Goal: Task Accomplishment & Management: Use online tool/utility

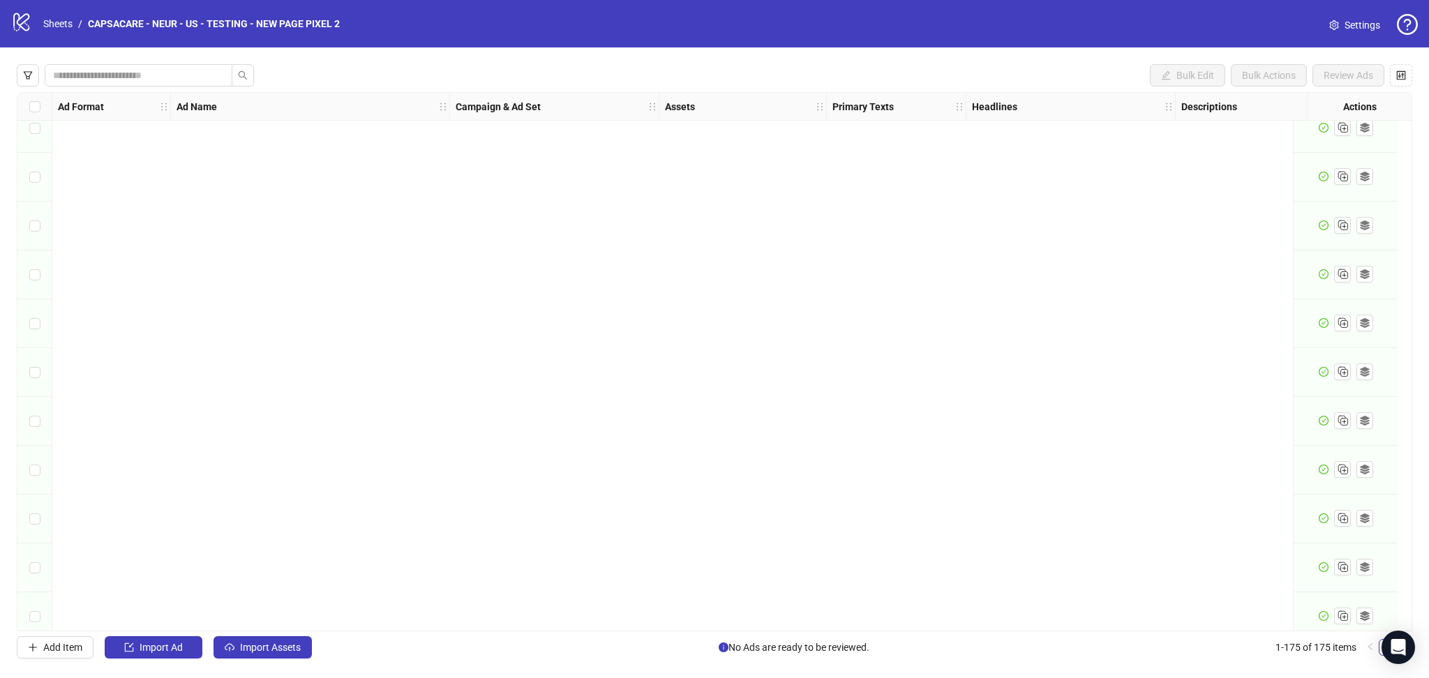
scroll to position [8044, 0]
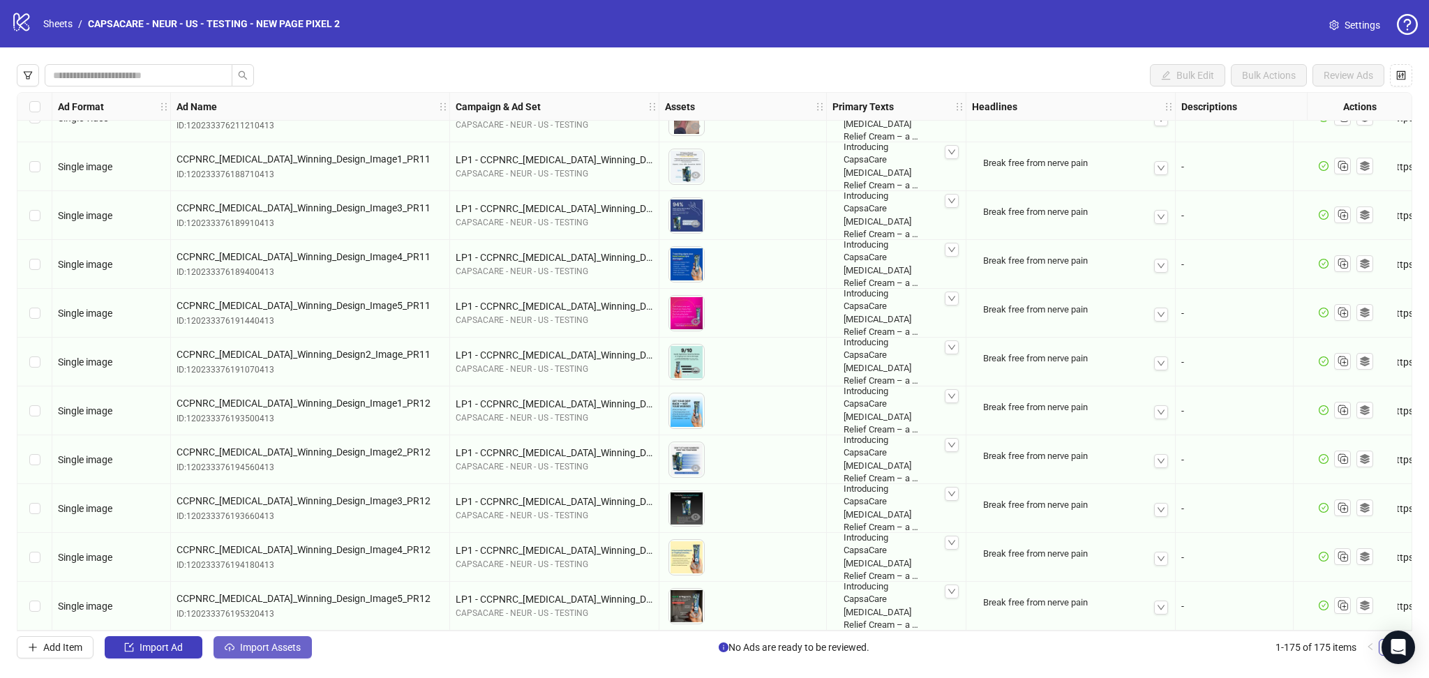
click at [276, 648] on span "Import Assets" at bounding box center [270, 647] width 61 height 11
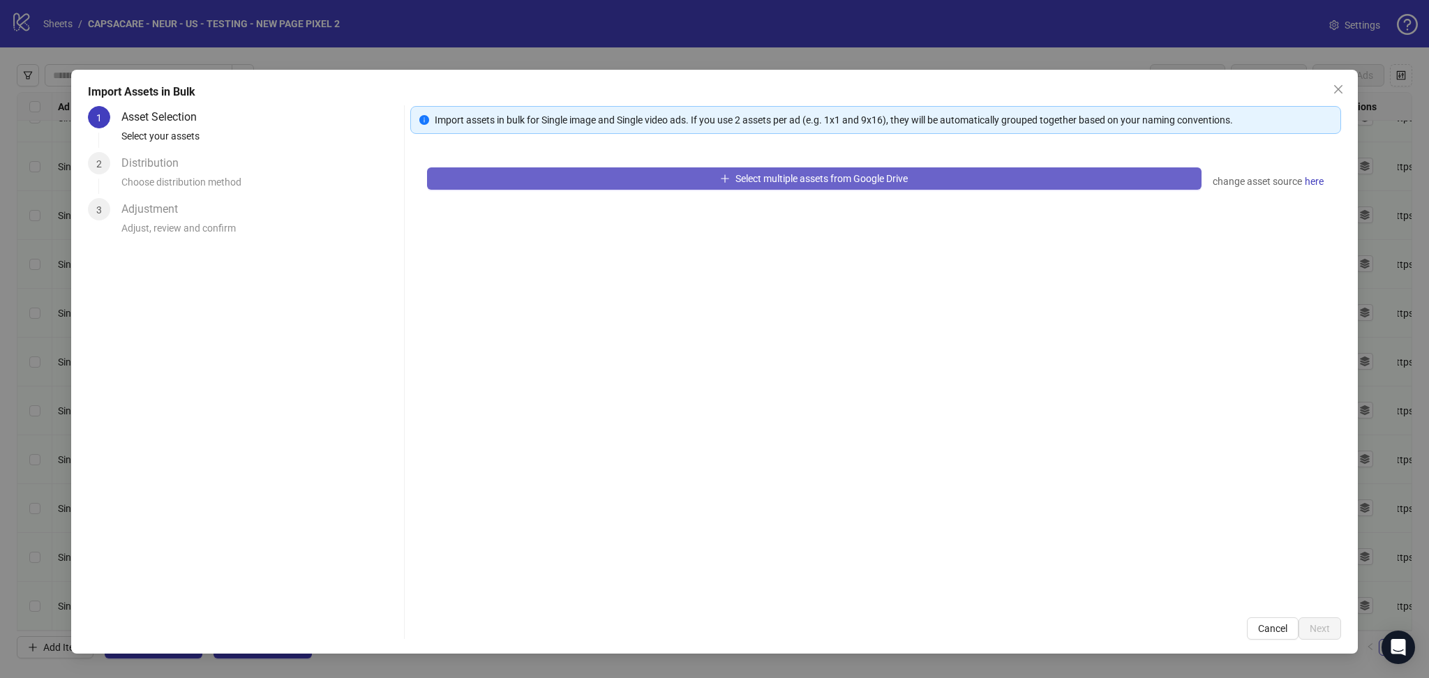
click at [554, 173] on button "Select multiple assets from Google Drive" at bounding box center [814, 178] width 775 height 22
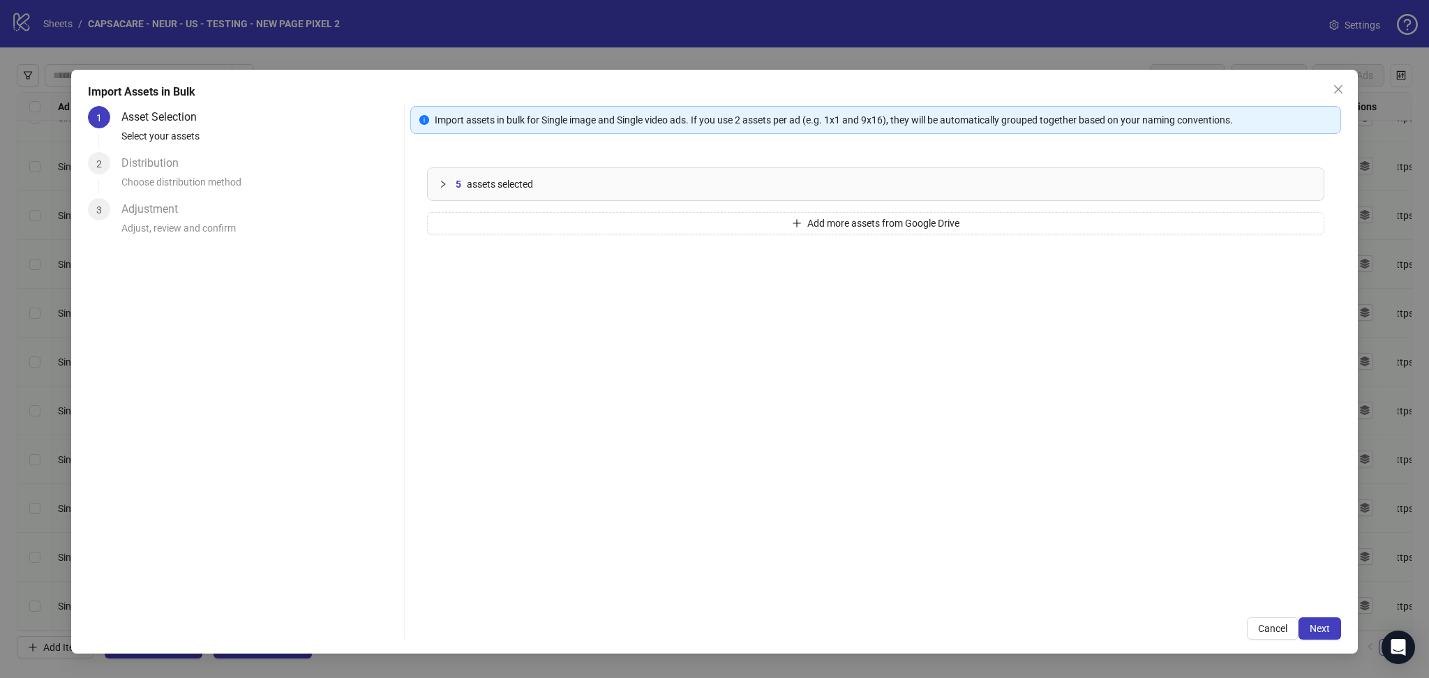
click at [1331, 628] on button "Next" at bounding box center [1320, 629] width 43 height 22
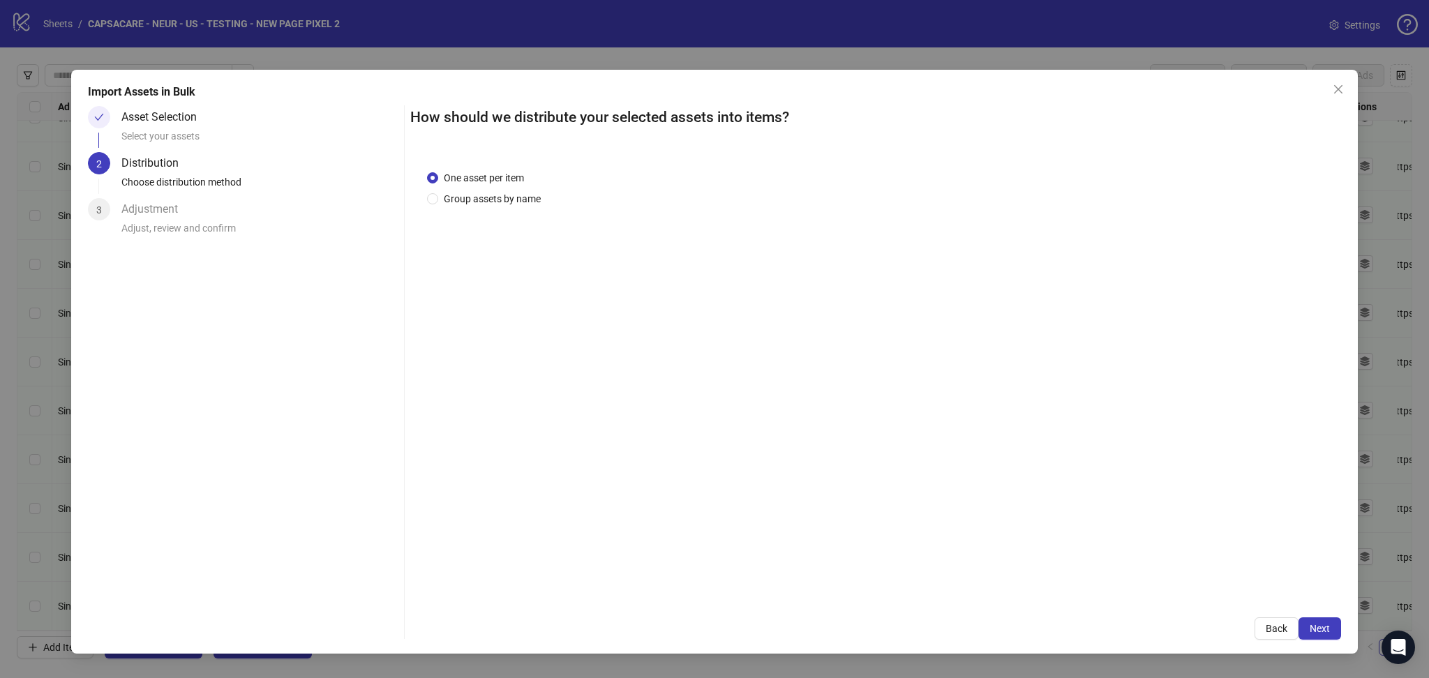
click at [1331, 628] on button "Next" at bounding box center [1320, 629] width 43 height 22
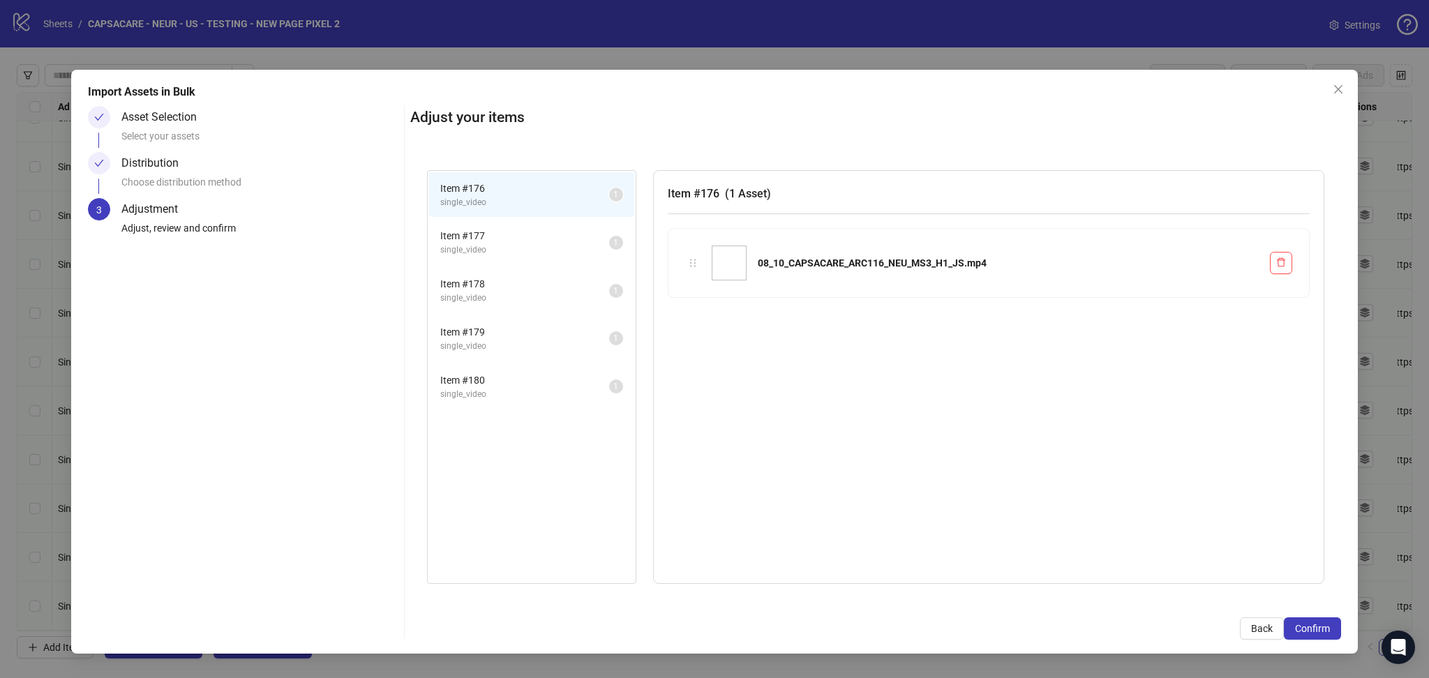
click at [1331, 628] on button "Confirm" at bounding box center [1312, 629] width 57 height 22
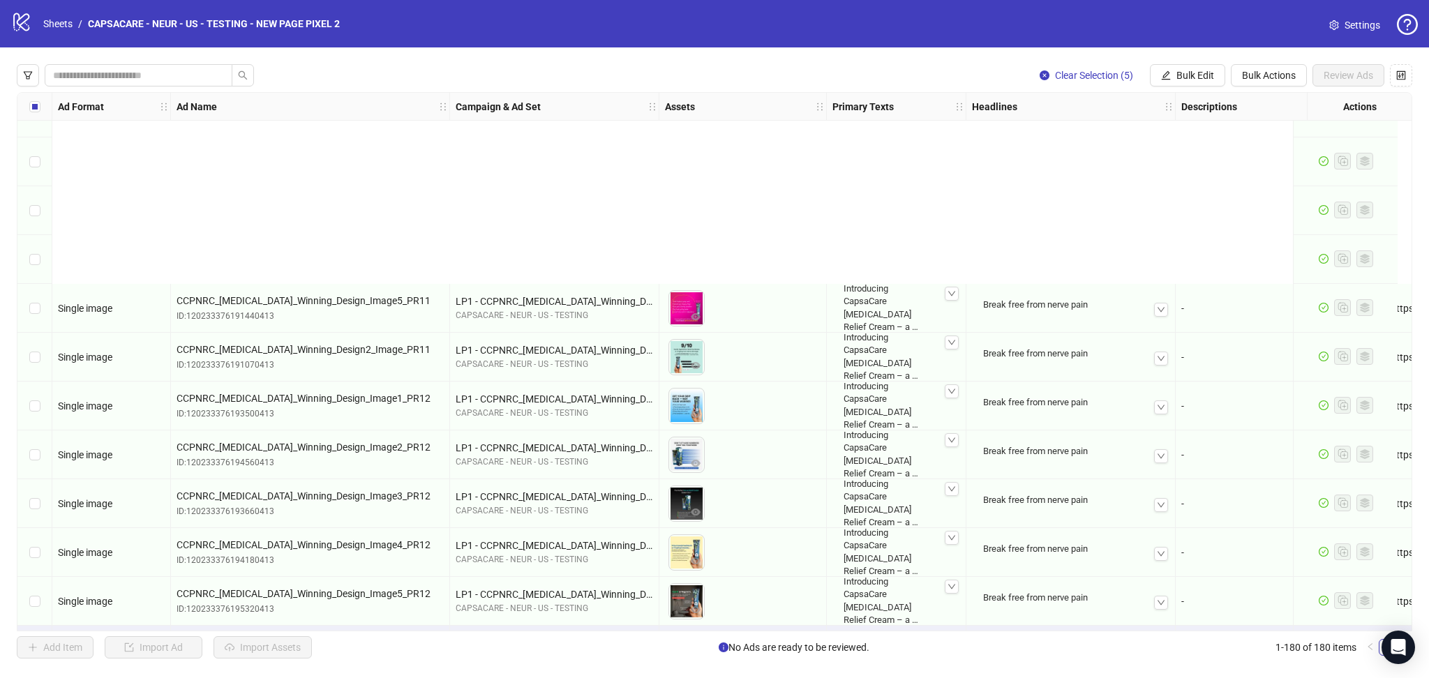
scroll to position [8288, 0]
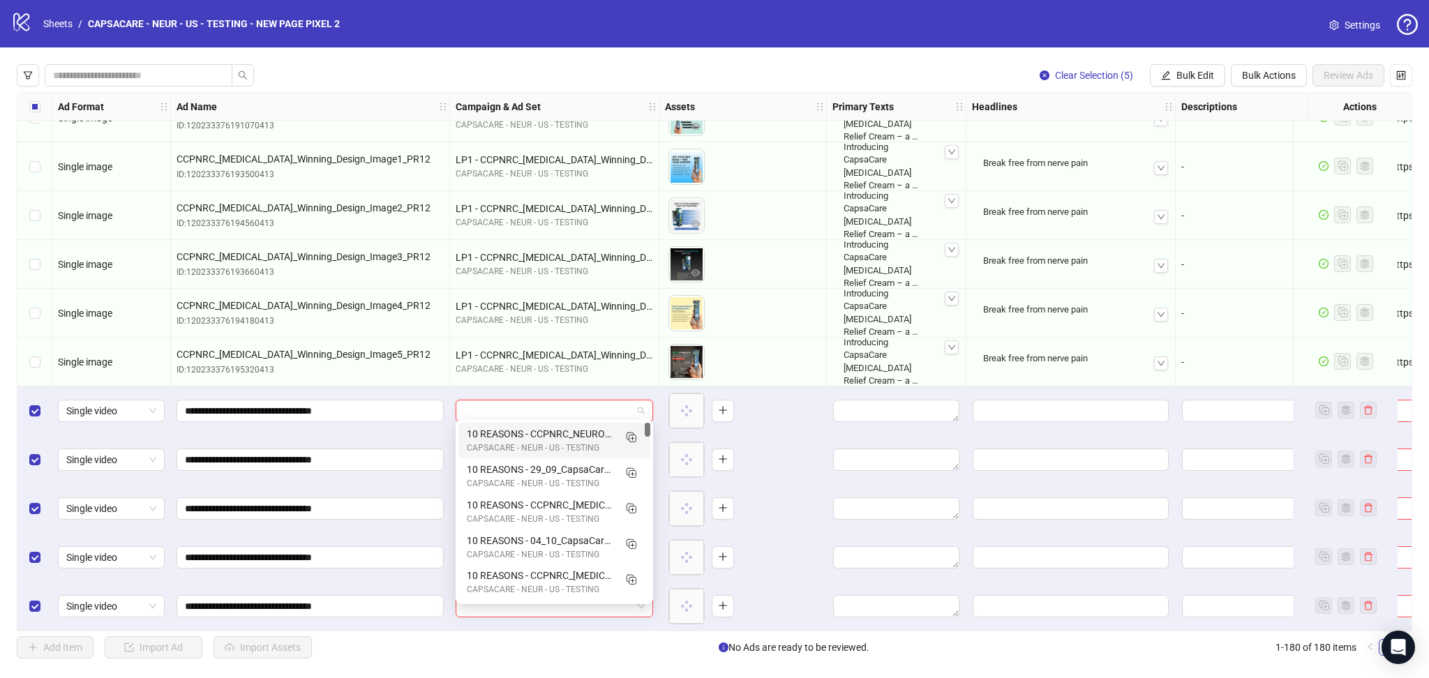
click at [526, 412] on input "search" at bounding box center [548, 411] width 168 height 21
paste input "**********"
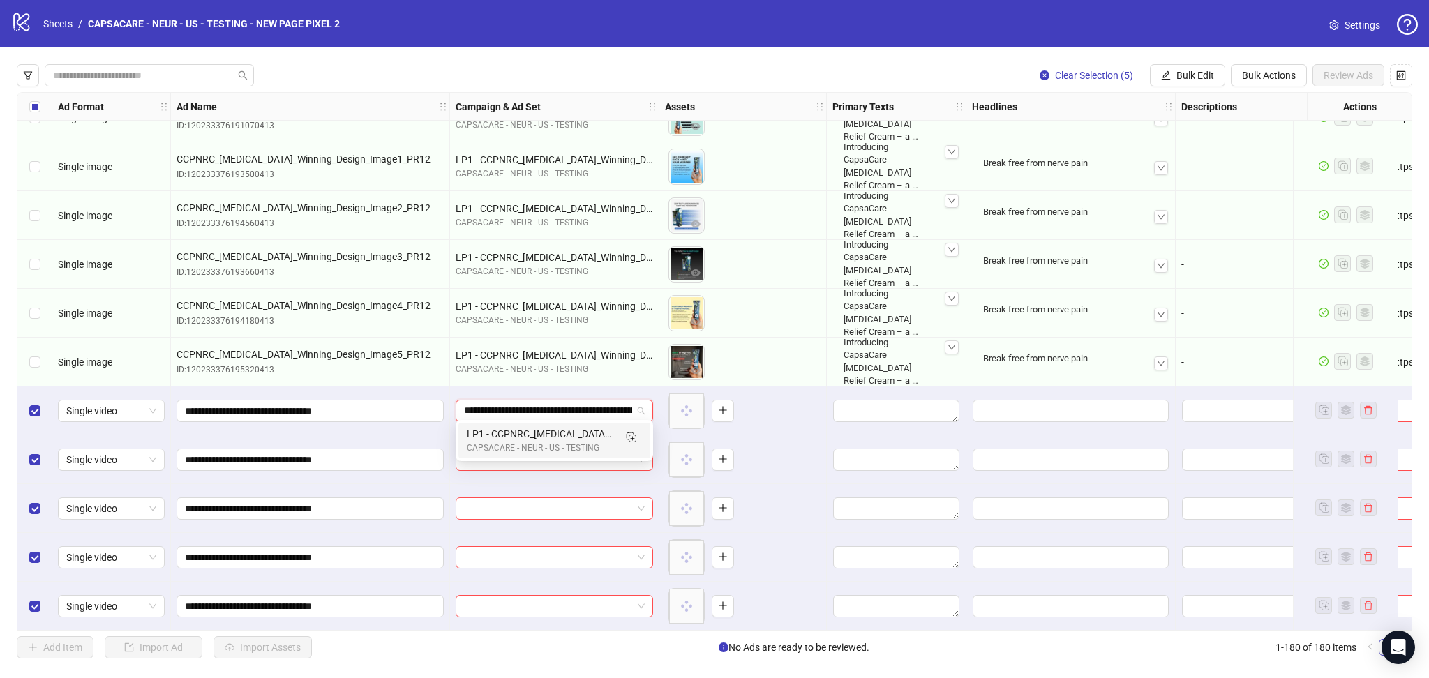
scroll to position [0, 78]
click at [635, 440] on icon "Duplicate" at bounding box center [631, 437] width 14 height 14
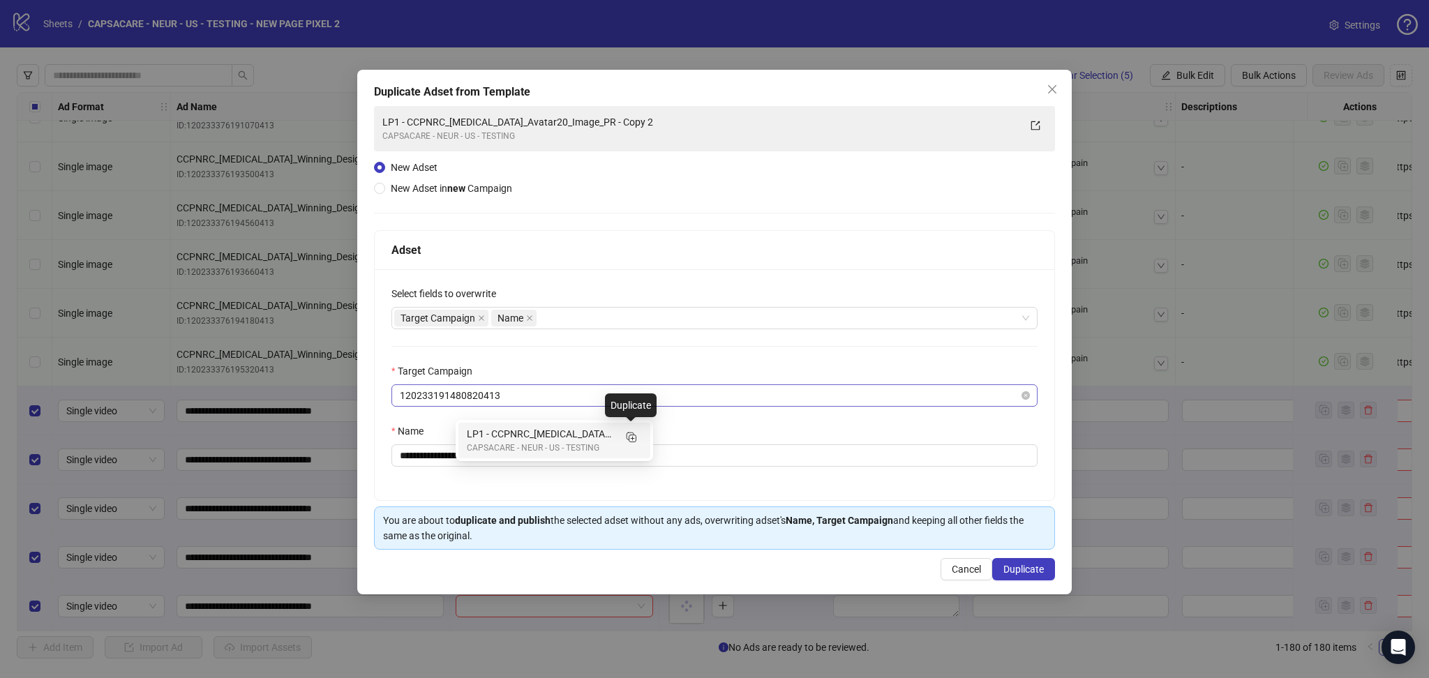
type input "**********"
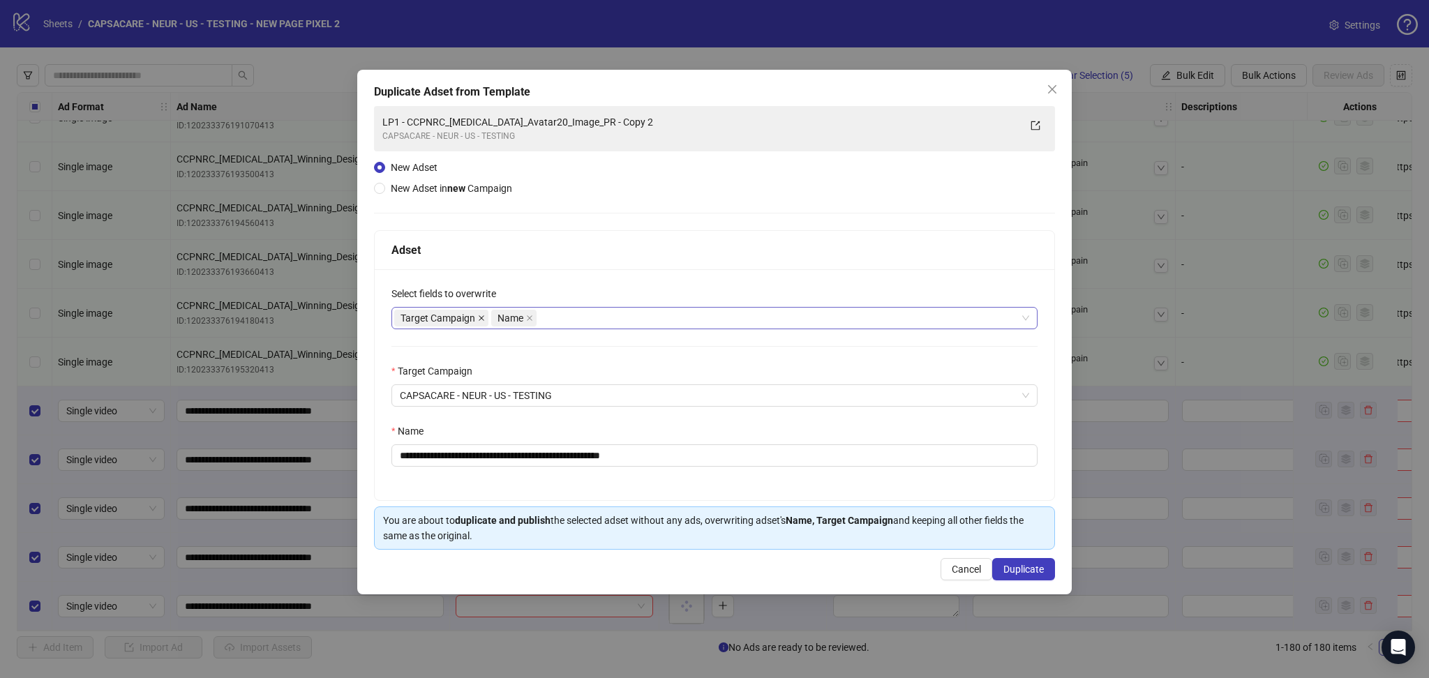
click at [479, 319] on icon "close" at bounding box center [481, 318] width 7 height 7
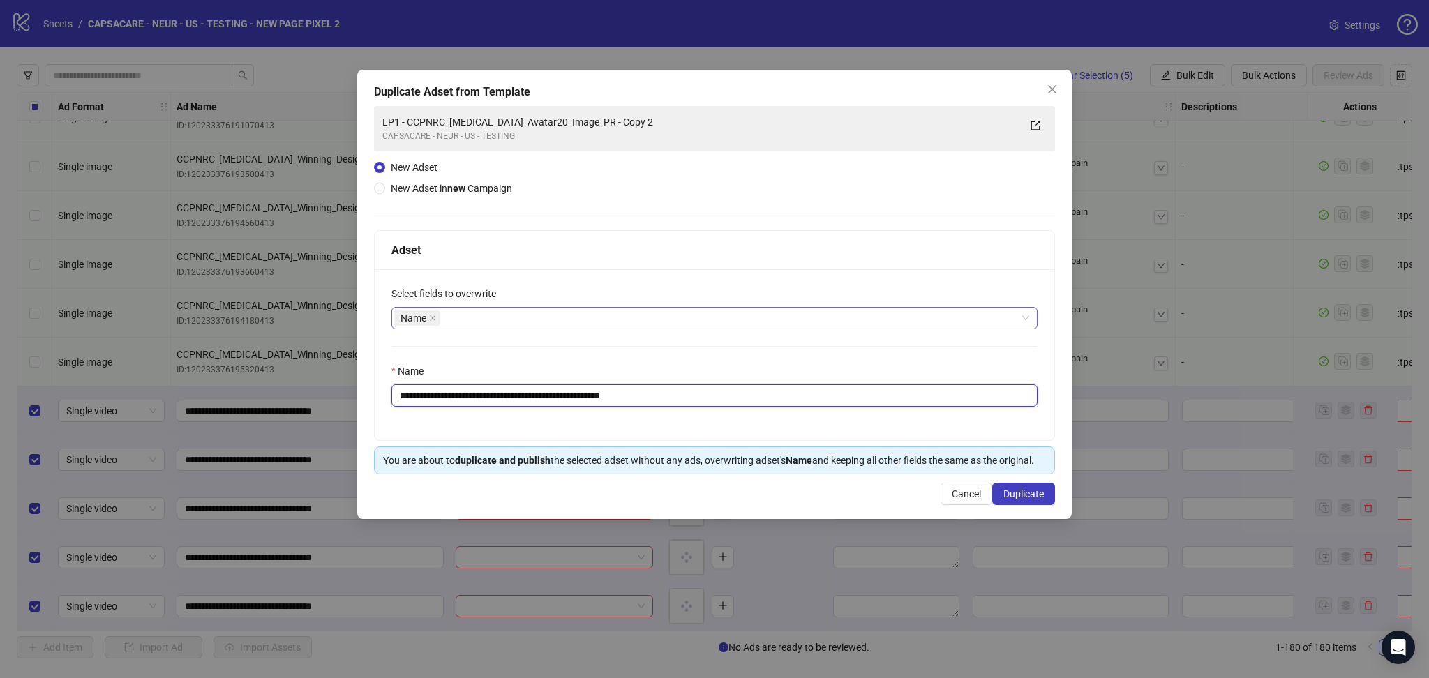
drag, startPoint x: 425, startPoint y: 399, endPoint x: 808, endPoint y: 417, distance: 383.6
click at [808, 417] on div "**********" at bounding box center [715, 354] width 680 height 171
paste input "text"
type input "**********"
drag, startPoint x: 1042, startPoint y: 492, endPoint x: 1032, endPoint y: 495, distance: 10.2
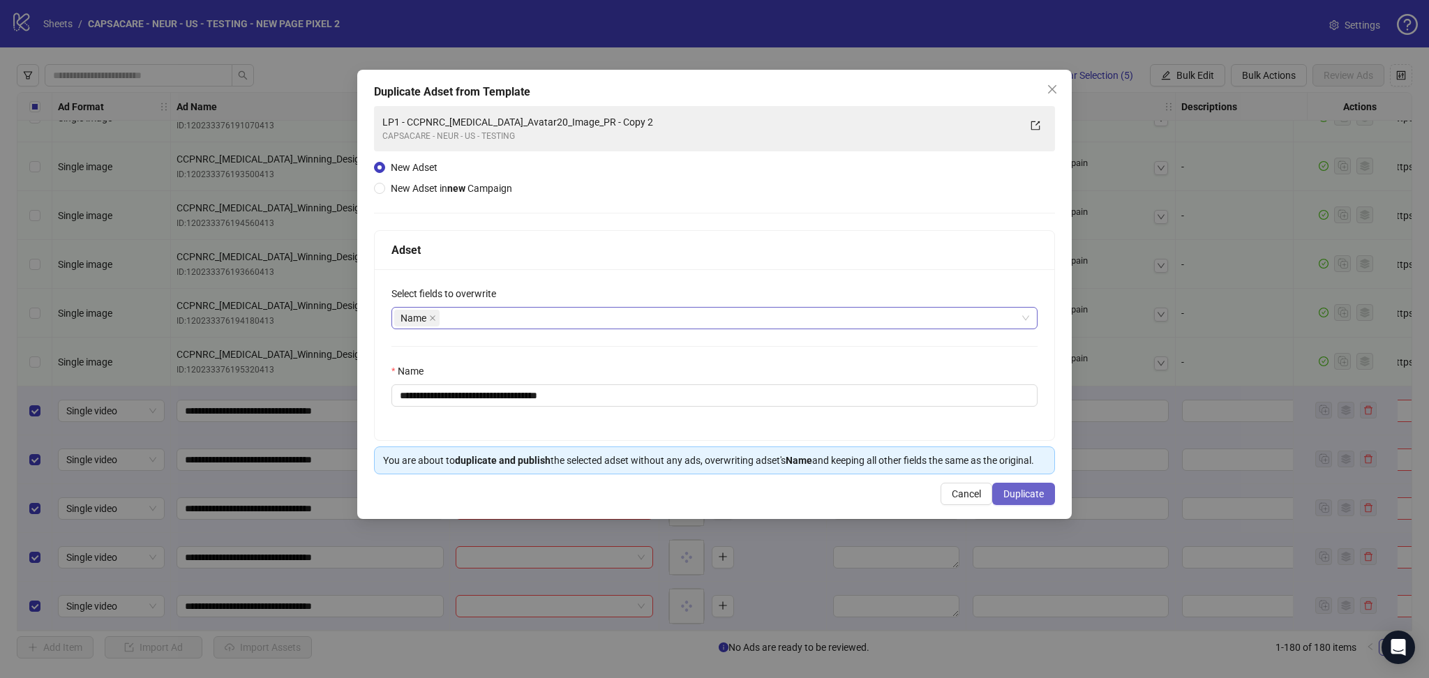
click at [1042, 493] on span "Duplicate" at bounding box center [1024, 494] width 40 height 11
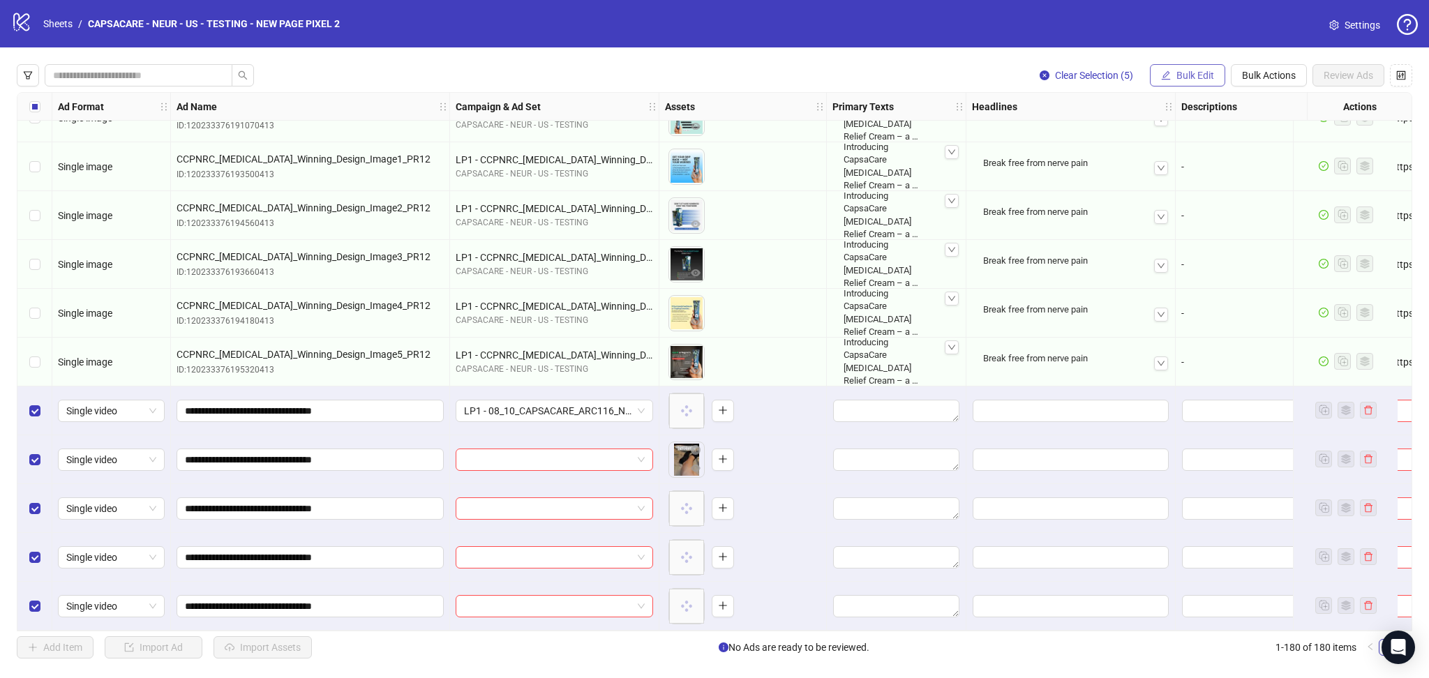
click at [1189, 78] on span "Bulk Edit" at bounding box center [1196, 75] width 38 height 11
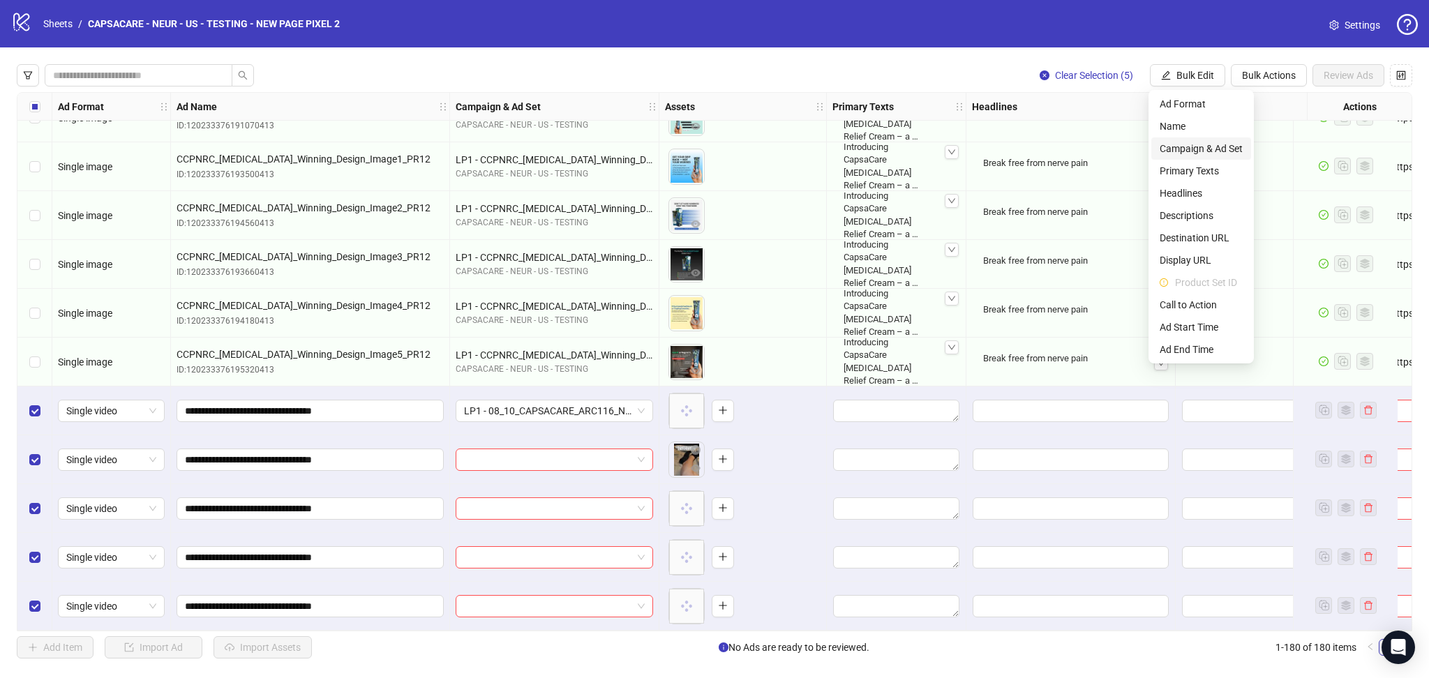
click at [1217, 152] on span "Campaign & Ad Set" at bounding box center [1201, 148] width 83 height 15
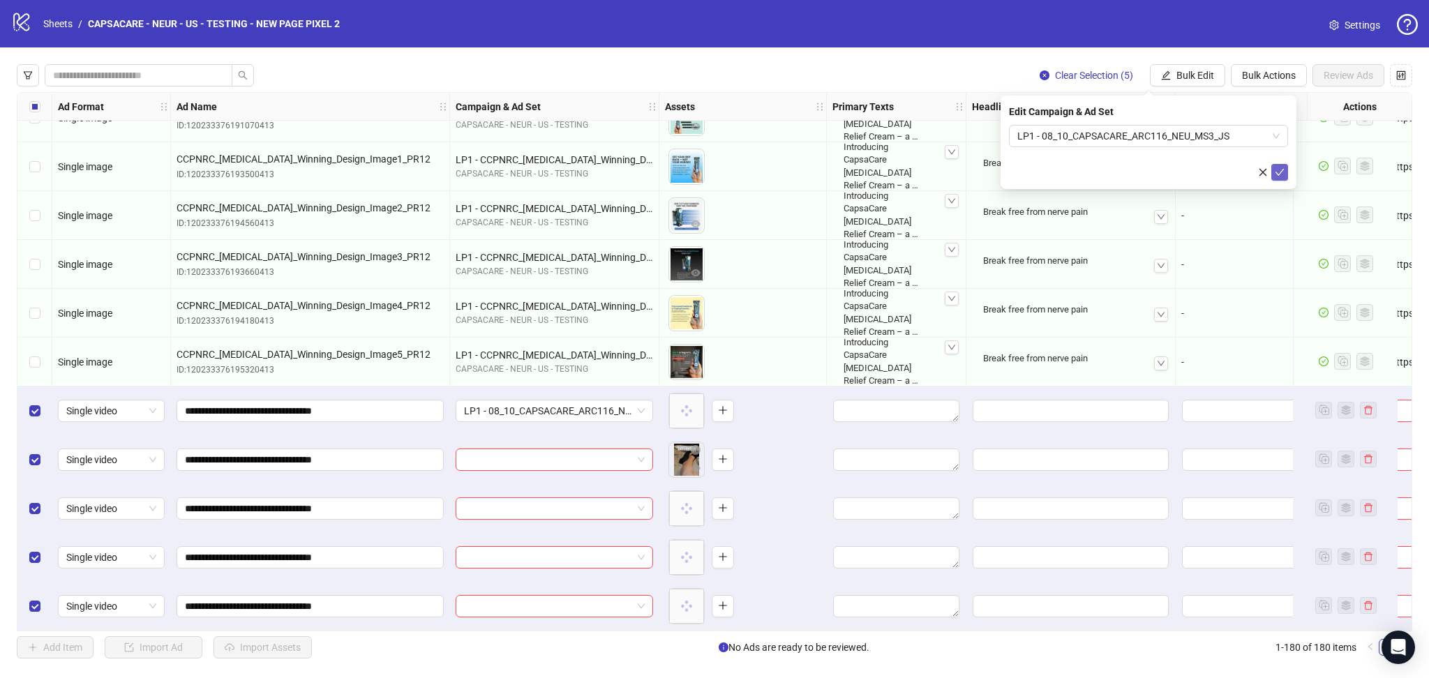
click at [1283, 176] on icon "check" at bounding box center [1280, 172] width 10 height 10
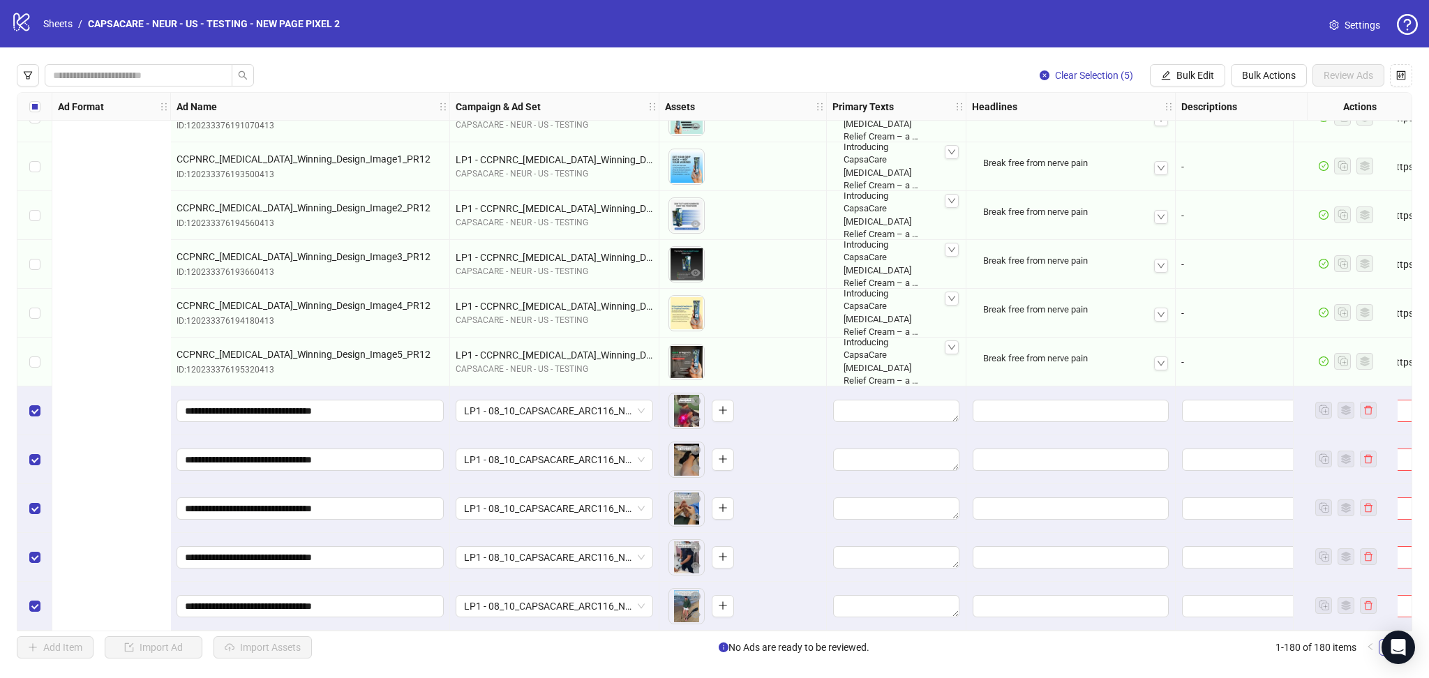
scroll to position [8288, 563]
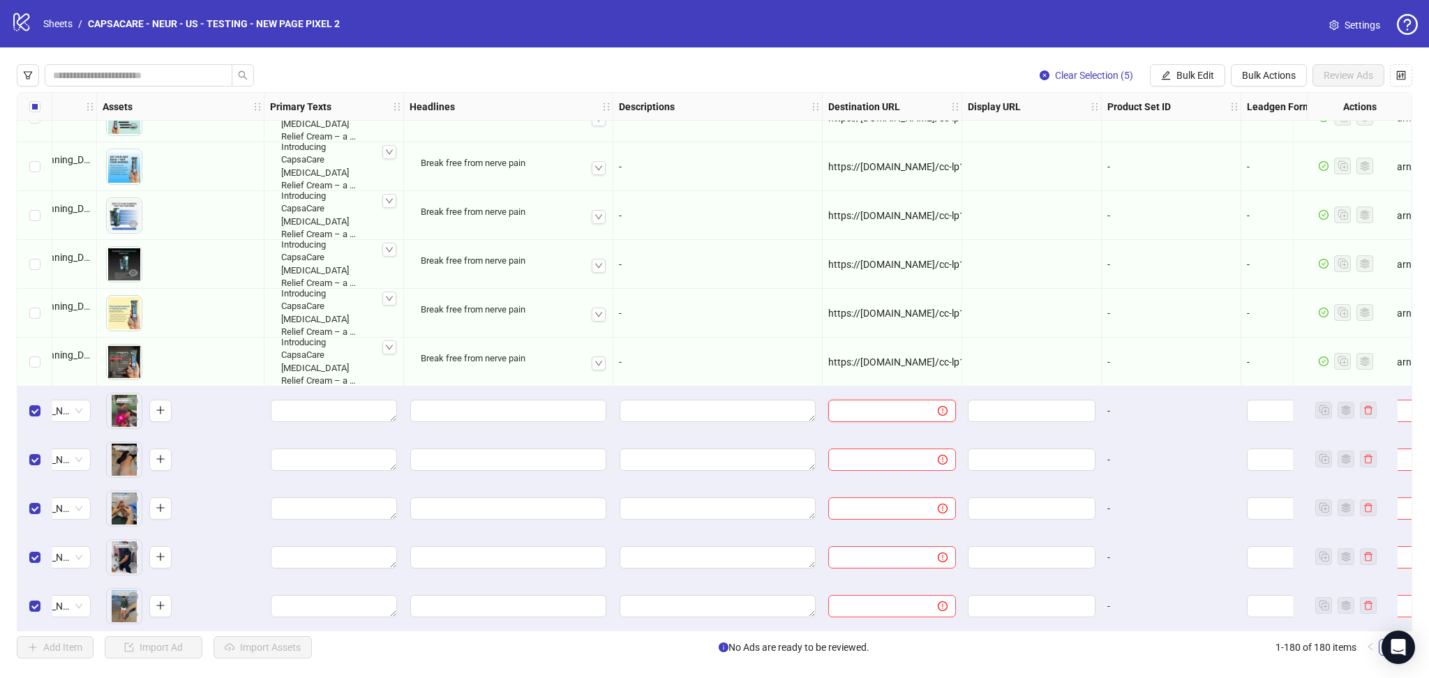
click at [884, 403] on input "text" at bounding box center [878, 410] width 82 height 15
paste input "**********"
type input "**********"
click at [730, 234] on div "-" at bounding box center [717, 215] width 209 height 49
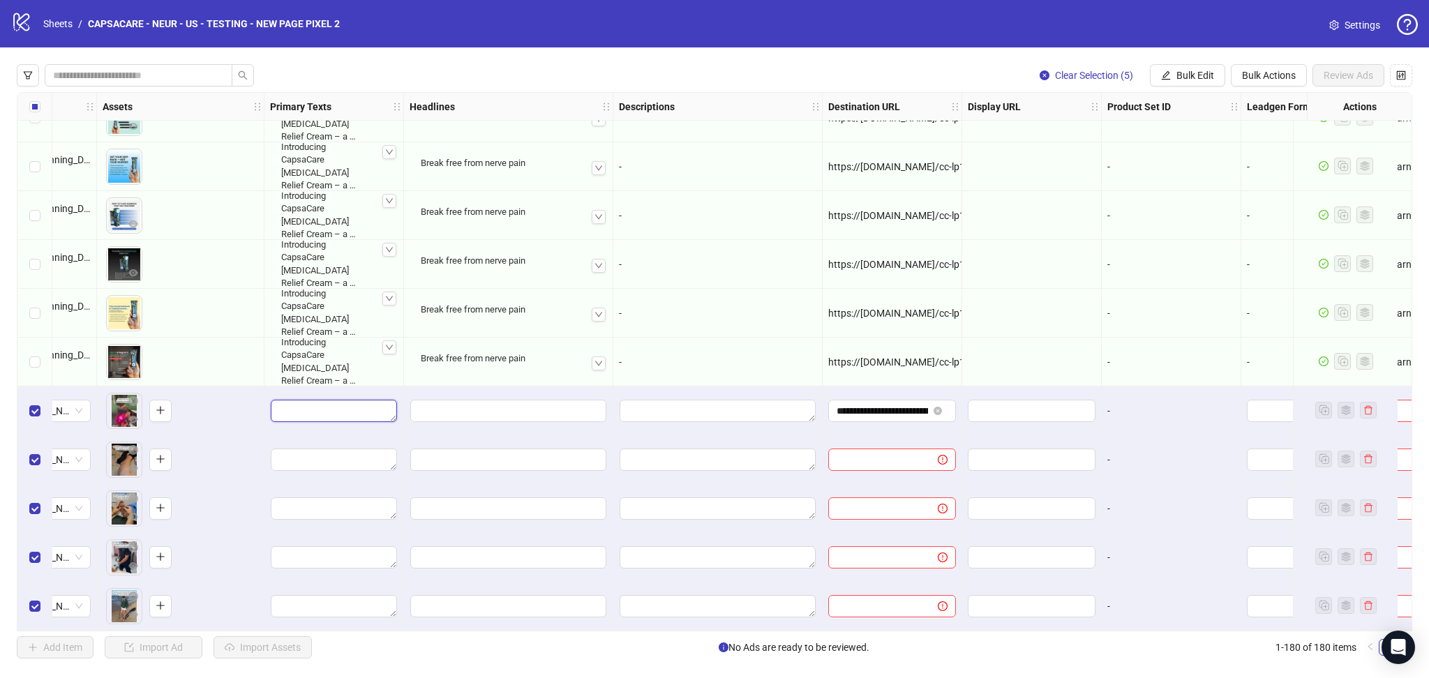
click at [310, 408] on textarea "Edit values" at bounding box center [334, 411] width 126 height 22
click at [267, 483] on textarea "Multi-text input container - paste or copy values" at bounding box center [333, 482] width 191 height 38
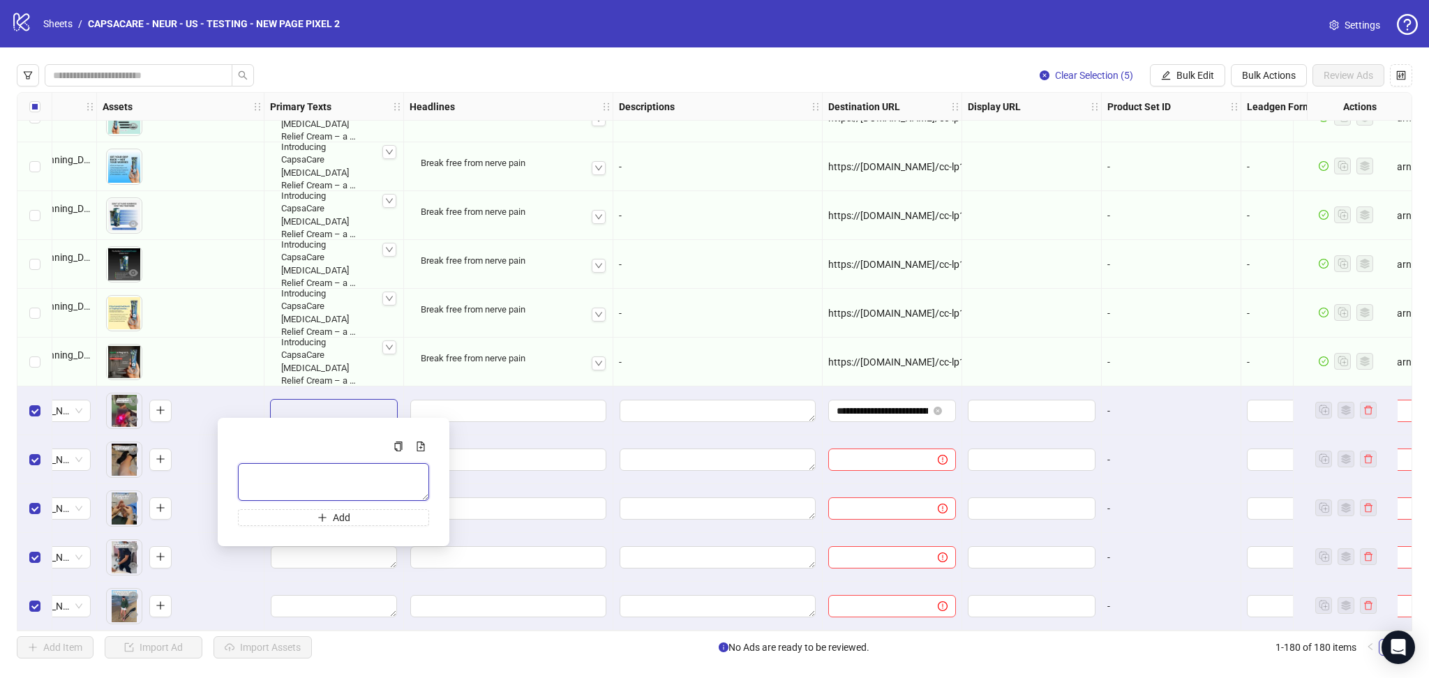
paste textarea "**********"
type textarea "**********"
drag, startPoint x: 733, startPoint y: 306, endPoint x: 727, endPoint y: 311, distance: 8.0
click at [733, 306] on div "-" at bounding box center [718, 313] width 198 height 15
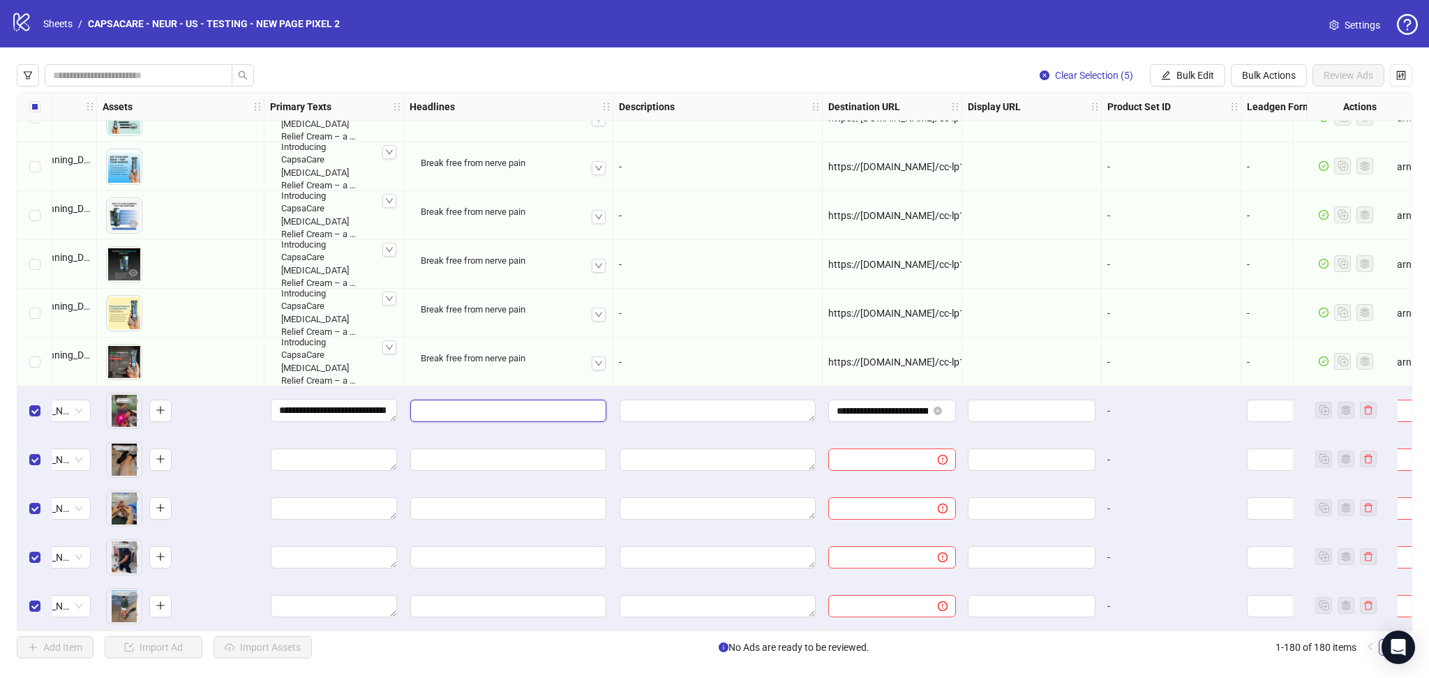
click at [499, 403] on input "Edit values" at bounding box center [508, 411] width 196 height 22
click at [436, 473] on input "Multi-input container - paste or copy values" at bounding box center [507, 474] width 191 height 22
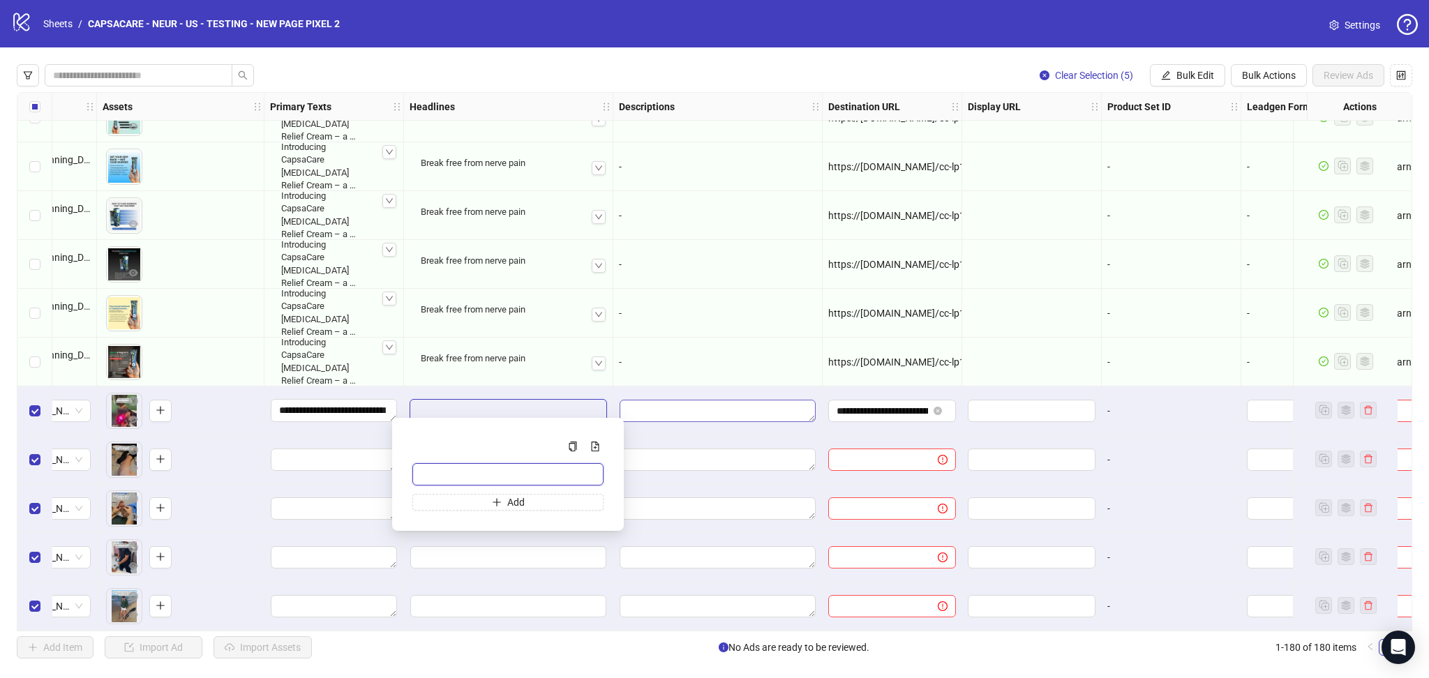
paste input "**********"
type input "**********"
click at [734, 292] on div "-" at bounding box center [717, 313] width 209 height 49
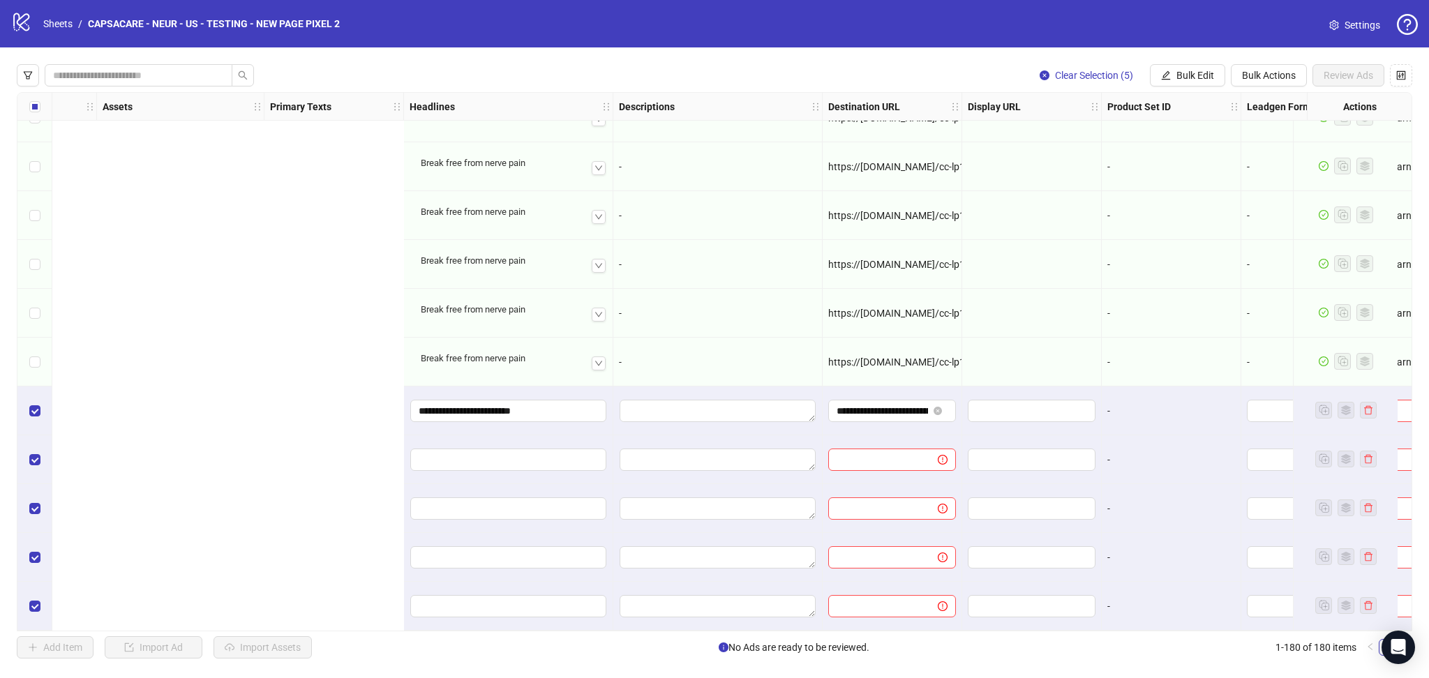
scroll to position [8288, 1176]
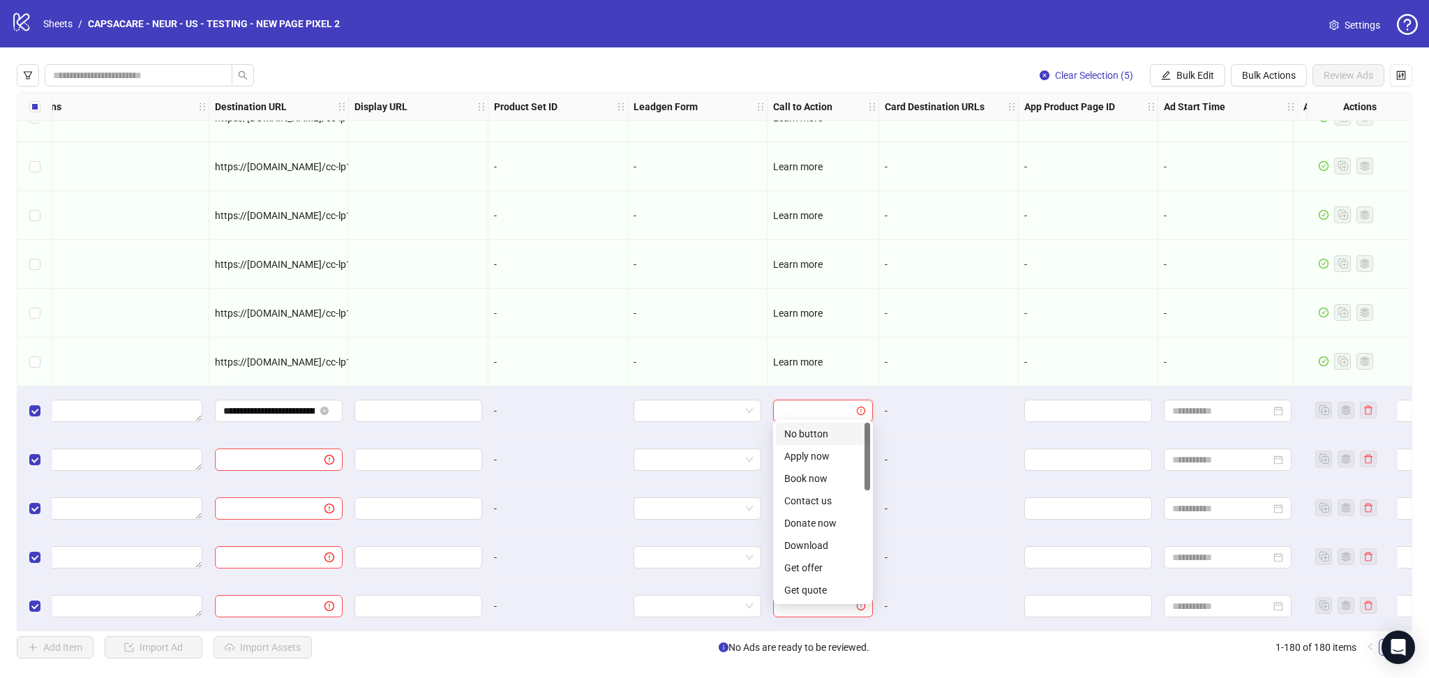
click at [794, 401] on input "search" at bounding box center [817, 411] width 70 height 21
drag, startPoint x: 865, startPoint y: 450, endPoint x: 881, endPoint y: 520, distance: 71.5
click at [881, 520] on body "logo/logo-mobile Sheets / CAPSACARE - NEUR - US - TESTING - NEW PAGE PIXEL 2 Se…" at bounding box center [714, 339] width 1429 height 678
drag, startPoint x: 834, startPoint y: 447, endPoint x: 922, endPoint y: 536, distance: 124.9
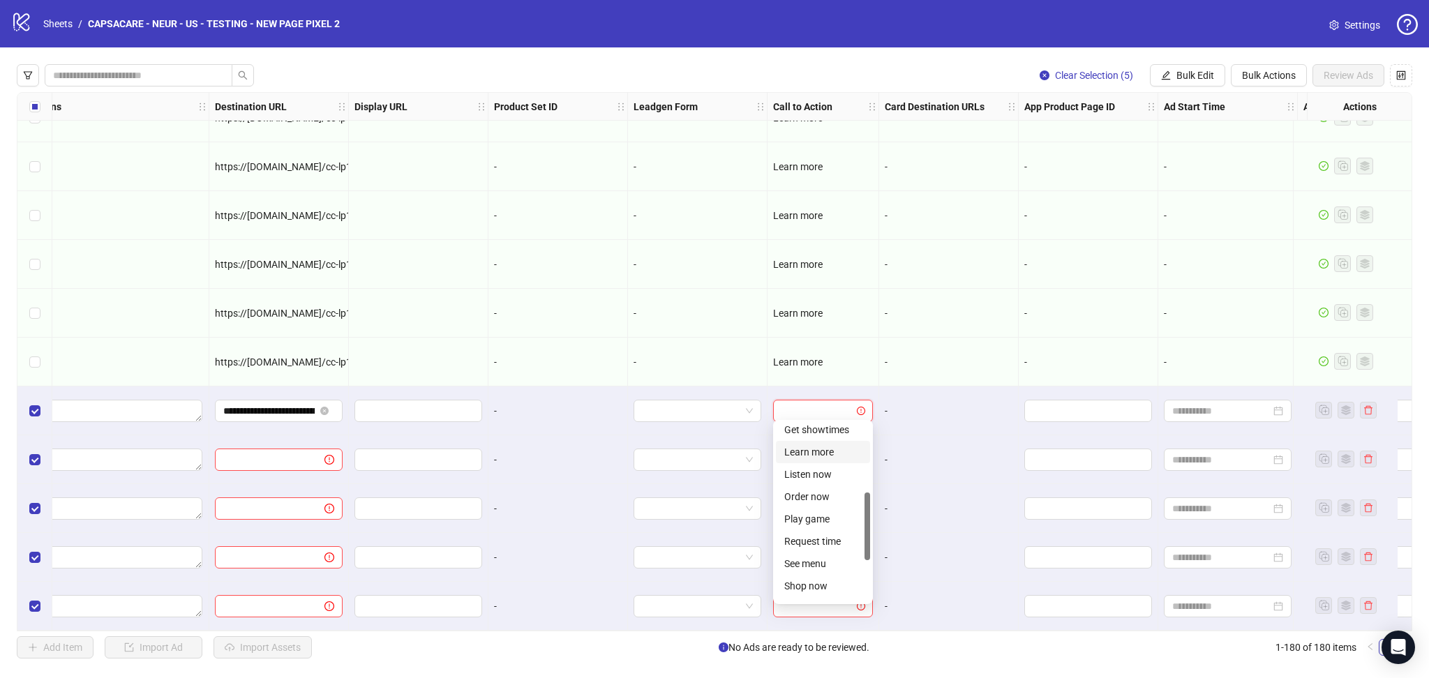
click at [833, 446] on div "Learn more" at bounding box center [822, 452] width 77 height 15
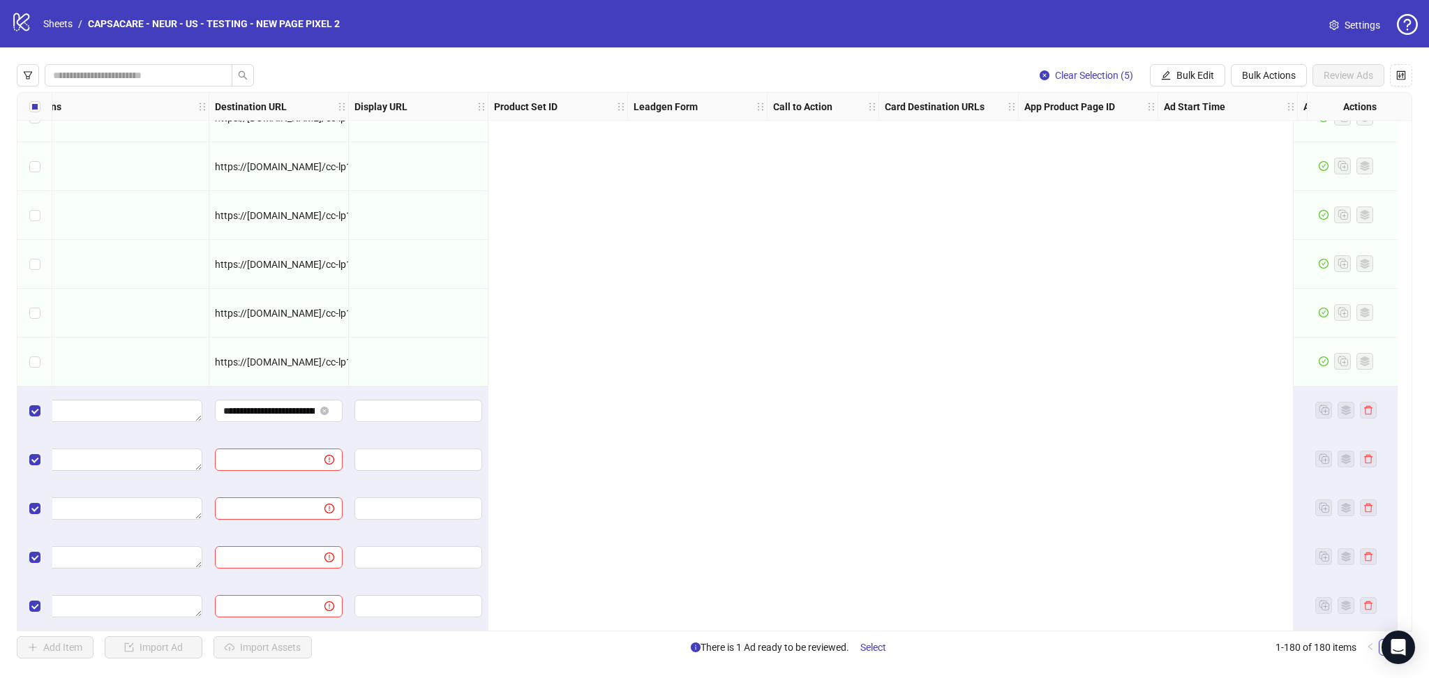
scroll to position [8288, 0]
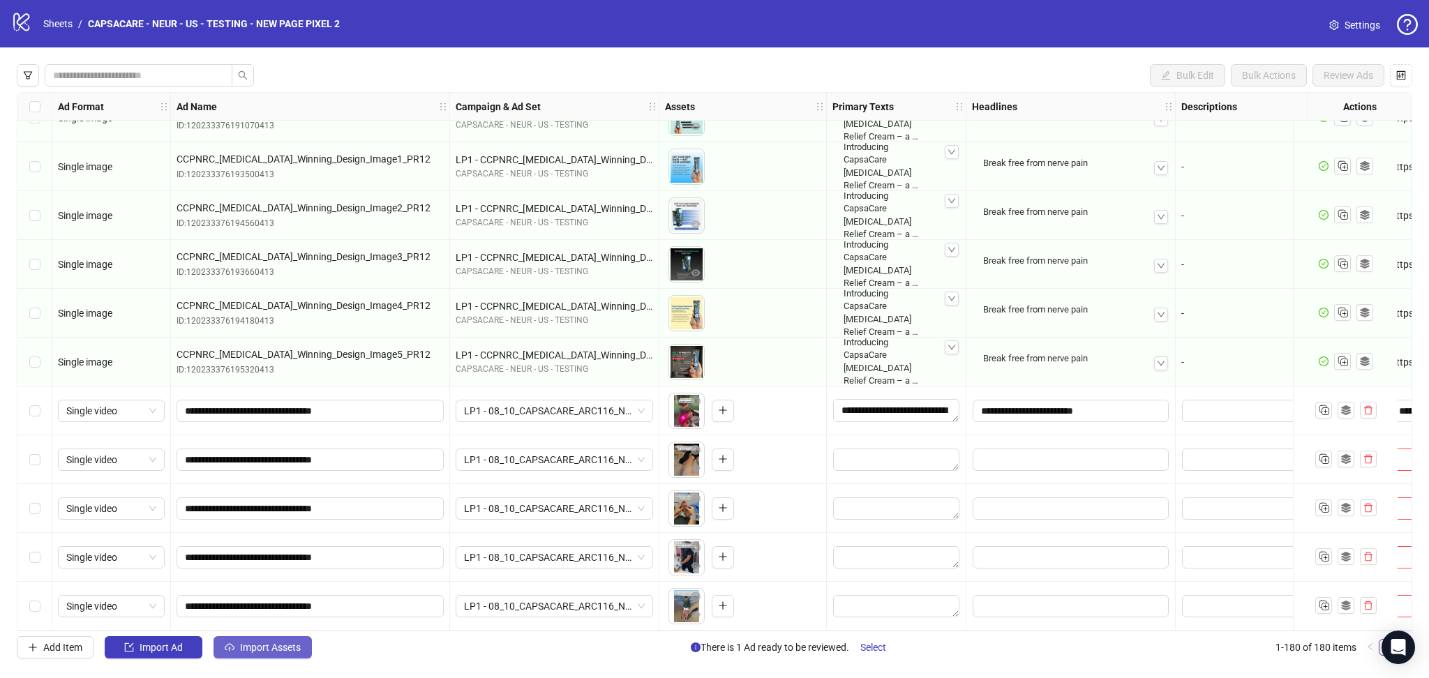
click at [265, 646] on span "Import Assets" at bounding box center [270, 647] width 61 height 11
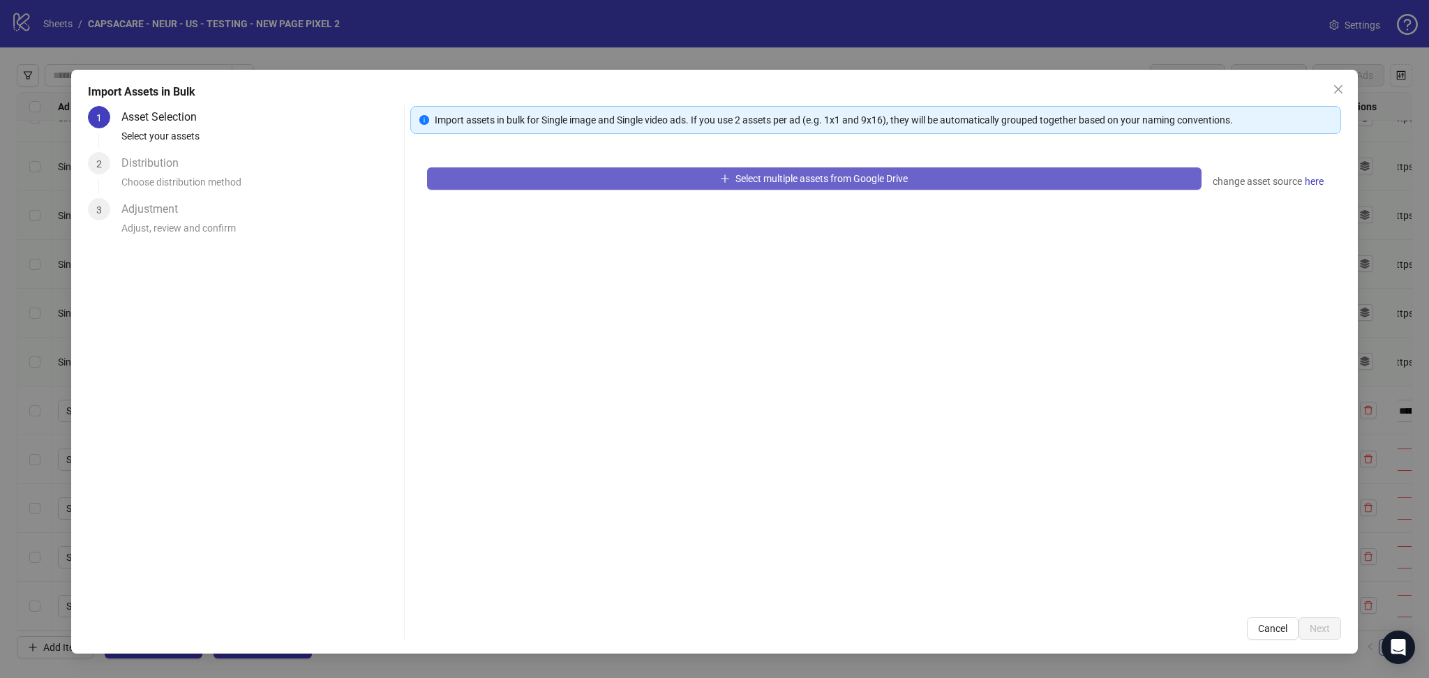
click at [483, 177] on button "Select multiple assets from Google Drive" at bounding box center [814, 178] width 775 height 22
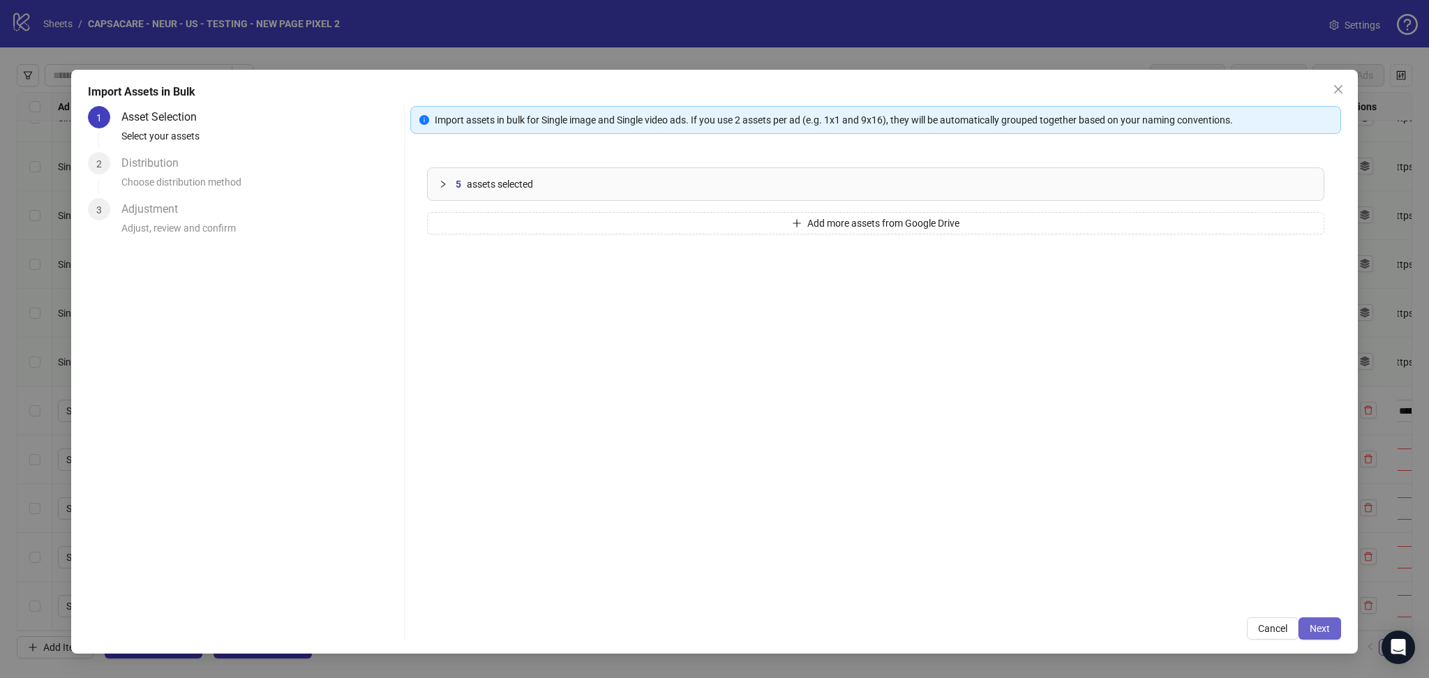
click at [1335, 624] on button "Next" at bounding box center [1320, 629] width 43 height 22
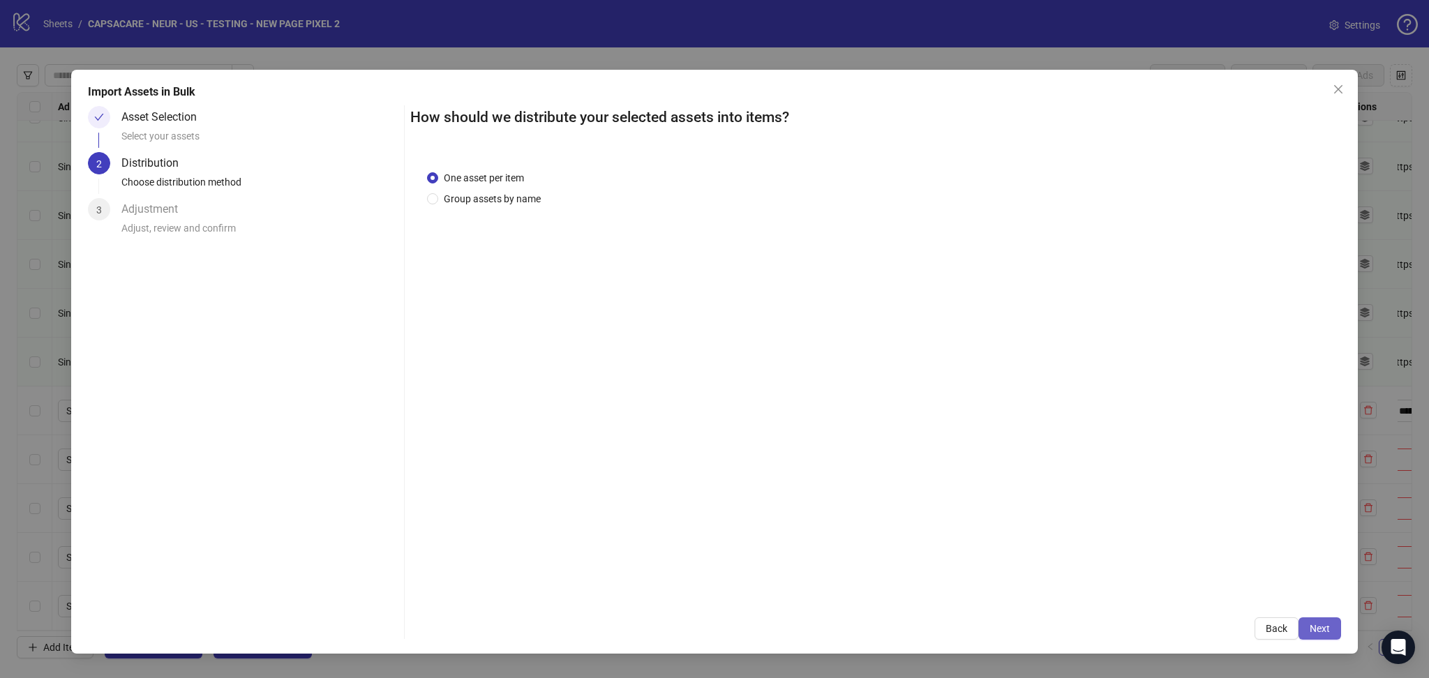
click at [1337, 627] on button "Next" at bounding box center [1320, 629] width 43 height 22
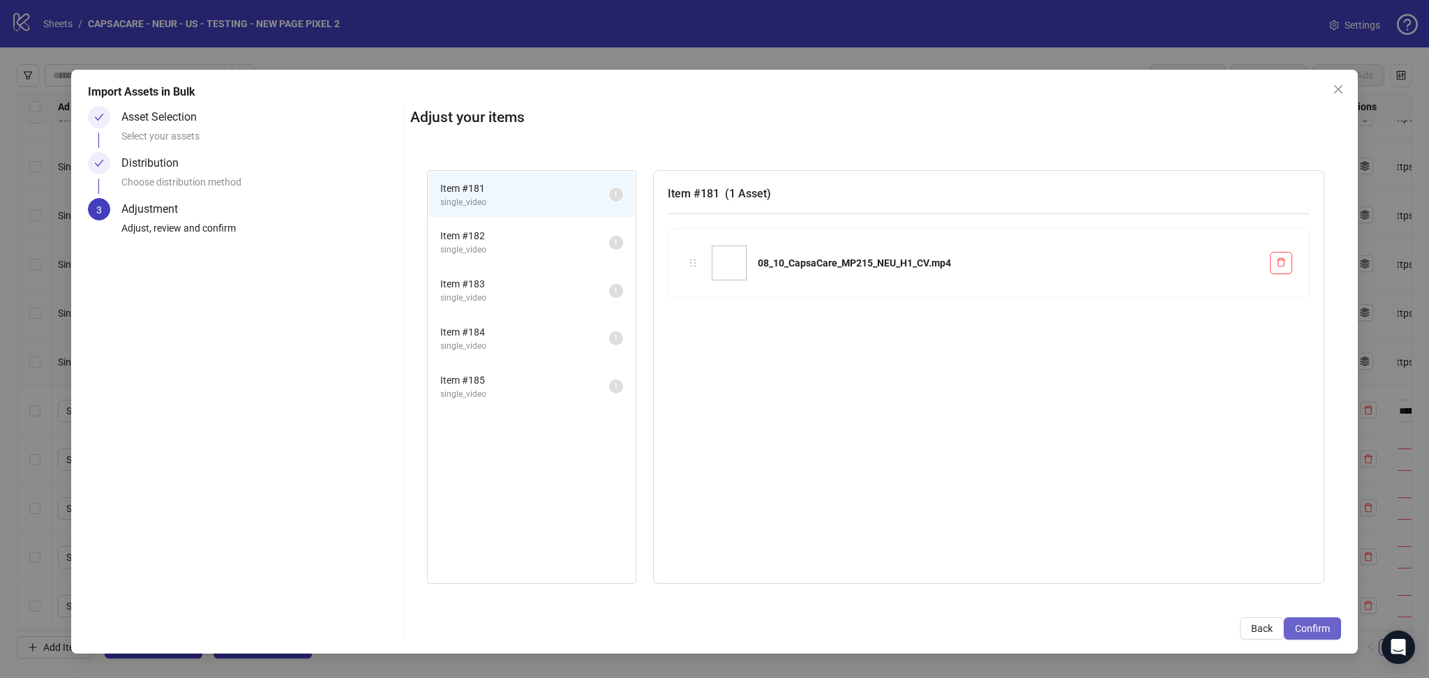
click at [1333, 629] on button "Confirm" at bounding box center [1312, 629] width 57 height 22
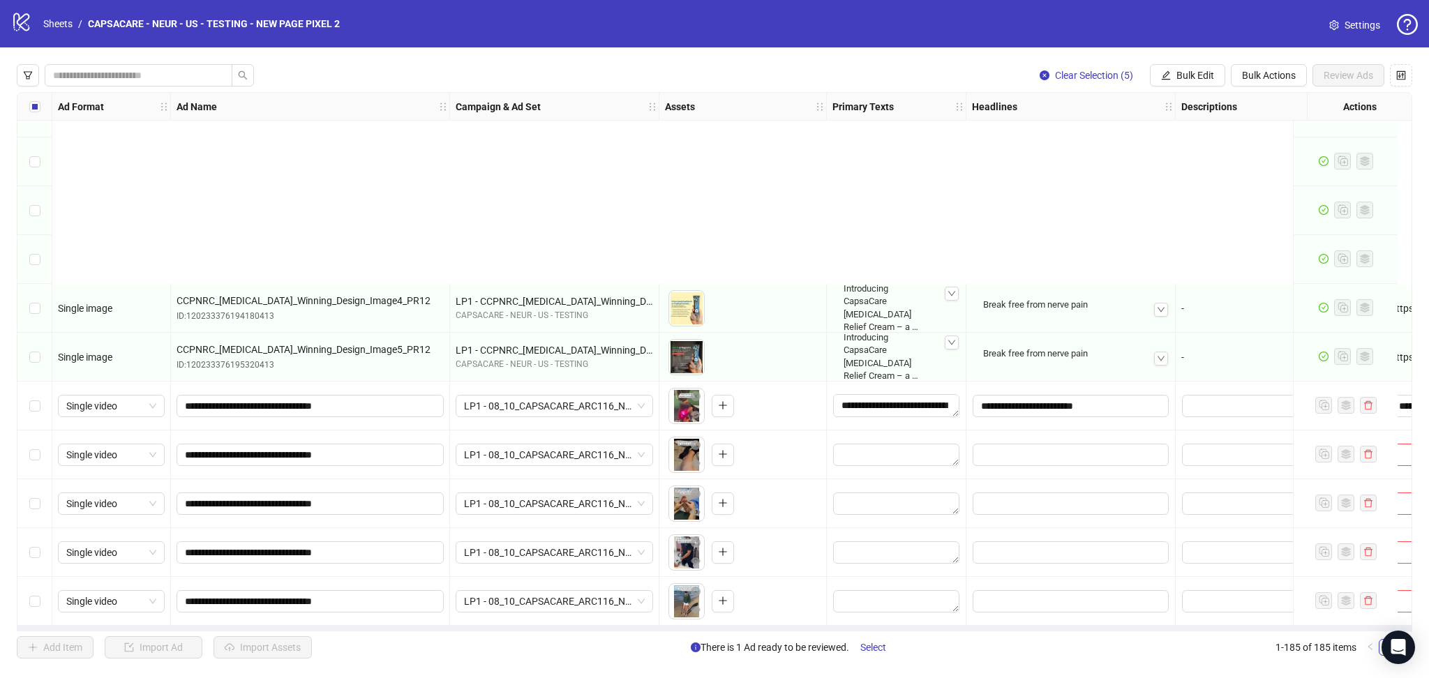
scroll to position [8532, 0]
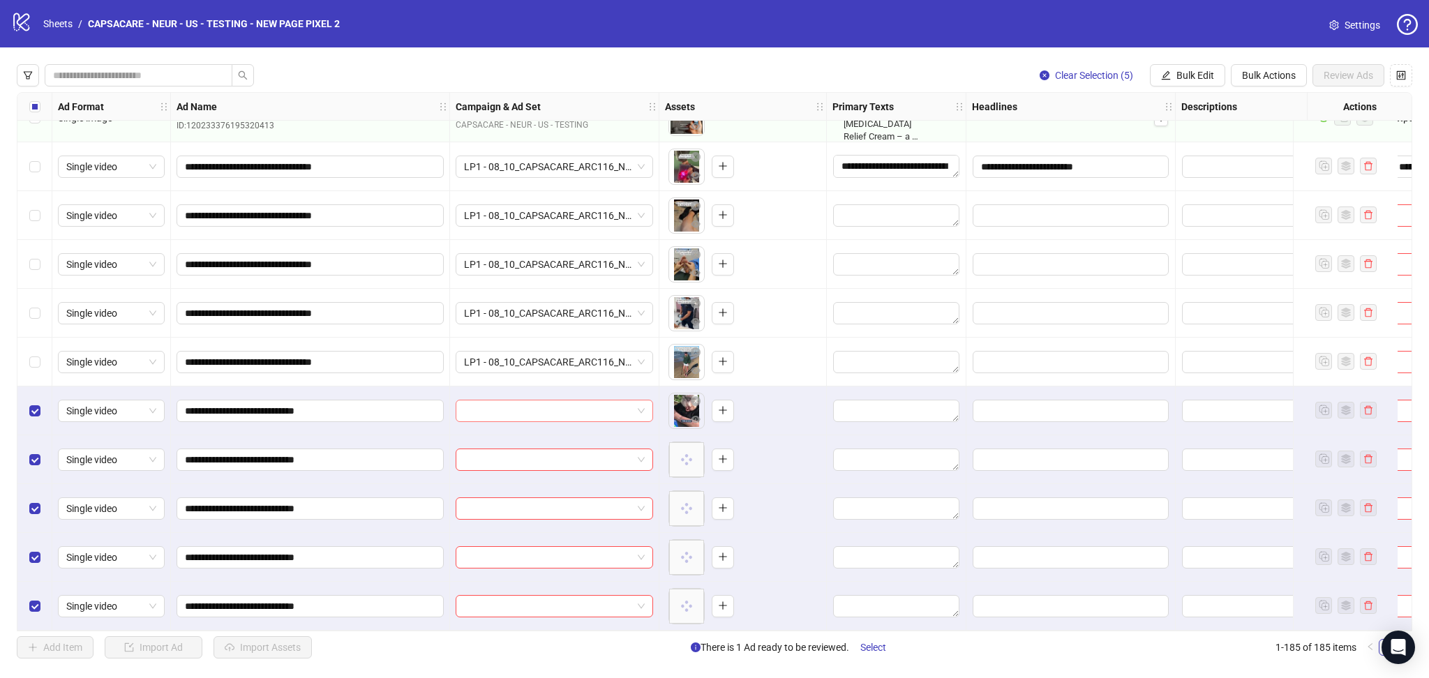
click at [518, 404] on input "search" at bounding box center [548, 411] width 168 height 21
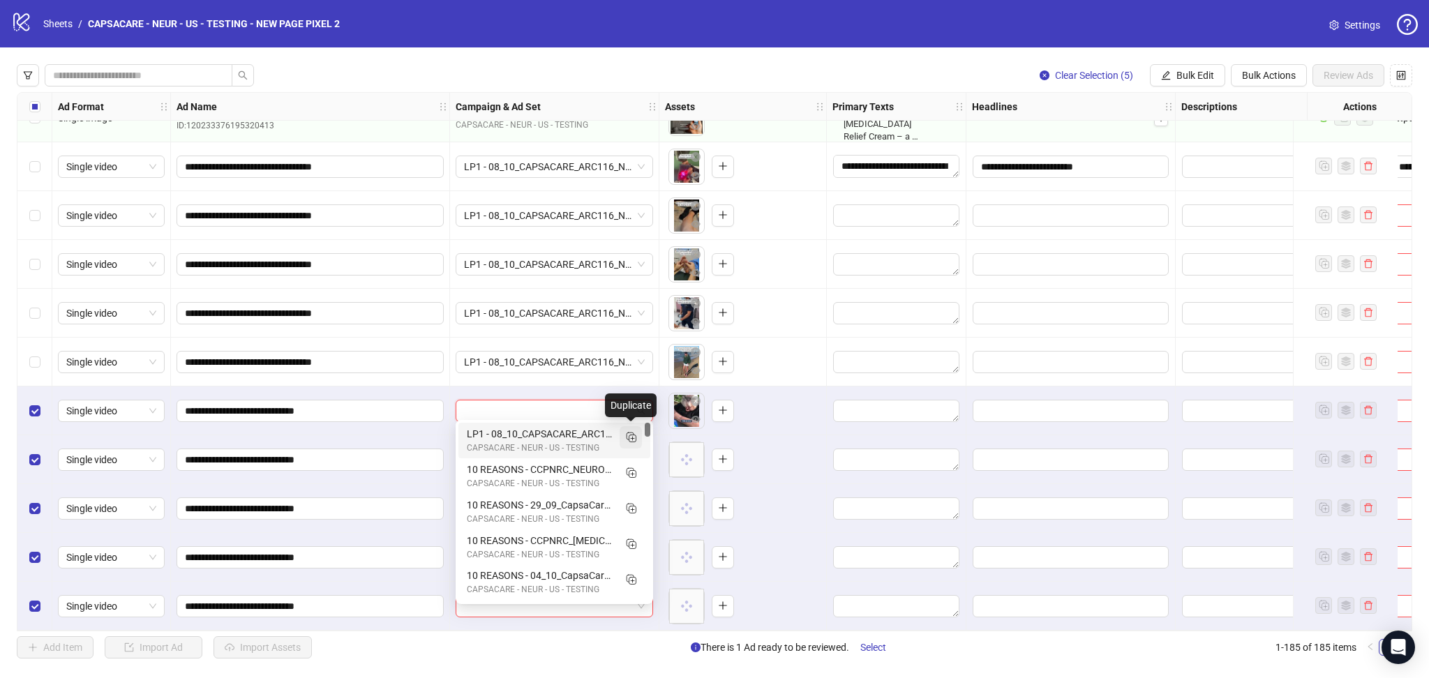
click at [634, 434] on icon "Duplicate" at bounding box center [631, 437] width 14 height 14
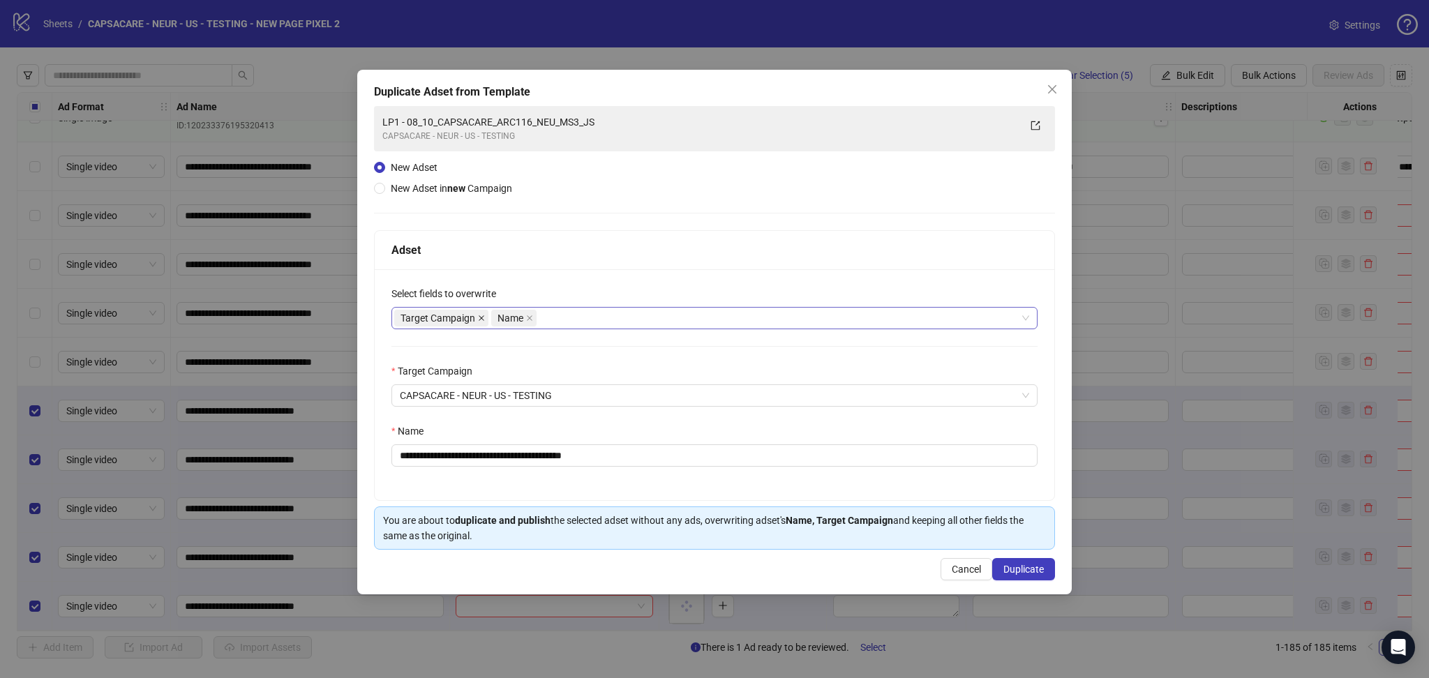
click at [482, 318] on icon "close" at bounding box center [481, 318] width 7 height 7
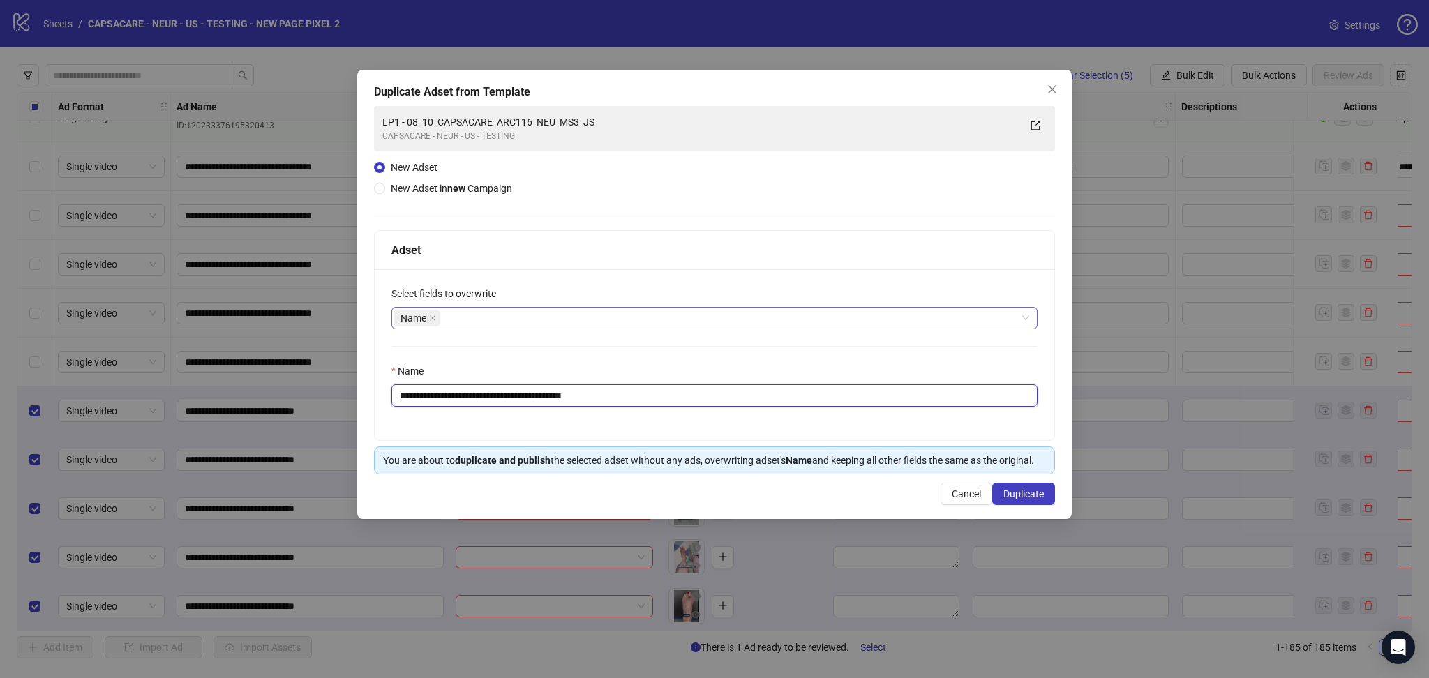
drag, startPoint x: 425, startPoint y: 392, endPoint x: 697, endPoint y: 417, distance: 273.4
click at [697, 417] on div "**********" at bounding box center [715, 354] width 680 height 171
paste input "text"
type input "**********"
click at [1022, 491] on span "Duplicate" at bounding box center [1024, 494] width 40 height 11
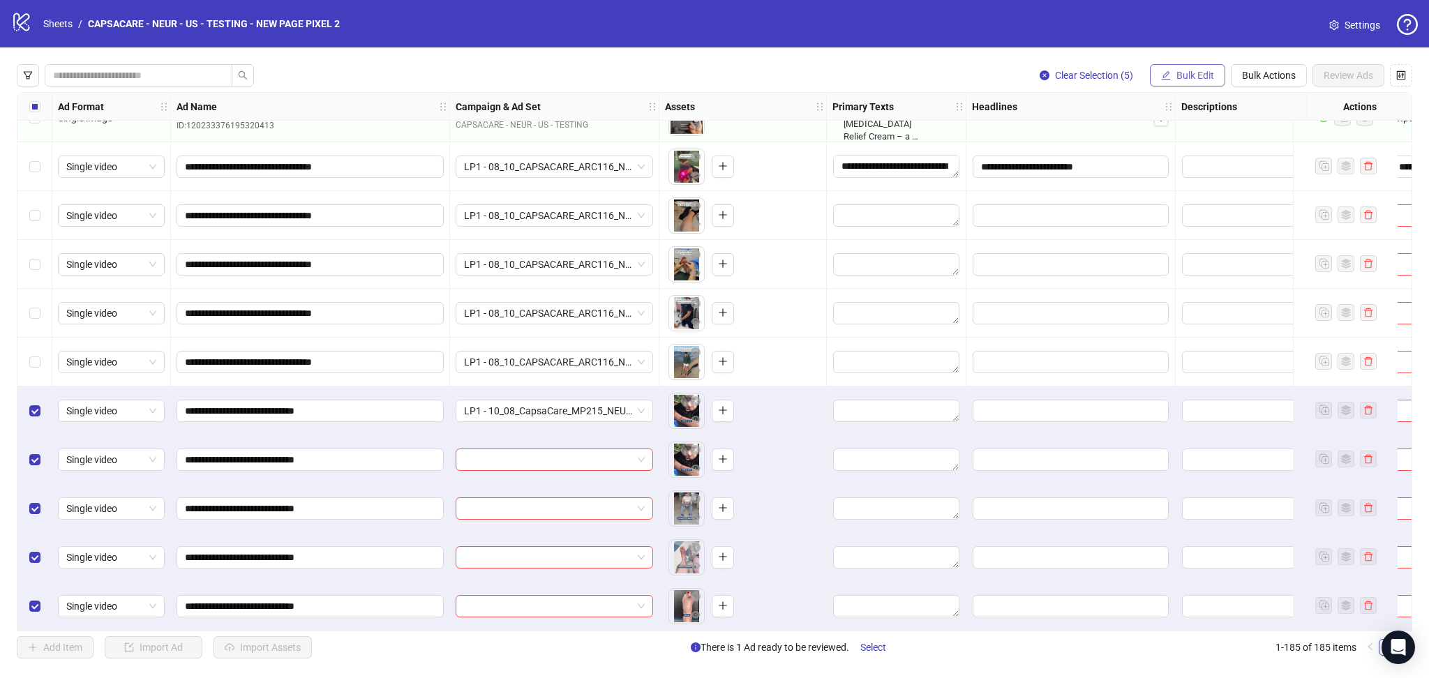
drag, startPoint x: 1180, startPoint y: 80, endPoint x: 1193, endPoint y: 77, distance: 13.7
click at [1179, 81] on span "Bulk Edit" at bounding box center [1196, 75] width 38 height 11
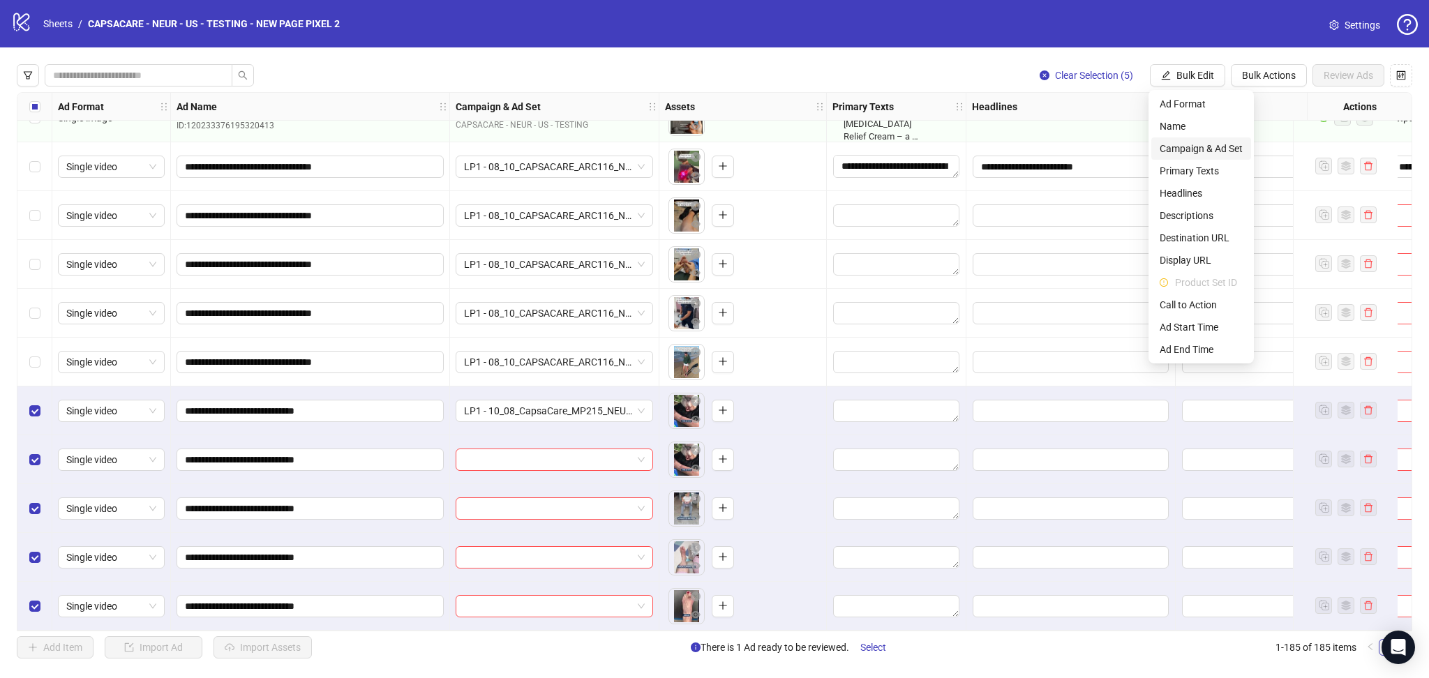
click at [1215, 149] on span "Campaign & Ad Set" at bounding box center [1201, 148] width 83 height 15
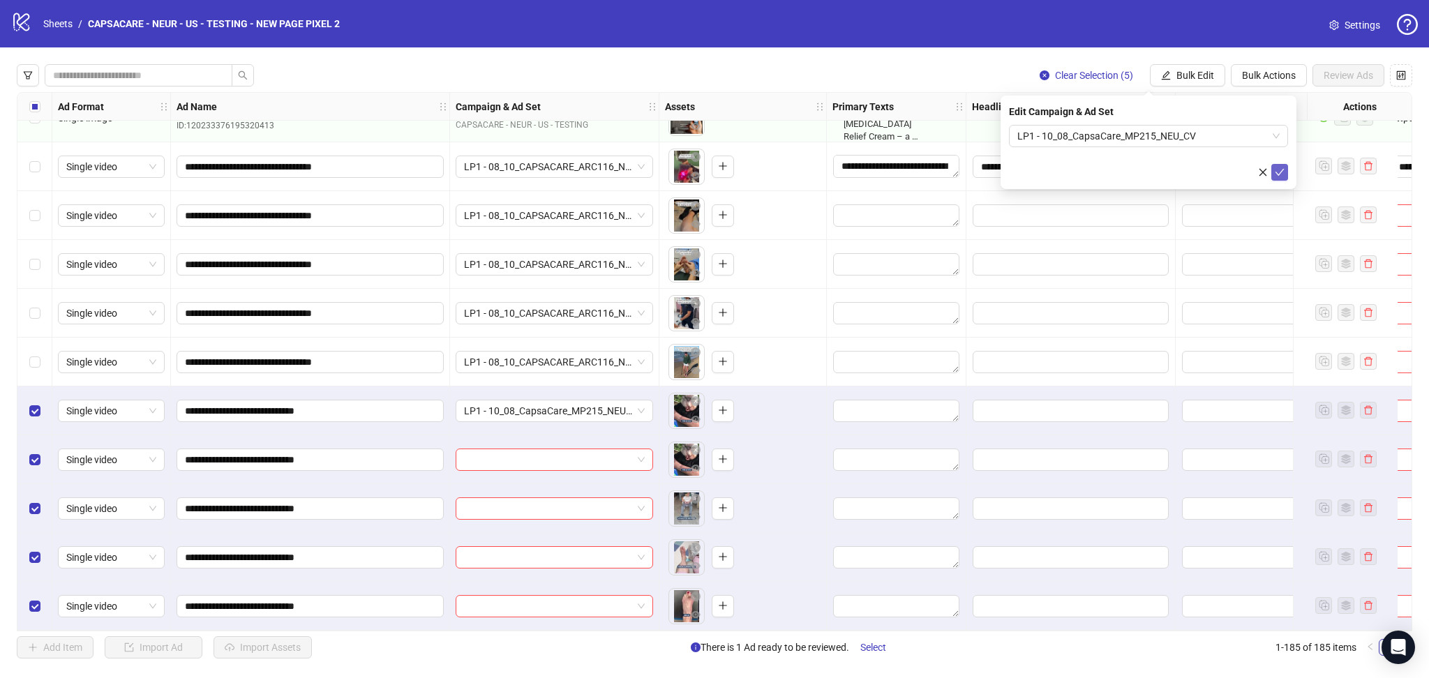
click at [1281, 179] on button "submit" at bounding box center [1280, 172] width 17 height 17
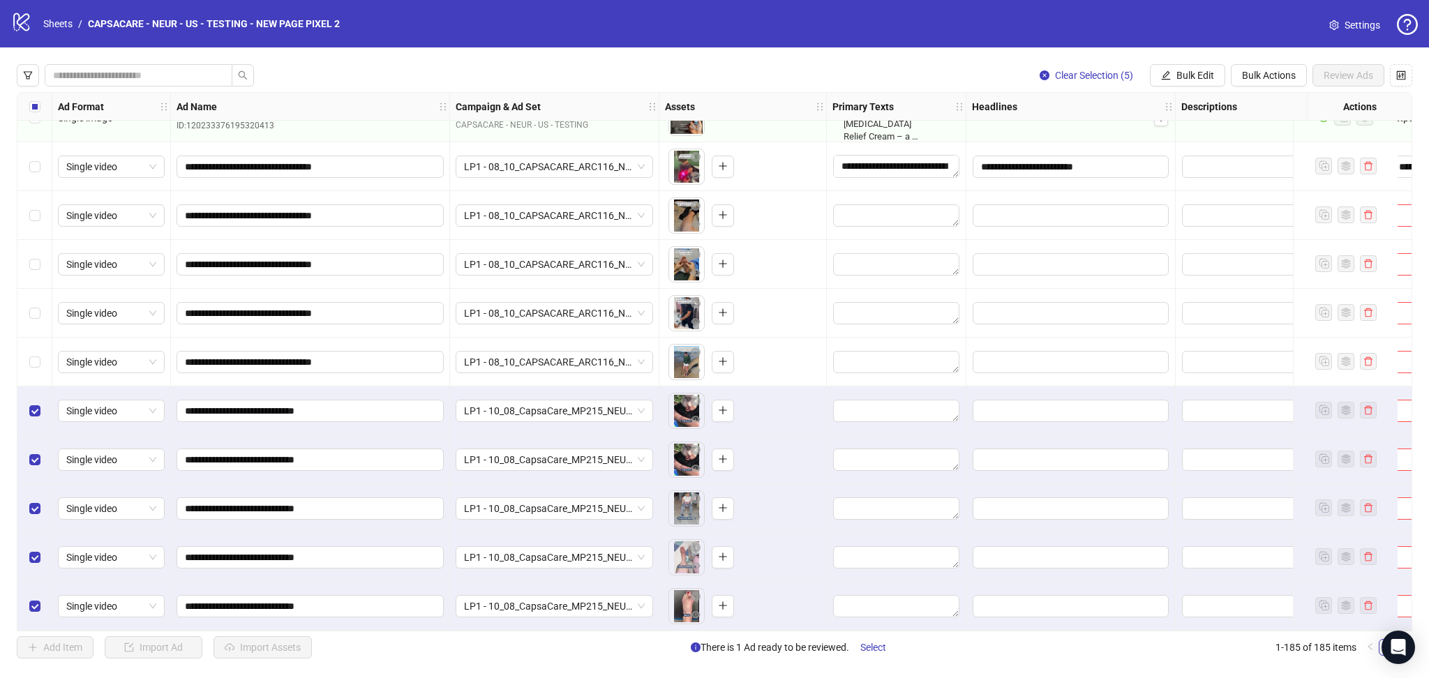
click at [41, 103] on div "Select all rows" at bounding box center [34, 107] width 35 height 28
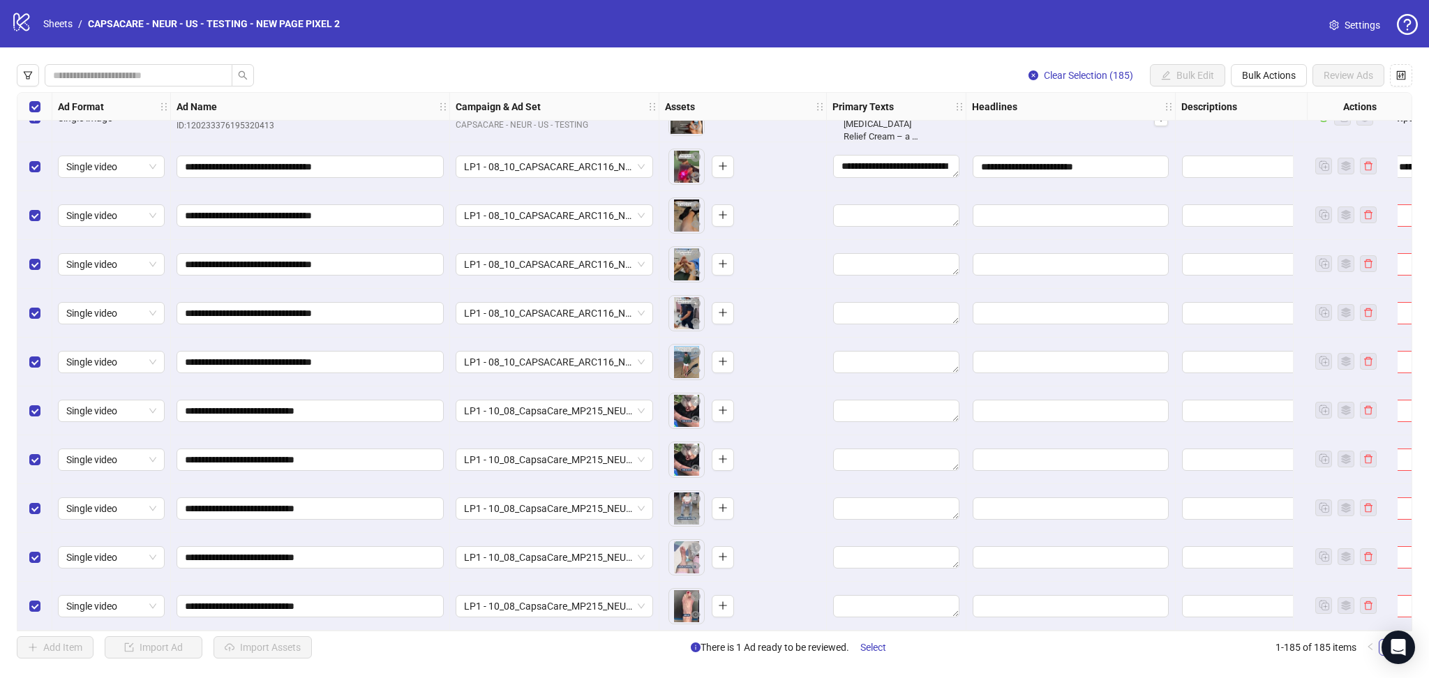
click at [41, 103] on div "Select all rows" at bounding box center [34, 107] width 35 height 28
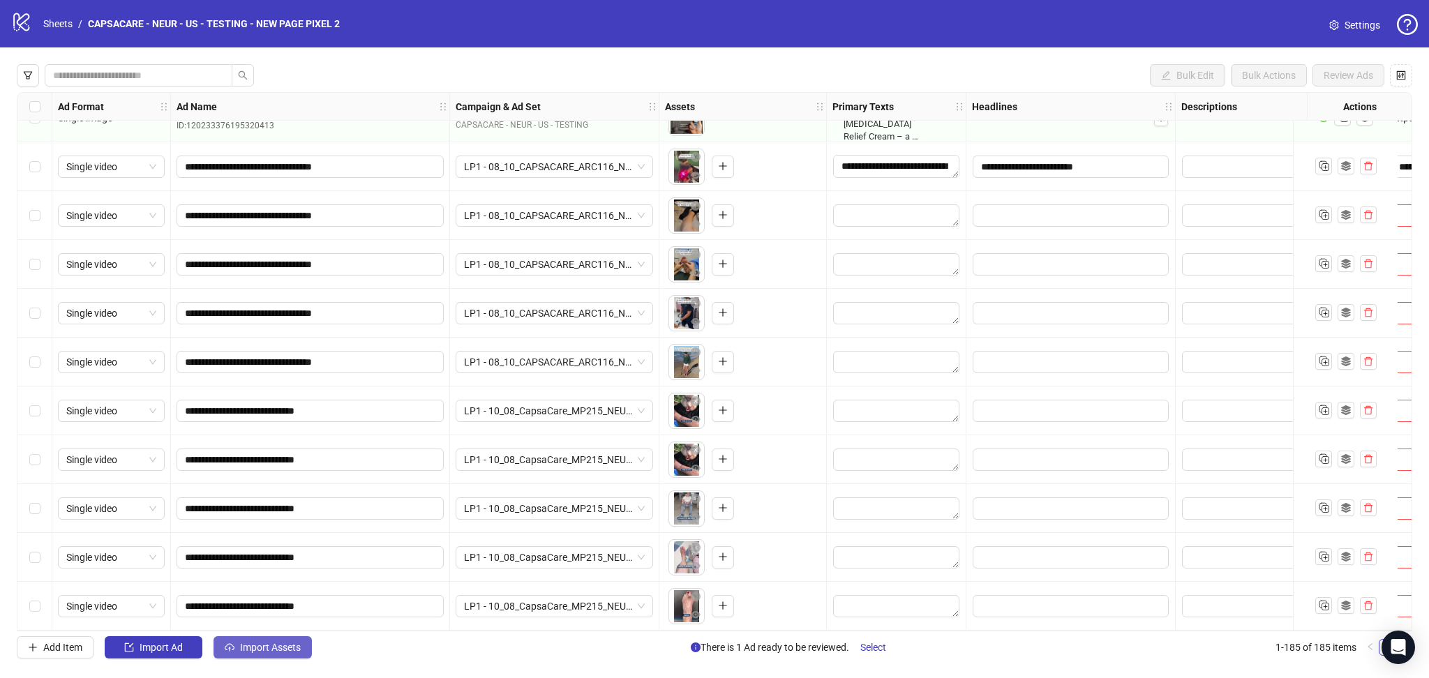
click at [242, 645] on span "Import Assets" at bounding box center [270, 647] width 61 height 11
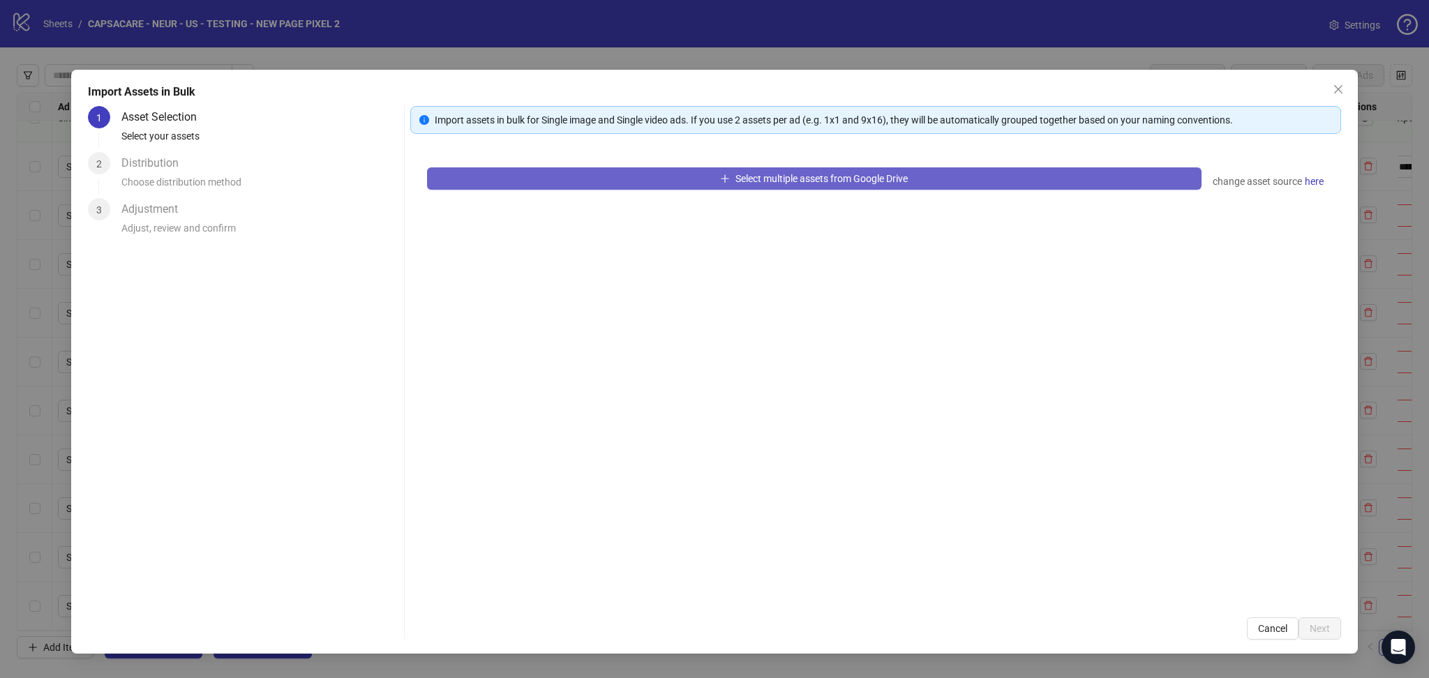
click at [532, 181] on button "Select multiple assets from Google Drive" at bounding box center [814, 178] width 775 height 22
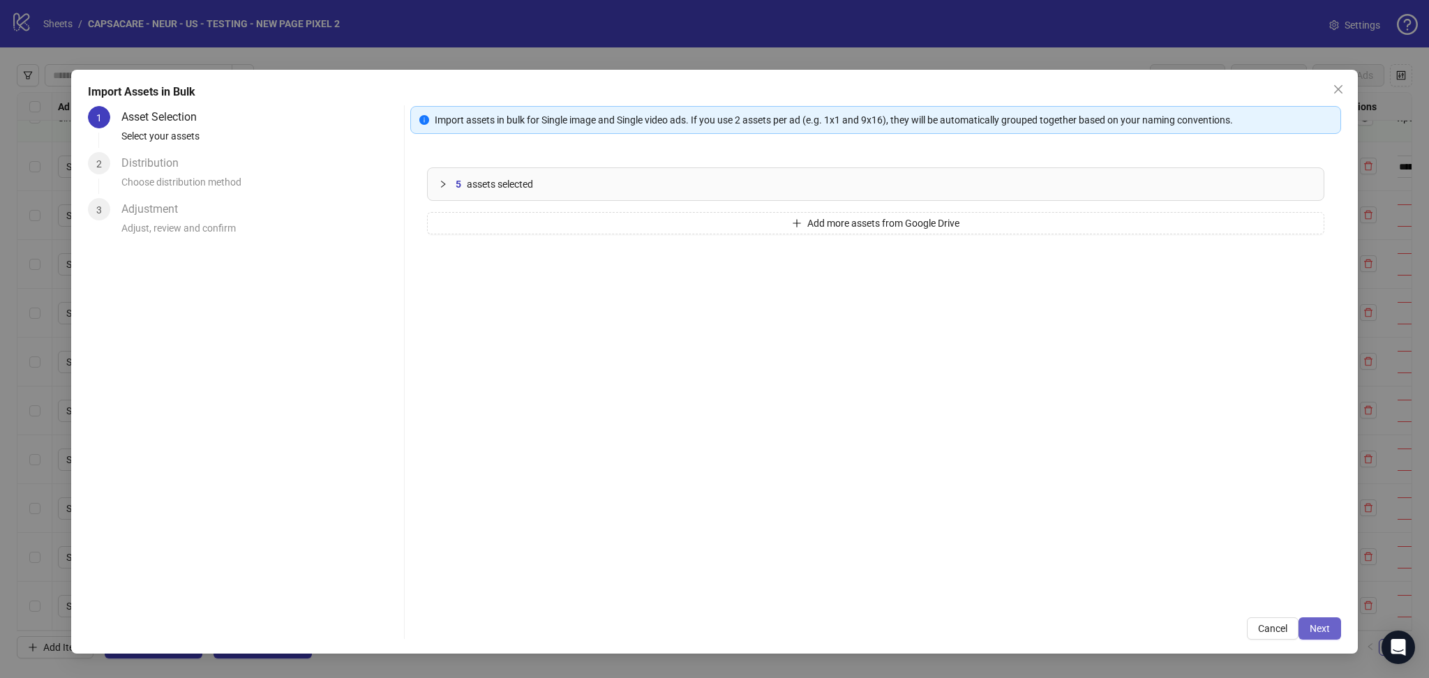
click at [1325, 627] on span "Next" at bounding box center [1320, 628] width 20 height 11
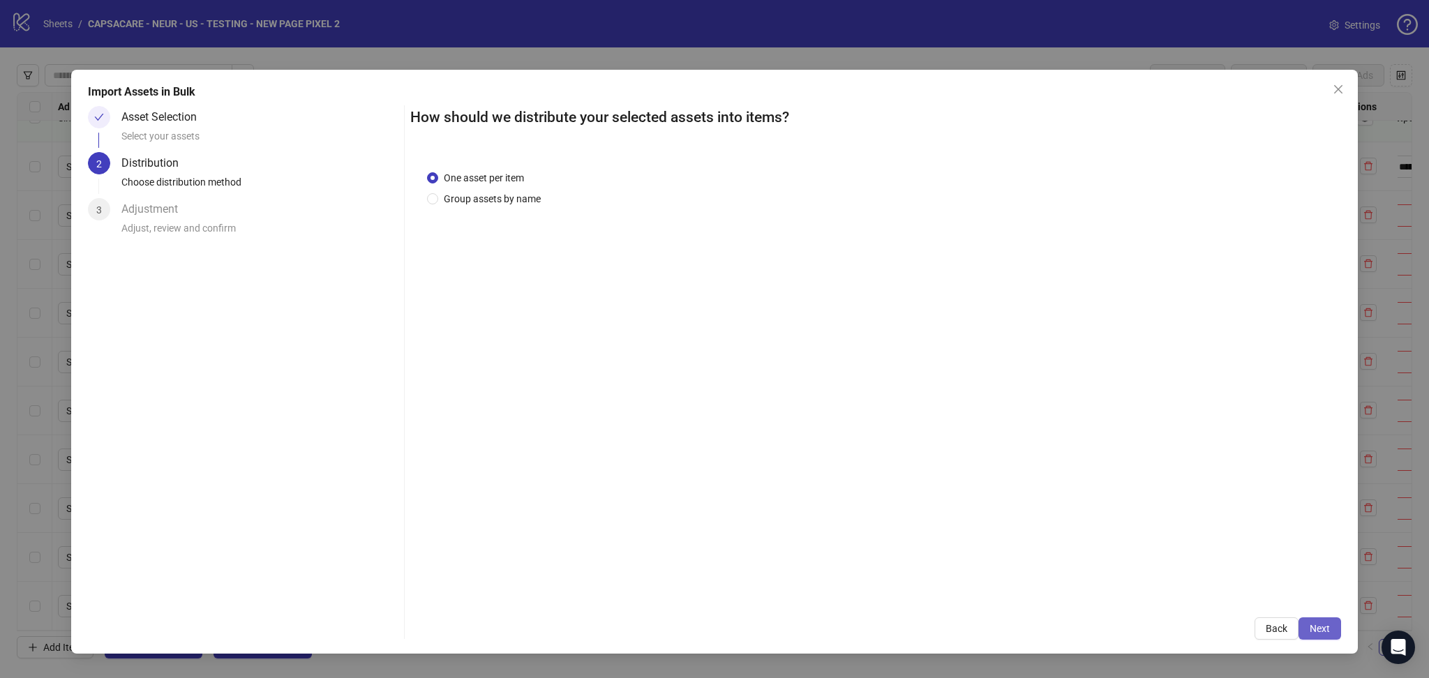
click at [1329, 628] on span "Next" at bounding box center [1320, 628] width 20 height 11
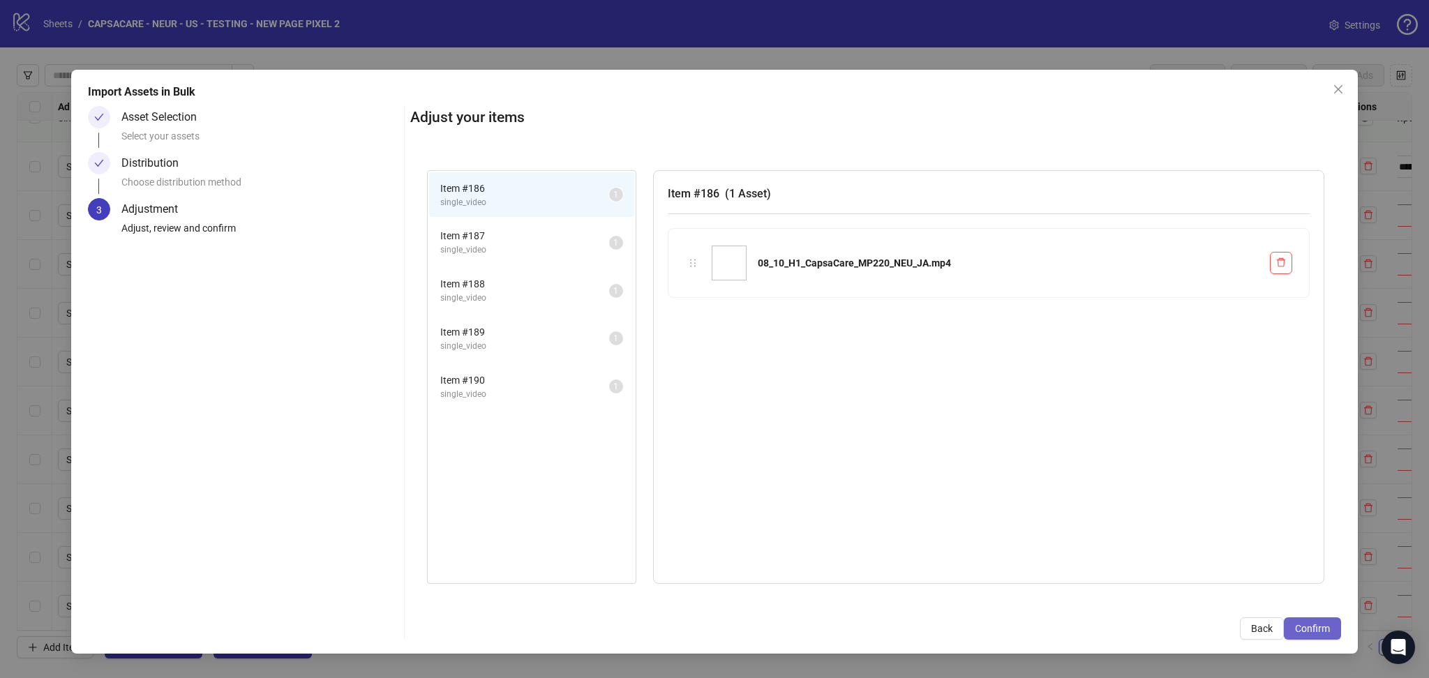
click at [1329, 627] on span "Confirm" at bounding box center [1312, 628] width 35 height 11
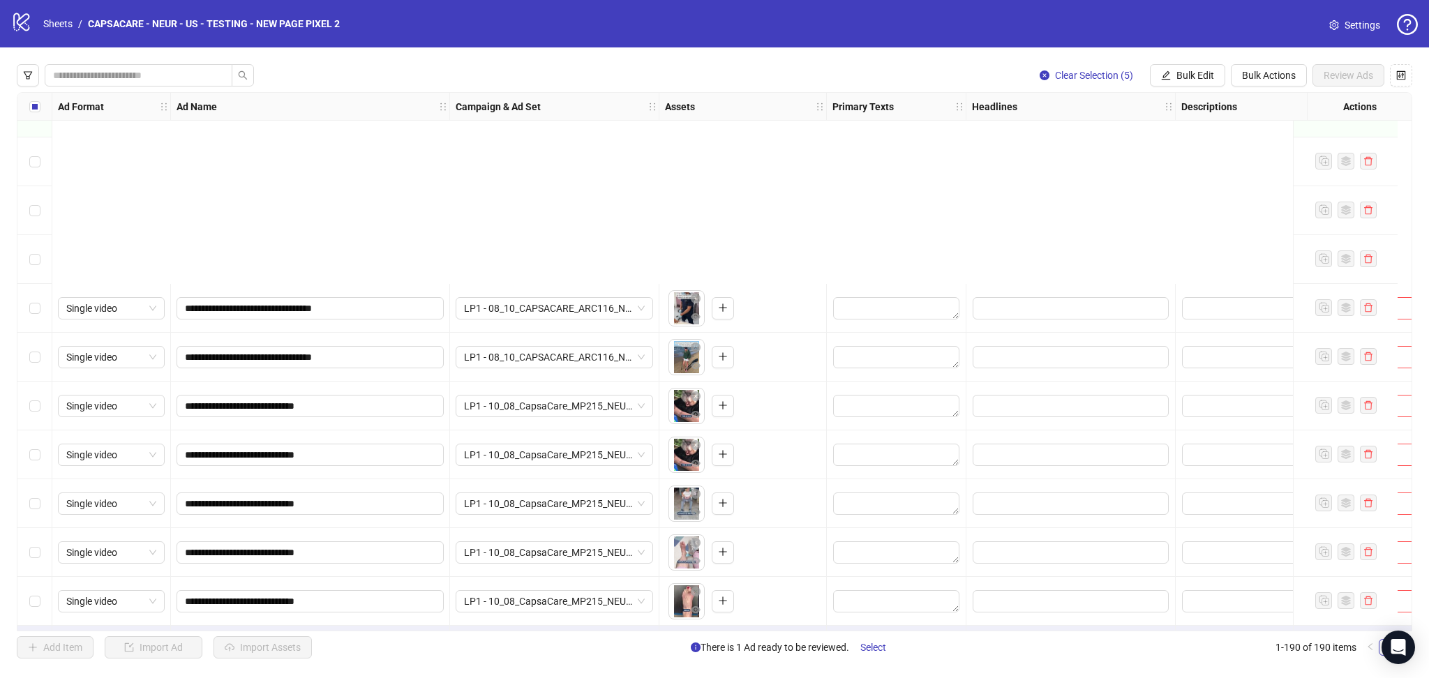
scroll to position [8777, 0]
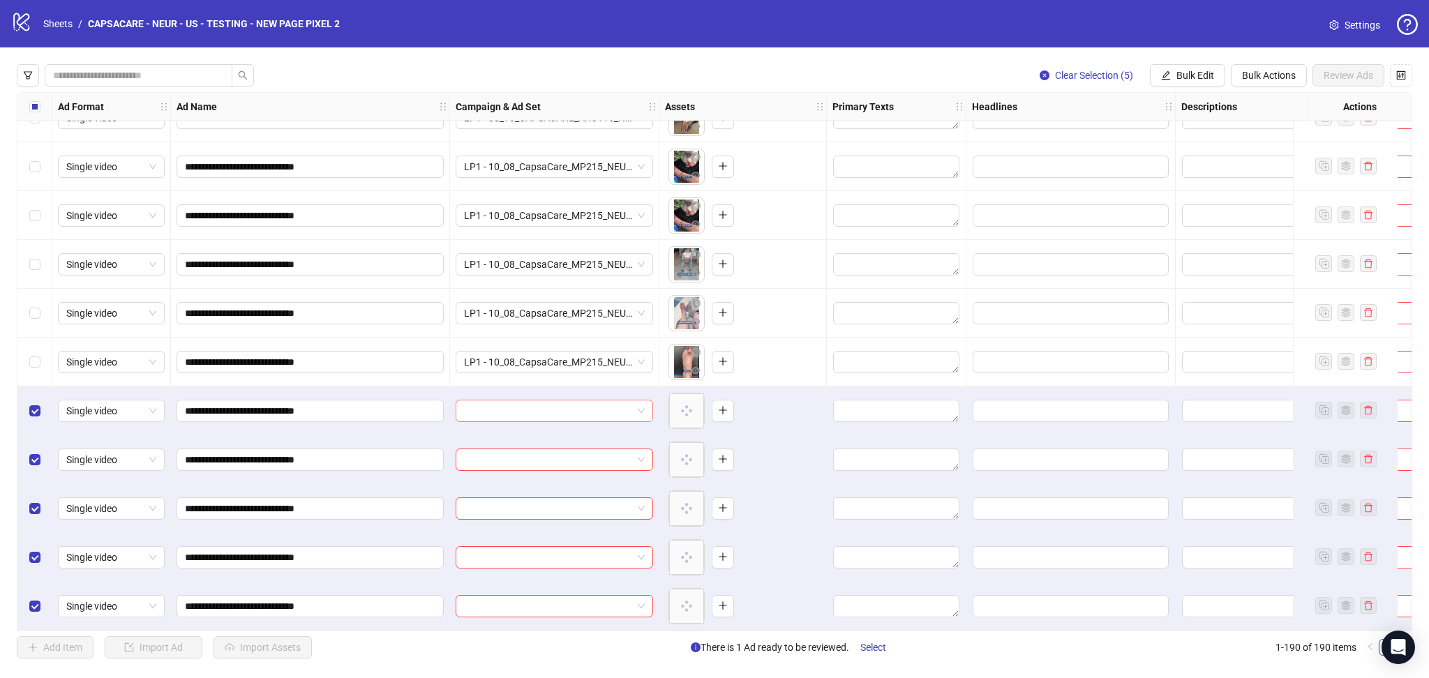
click at [508, 405] on input "search" at bounding box center [548, 411] width 168 height 21
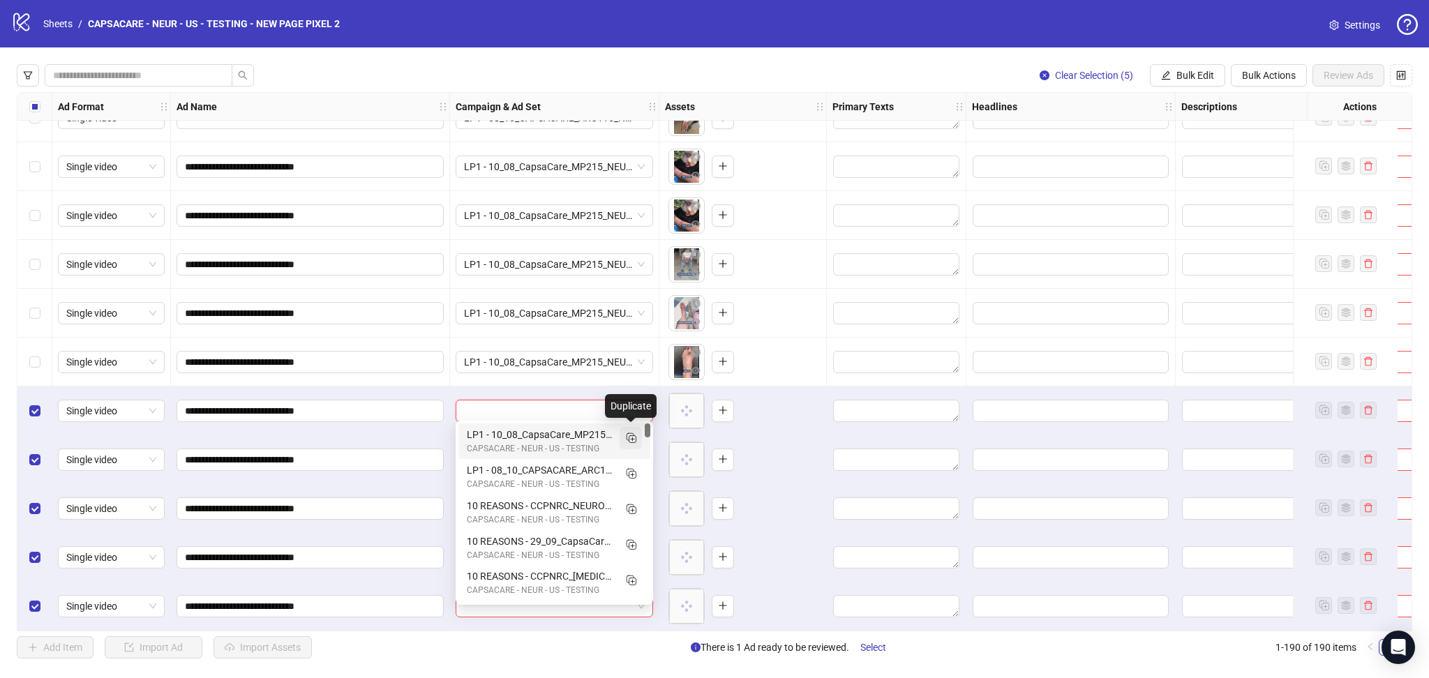
click at [632, 435] on icon "Duplicate" at bounding box center [631, 438] width 14 height 14
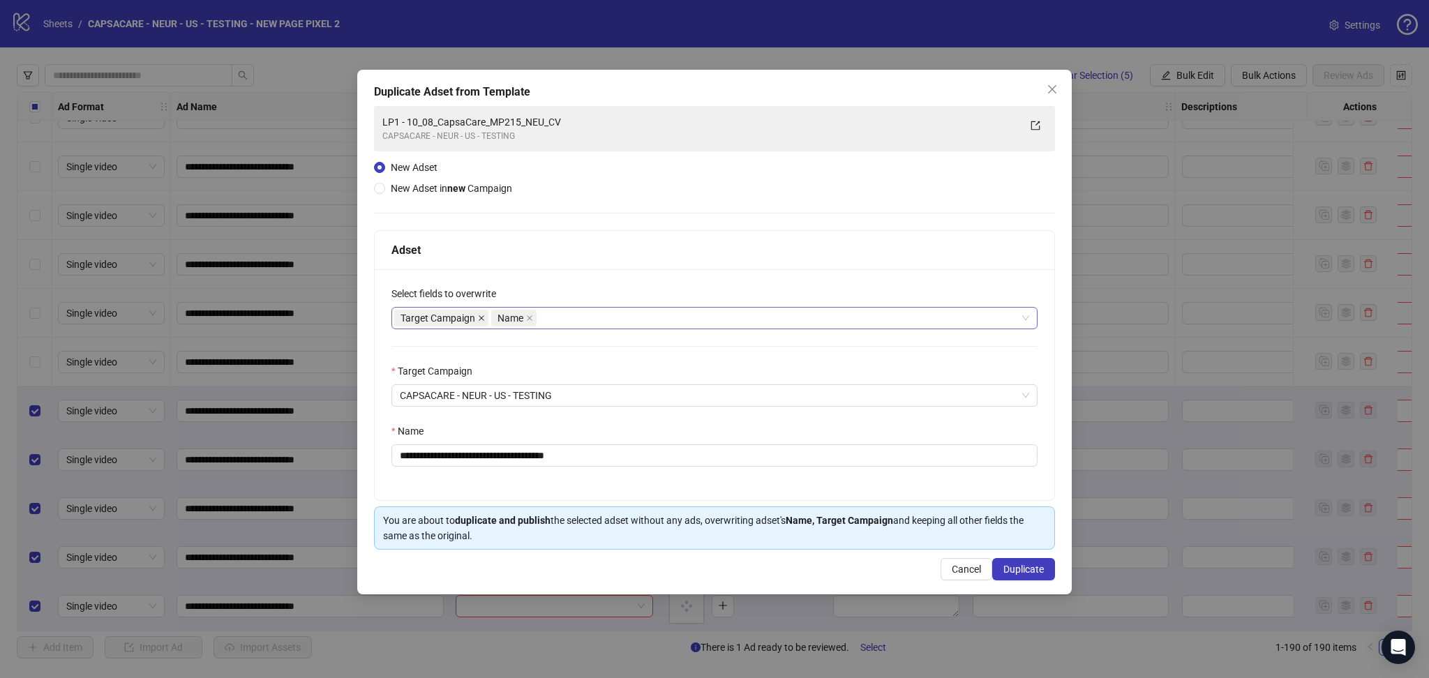
click at [480, 316] on icon "close" at bounding box center [481, 318] width 7 height 7
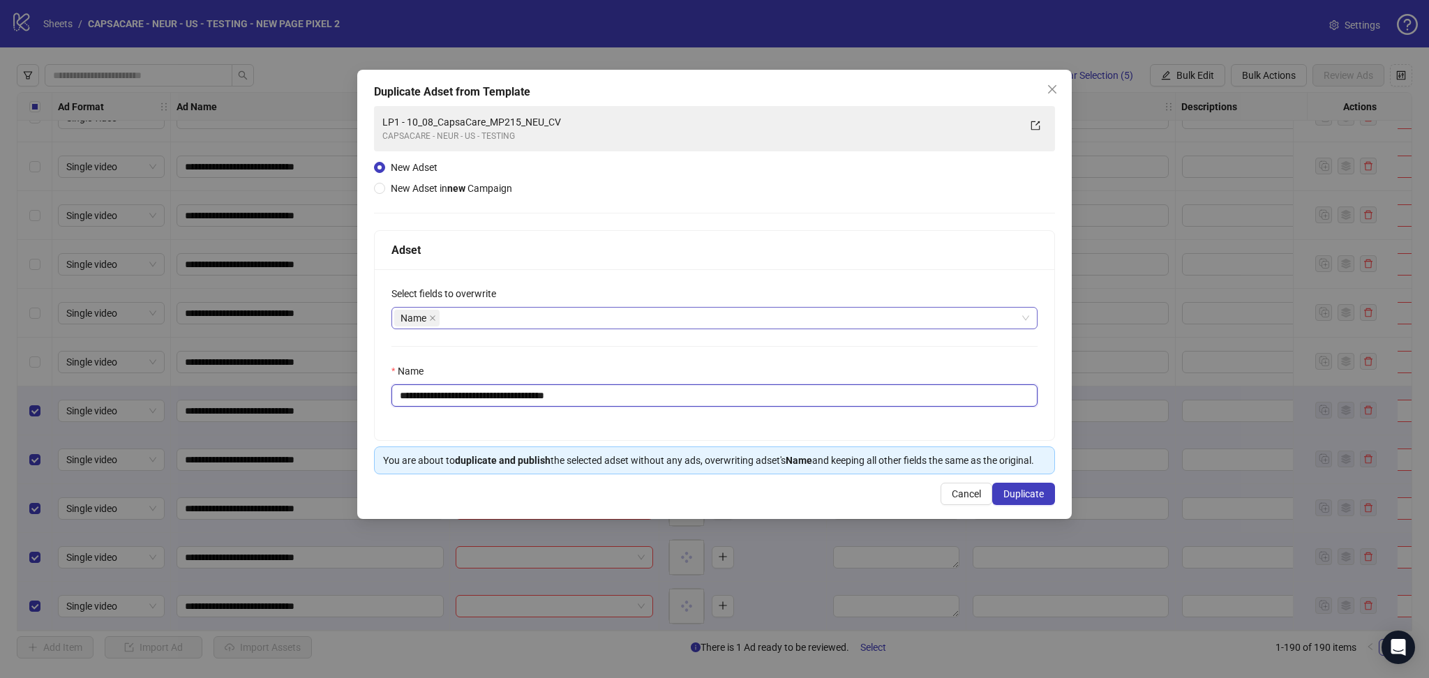
drag, startPoint x: 425, startPoint y: 396, endPoint x: 768, endPoint y: 389, distance: 343.4
click at [768, 389] on input "**********" at bounding box center [715, 396] width 646 height 22
paste input "text"
type input "**********"
click at [1022, 493] on span "Duplicate" at bounding box center [1024, 494] width 40 height 11
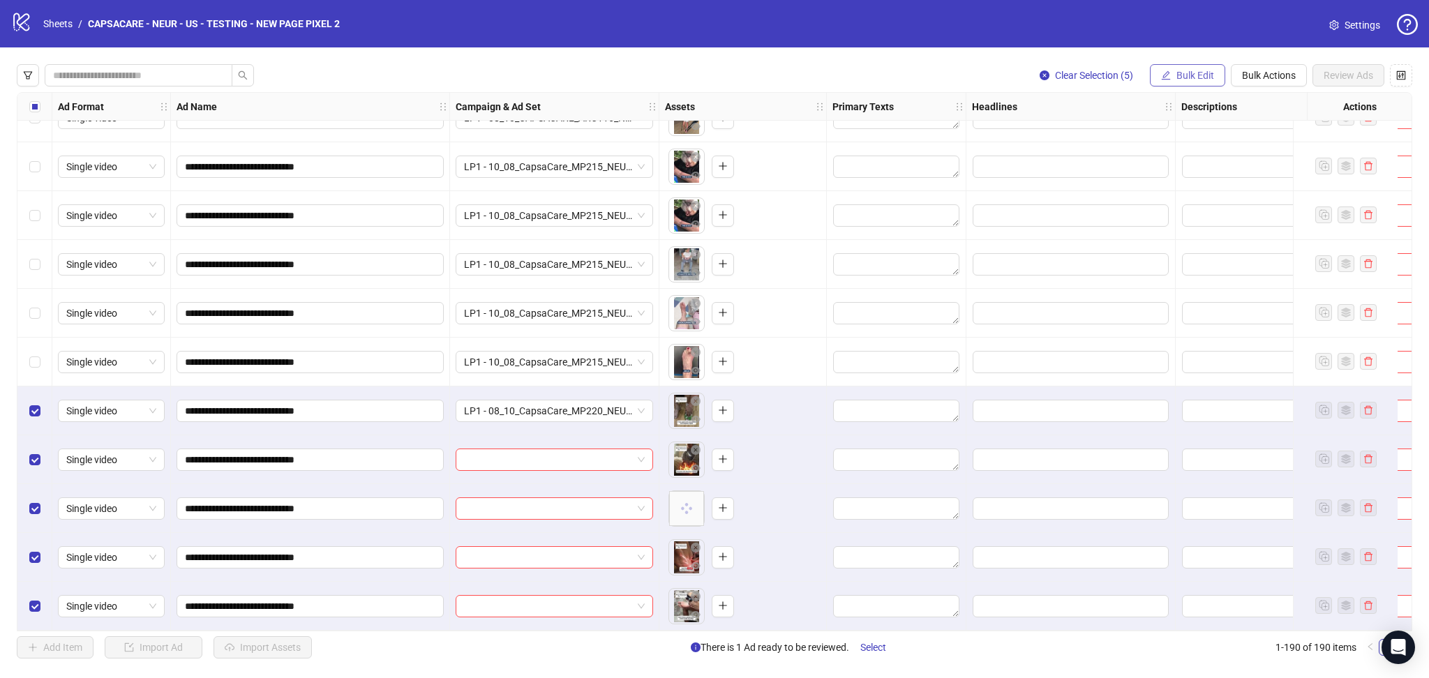
click at [1182, 74] on span "Bulk Edit" at bounding box center [1196, 75] width 38 height 11
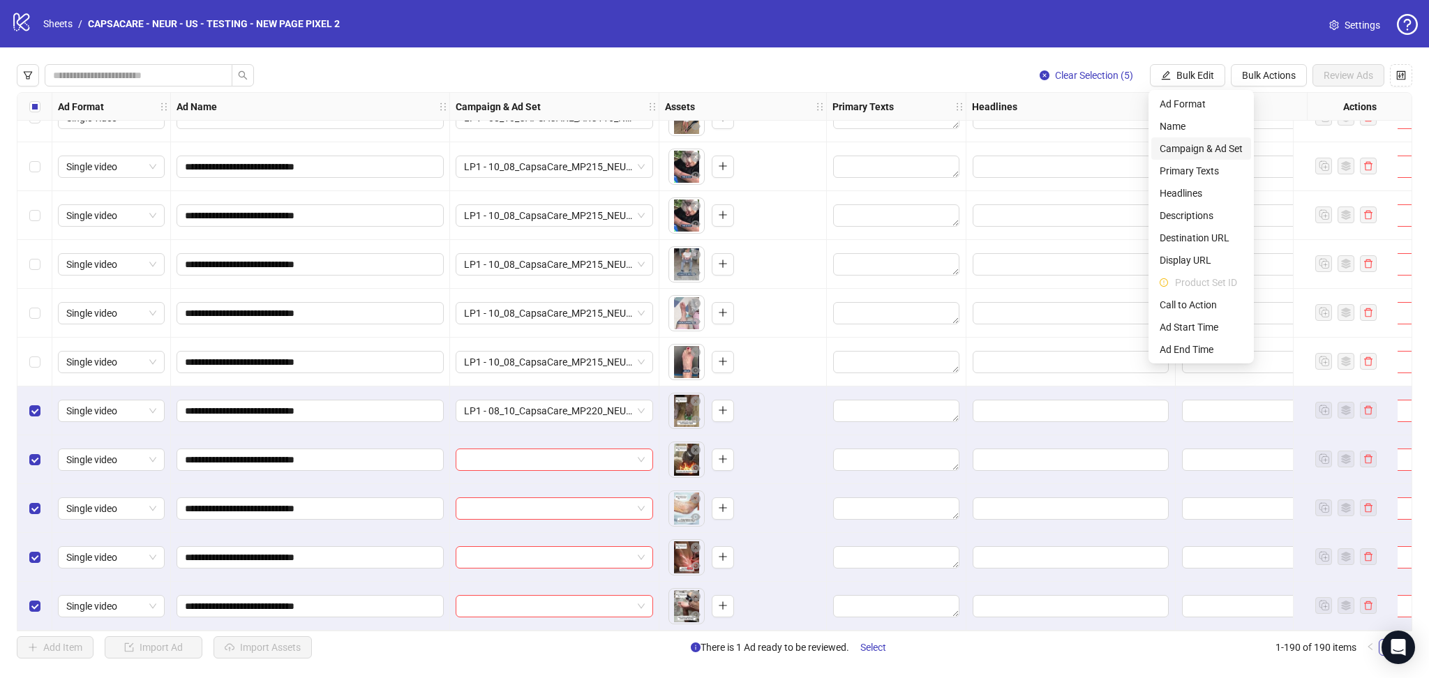
click at [1205, 144] on span "Campaign & Ad Set" at bounding box center [1201, 148] width 83 height 15
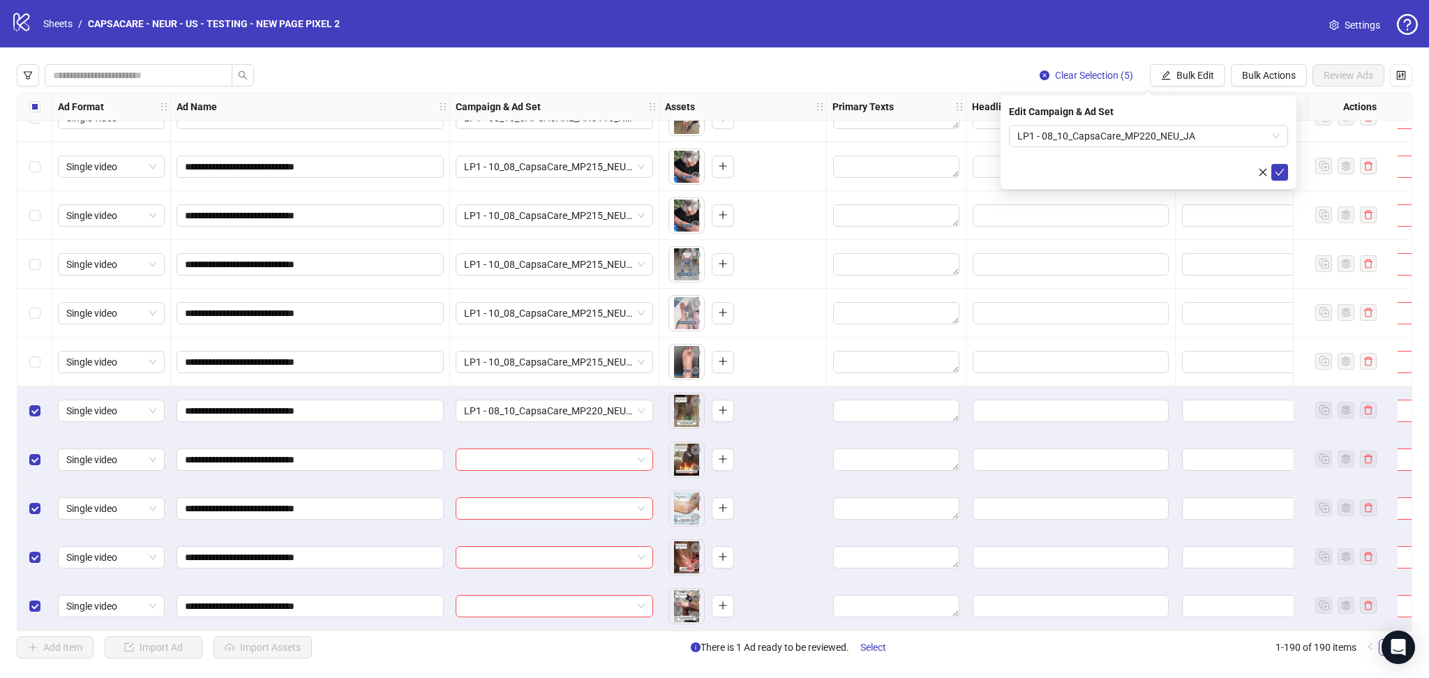
click at [1290, 176] on div "Edit Campaign & Ad Set LP1 - 08_10_CapsaCare_MP220_NEU_JA" at bounding box center [1149, 143] width 296 height 94
click at [1283, 179] on button "submit" at bounding box center [1280, 172] width 17 height 17
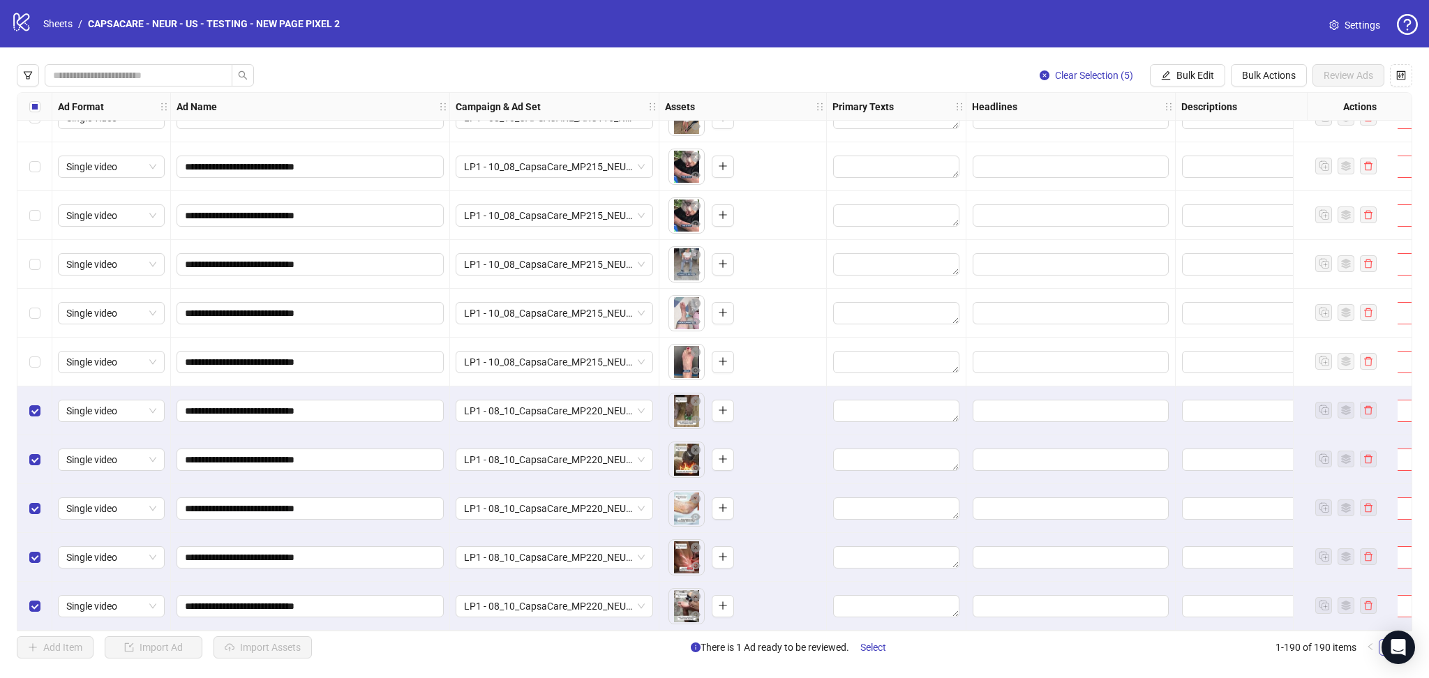
click at [41, 106] on div "Select all rows" at bounding box center [34, 107] width 35 height 28
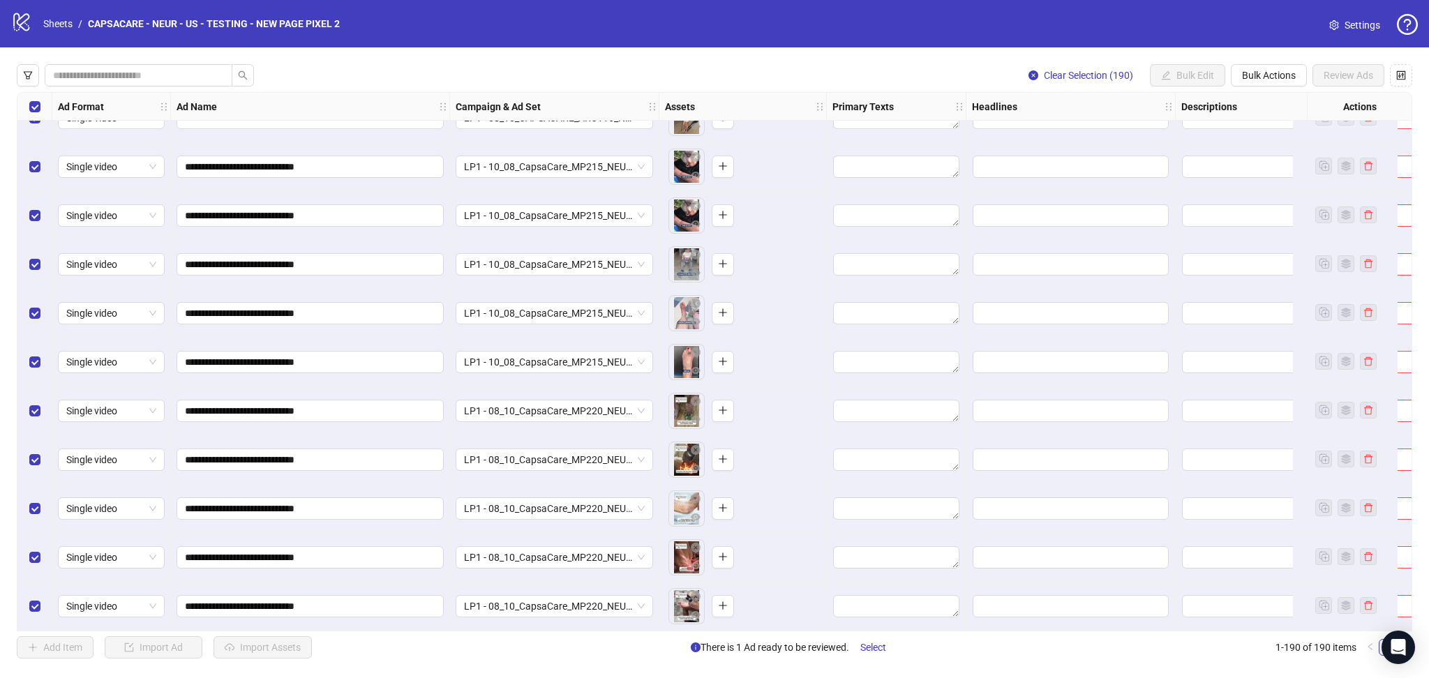
click at [41, 106] on div "Select all rows" at bounding box center [34, 107] width 35 height 28
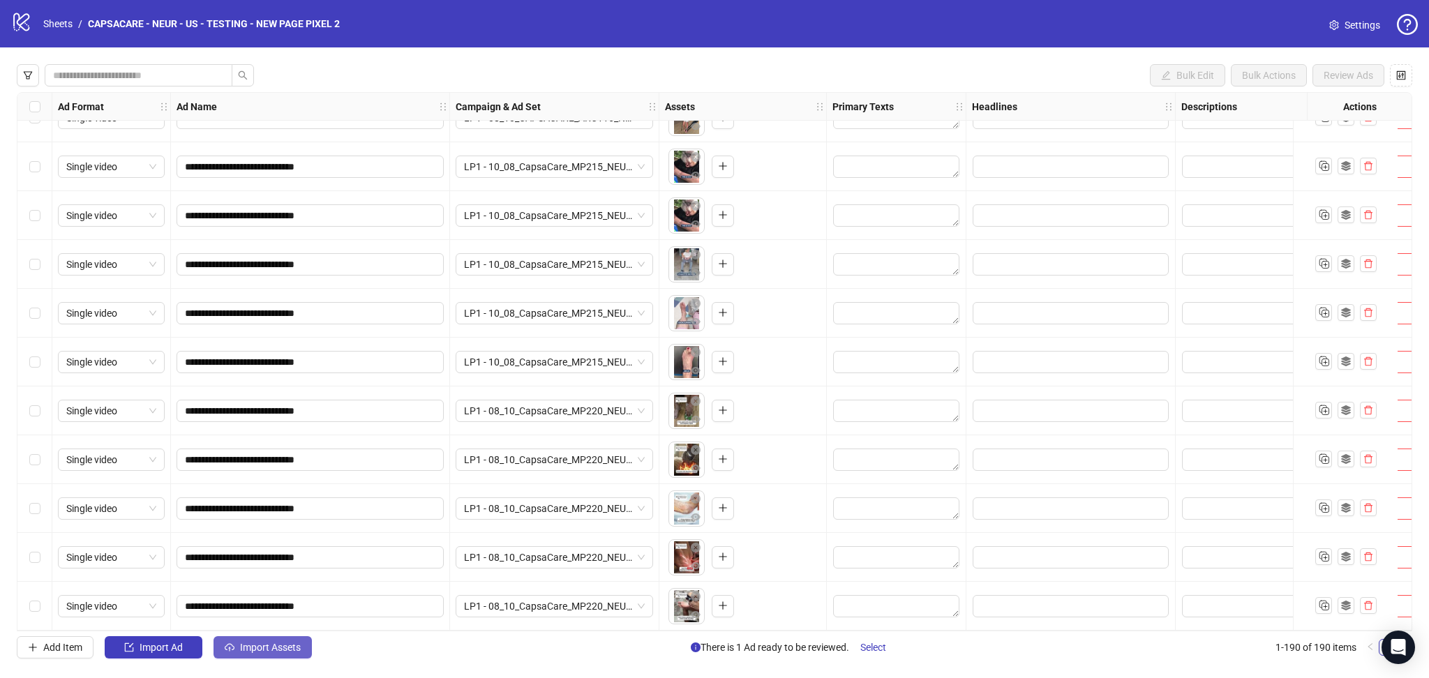
click at [284, 645] on span "Import Assets" at bounding box center [270, 647] width 61 height 11
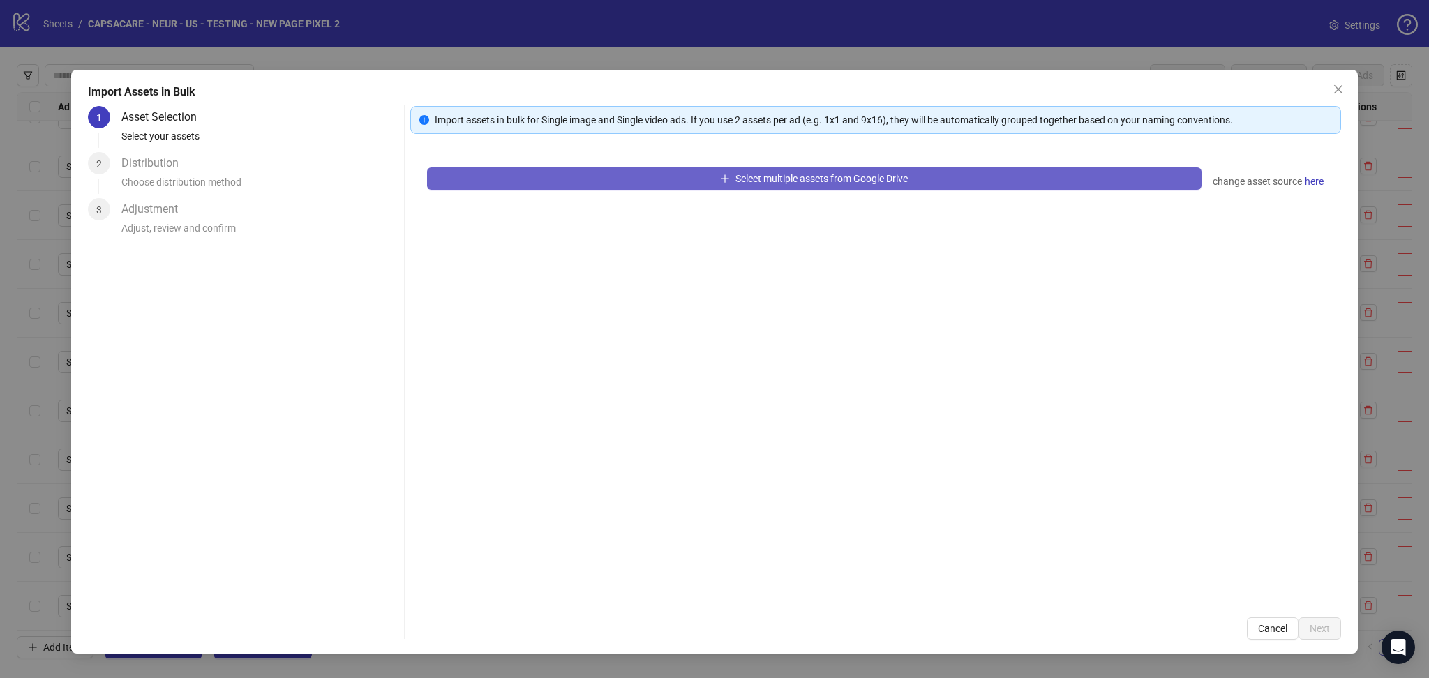
click at [720, 180] on icon "plus" at bounding box center [725, 179] width 10 height 10
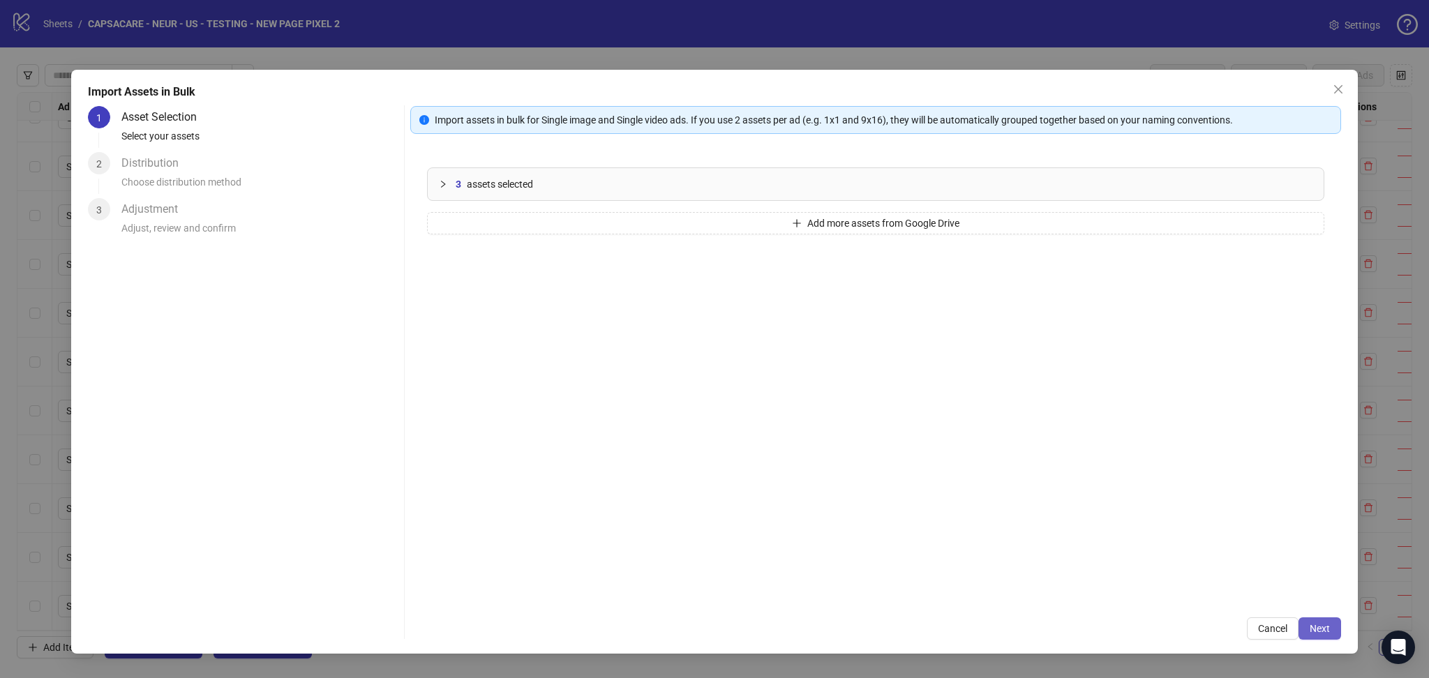
click at [1330, 624] on button "Next" at bounding box center [1320, 629] width 43 height 22
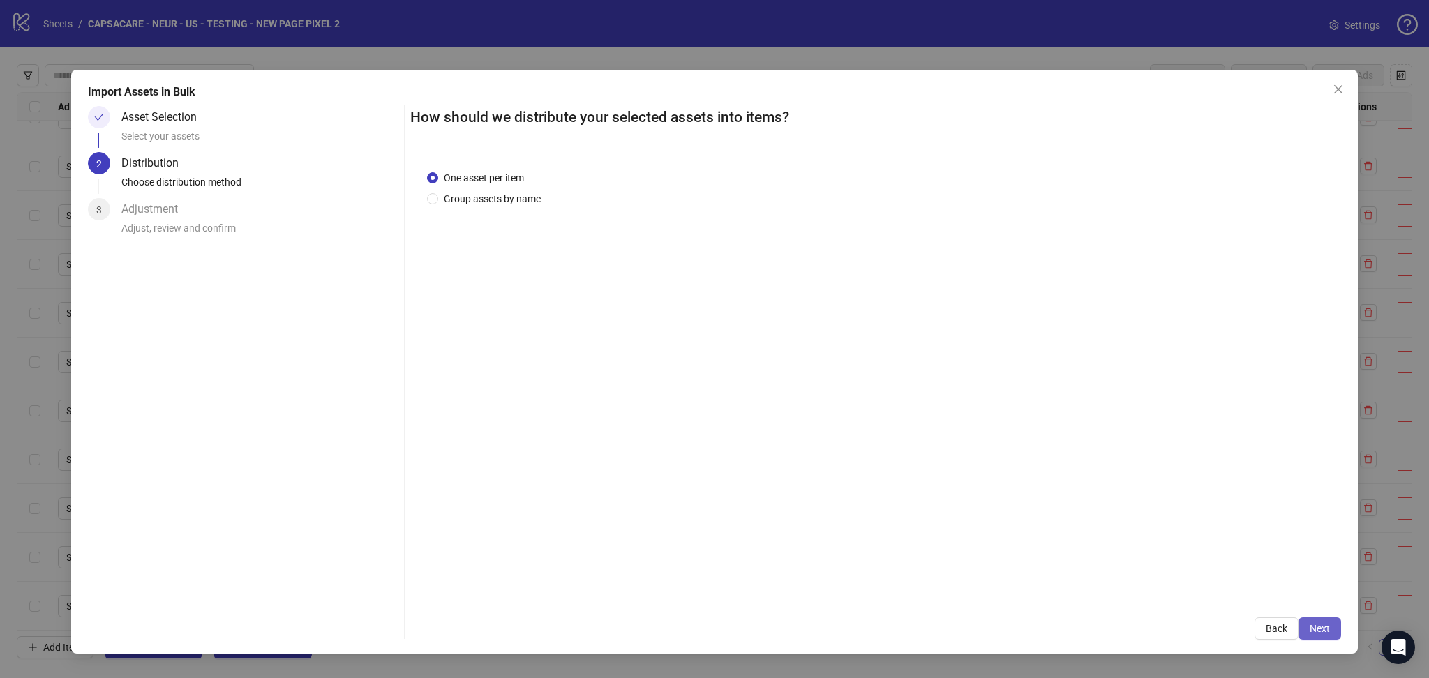
click at [1318, 628] on span "Next" at bounding box center [1320, 628] width 20 height 11
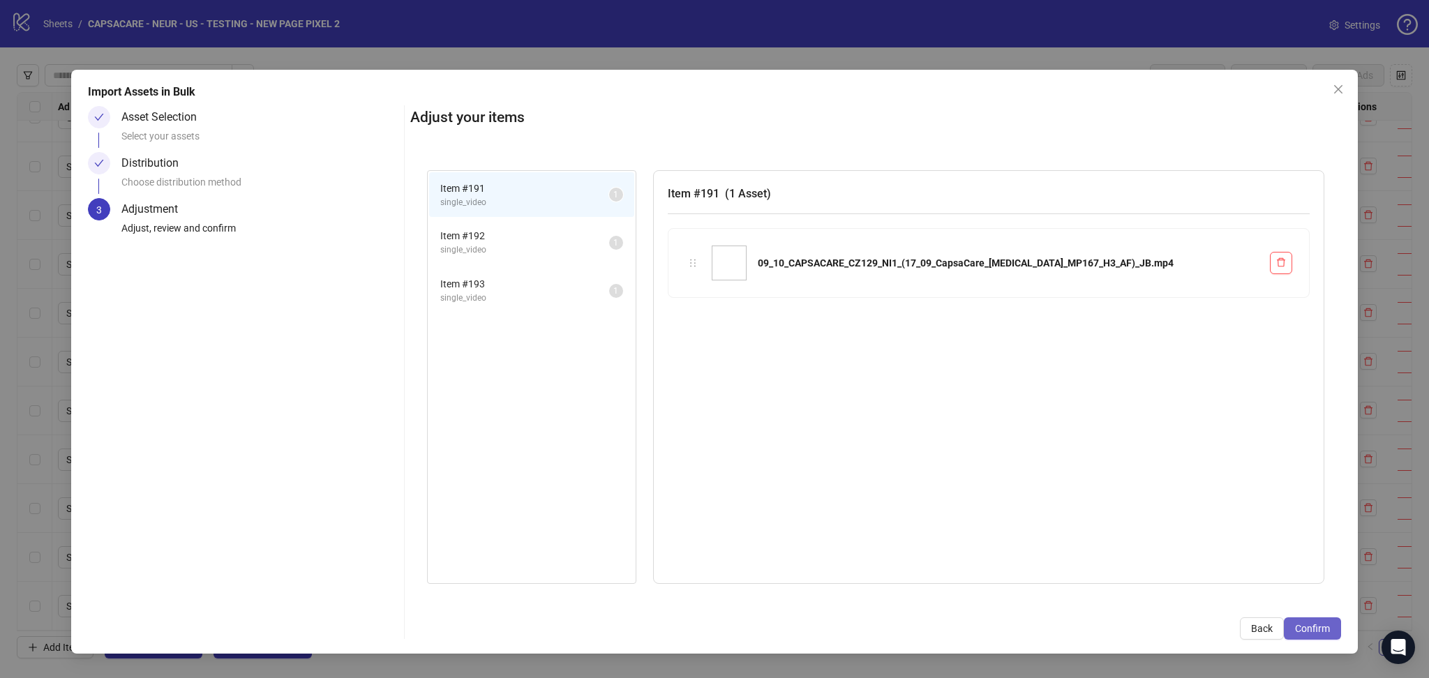
click at [1315, 630] on span "Confirm" at bounding box center [1312, 628] width 35 height 11
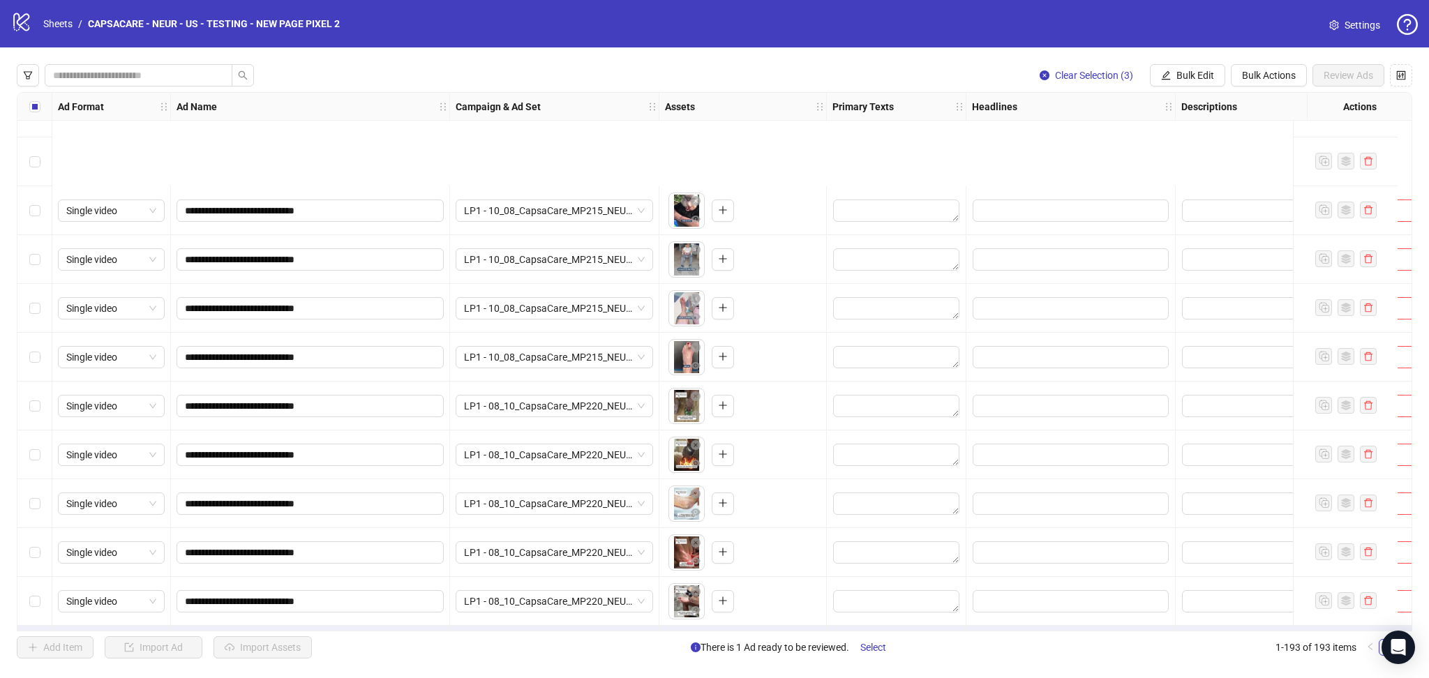
scroll to position [8923, 0]
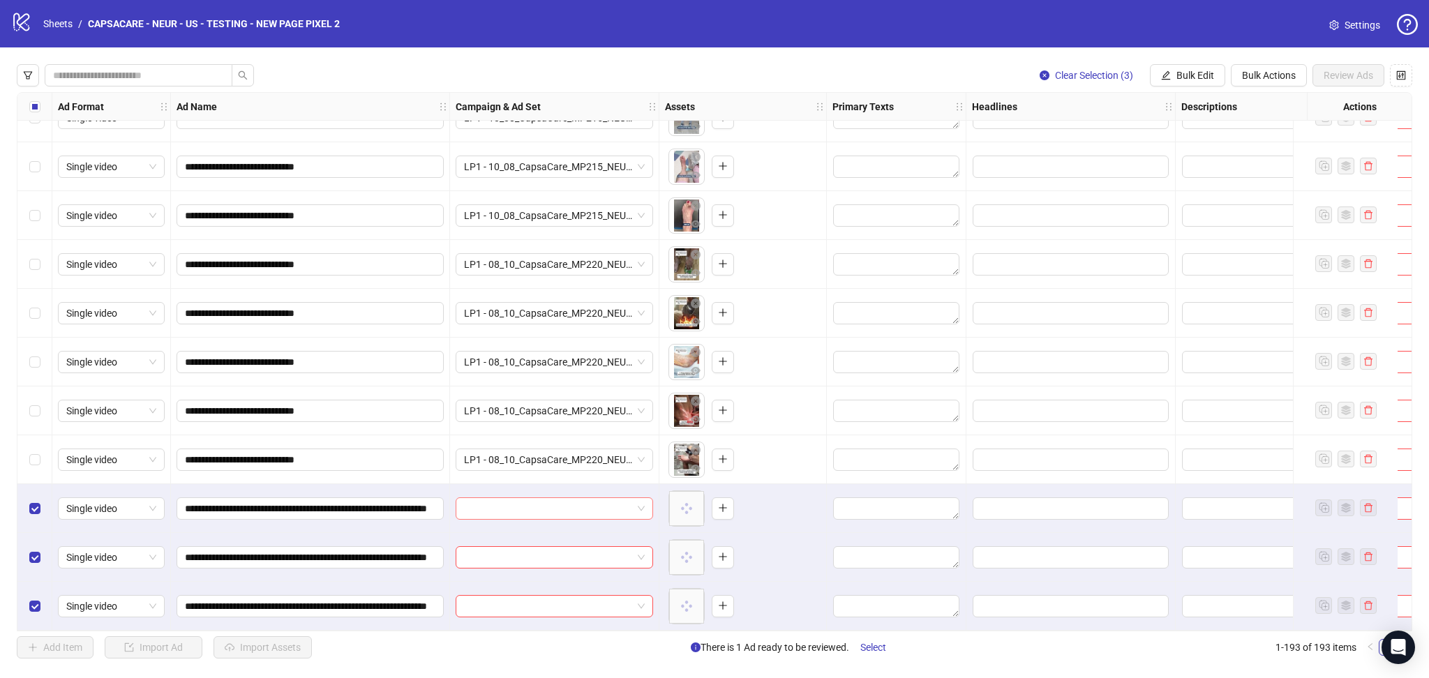
click at [490, 514] on input "search" at bounding box center [548, 508] width 168 height 21
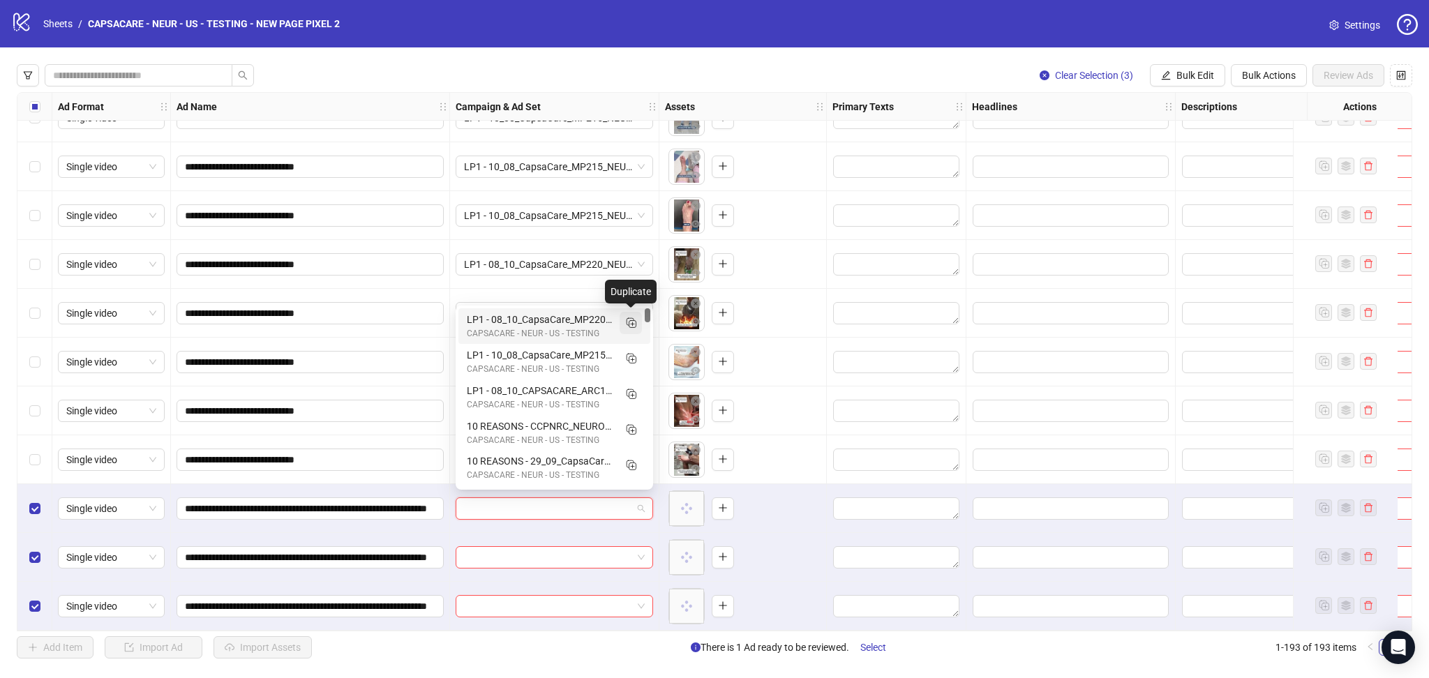
click at [622, 324] on button "button" at bounding box center [631, 323] width 22 height 22
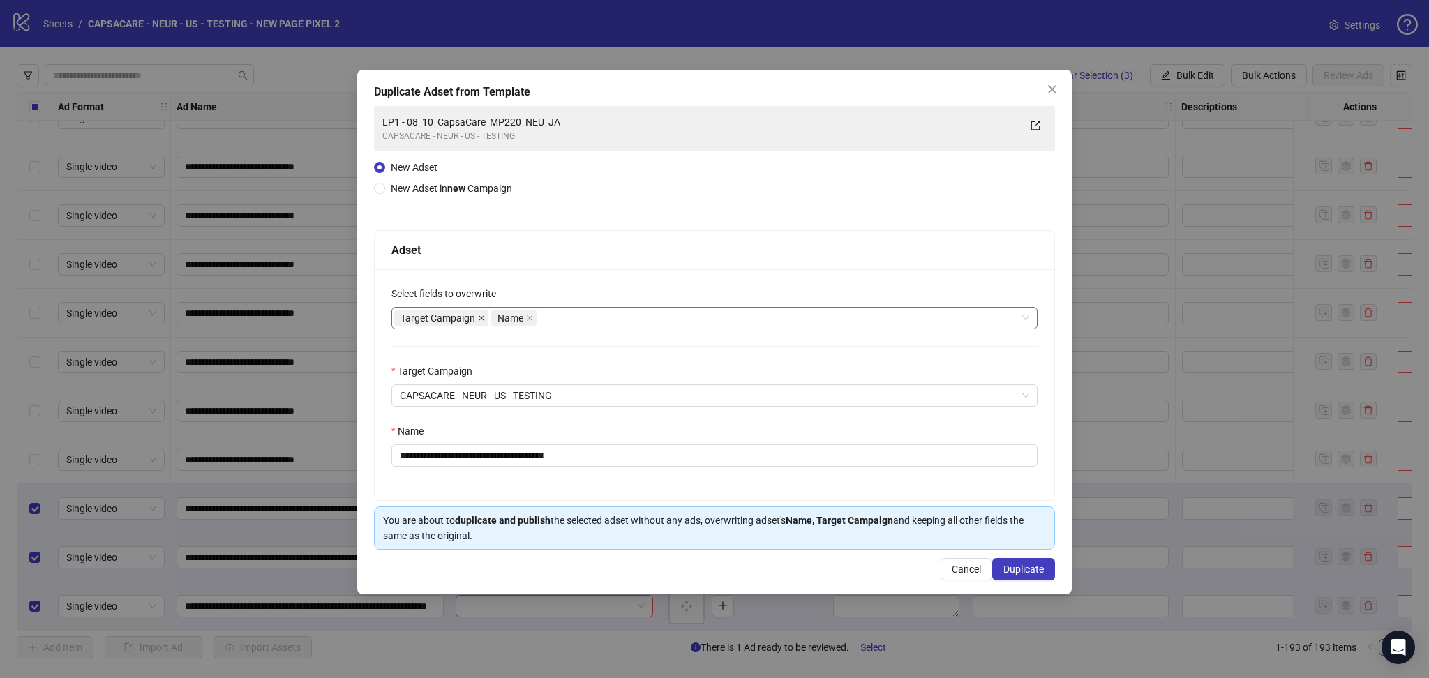
click at [484, 318] on icon "close" at bounding box center [481, 318] width 7 height 7
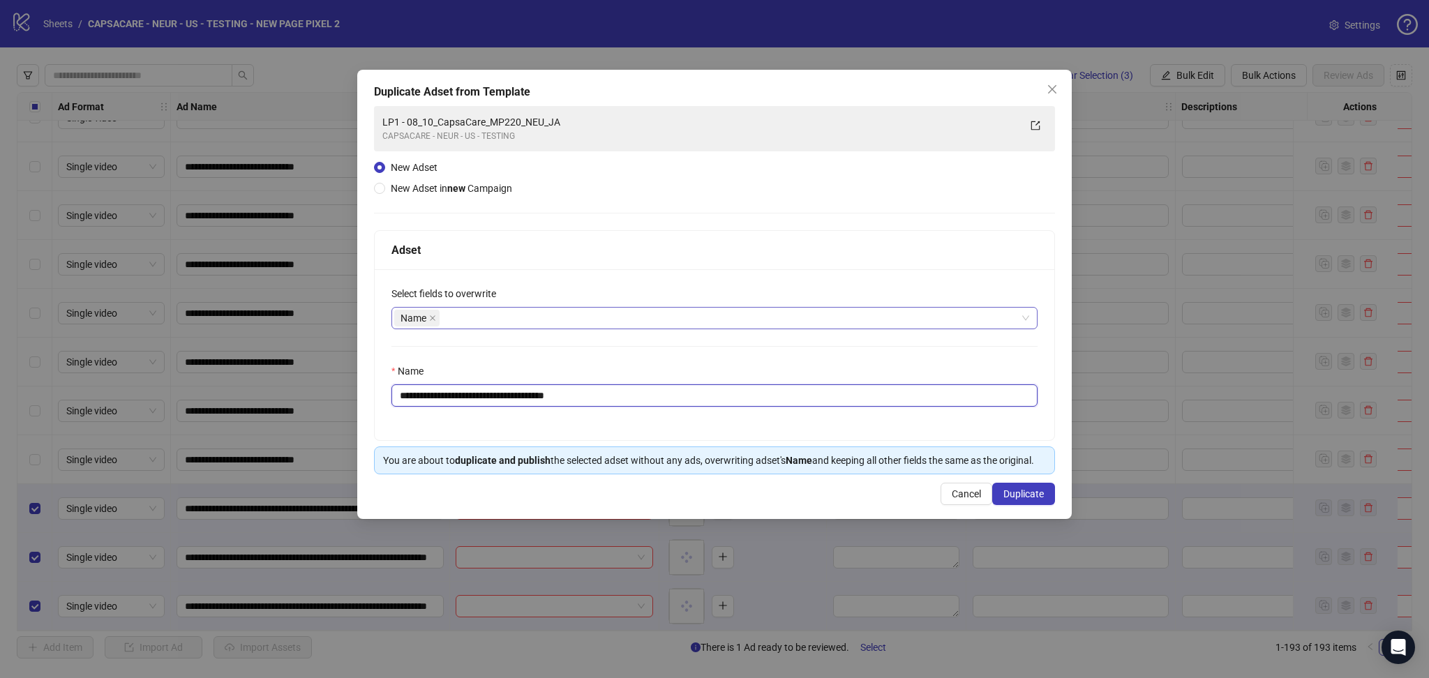
drag, startPoint x: 423, startPoint y: 396, endPoint x: 754, endPoint y: 417, distance: 332.2
click at [754, 417] on div "**********" at bounding box center [715, 354] width 680 height 171
paste input "**********"
type input "**********"
click at [1032, 493] on span "Duplicate" at bounding box center [1024, 494] width 40 height 11
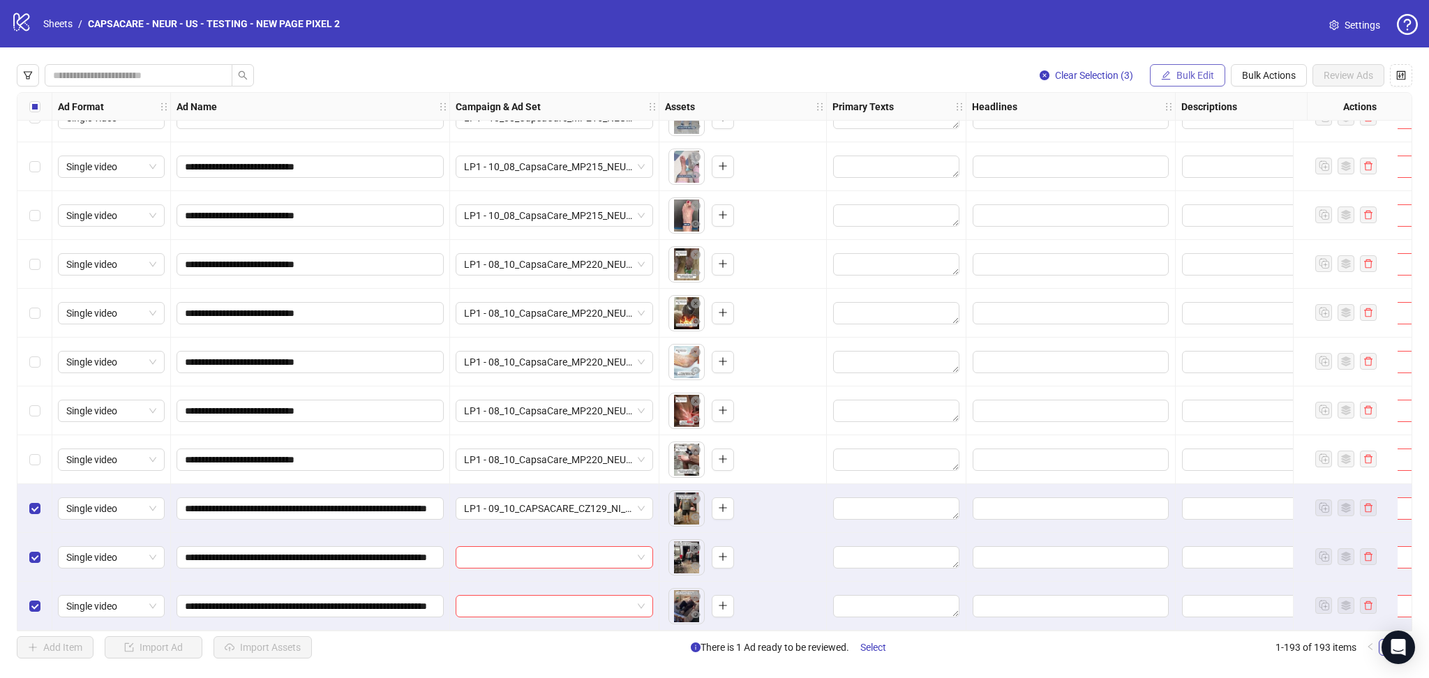
click at [1170, 68] on button "Bulk Edit" at bounding box center [1187, 75] width 75 height 22
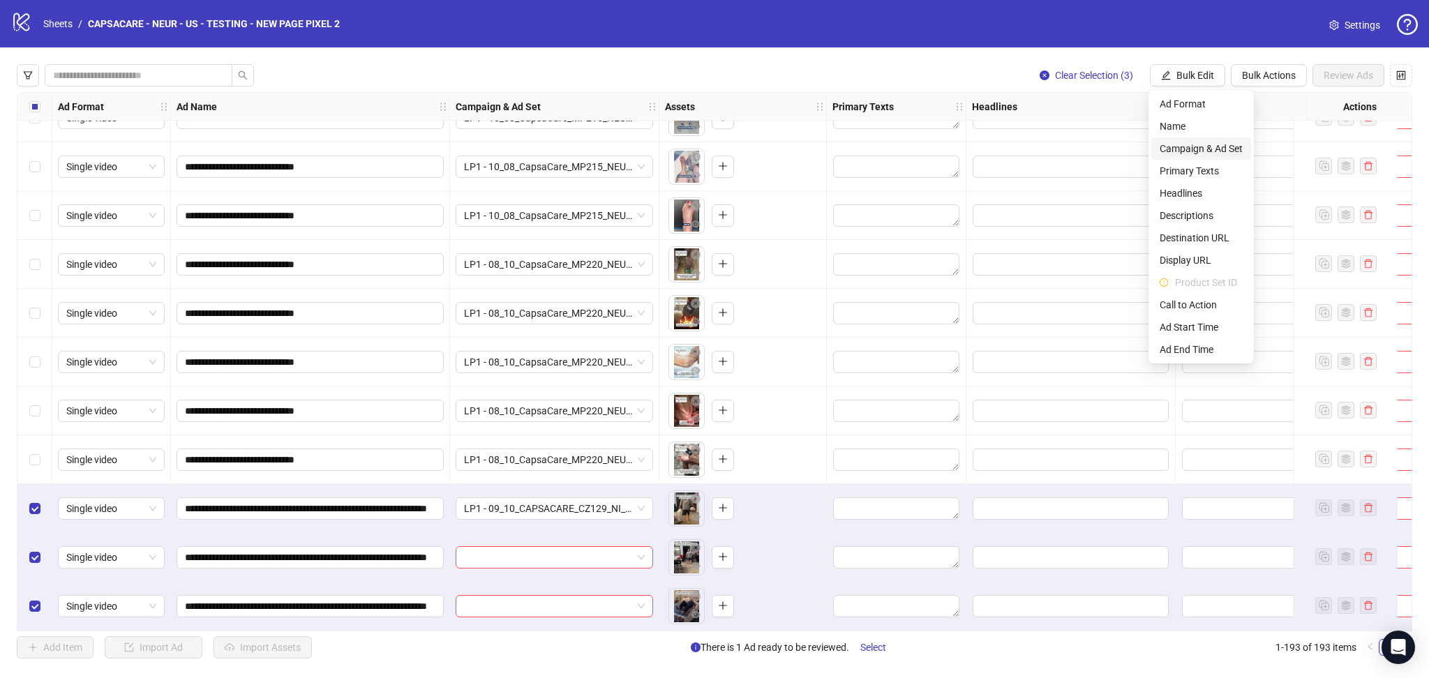
click at [1192, 140] on li "Campaign & Ad Set" at bounding box center [1202, 148] width 100 height 22
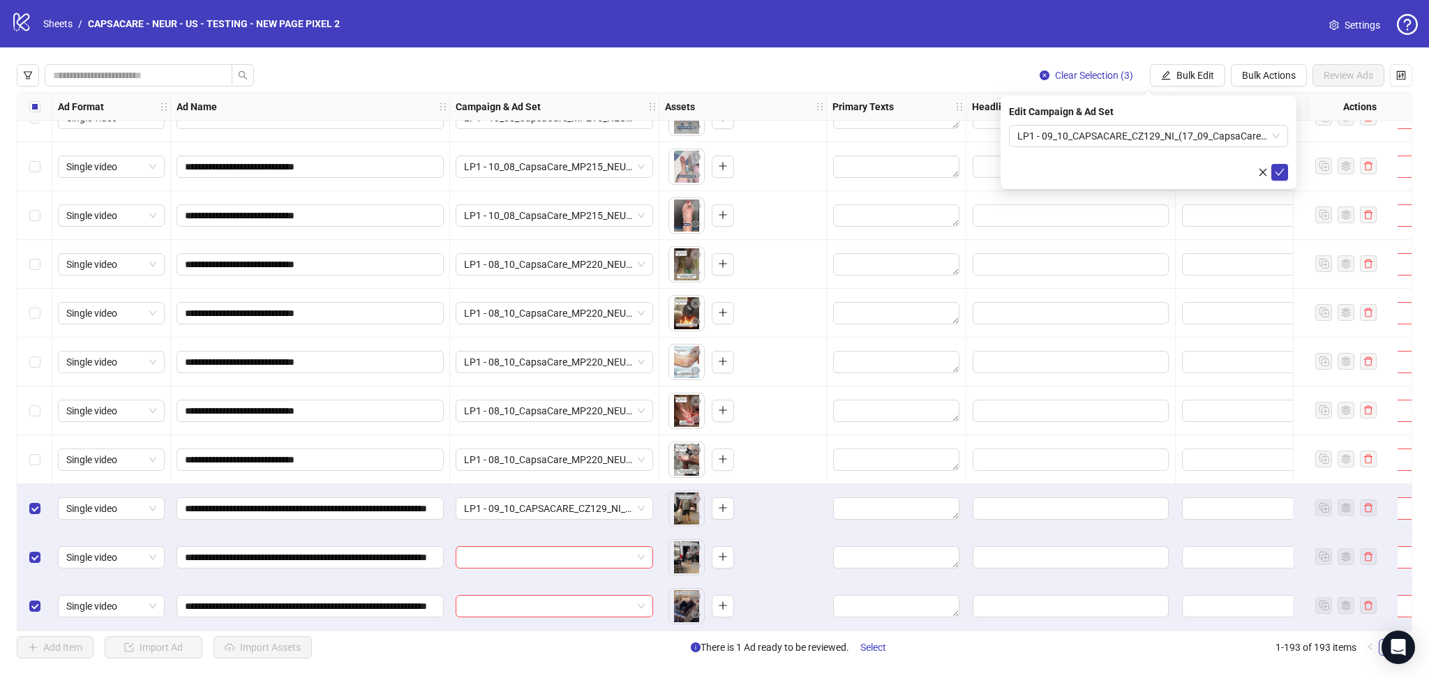
click at [1278, 163] on form "LP1 - 09_10_CAPSACARE_CZ129_NI_(17_09_CapsaCare_[MEDICAL_DATA]_MP167_H3_AF)_JB" at bounding box center [1148, 153] width 279 height 56
click at [1278, 165] on form "LP1 - 09_10_CAPSACARE_CZ129_NI_(17_09_CapsaCare_[MEDICAL_DATA]_MP167_H3_AF)_JB" at bounding box center [1148, 153] width 279 height 56
click at [1277, 167] on icon "check" at bounding box center [1280, 172] width 10 height 10
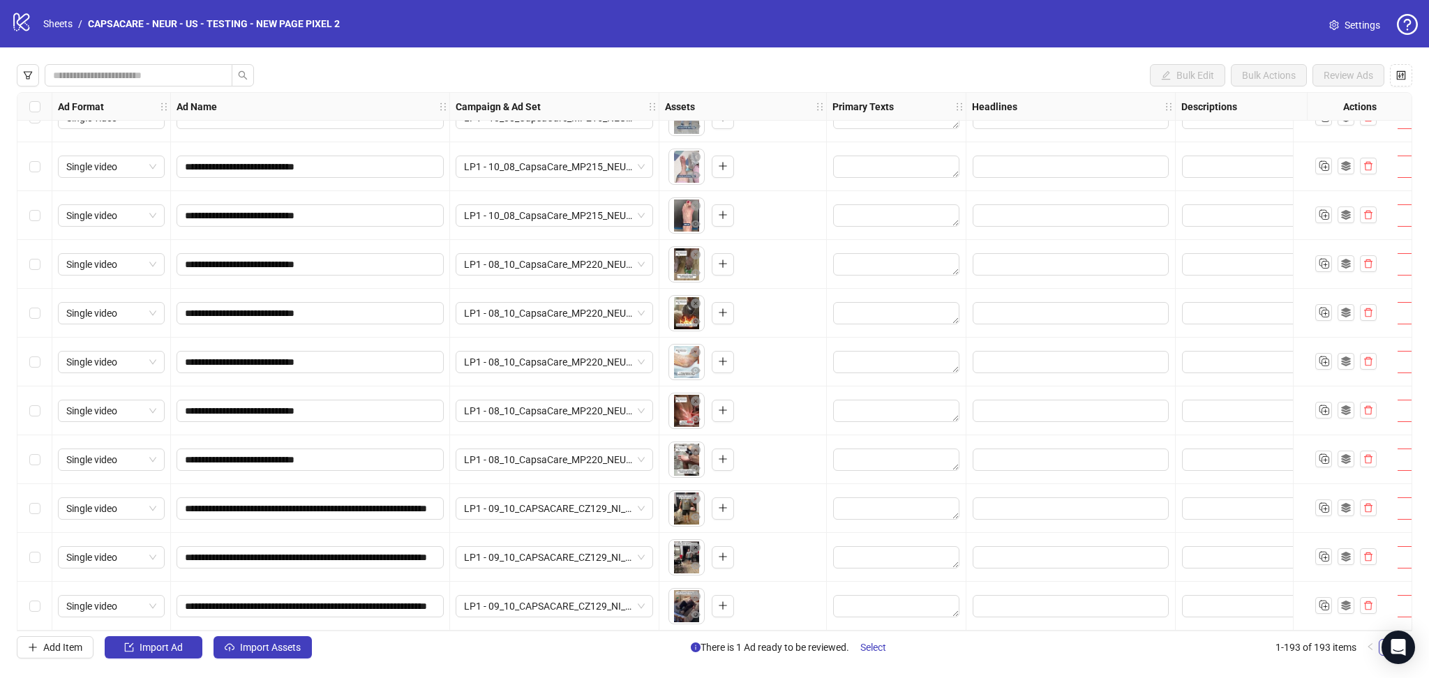
drag, startPoint x: 243, startPoint y: 645, endPoint x: 371, endPoint y: 626, distance: 129.8
click at [243, 643] on span "Import Assets" at bounding box center [270, 647] width 61 height 11
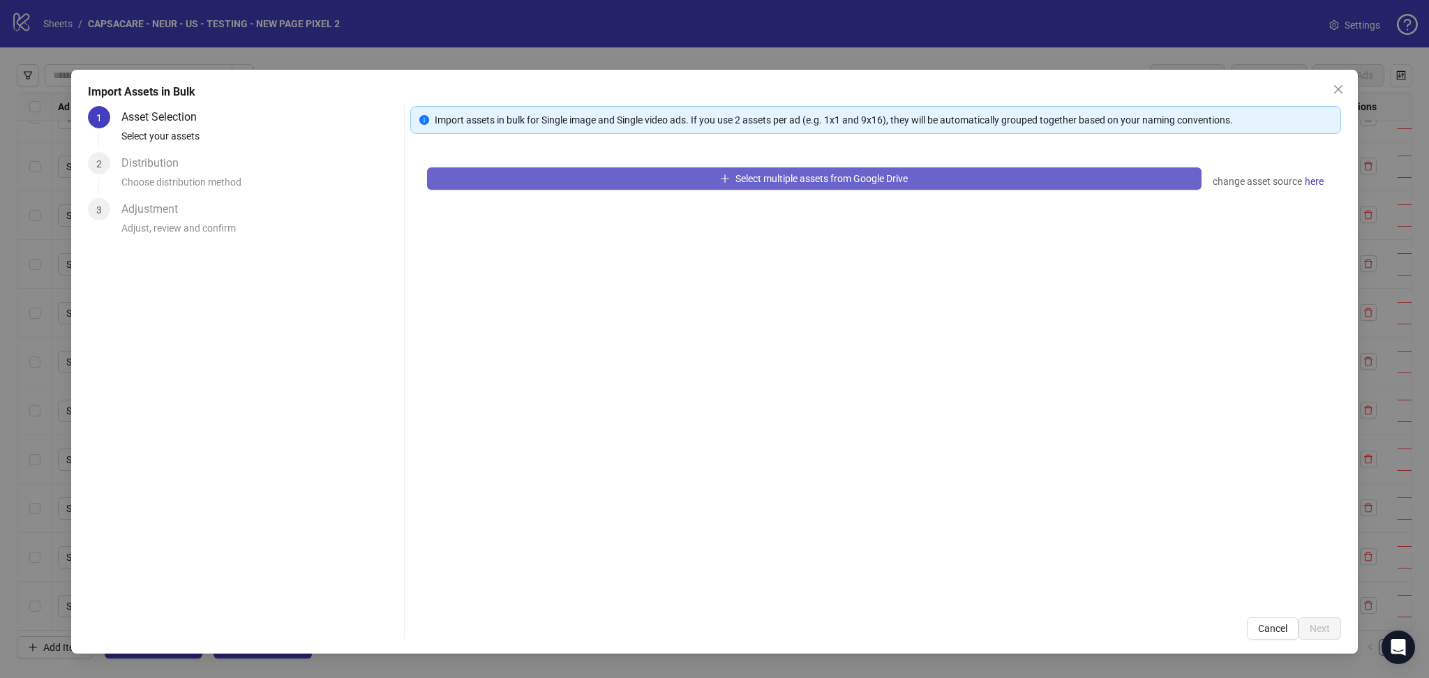
click at [629, 184] on button "Select multiple assets from Google Drive" at bounding box center [814, 178] width 775 height 22
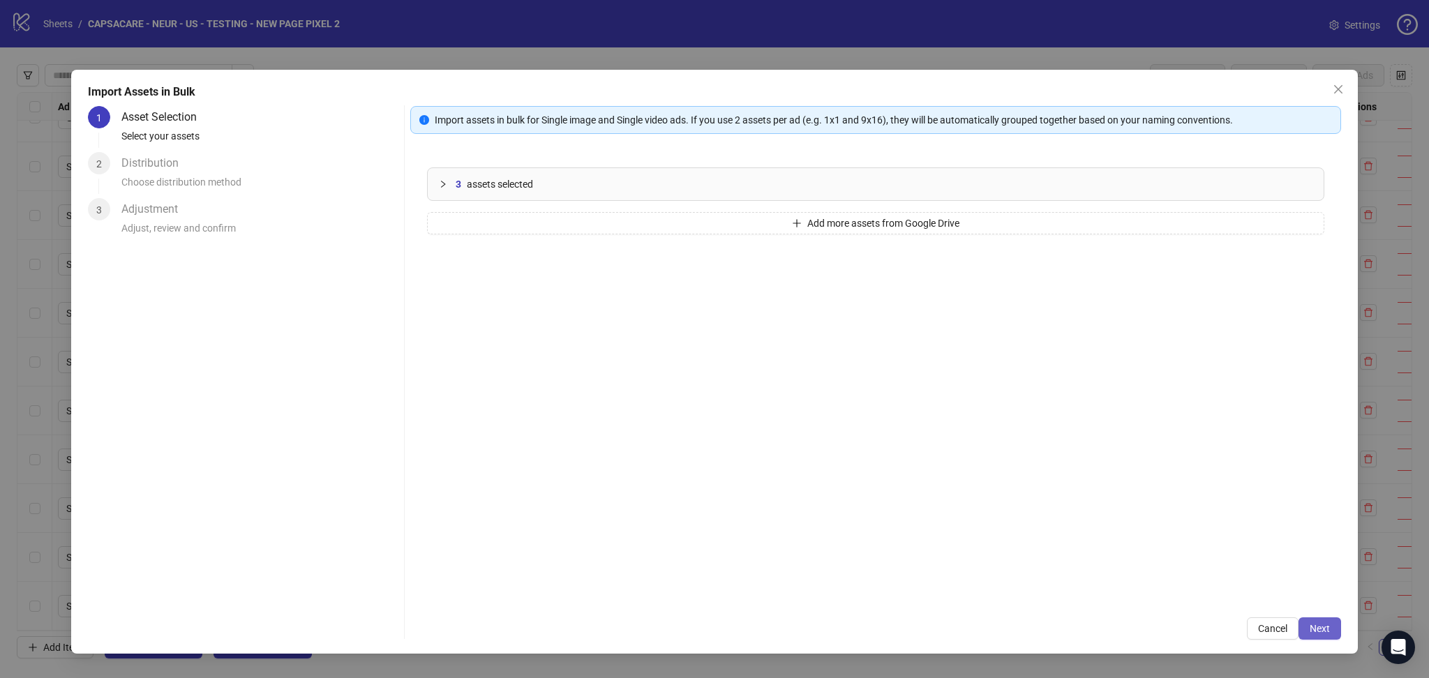
click at [1318, 624] on span "Next" at bounding box center [1320, 628] width 20 height 11
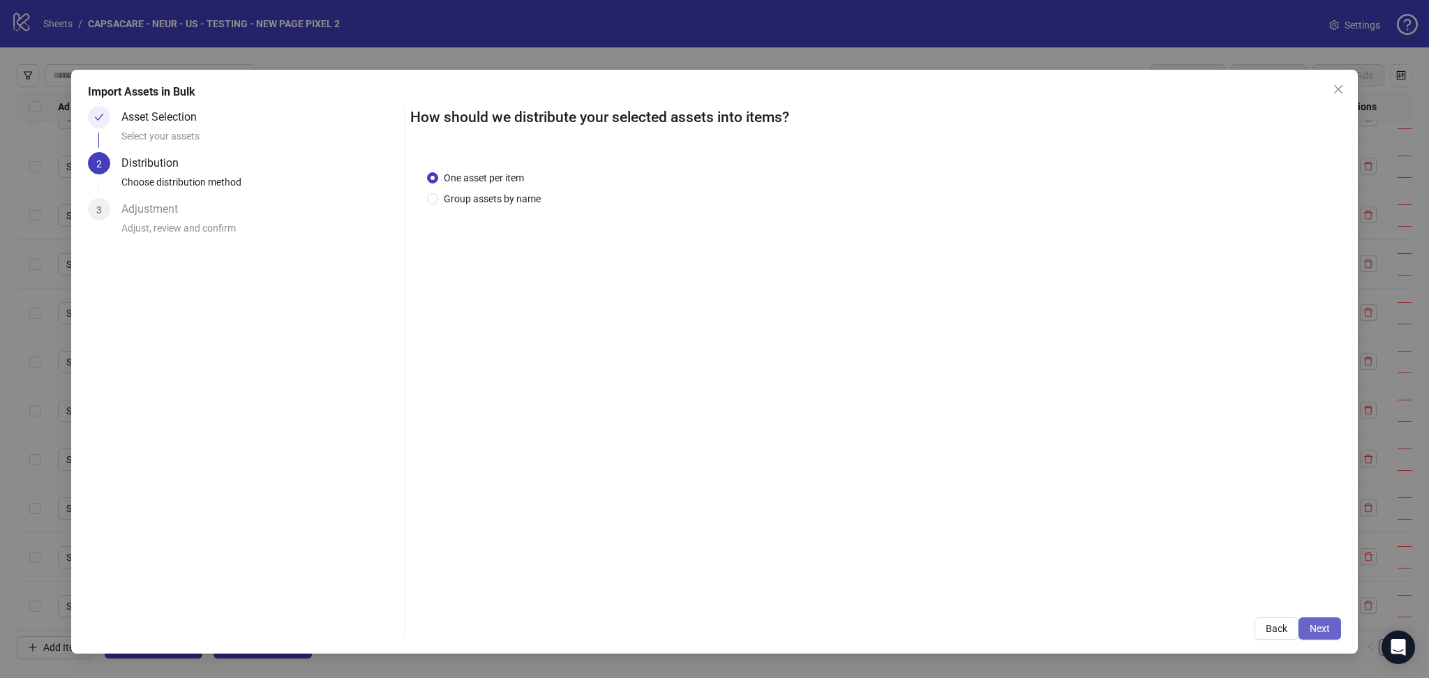
click at [1315, 626] on span "Next" at bounding box center [1320, 628] width 20 height 11
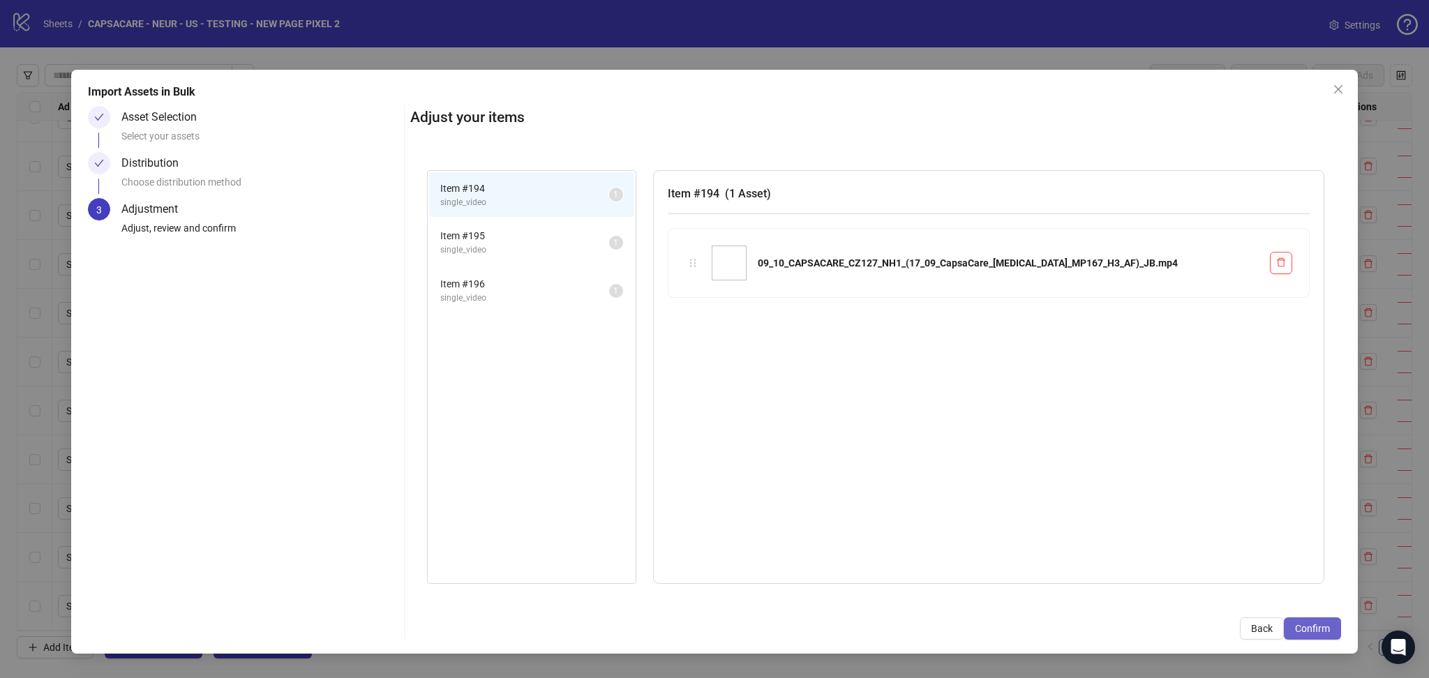
click at [1309, 629] on span "Confirm" at bounding box center [1312, 628] width 35 height 11
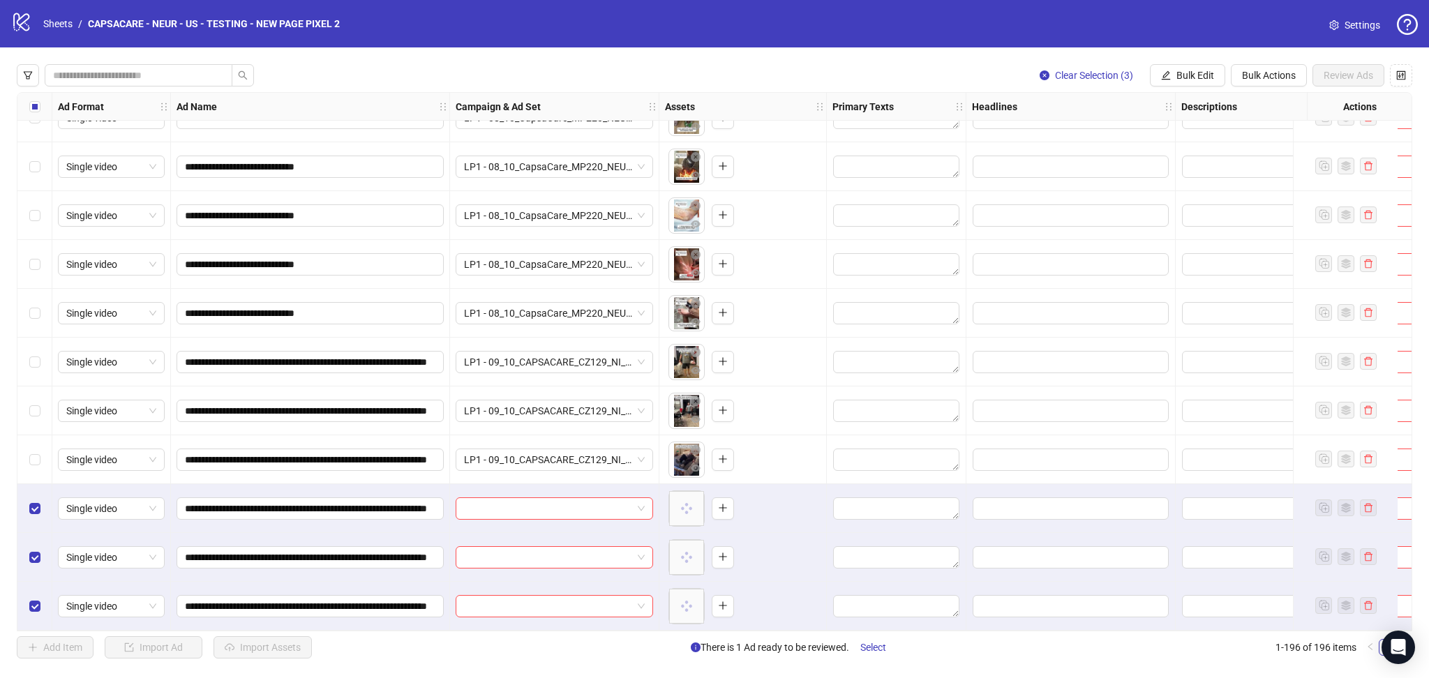
click at [496, 498] on input "search" at bounding box center [548, 508] width 168 height 21
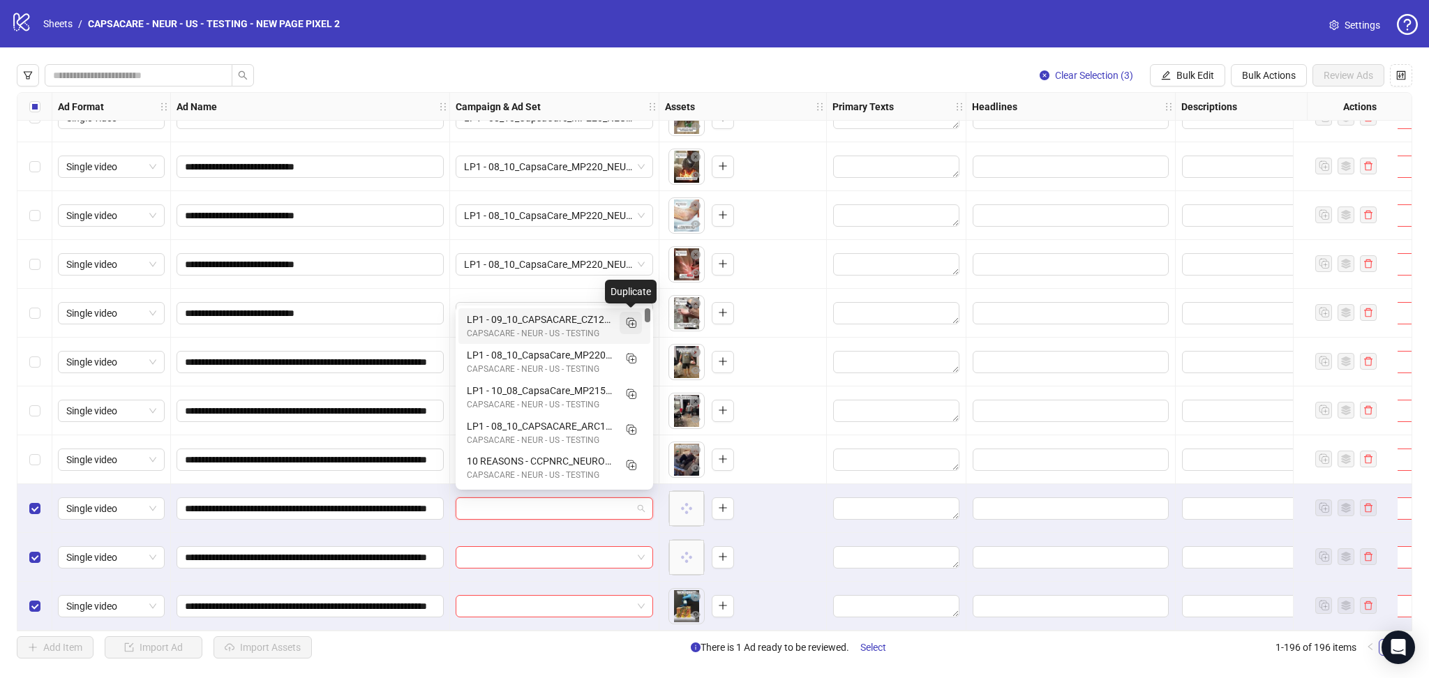
click at [628, 321] on icon "Duplicate" at bounding box center [631, 322] width 14 height 14
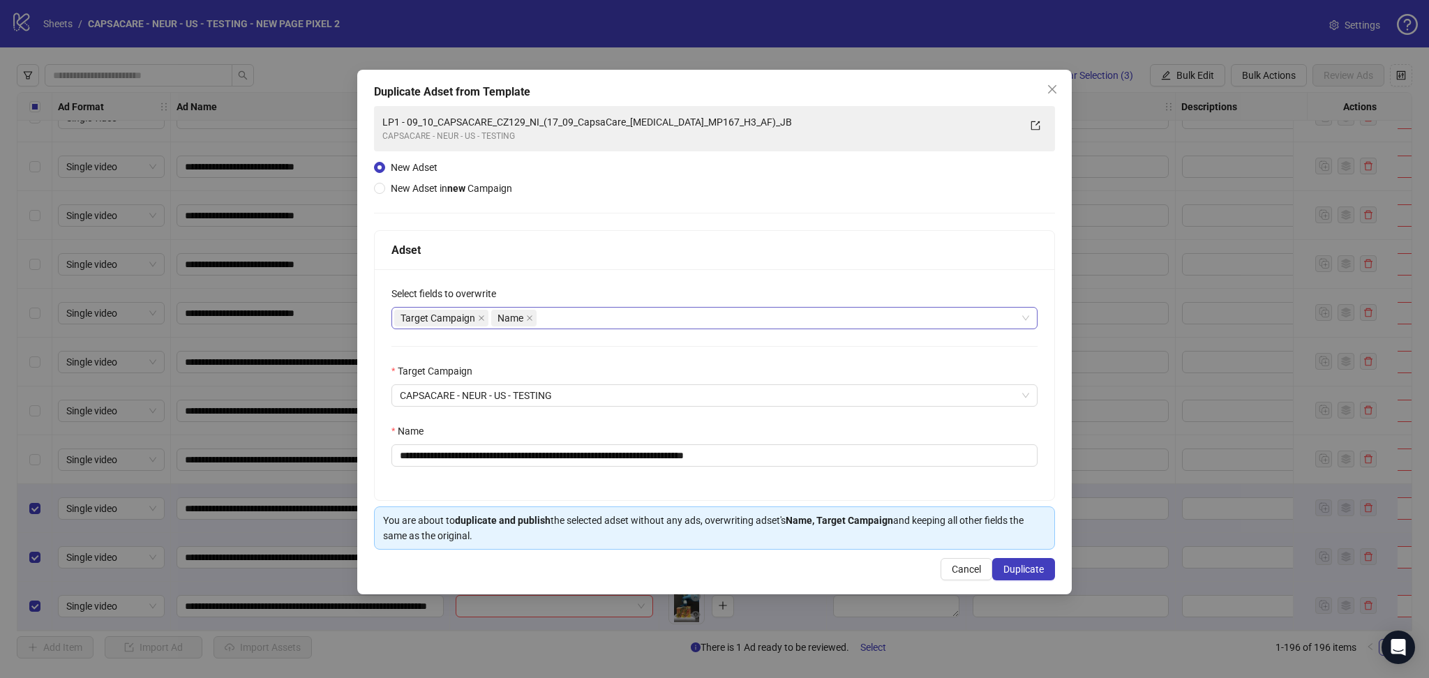
click at [484, 320] on icon "close" at bounding box center [481, 318] width 7 height 7
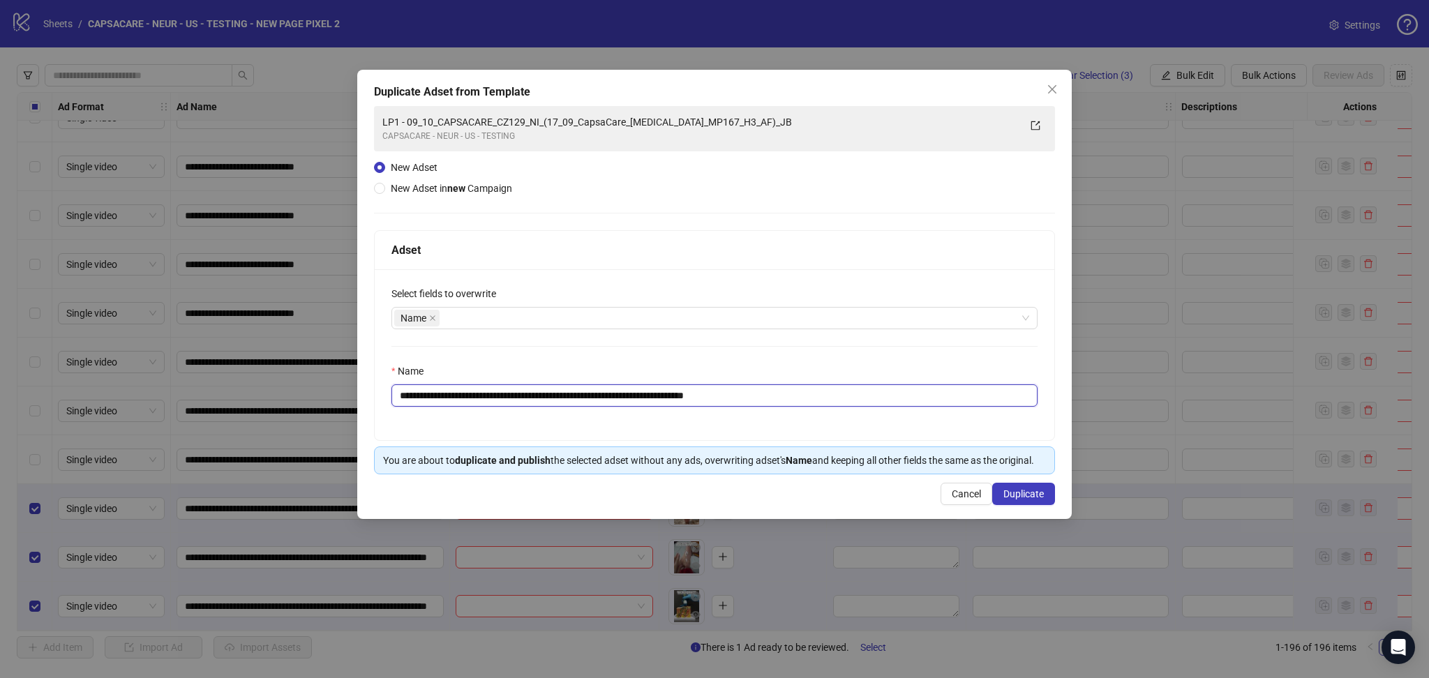
drag, startPoint x: 422, startPoint y: 396, endPoint x: 489, endPoint y: 401, distance: 66.5
click at [485, 402] on input "**********" at bounding box center [715, 396] width 646 height 22
click at [489, 401] on input "**********" at bounding box center [715, 396] width 646 height 22
drag, startPoint x: 425, startPoint y: 401, endPoint x: 895, endPoint y: 386, distance: 469.9
click at [895, 386] on input "**********" at bounding box center [715, 396] width 646 height 22
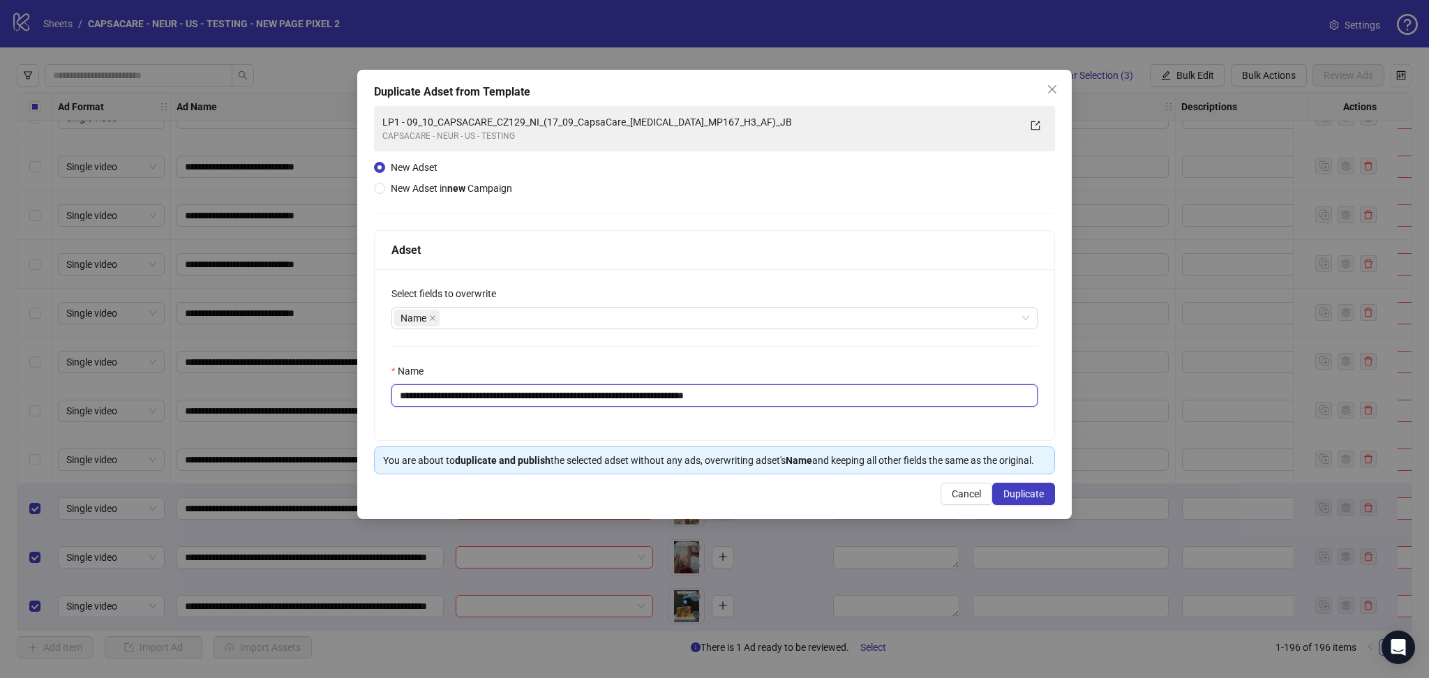
paste input "text"
type input "**********"
drag, startPoint x: 1043, startPoint y: 484, endPoint x: 1036, endPoint y: 486, distance: 7.5
click at [1043, 484] on button "Duplicate" at bounding box center [1023, 494] width 63 height 22
click at [1008, 505] on button "Duplicate" at bounding box center [1016, 494] width 78 height 22
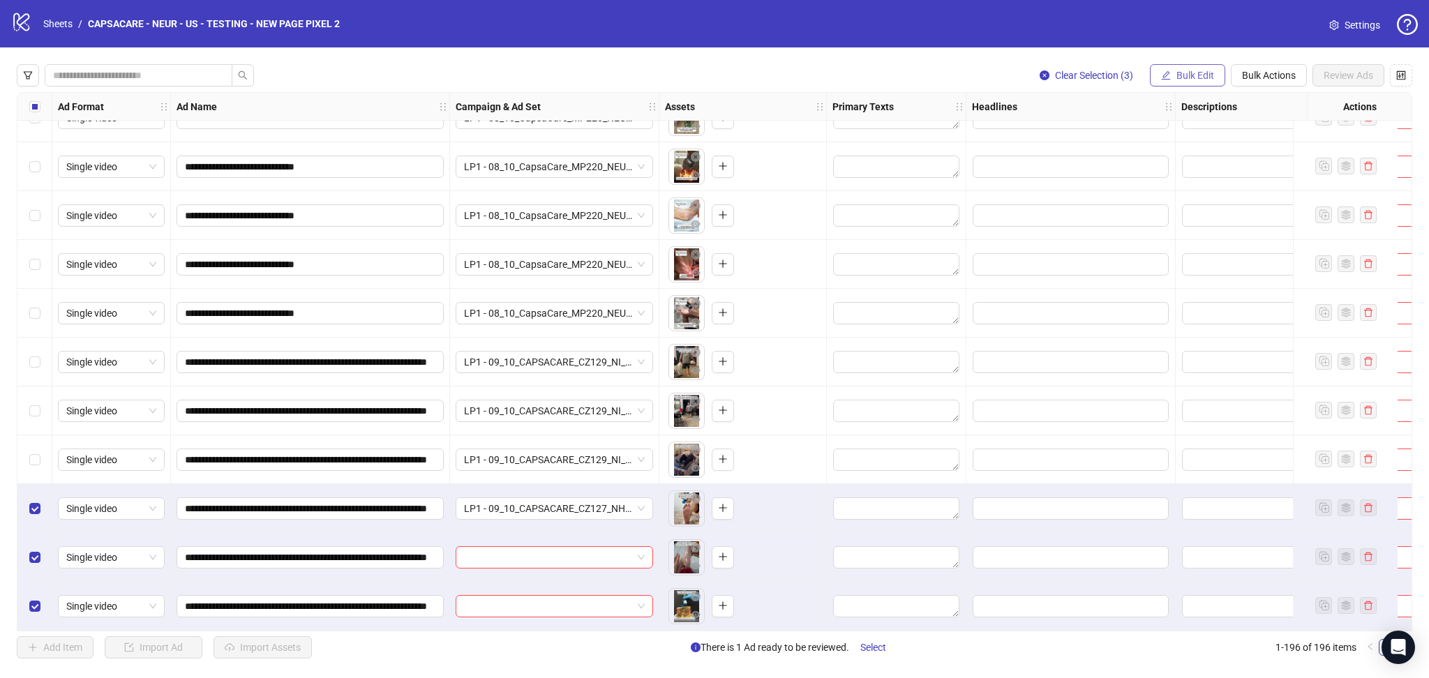
click at [1181, 77] on span "Bulk Edit" at bounding box center [1196, 75] width 38 height 11
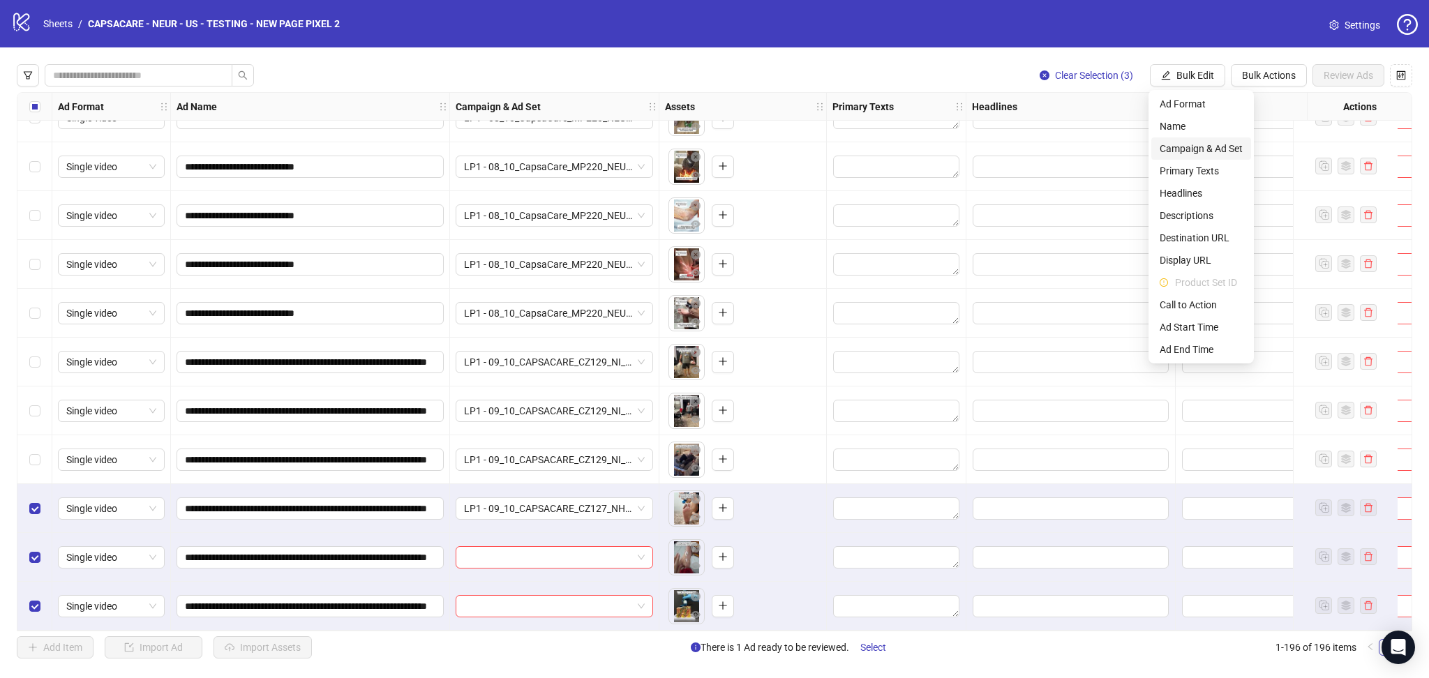
drag, startPoint x: 1216, startPoint y: 146, endPoint x: 1223, endPoint y: 149, distance: 7.8
click at [1216, 145] on span "Campaign & Ad Set" at bounding box center [1201, 148] width 83 height 15
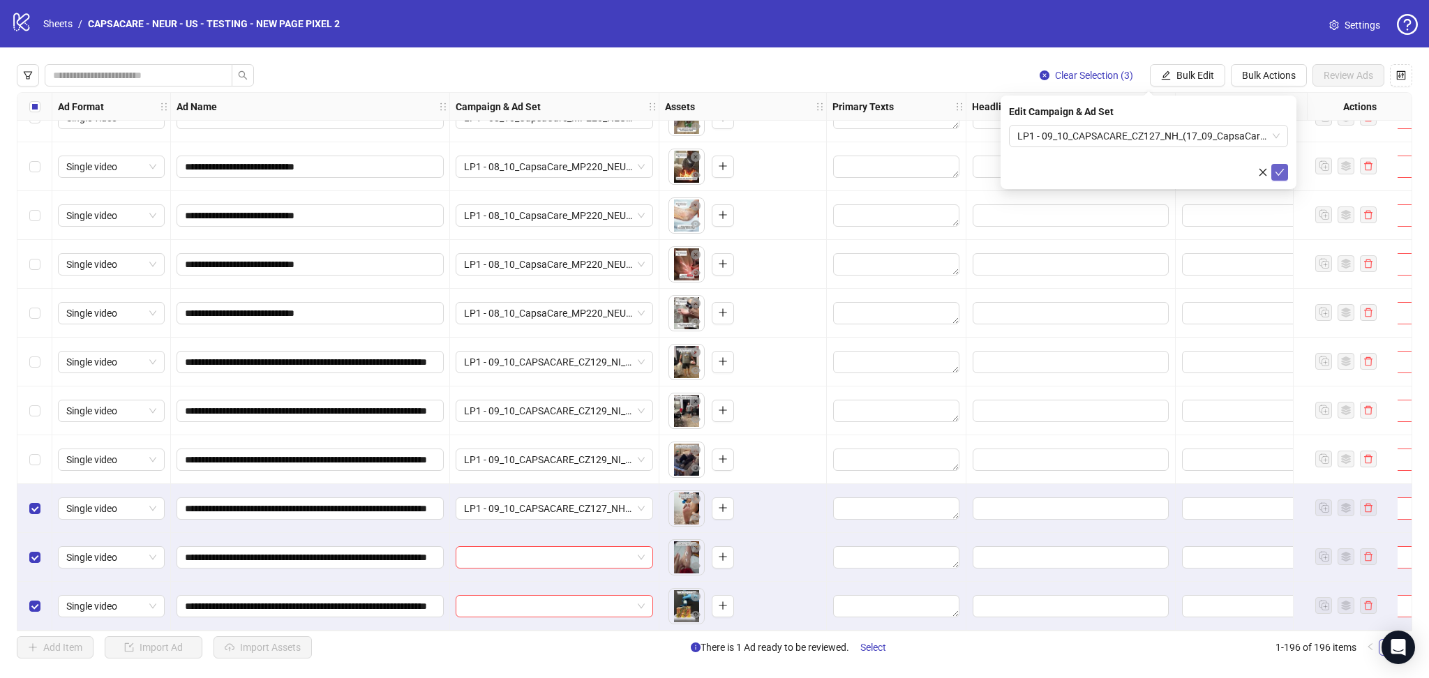
click at [1281, 173] on icon "check" at bounding box center [1280, 172] width 10 height 10
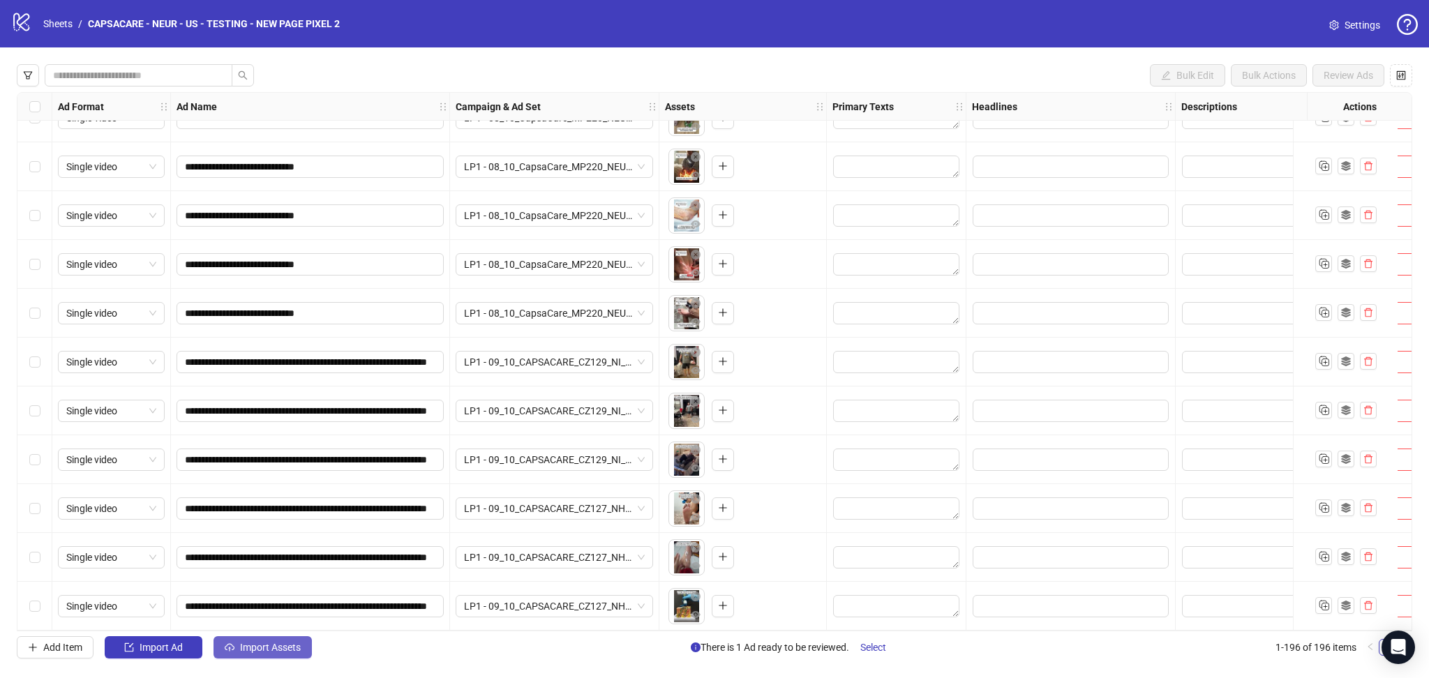
click at [258, 647] on span "Import Assets" at bounding box center [270, 647] width 61 height 11
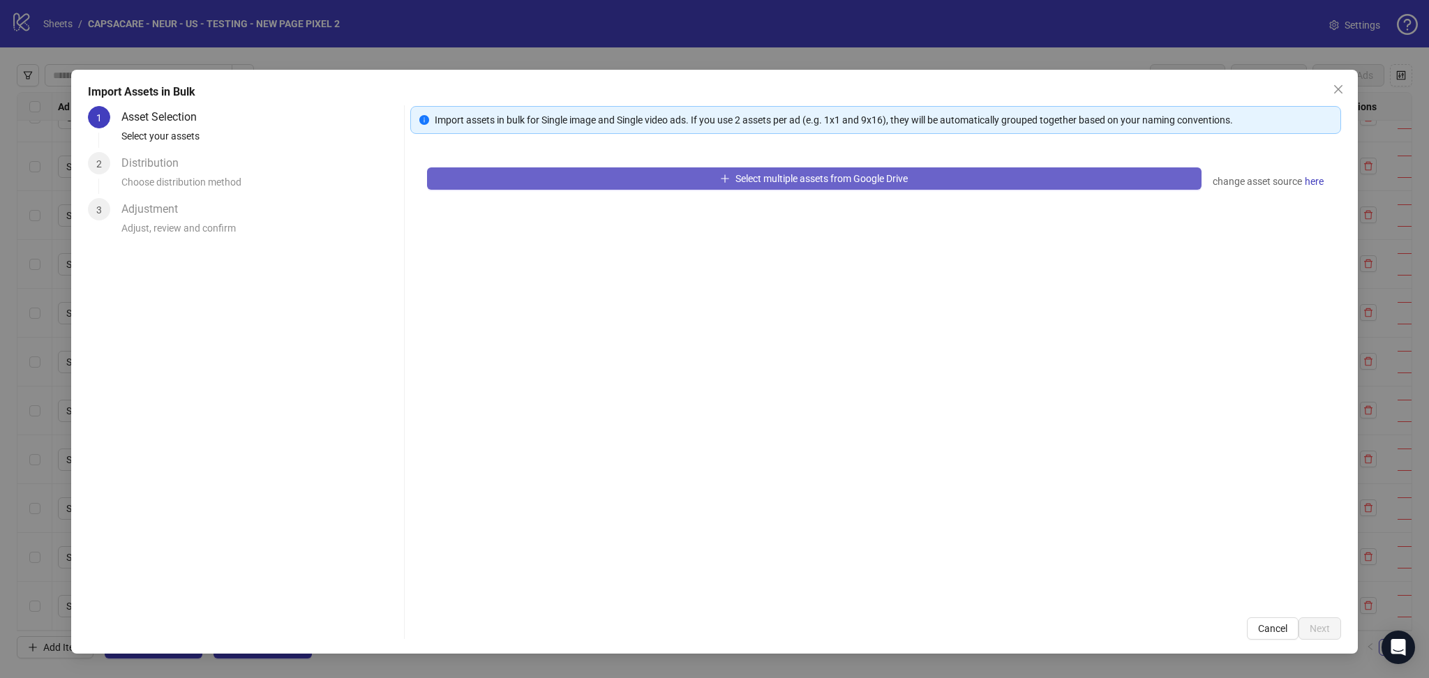
click at [532, 188] on button "Select multiple assets from Google Drive" at bounding box center [814, 178] width 775 height 22
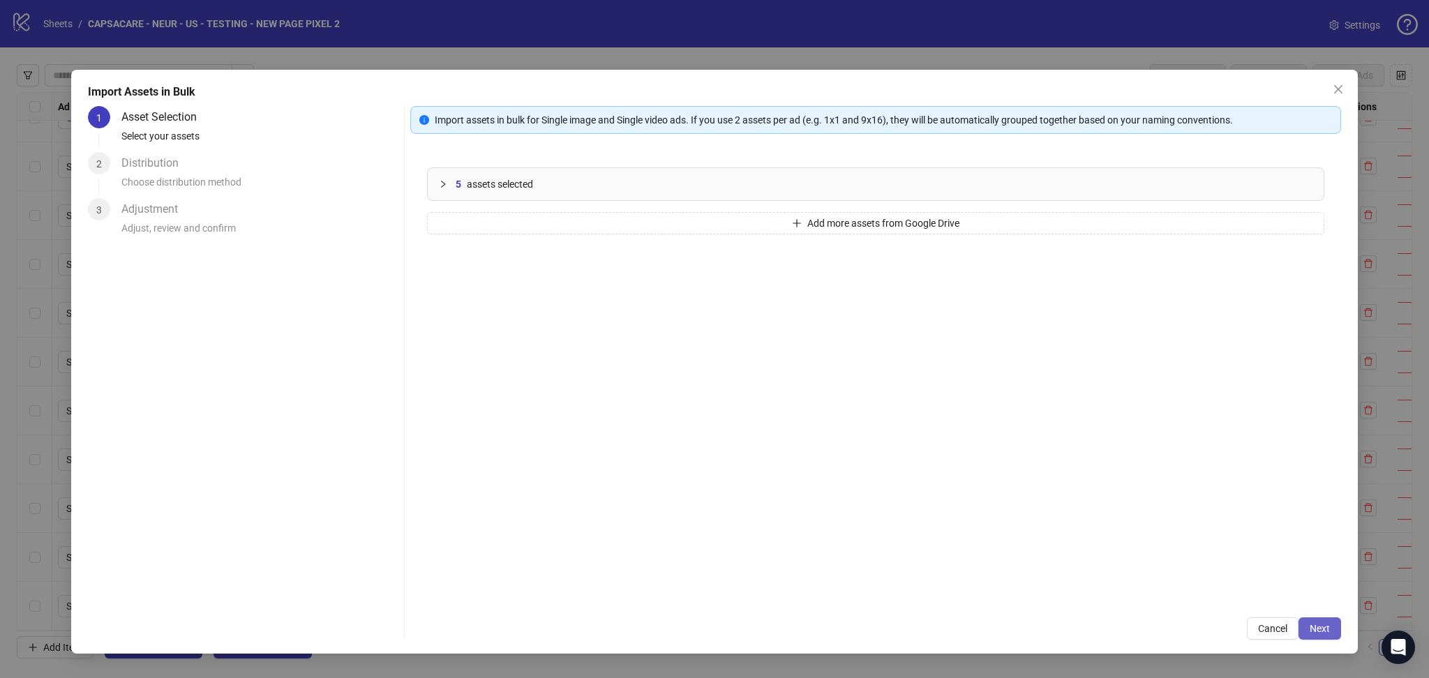
click at [1329, 632] on span "Next" at bounding box center [1320, 628] width 20 height 11
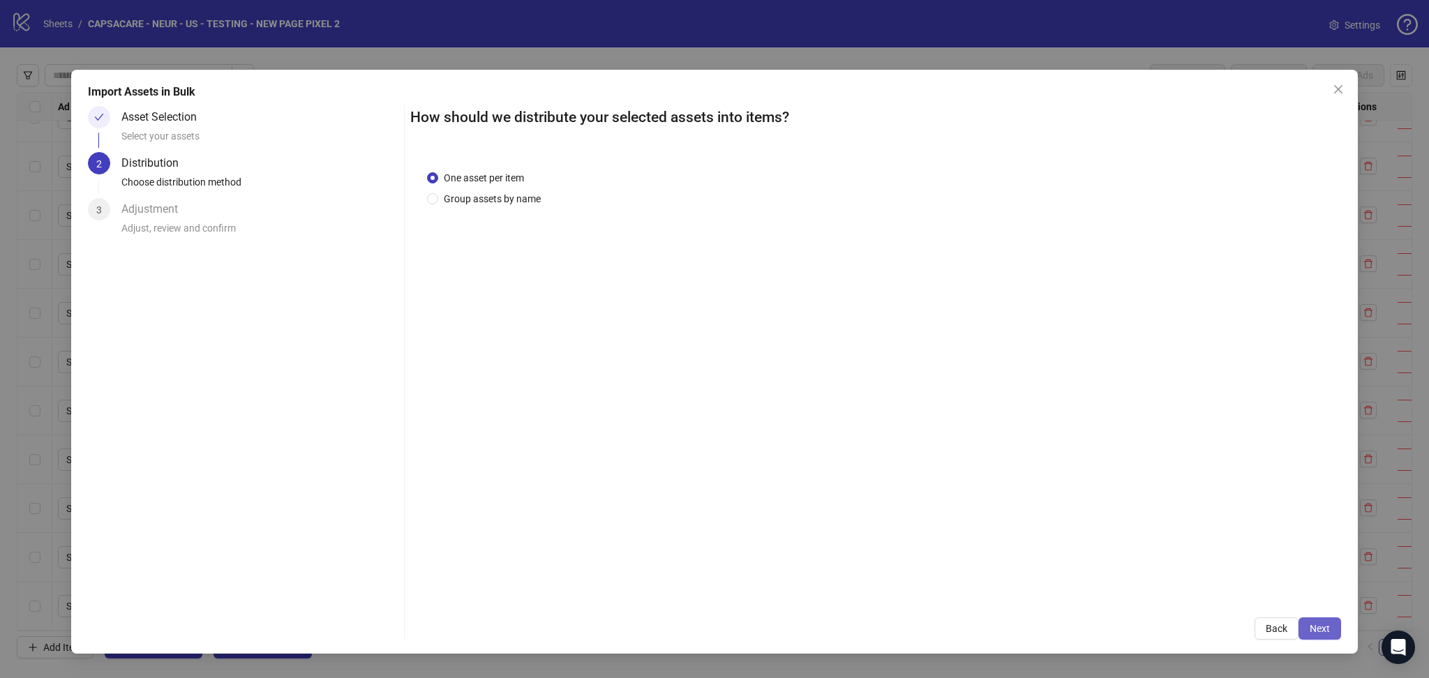
click at [1323, 627] on span "Next" at bounding box center [1320, 628] width 20 height 11
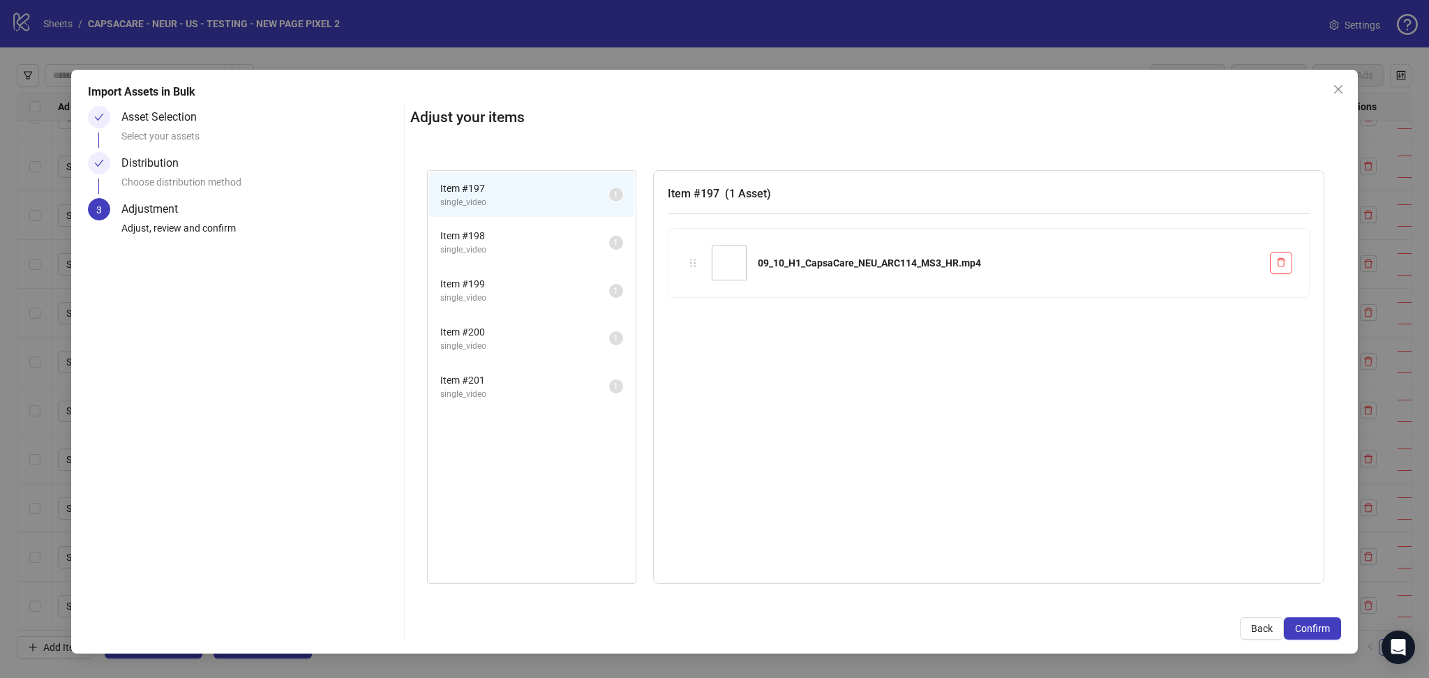
click at [1322, 627] on span "Confirm" at bounding box center [1312, 628] width 35 height 11
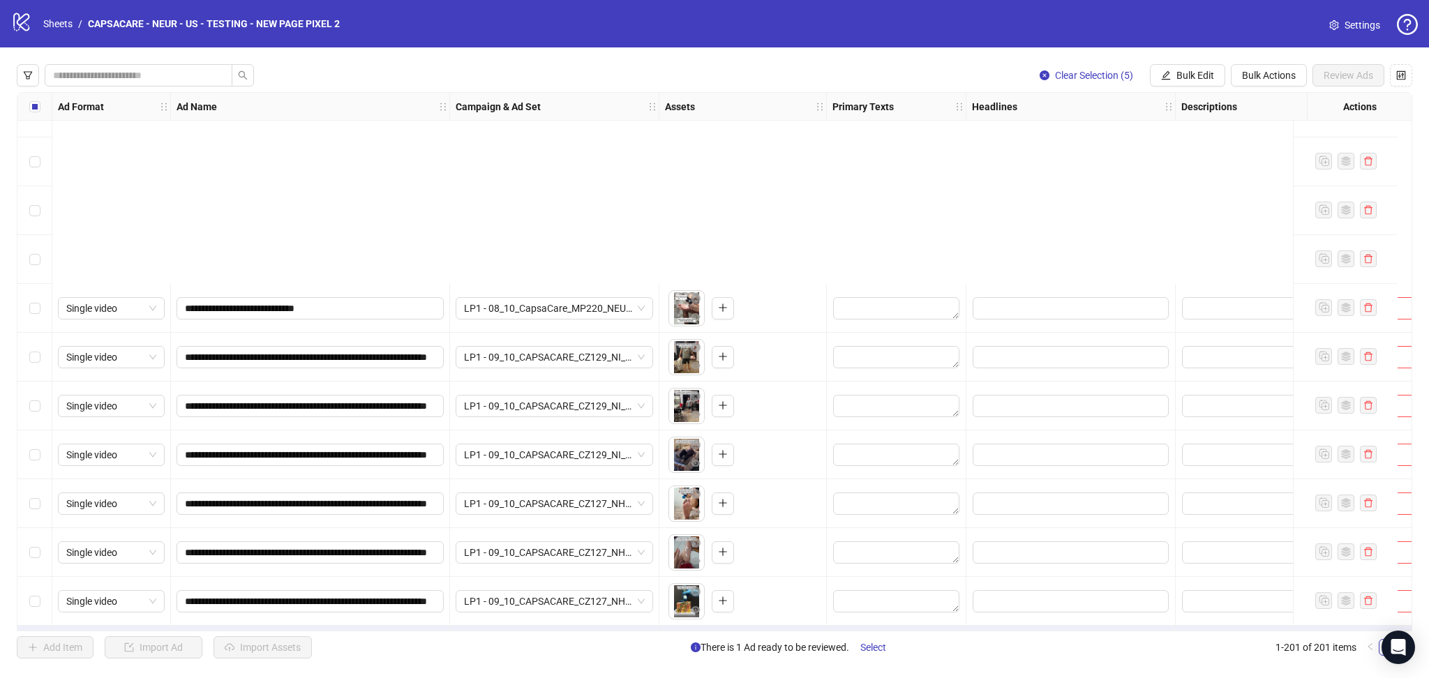
scroll to position [9314, 0]
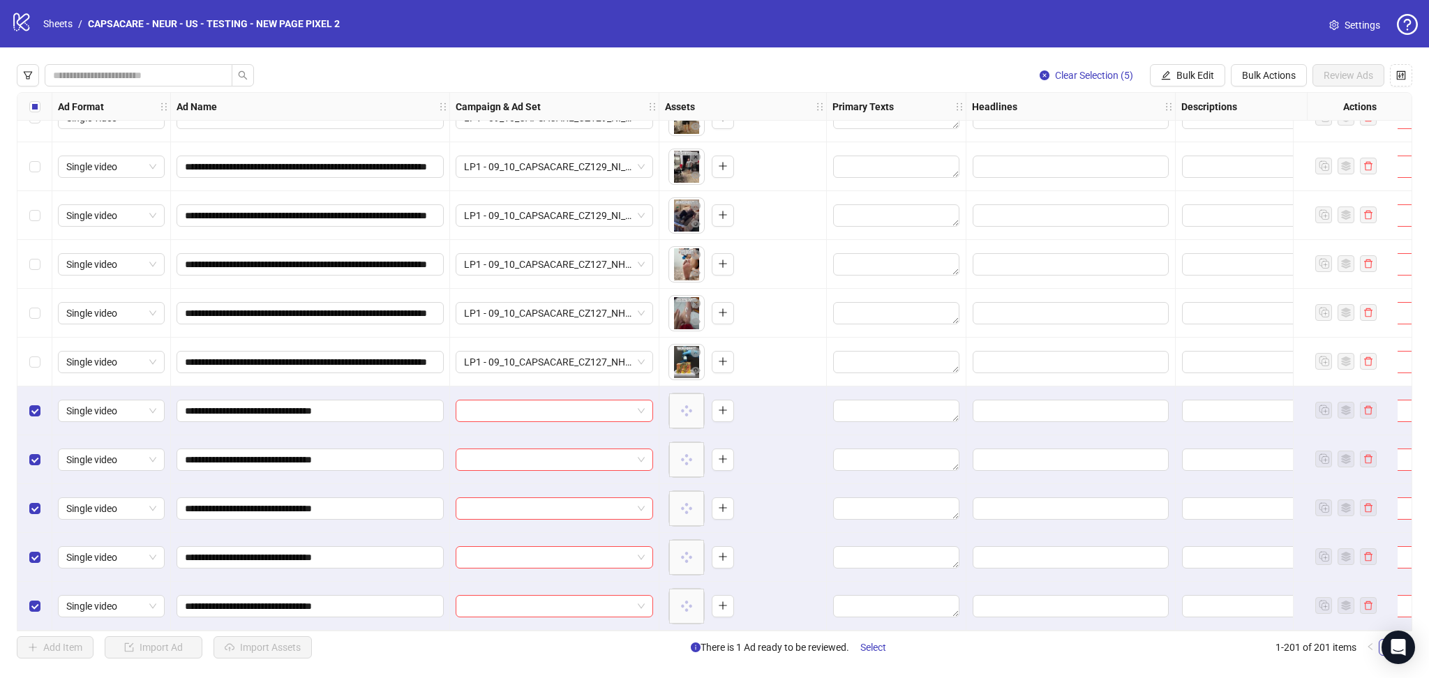
click at [515, 394] on div at bounding box center [554, 411] width 209 height 49
click at [497, 408] on input "search" at bounding box center [548, 411] width 168 height 21
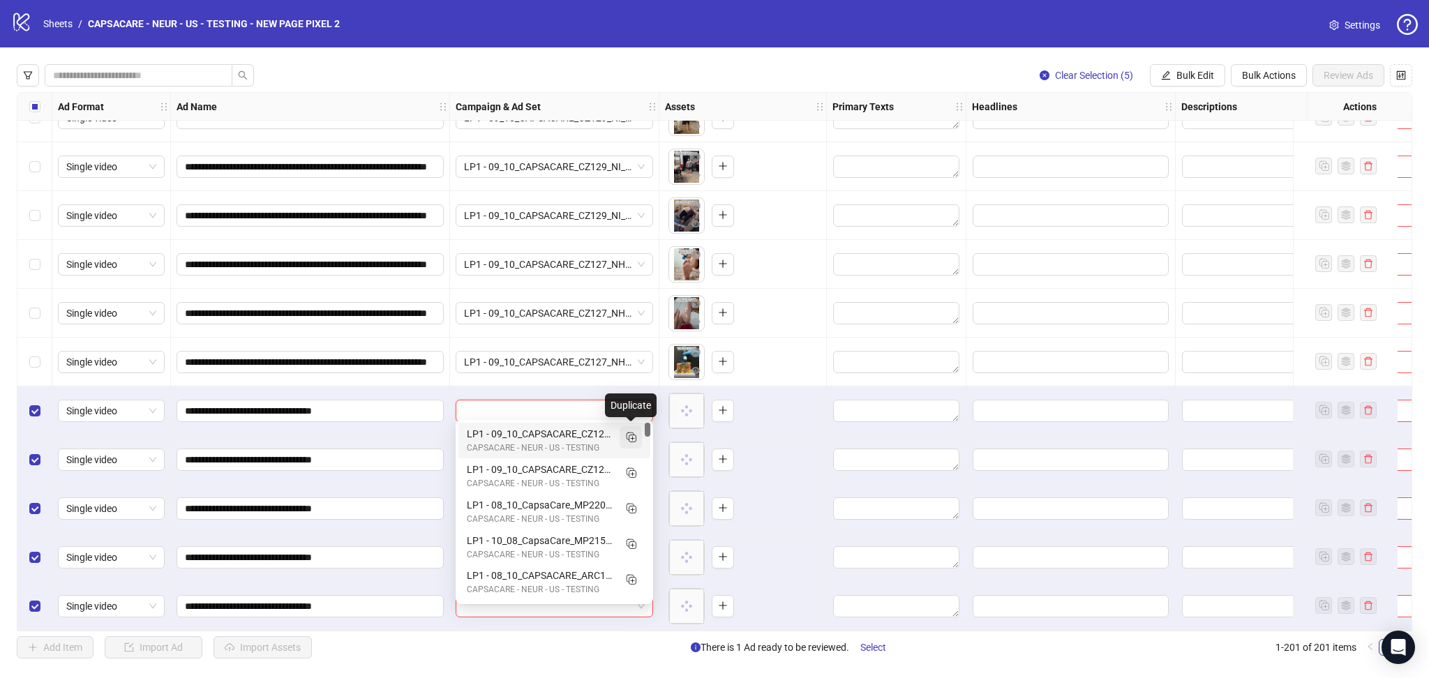
click at [629, 438] on rect "Duplicate" at bounding box center [632, 438] width 7 height 7
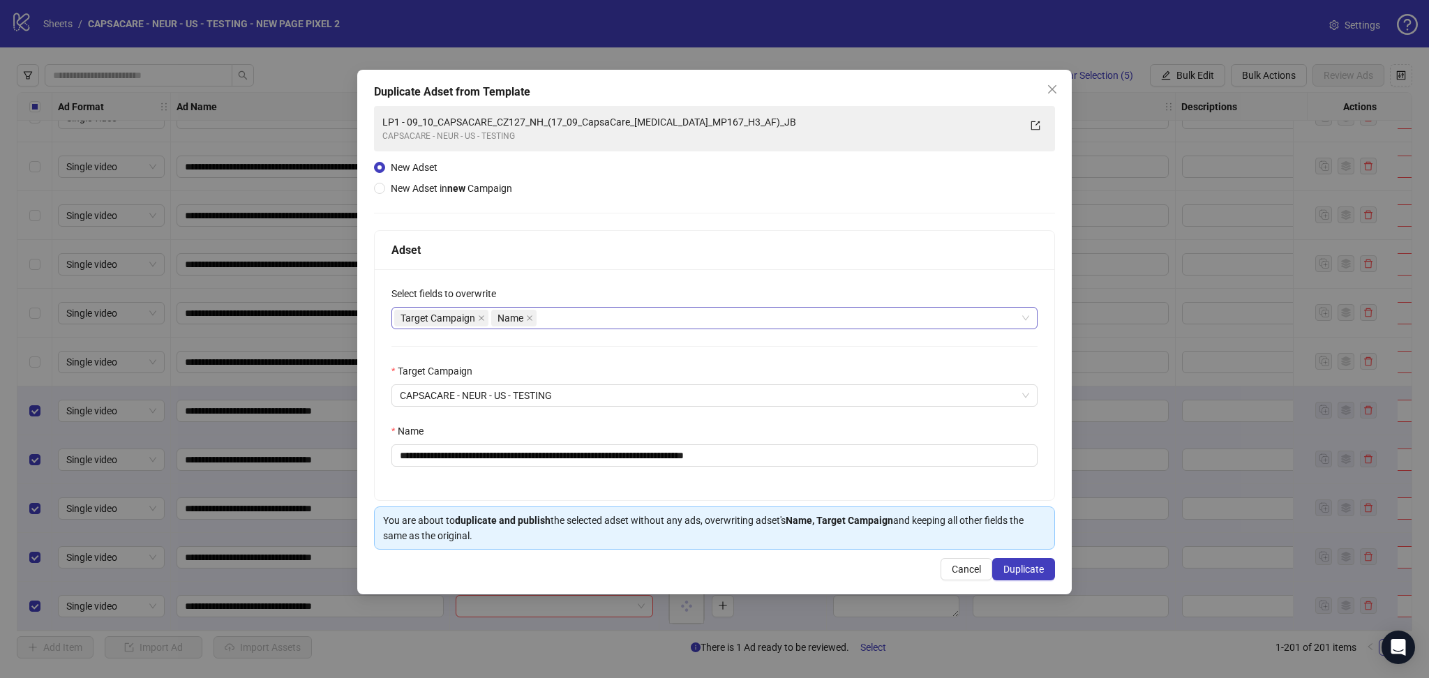
click at [483, 321] on icon "close" at bounding box center [481, 318] width 7 height 7
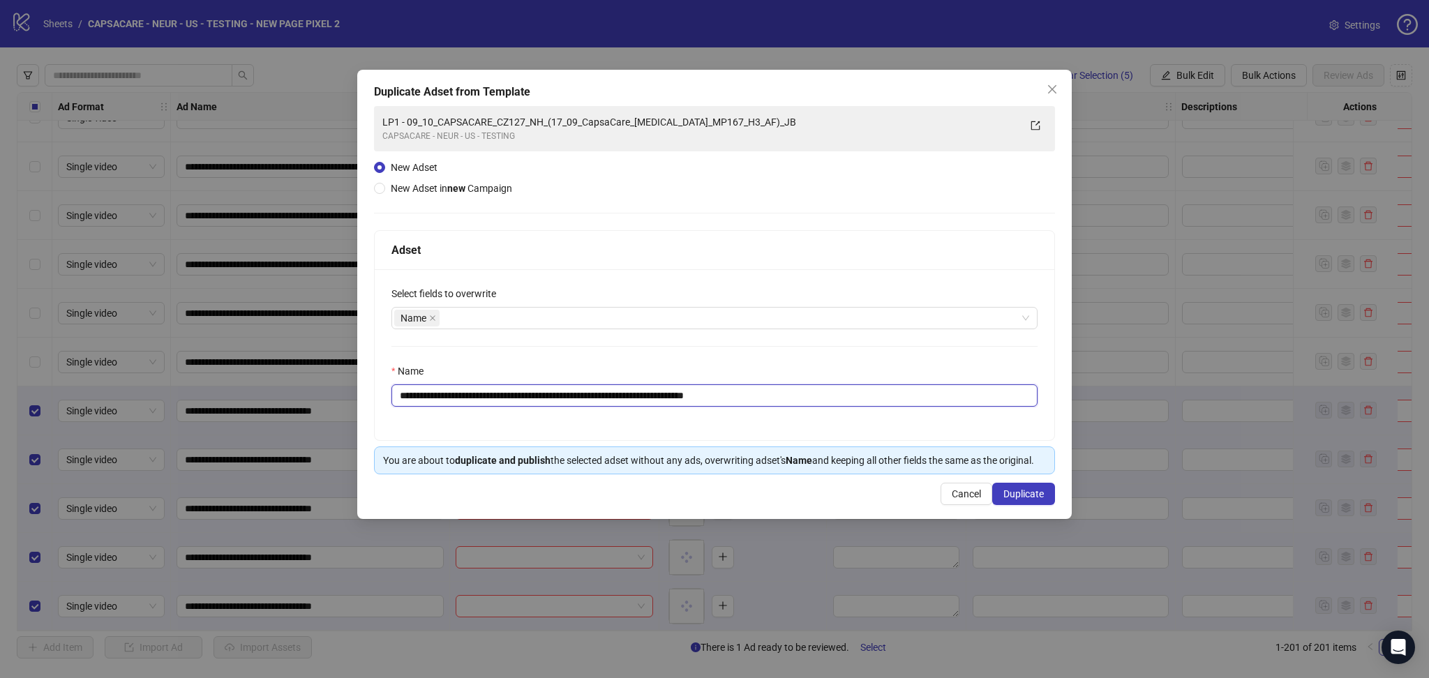
drag, startPoint x: 425, startPoint y: 403, endPoint x: 981, endPoint y: 424, distance: 556.6
click at [981, 424] on div "**********" at bounding box center [715, 354] width 680 height 171
paste input "text"
type input "**********"
click at [1033, 494] on span "Duplicate" at bounding box center [1024, 494] width 40 height 11
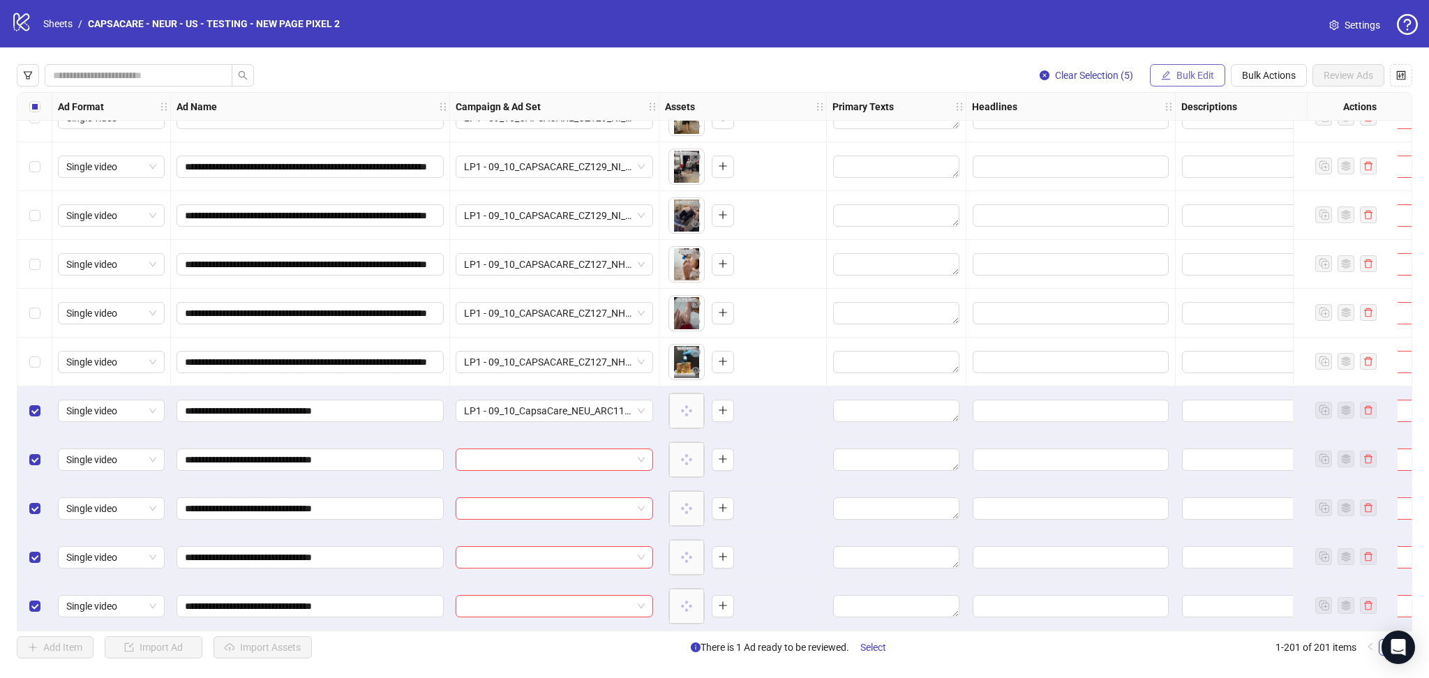
click at [1170, 80] on button "Bulk Edit" at bounding box center [1187, 75] width 75 height 22
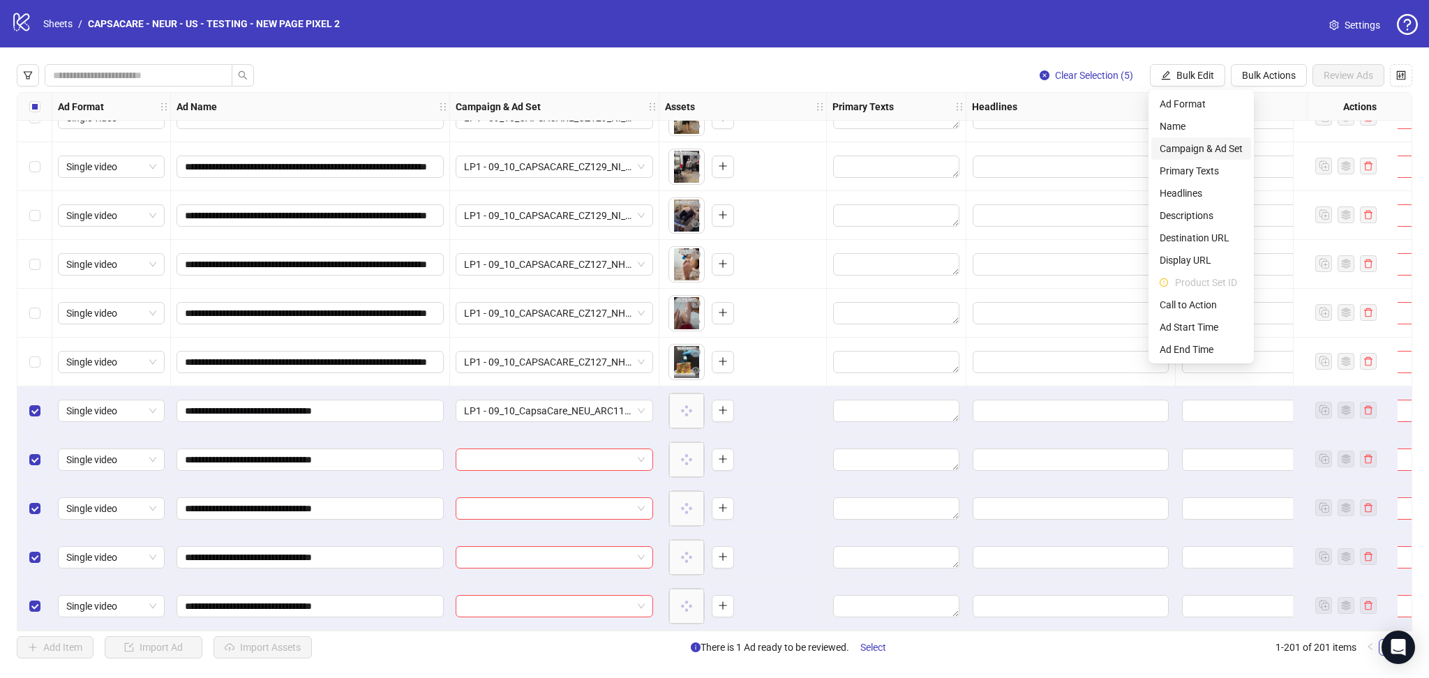
click at [1204, 156] on span "Campaign & Ad Set" at bounding box center [1201, 148] width 83 height 15
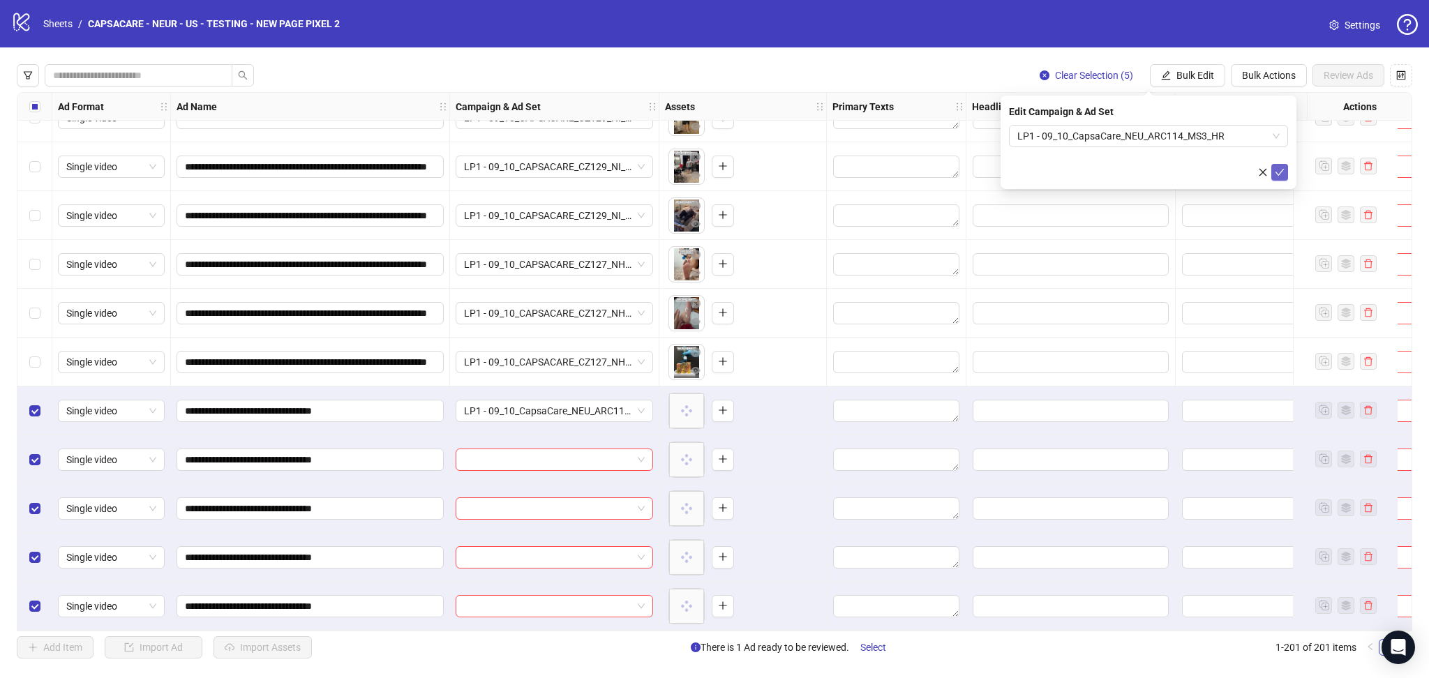
click at [1275, 171] on icon "check" at bounding box center [1280, 172] width 10 height 10
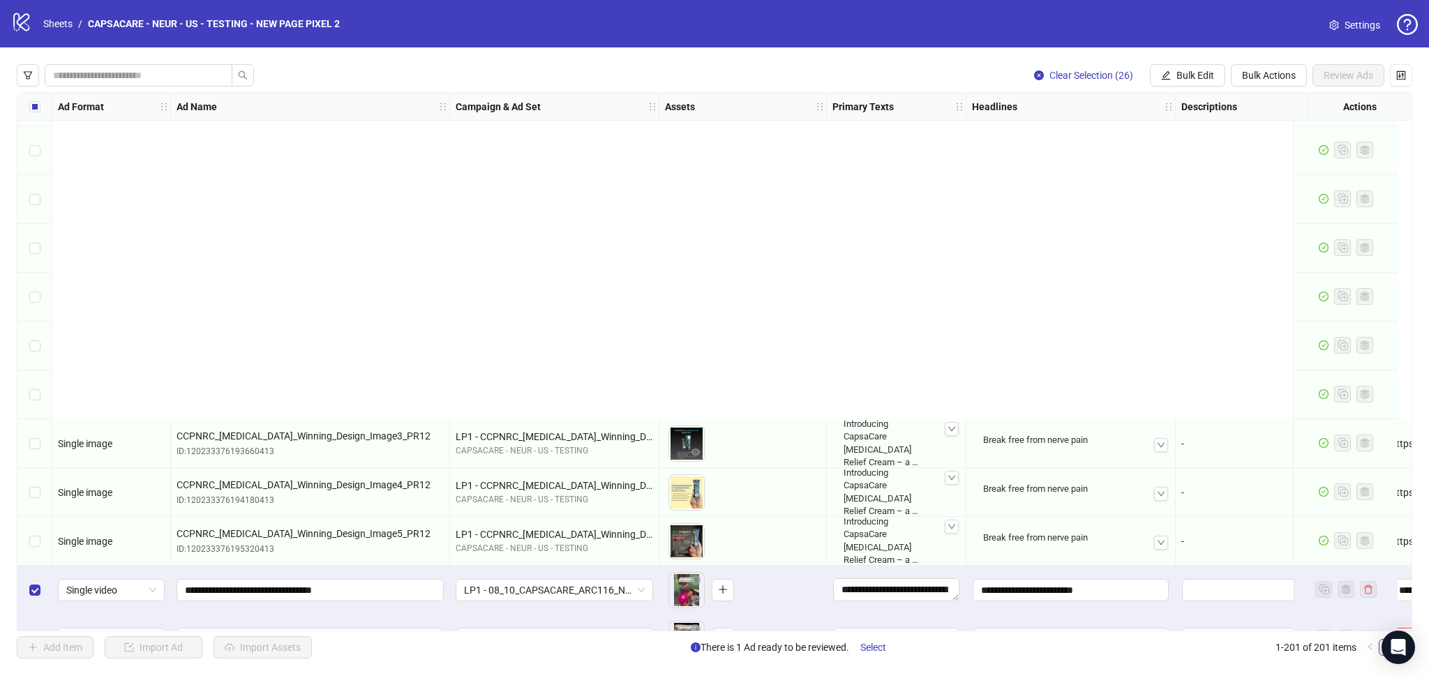
scroll to position [8507, 0]
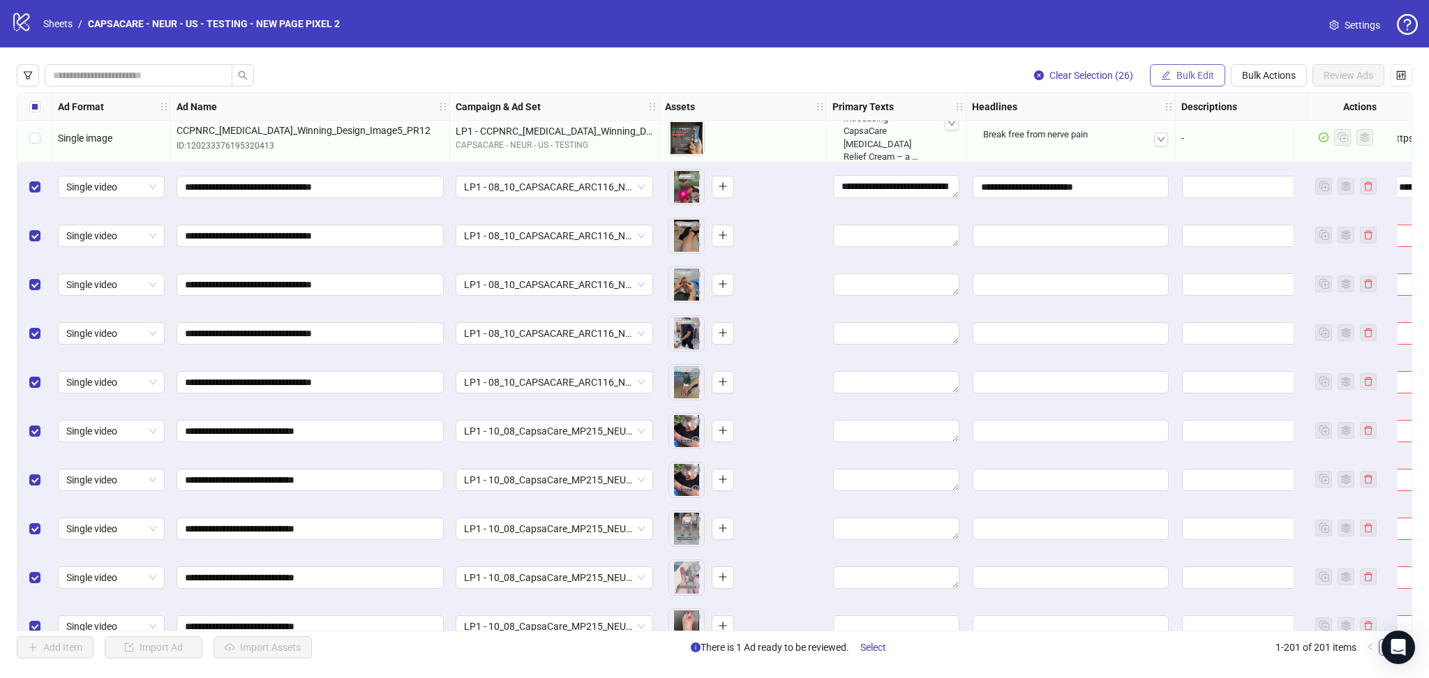
click at [1188, 70] on span "Bulk Edit" at bounding box center [1196, 75] width 38 height 11
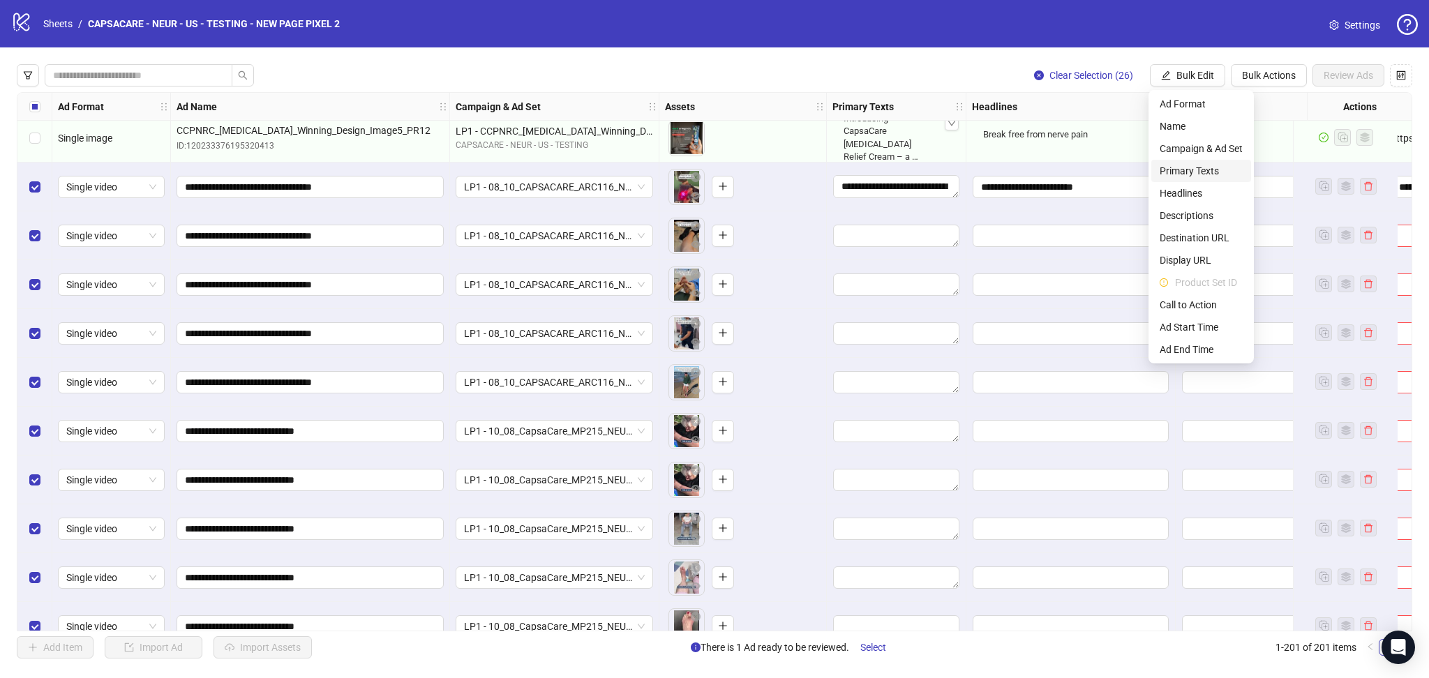
click at [1212, 165] on span "Primary Texts" at bounding box center [1201, 170] width 83 height 15
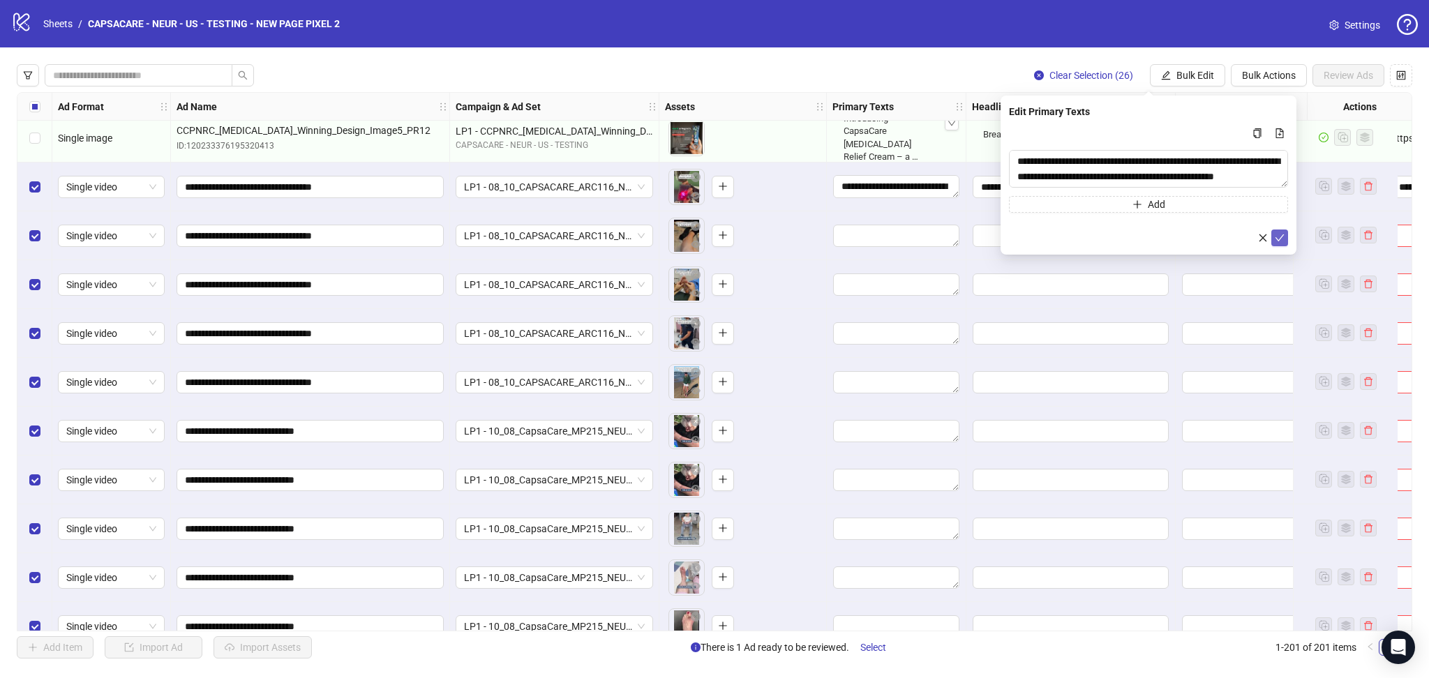
click at [1287, 236] on button "submit" at bounding box center [1280, 238] width 17 height 17
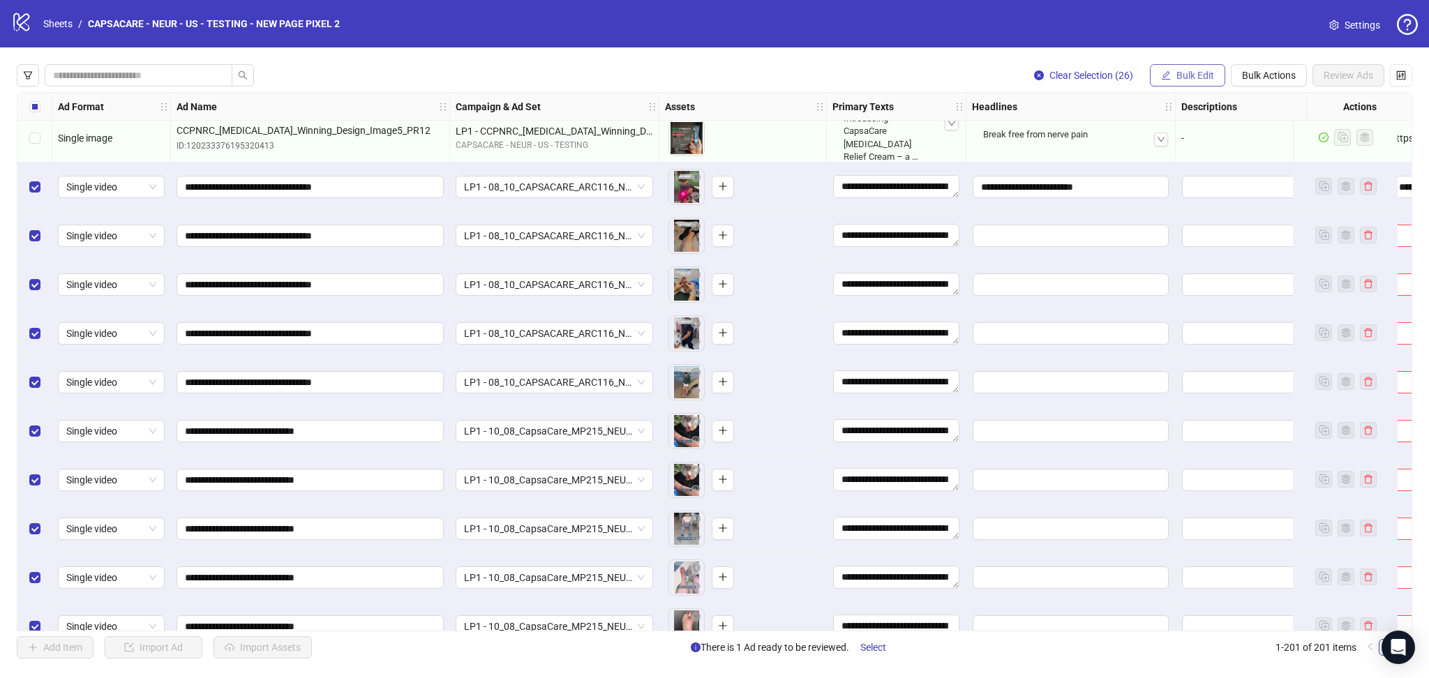
click at [1177, 72] on span "Bulk Edit" at bounding box center [1196, 75] width 38 height 11
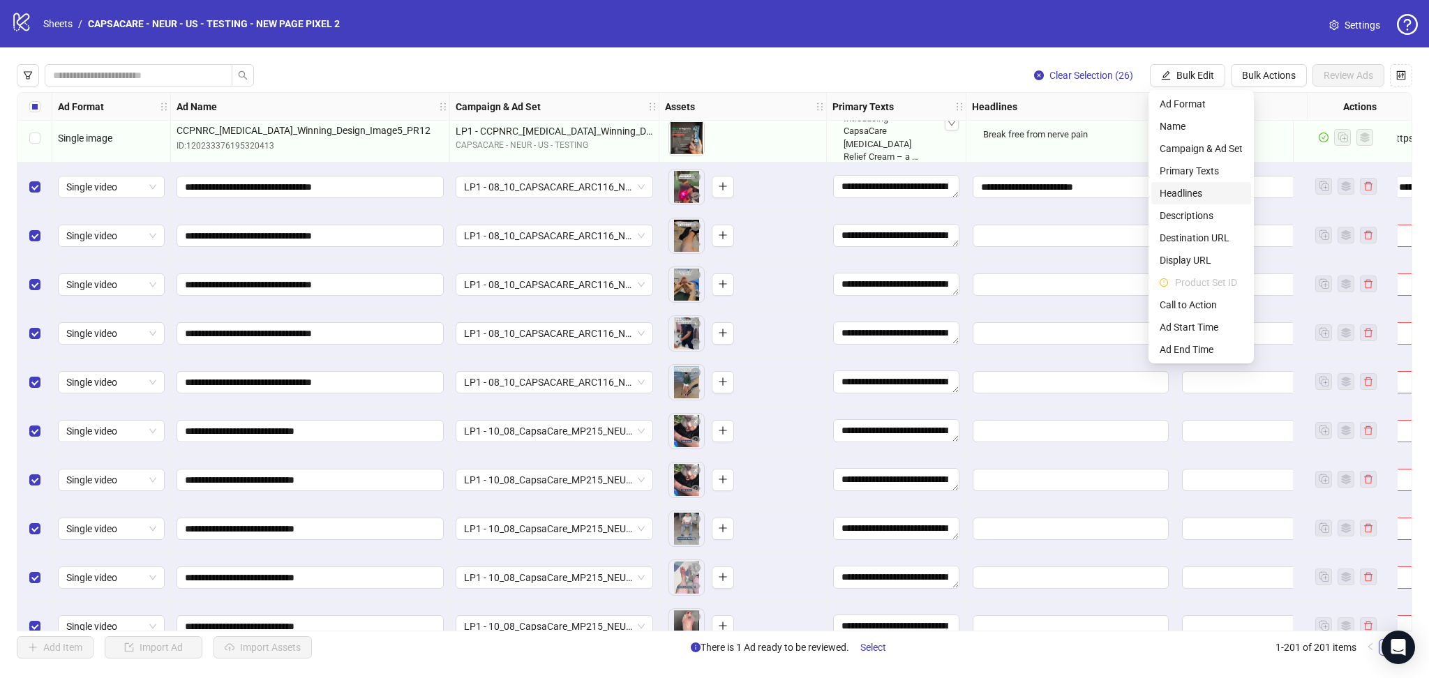
click at [1186, 191] on span "Headlines" at bounding box center [1201, 193] width 83 height 15
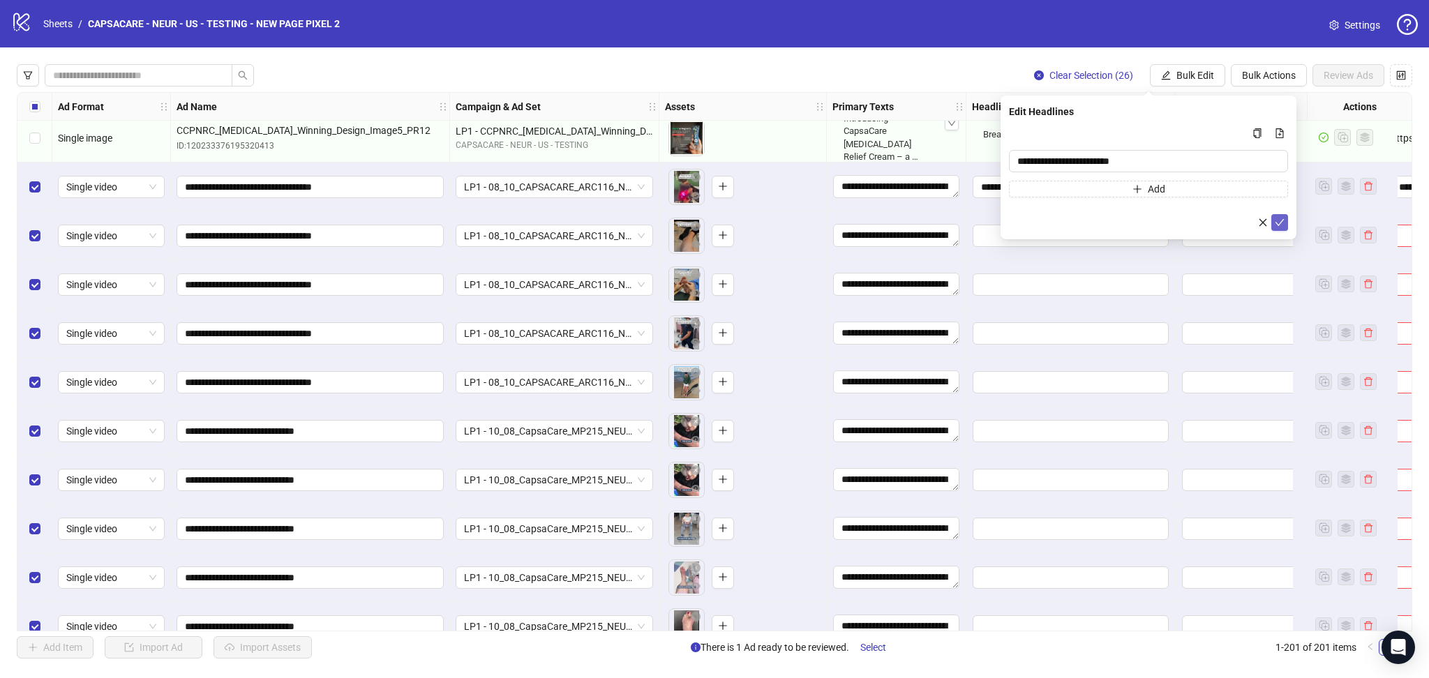
click at [1285, 215] on button "submit" at bounding box center [1280, 222] width 17 height 17
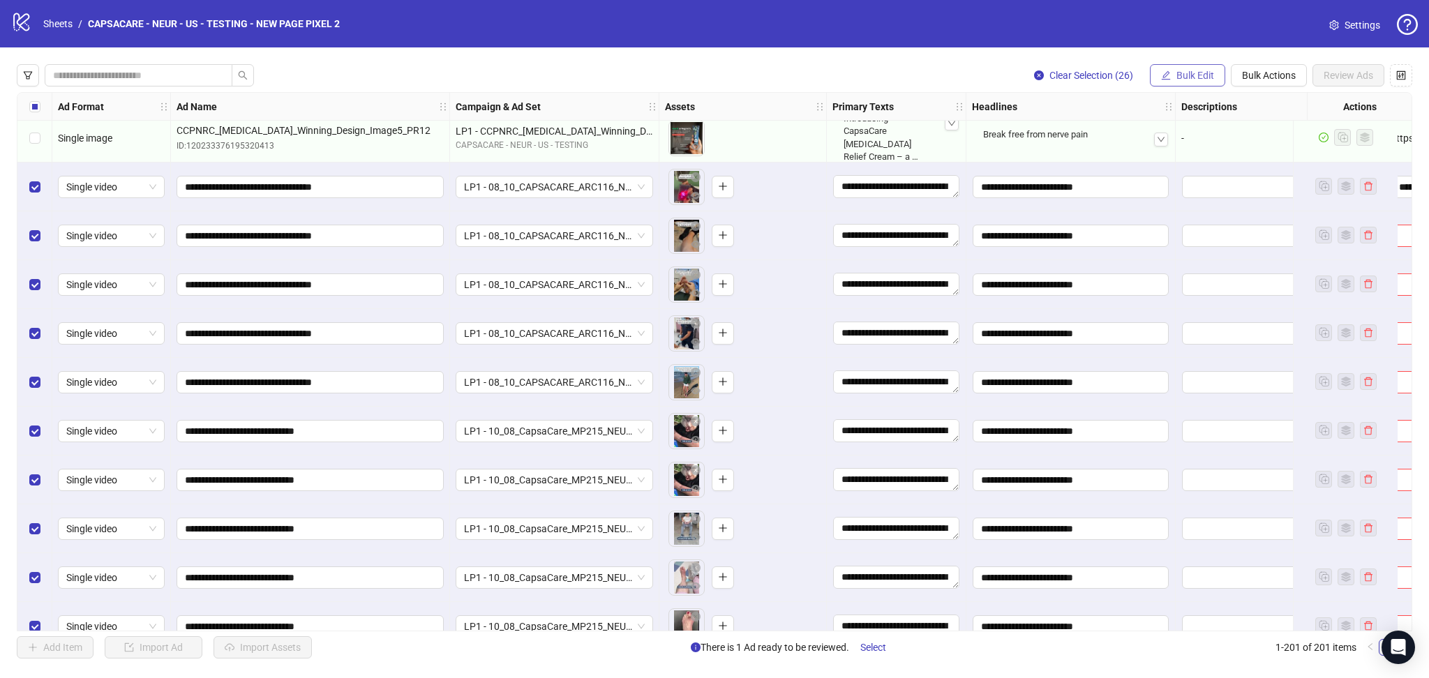
click at [1165, 71] on icon "edit" at bounding box center [1166, 75] width 10 height 10
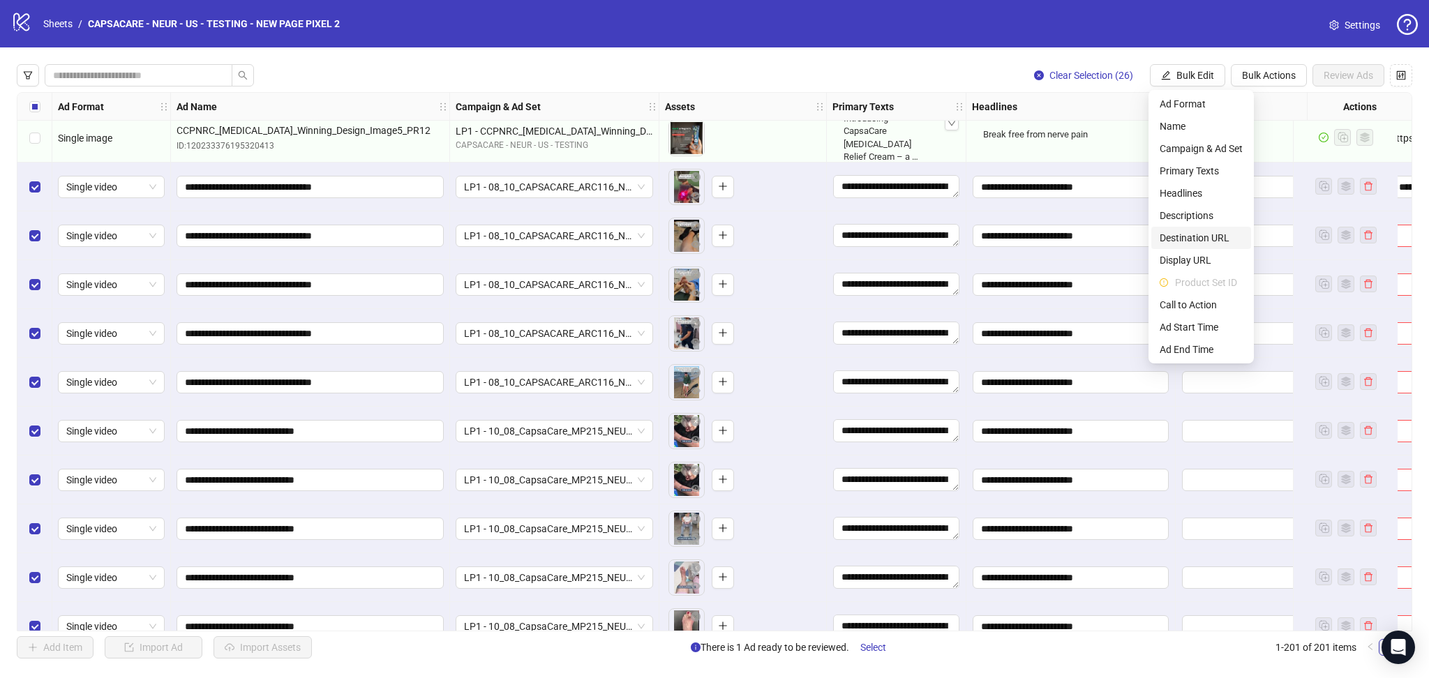
click at [1201, 238] on span "Destination URL" at bounding box center [1201, 237] width 83 height 15
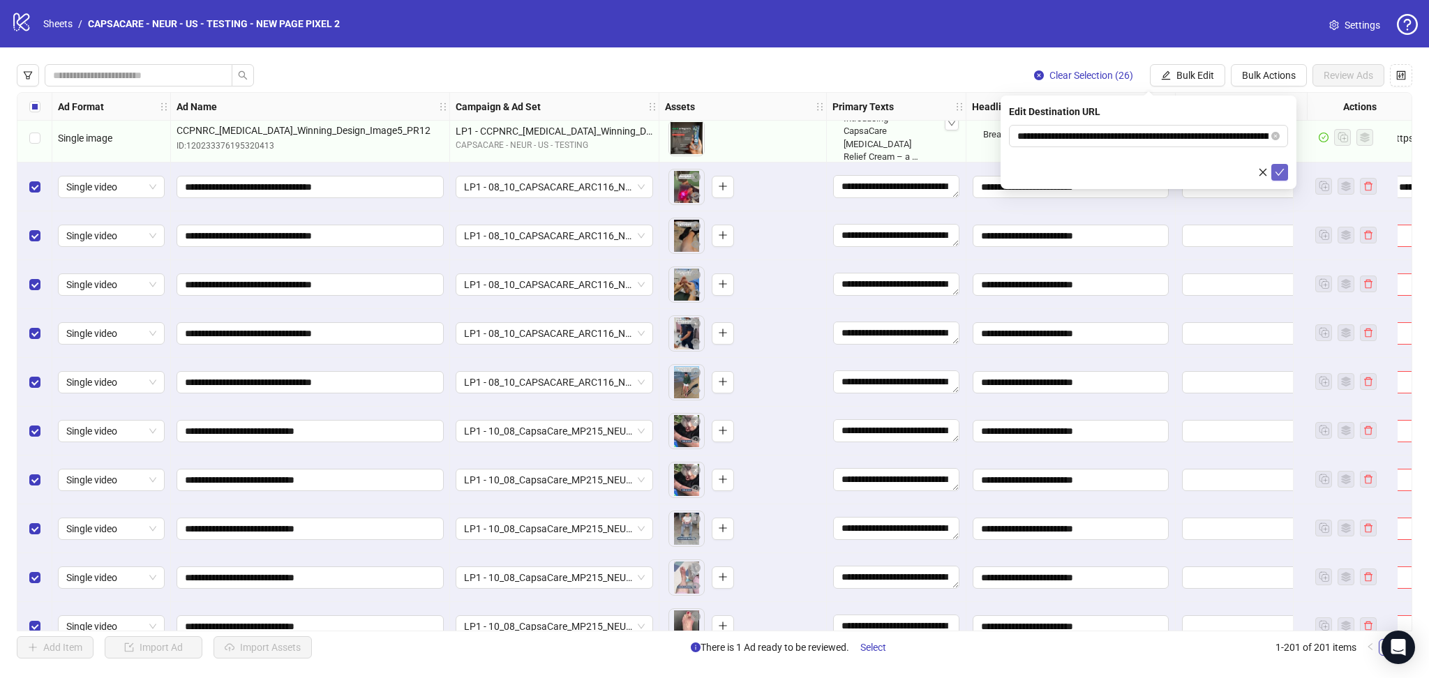
click at [1277, 172] on icon "check" at bounding box center [1280, 172] width 9 height 7
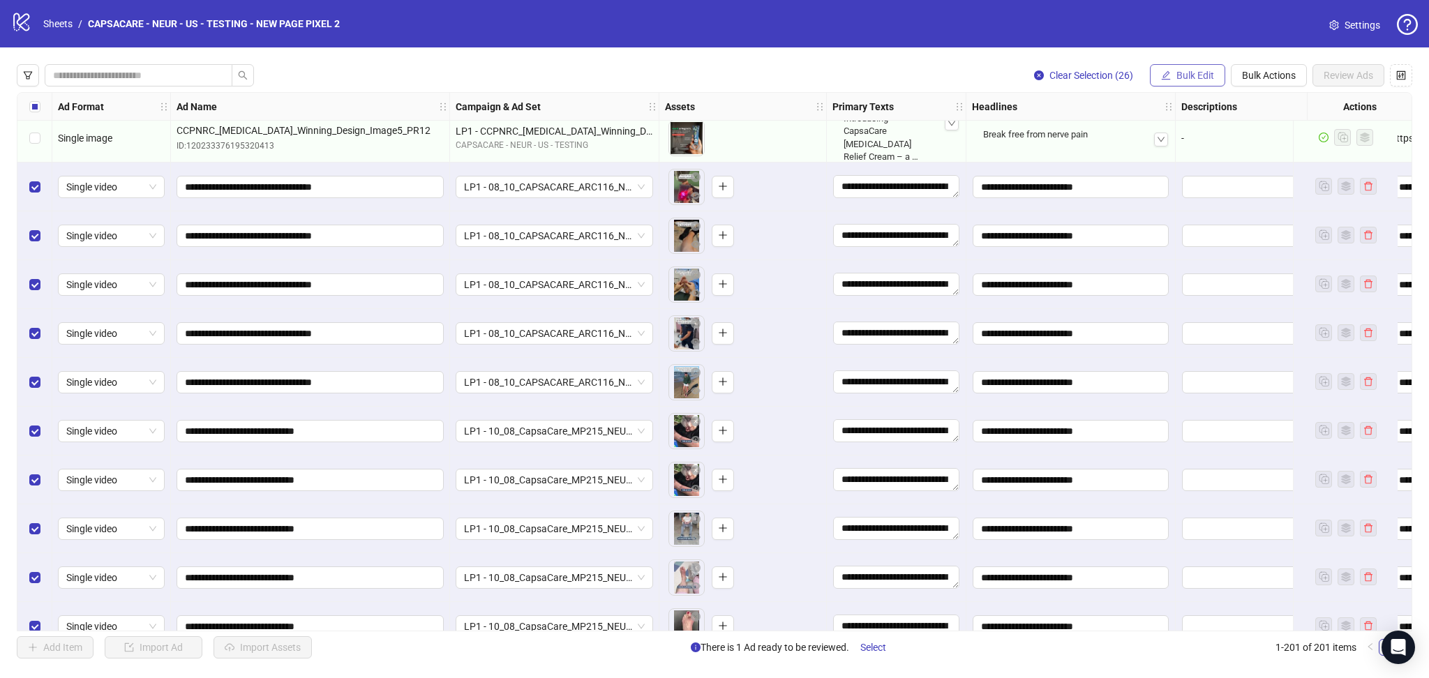
click at [1182, 70] on span "Bulk Edit" at bounding box center [1196, 75] width 38 height 11
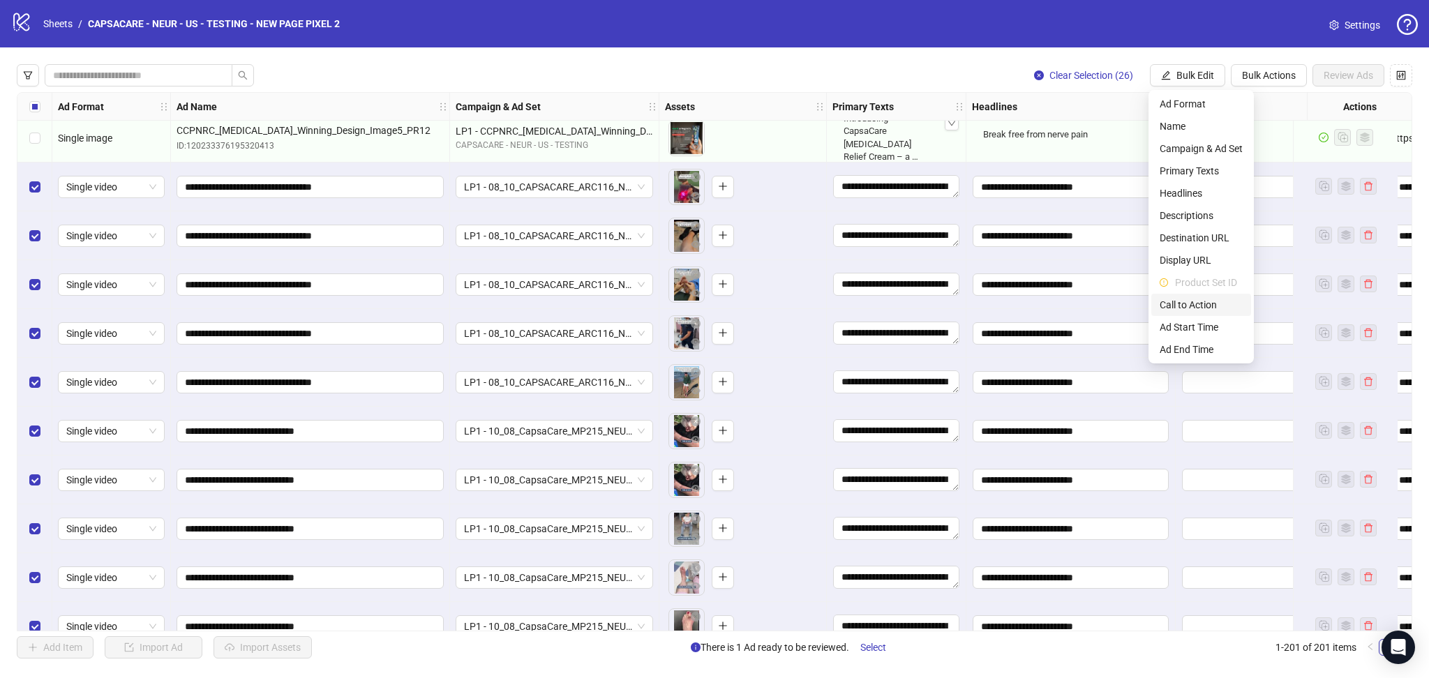
click at [1189, 312] on span "Call to Action" at bounding box center [1201, 304] width 83 height 15
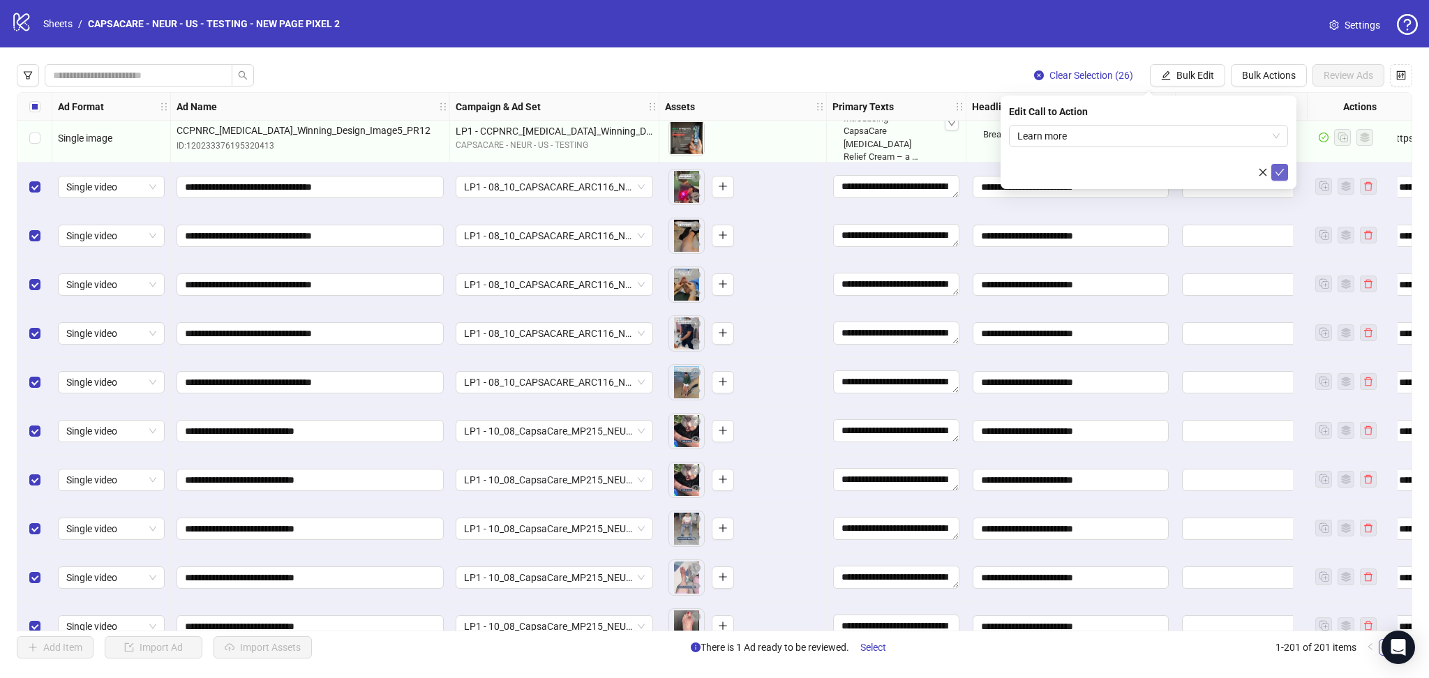
click at [1279, 172] on icon "check" at bounding box center [1280, 172] width 10 height 10
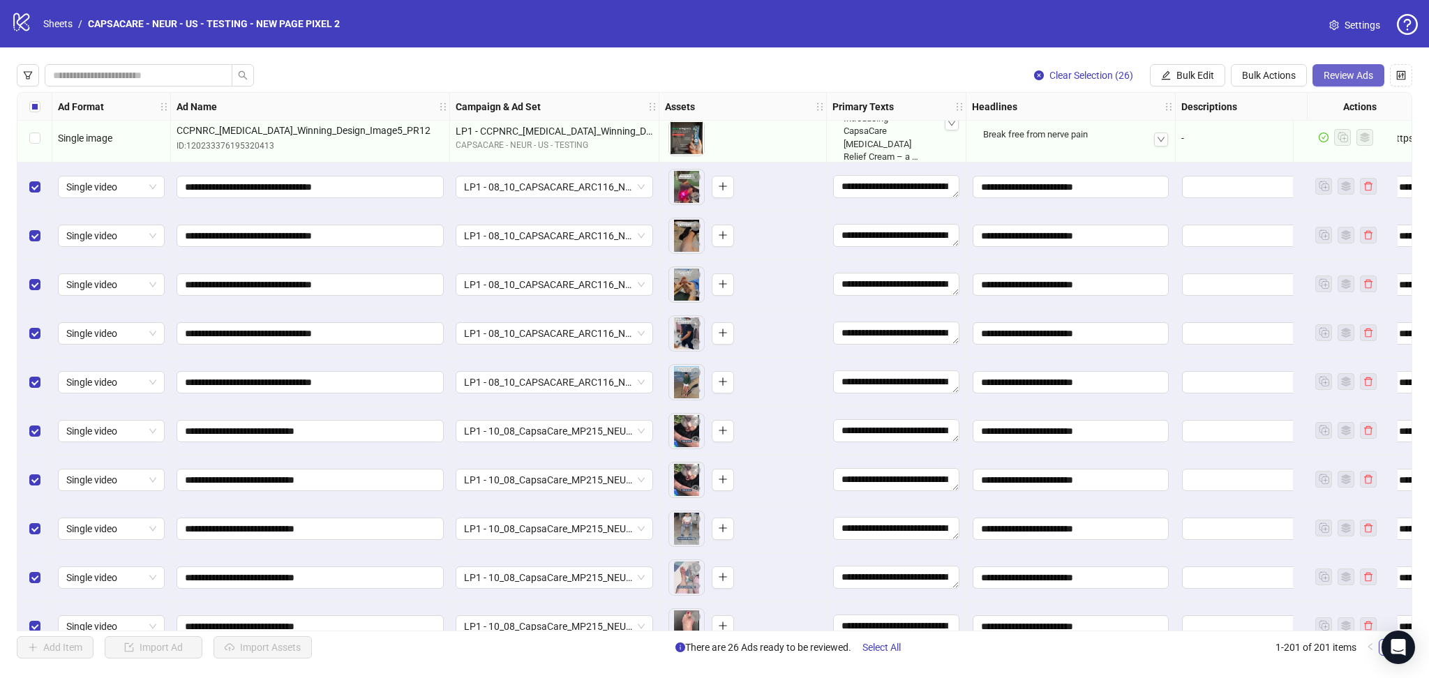
click at [1345, 82] on button "Review Ads" at bounding box center [1349, 75] width 72 height 22
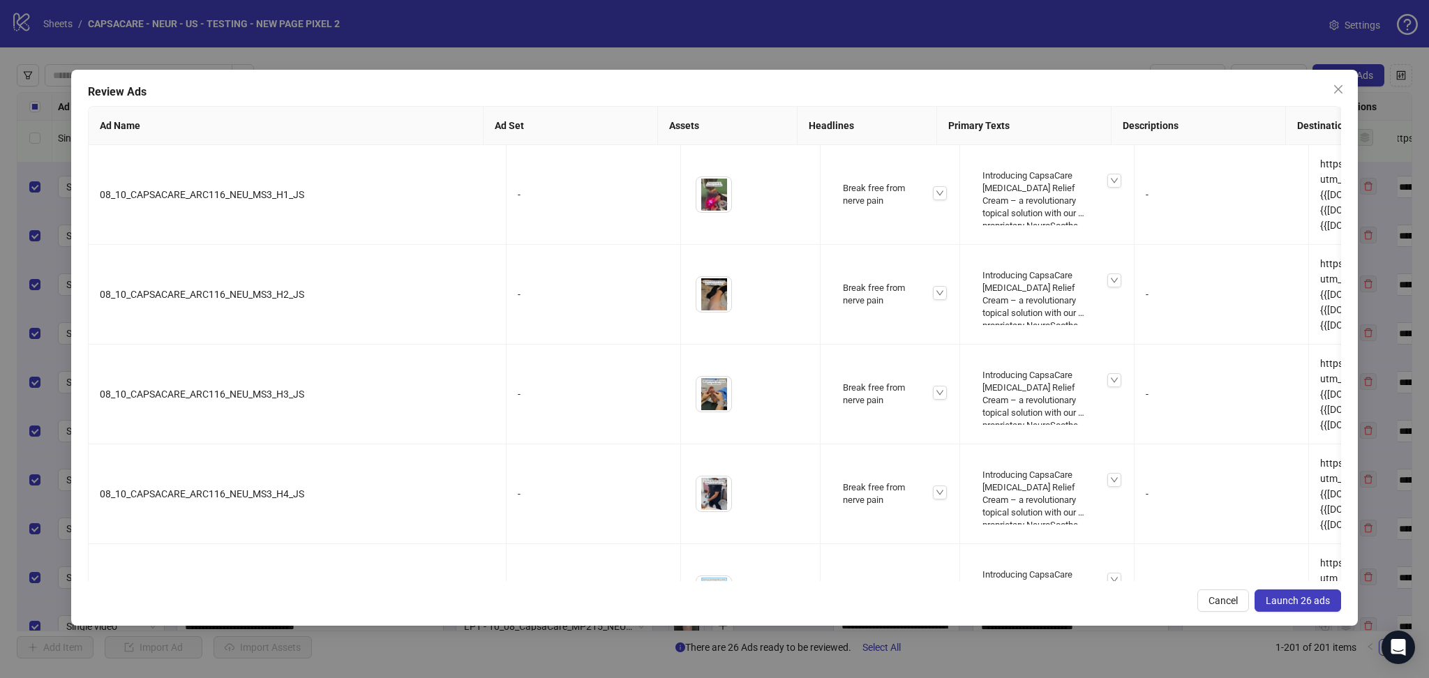
click at [1326, 597] on span "Launch 26 ads" at bounding box center [1298, 600] width 64 height 11
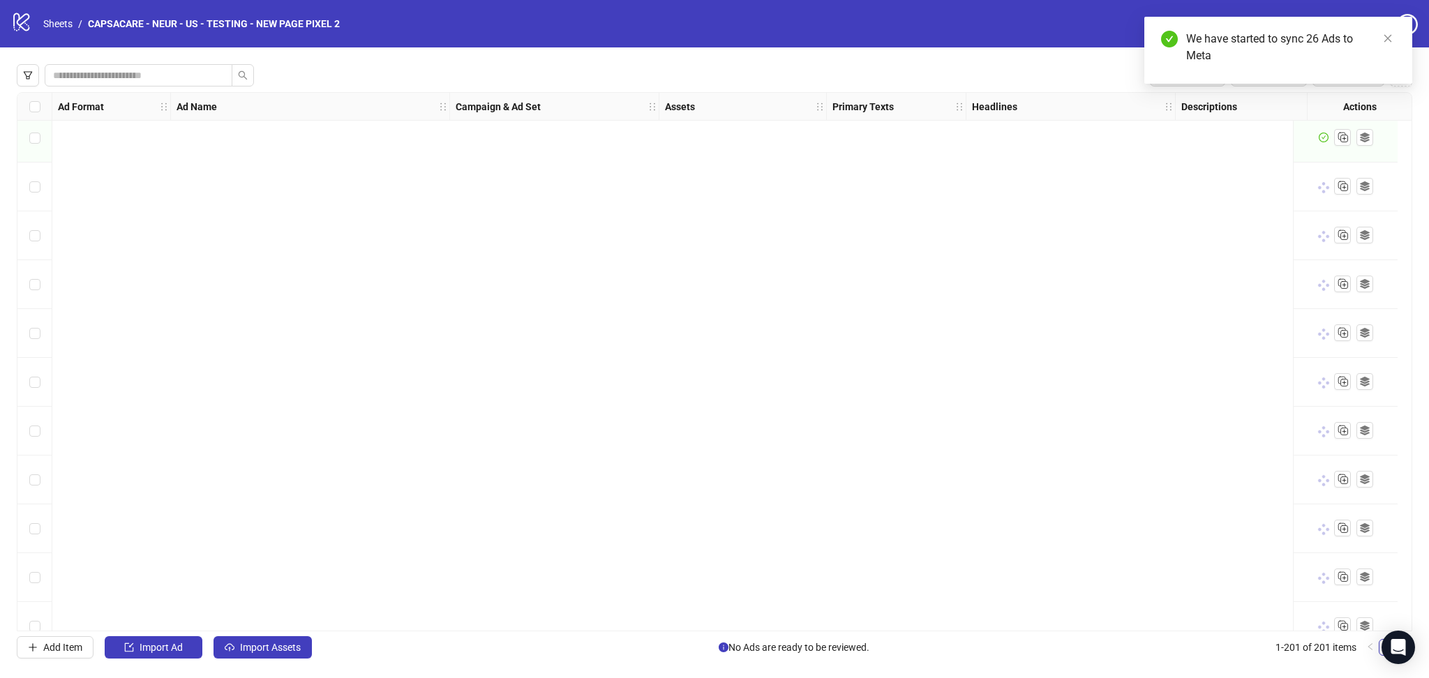
scroll to position [9314, 0]
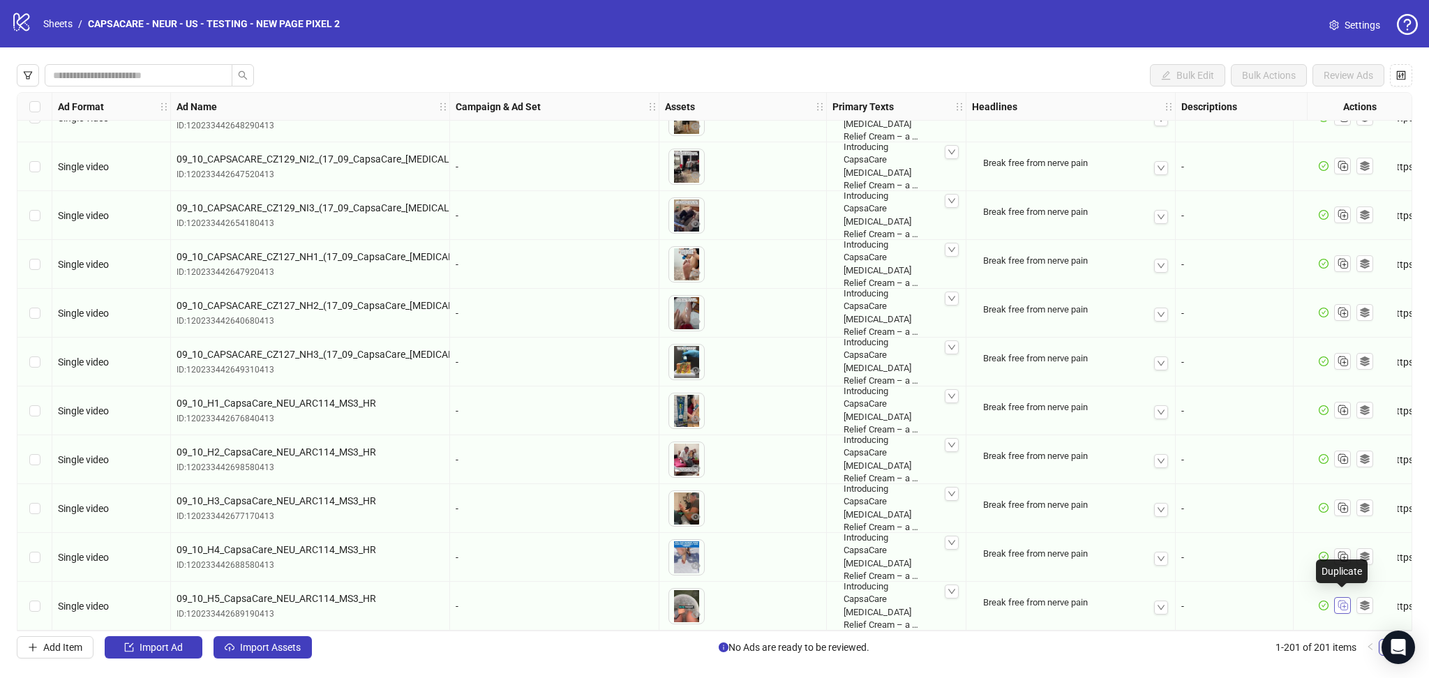
click at [1350, 602] on button "button" at bounding box center [1342, 605] width 17 height 17
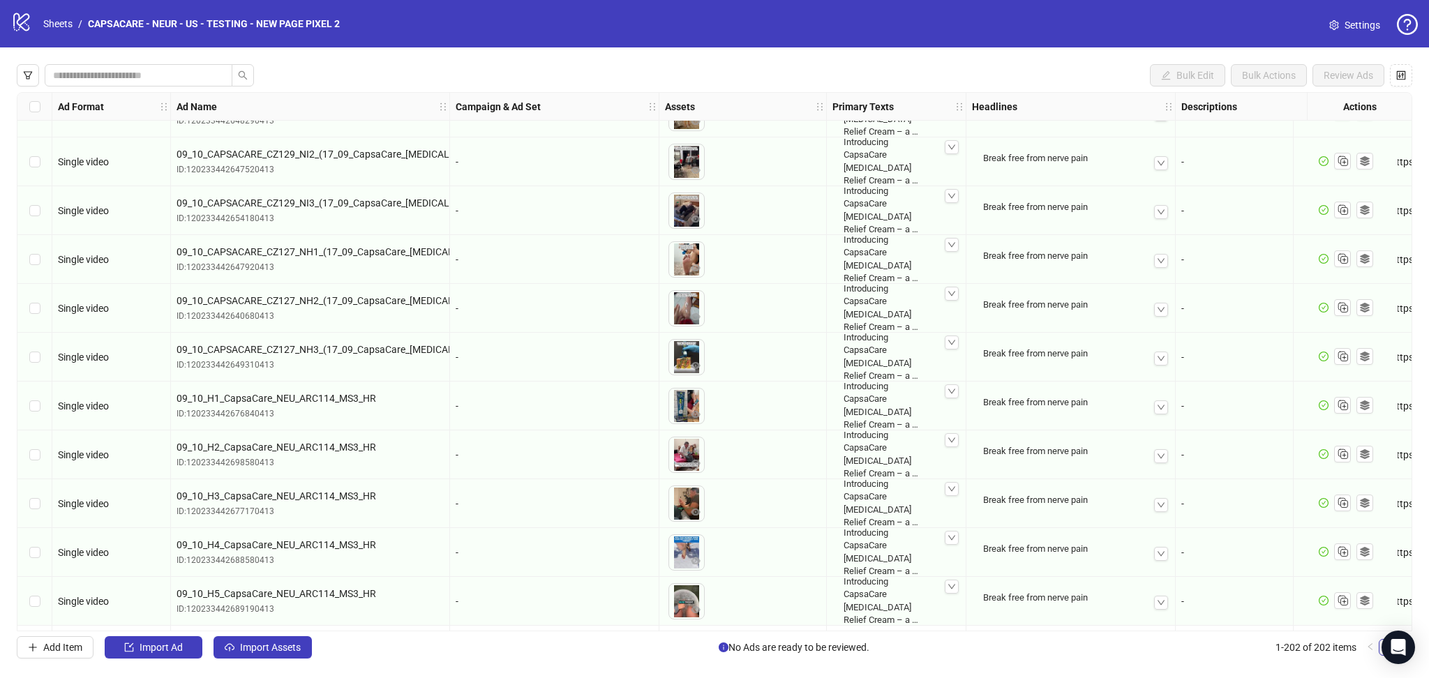
scroll to position [9363, 0]
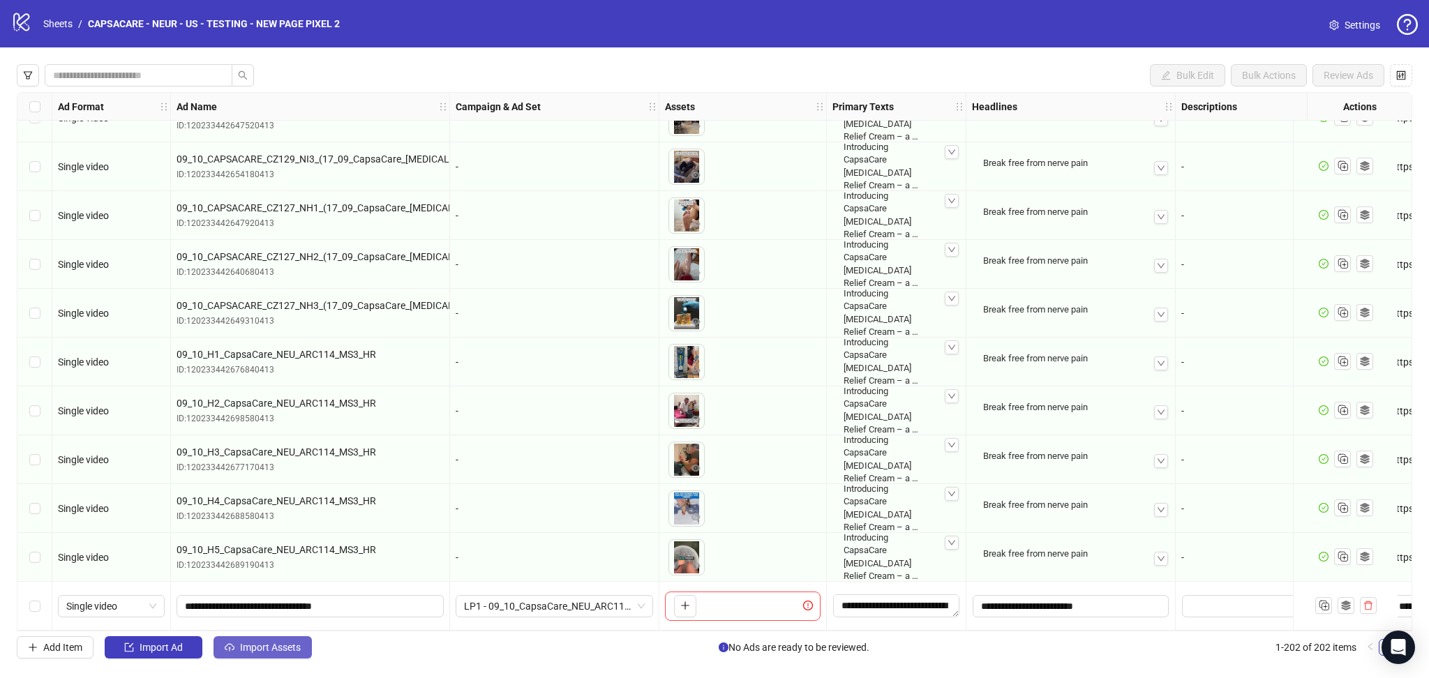
click at [267, 642] on span "Import Assets" at bounding box center [270, 647] width 61 height 11
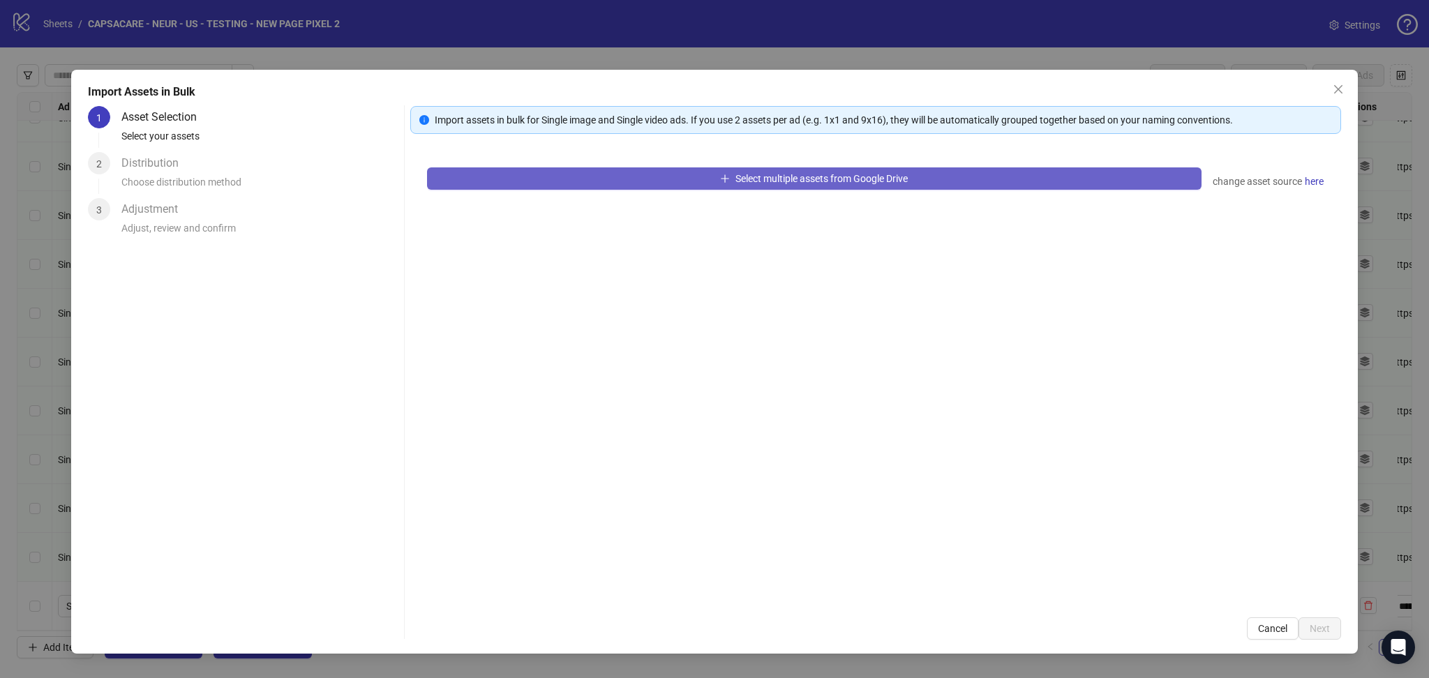
click at [539, 178] on button "Select multiple assets from Google Drive" at bounding box center [814, 178] width 775 height 22
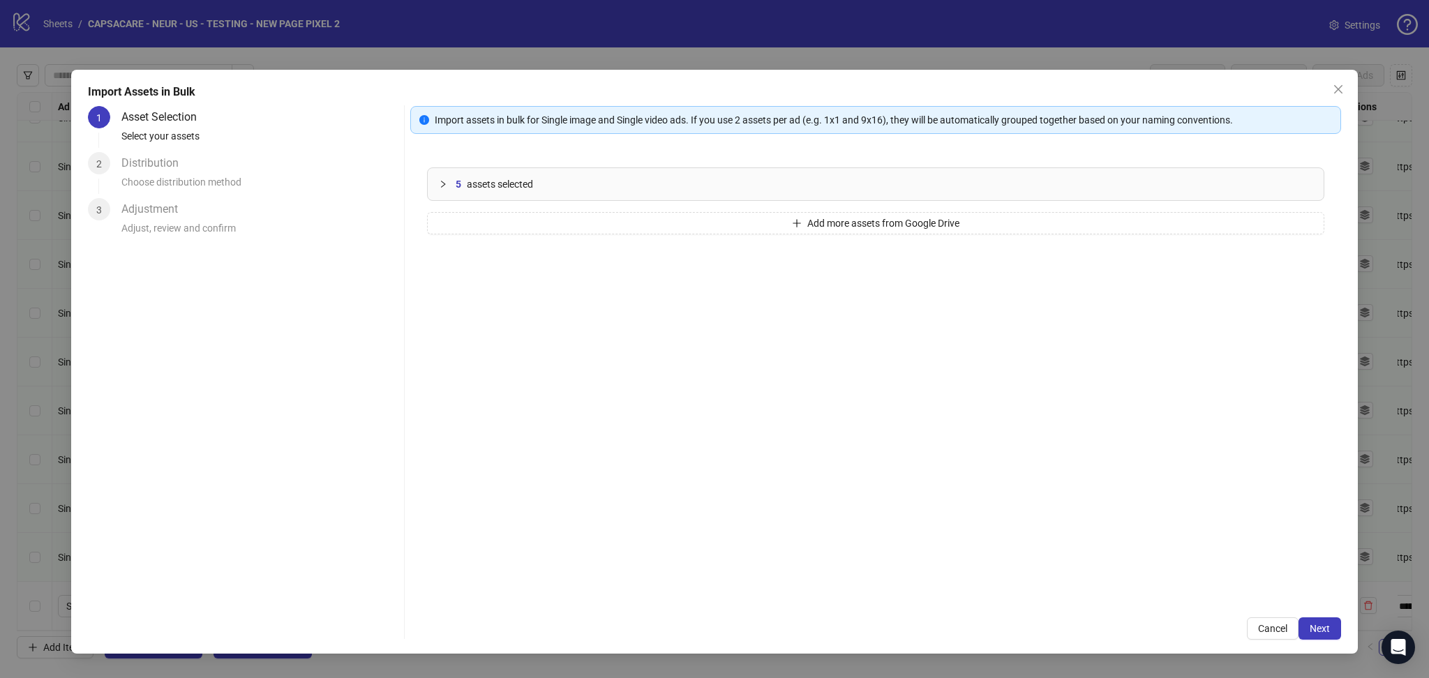
drag, startPoint x: 1332, startPoint y: 646, endPoint x: 1341, endPoint y: 641, distance: 10.0
click at [1334, 646] on div "Import Assets in Bulk 1 Asset Selection Select your assets 2 Distribution Choos…" at bounding box center [714, 362] width 1286 height 584
click at [1341, 641] on div "Import Assets in Bulk 1 Asset Selection Select your assets 2 Distribution Choos…" at bounding box center [714, 362] width 1286 height 584
click at [1341, 628] on div "Import Assets in Bulk 1 Asset Selection Select your assets 2 Distribution Choos…" at bounding box center [714, 362] width 1286 height 584
click at [1327, 625] on span "Next" at bounding box center [1320, 628] width 20 height 11
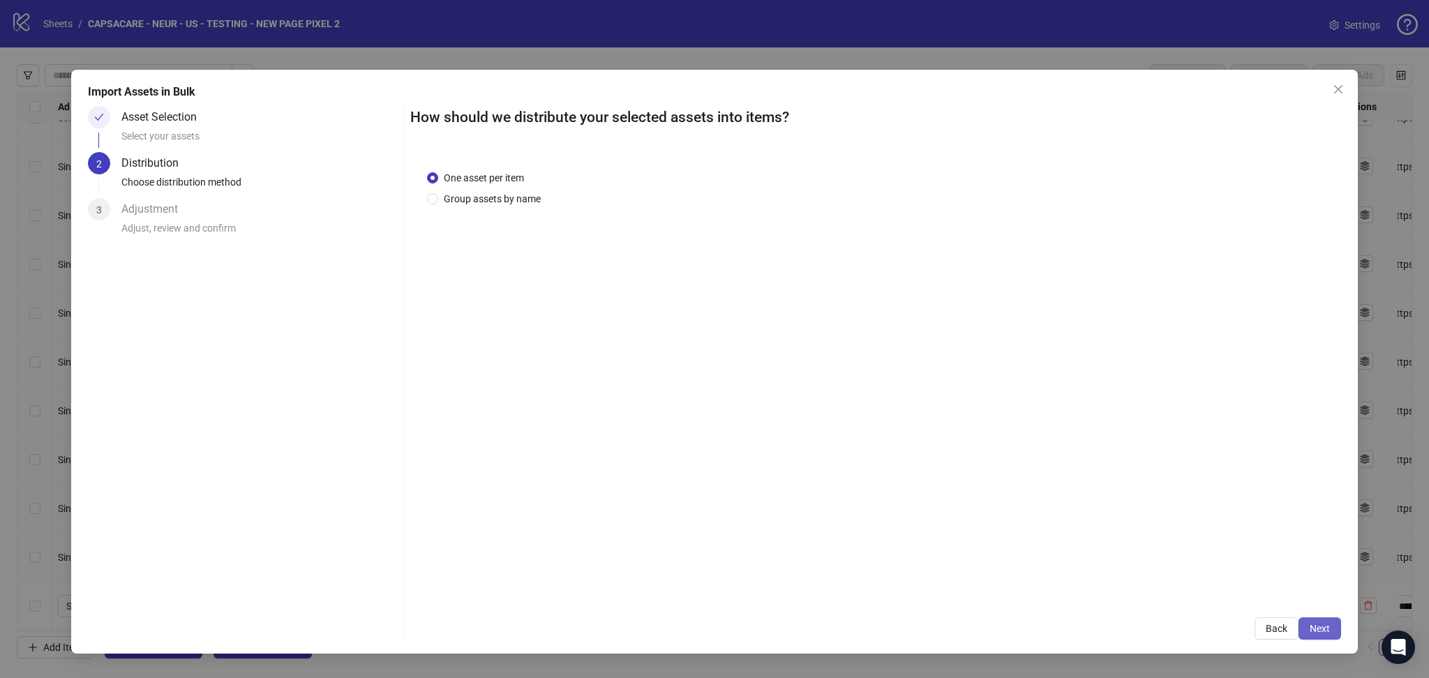
click at [1315, 628] on span "Next" at bounding box center [1320, 628] width 20 height 11
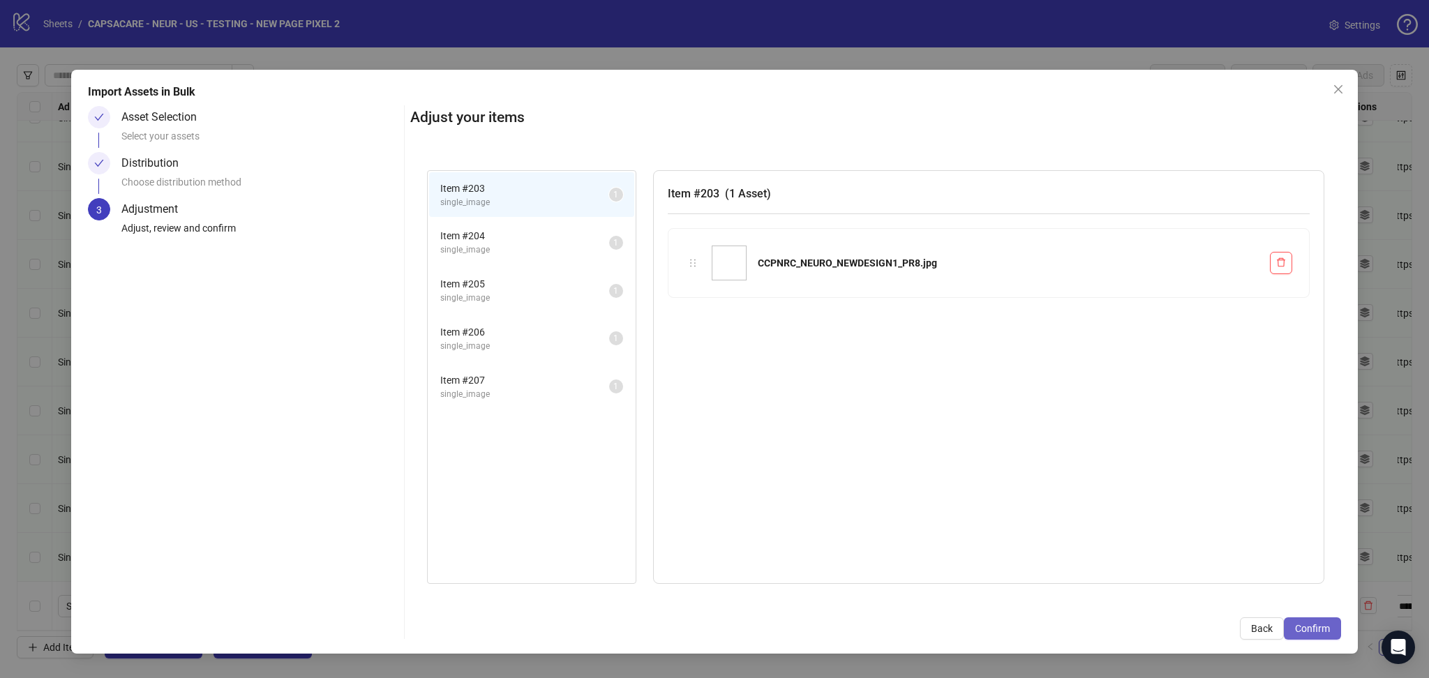
click at [1318, 625] on span "Confirm" at bounding box center [1312, 628] width 35 height 11
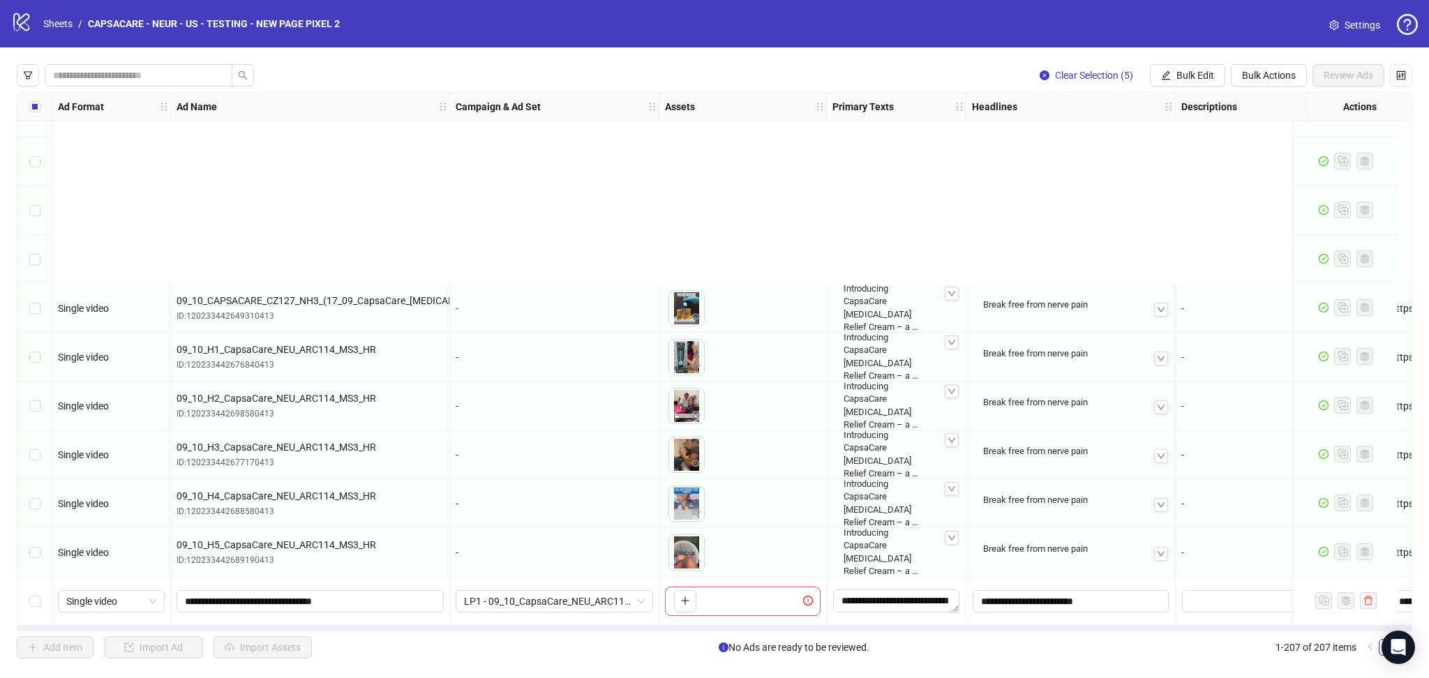
scroll to position [9607, 0]
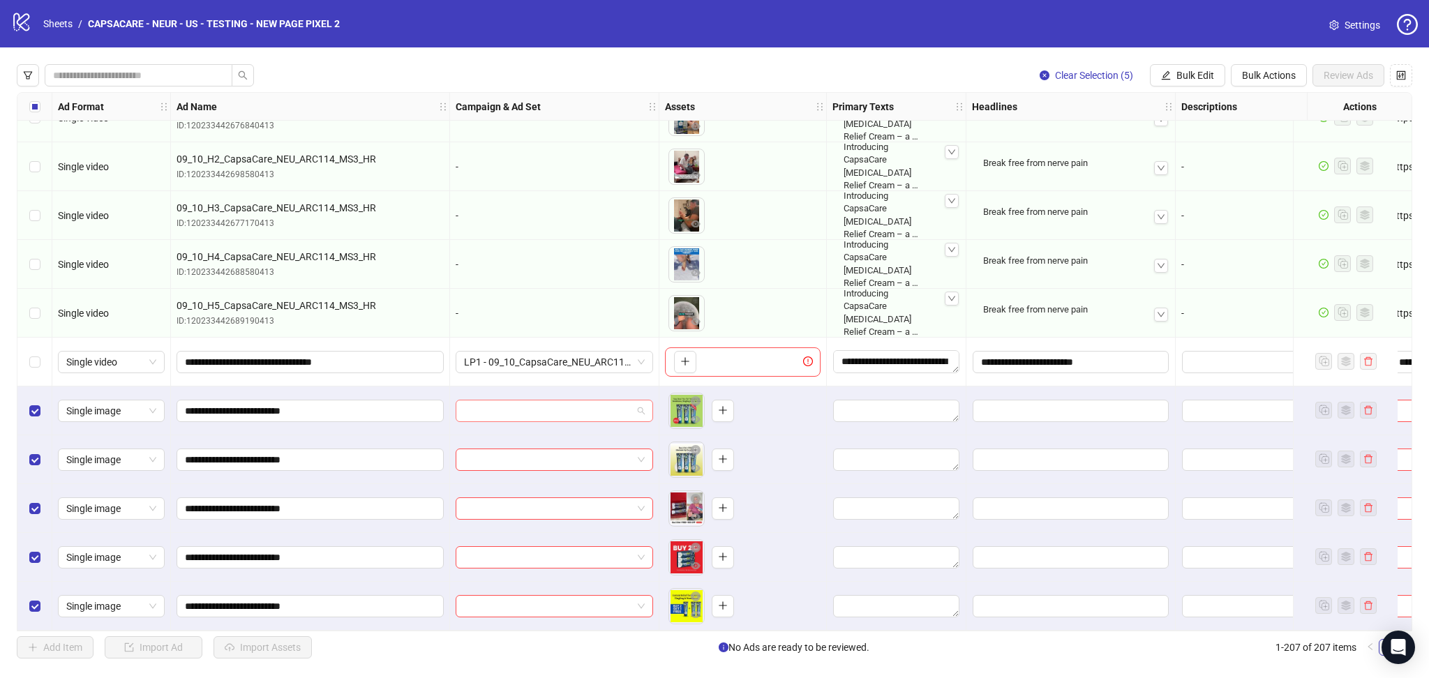
click at [523, 401] on input "search" at bounding box center [548, 411] width 168 height 21
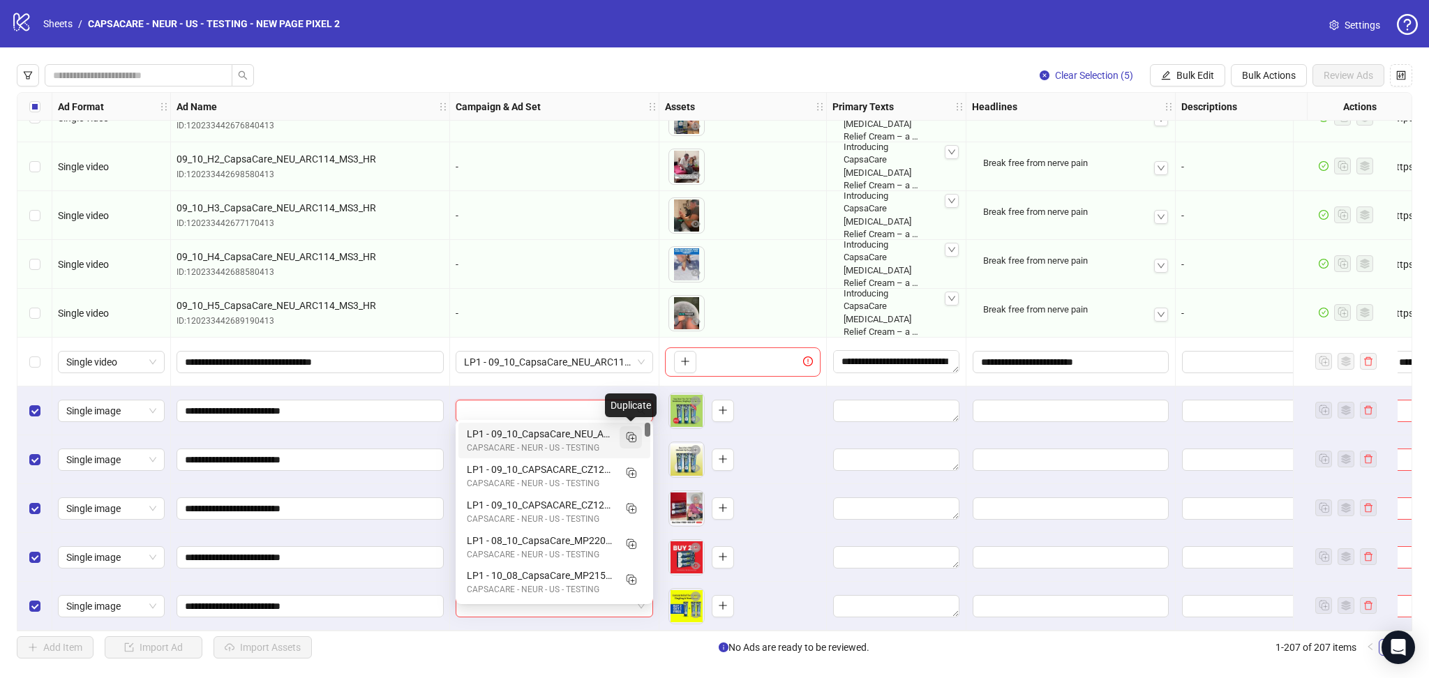
click at [630, 433] on icon "Duplicate" at bounding box center [631, 437] width 14 height 14
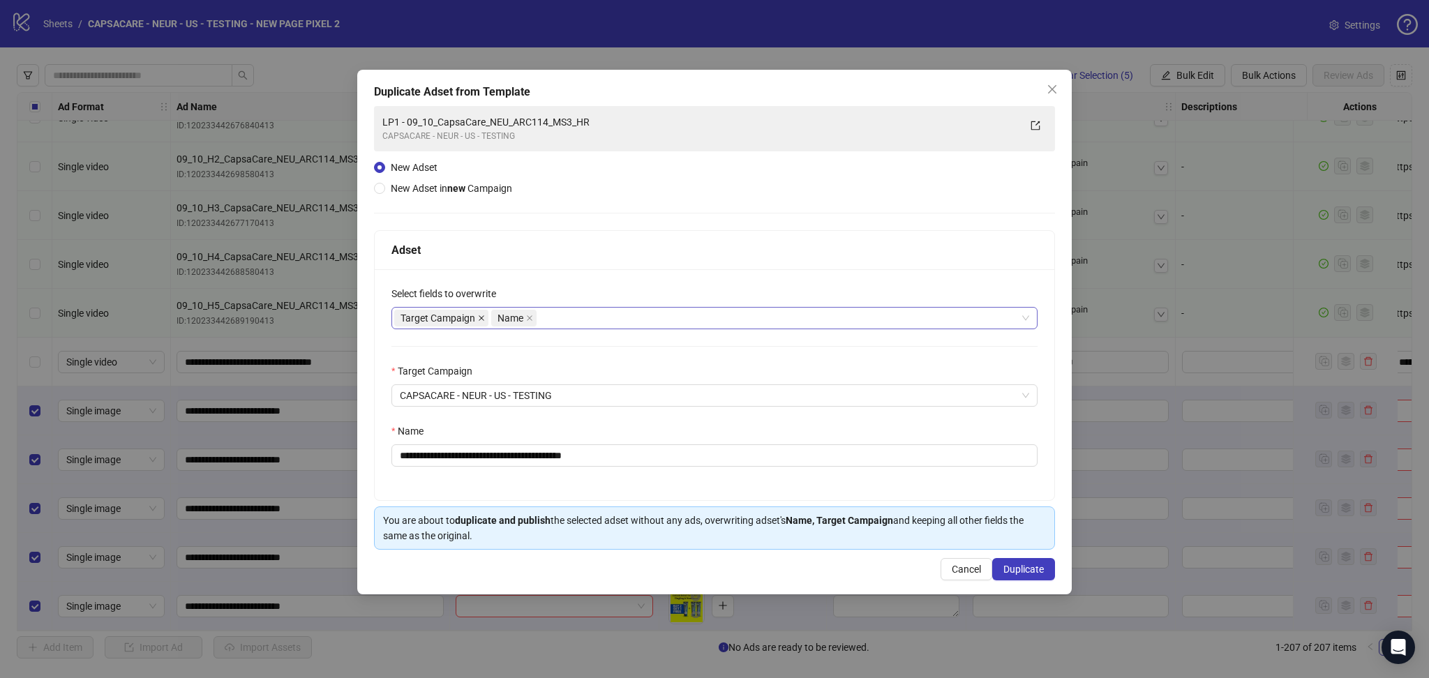
click at [481, 318] on icon "close" at bounding box center [482, 318] width 6 height 6
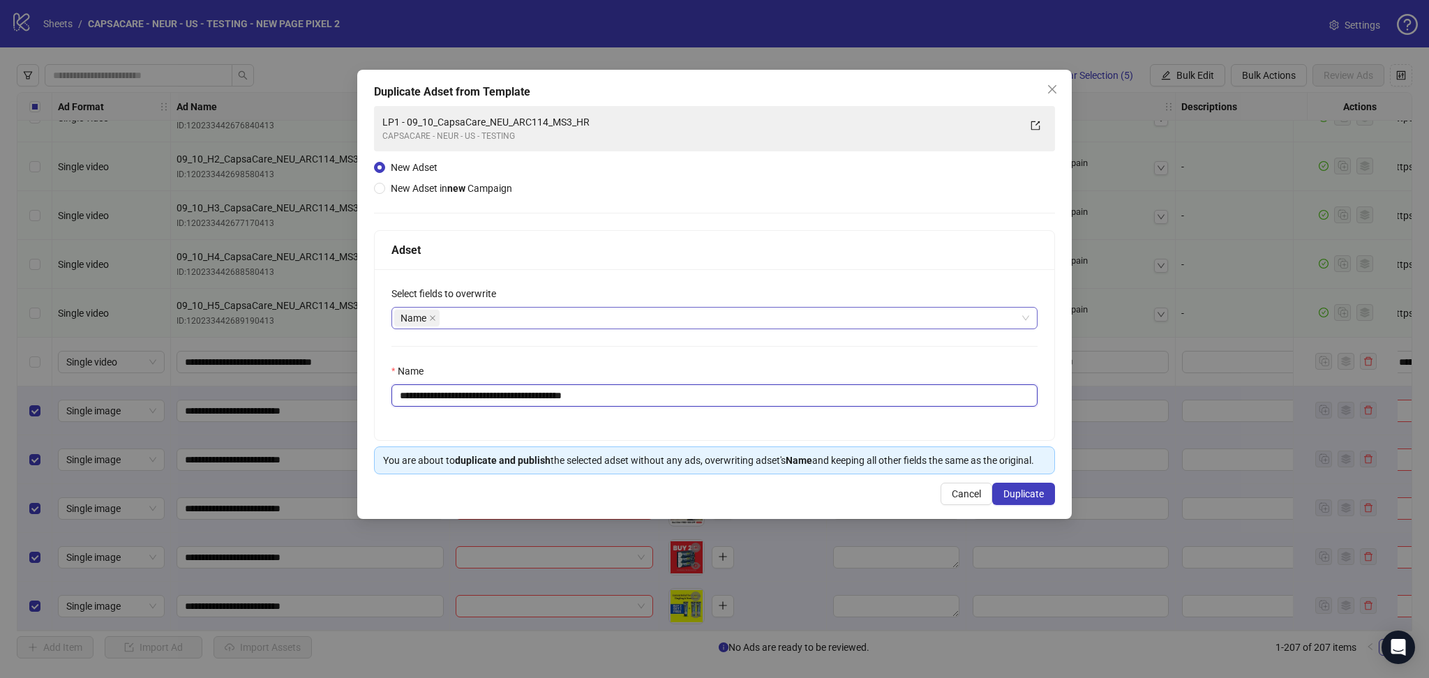
drag, startPoint x: 425, startPoint y: 403, endPoint x: 729, endPoint y: 389, distance: 304.6
click at [729, 389] on input "**********" at bounding box center [715, 396] width 646 height 22
paste input "text"
type input "**********"
click at [1041, 486] on button "Duplicate" at bounding box center [1023, 494] width 63 height 22
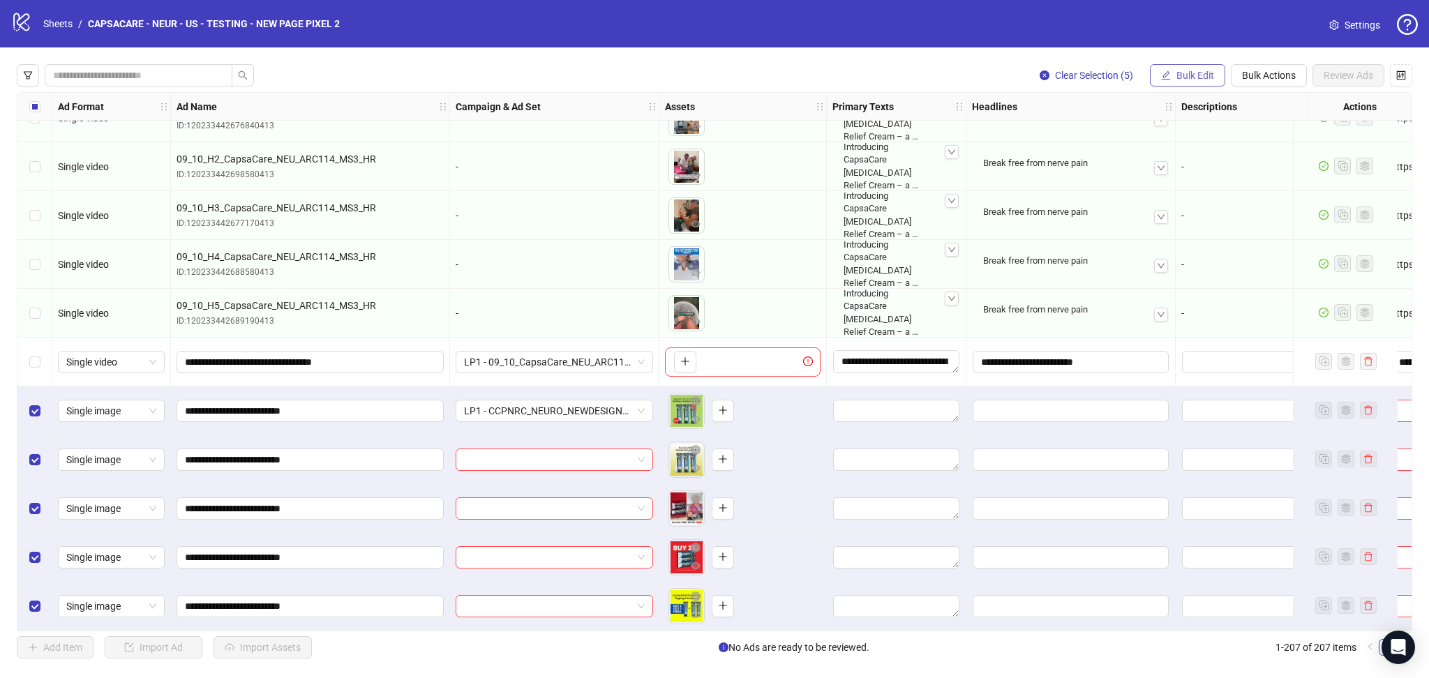
click at [1206, 76] on span "Bulk Edit" at bounding box center [1196, 75] width 38 height 11
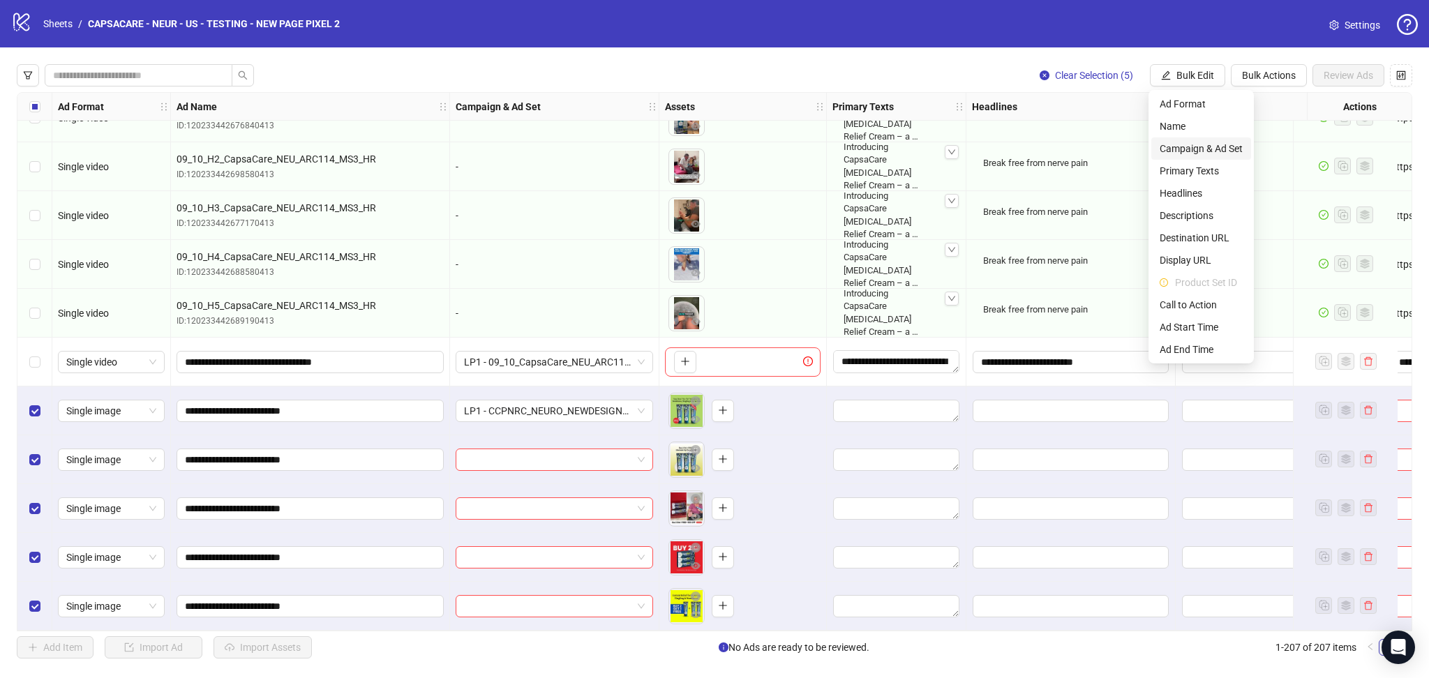
drag, startPoint x: 1217, startPoint y: 149, endPoint x: 1225, endPoint y: 186, distance: 37.2
click at [1218, 149] on span "Campaign & Ad Set" at bounding box center [1201, 148] width 83 height 15
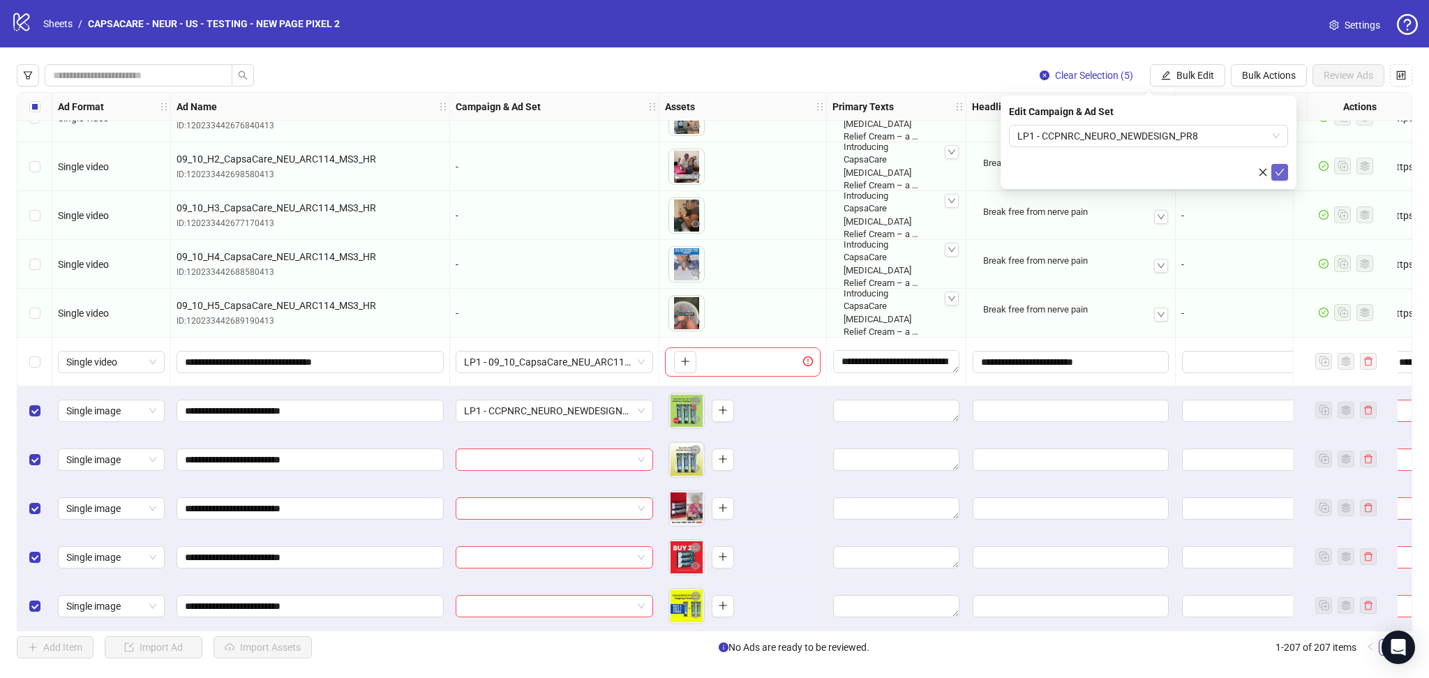
click at [1281, 165] on button "submit" at bounding box center [1280, 172] width 17 height 17
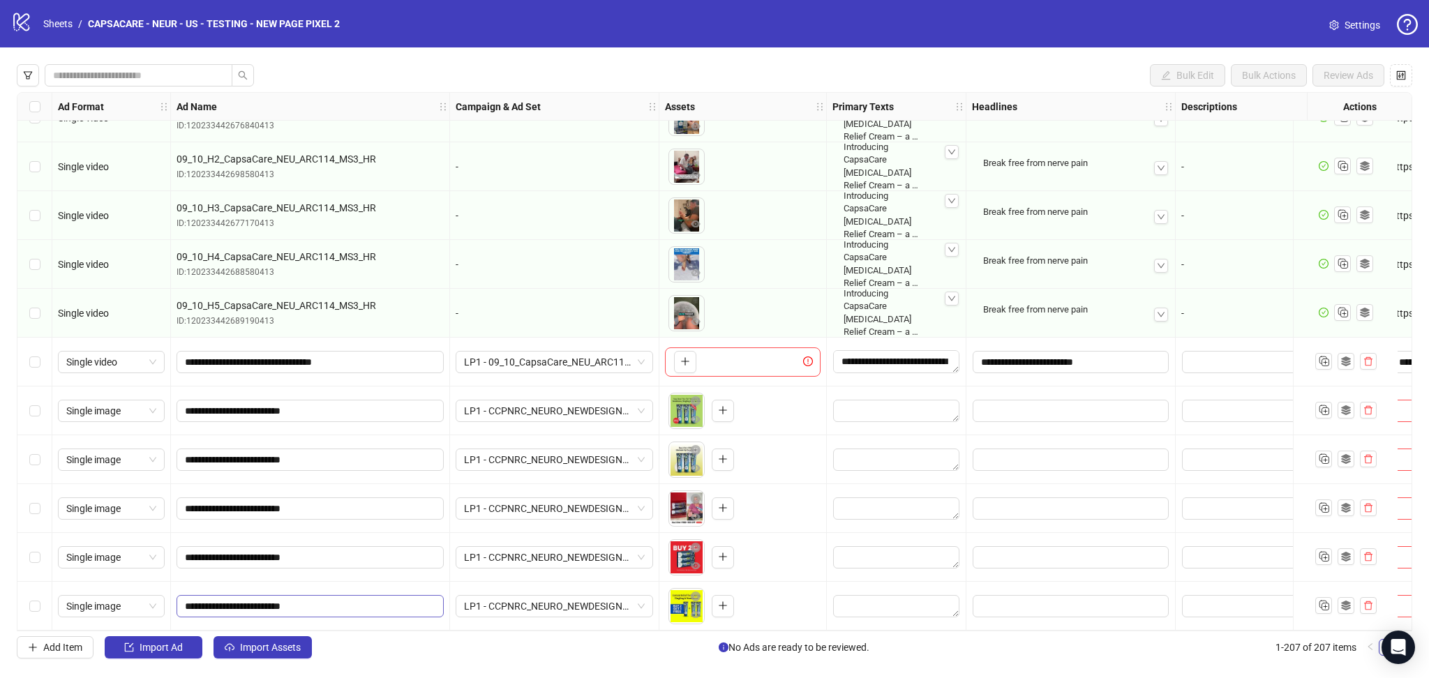
drag, startPoint x: 235, startPoint y: 650, endPoint x: 405, endPoint y: 602, distance: 176.8
click at [236, 650] on button "Import Assets" at bounding box center [263, 647] width 98 height 22
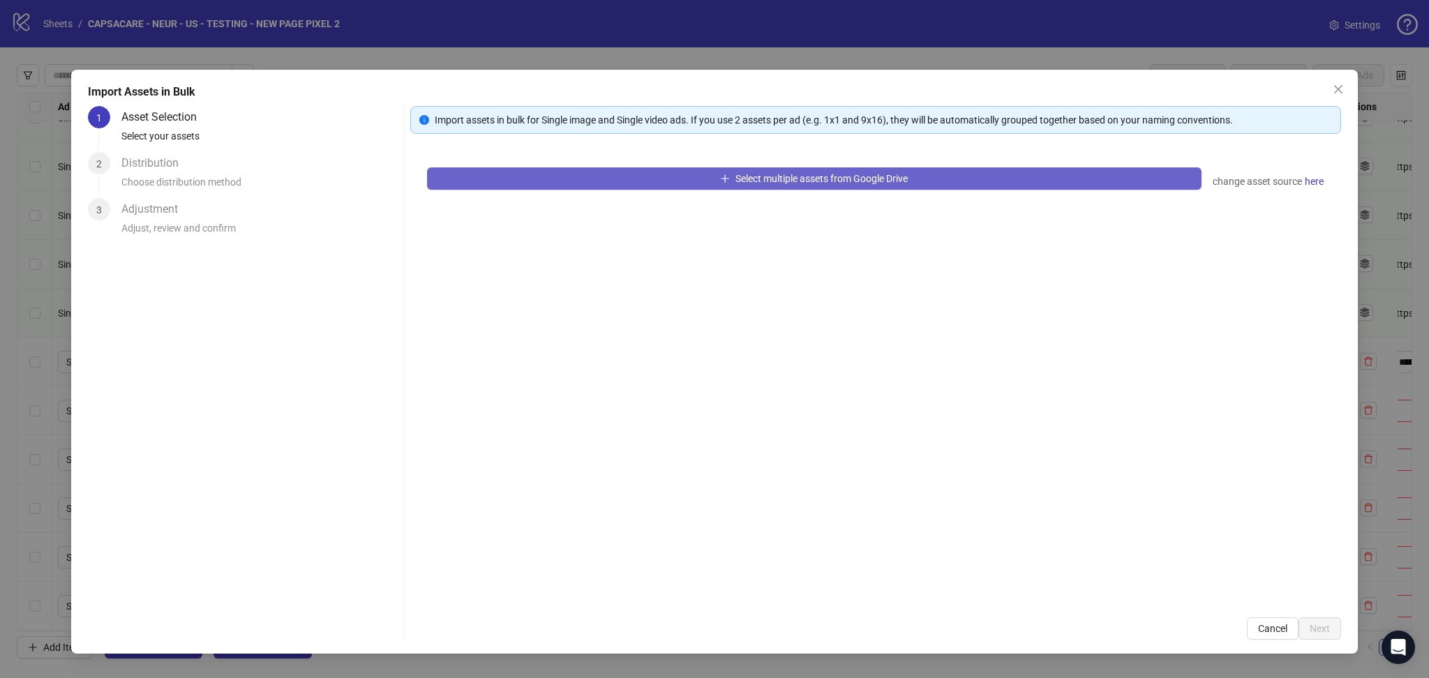
click at [551, 174] on button "Select multiple assets from Google Drive" at bounding box center [814, 178] width 775 height 22
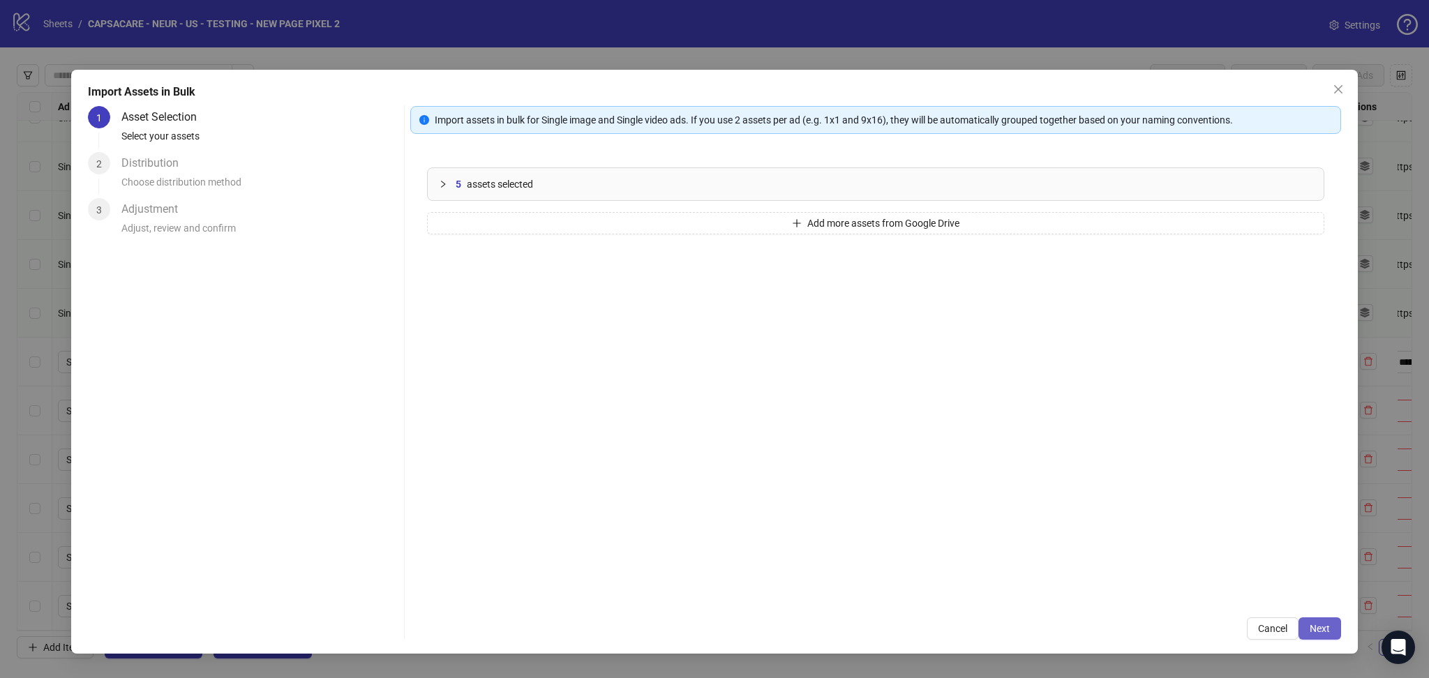
click at [1325, 624] on span "Next" at bounding box center [1320, 628] width 20 height 11
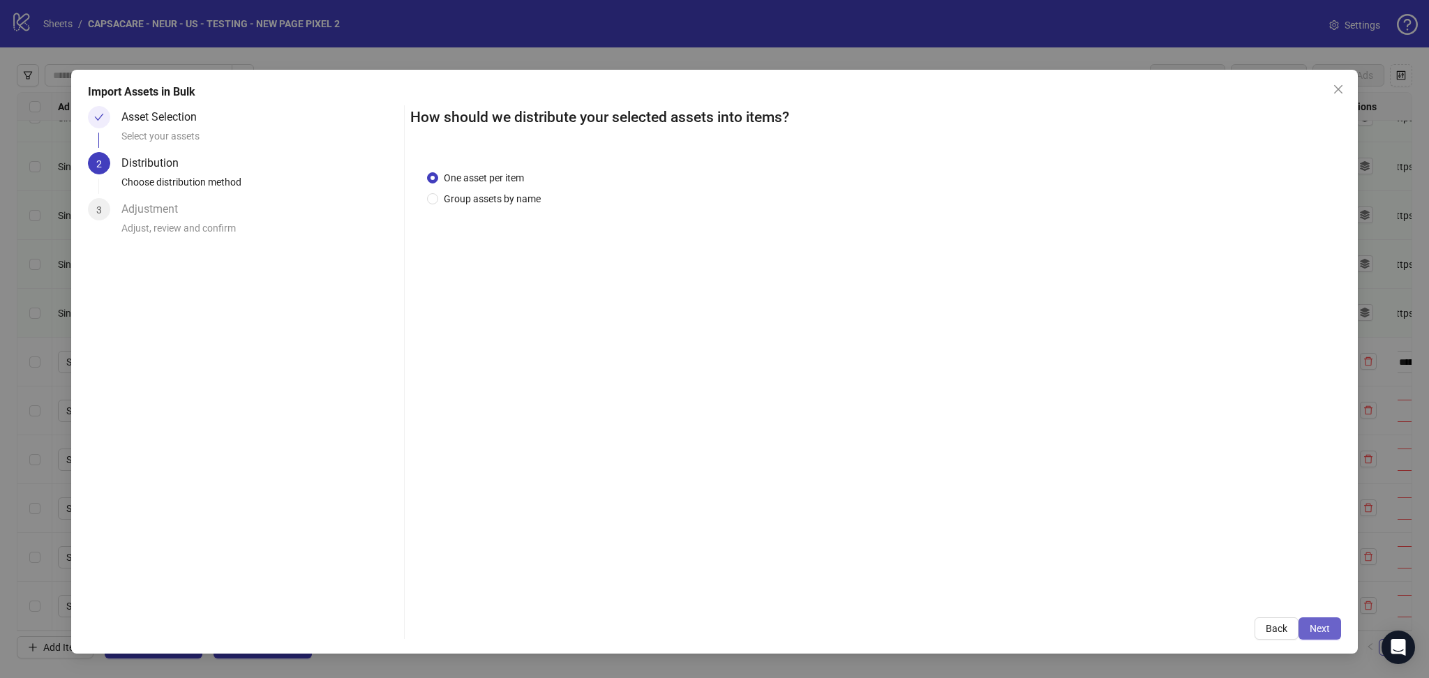
click at [1326, 627] on span "Next" at bounding box center [1320, 628] width 20 height 11
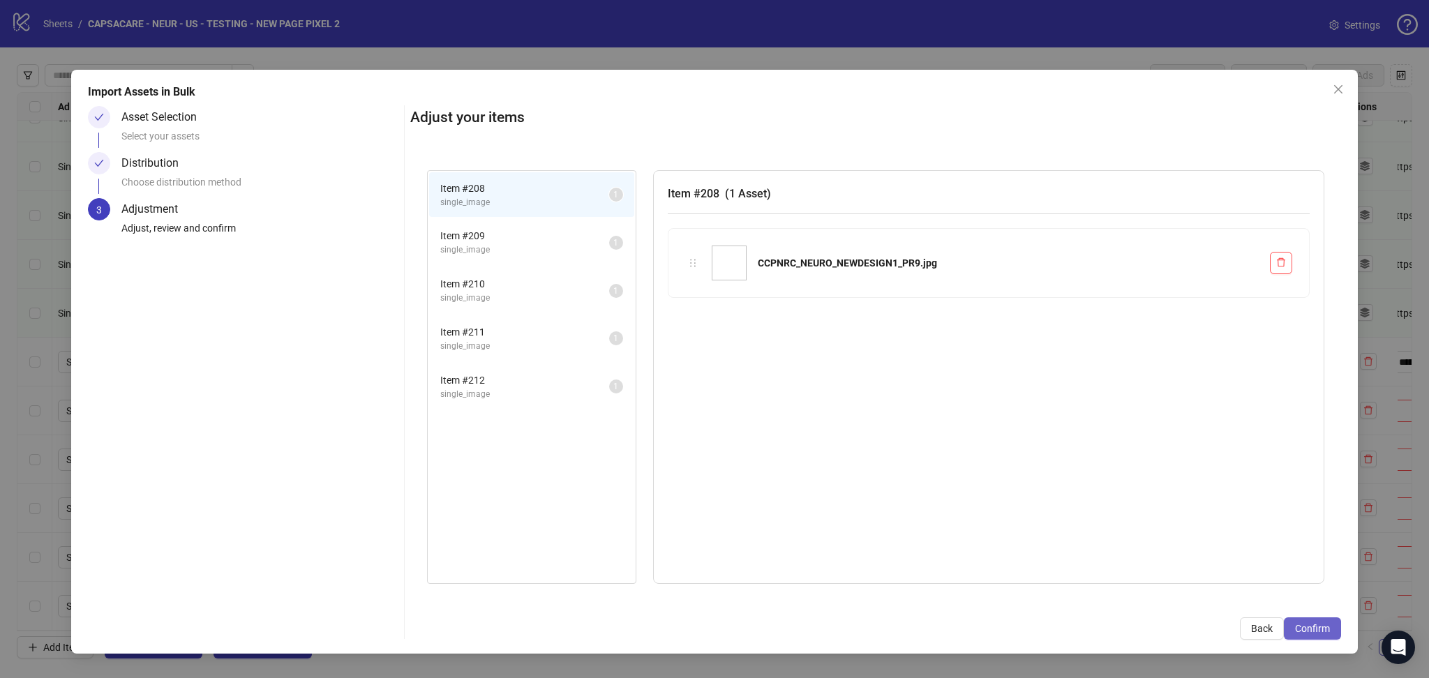
click at [1326, 627] on span "Confirm" at bounding box center [1312, 628] width 35 height 11
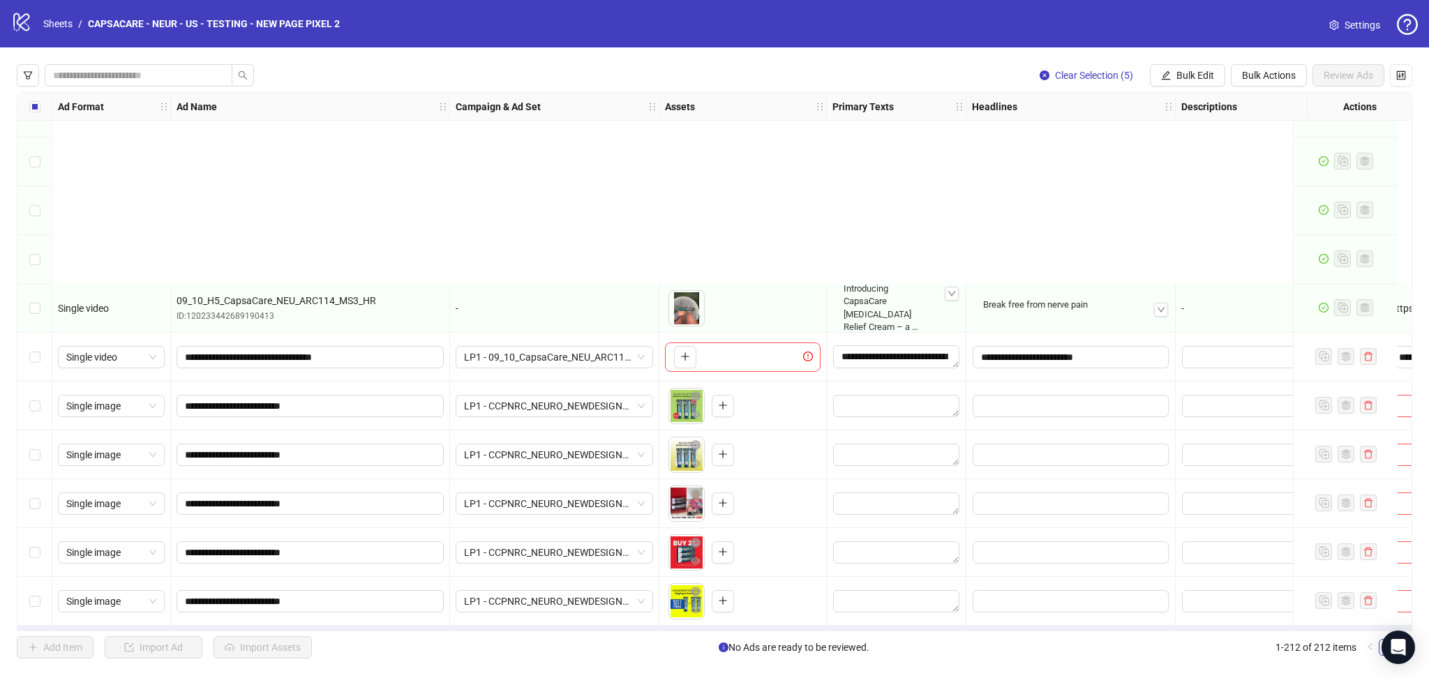
scroll to position [9851, 0]
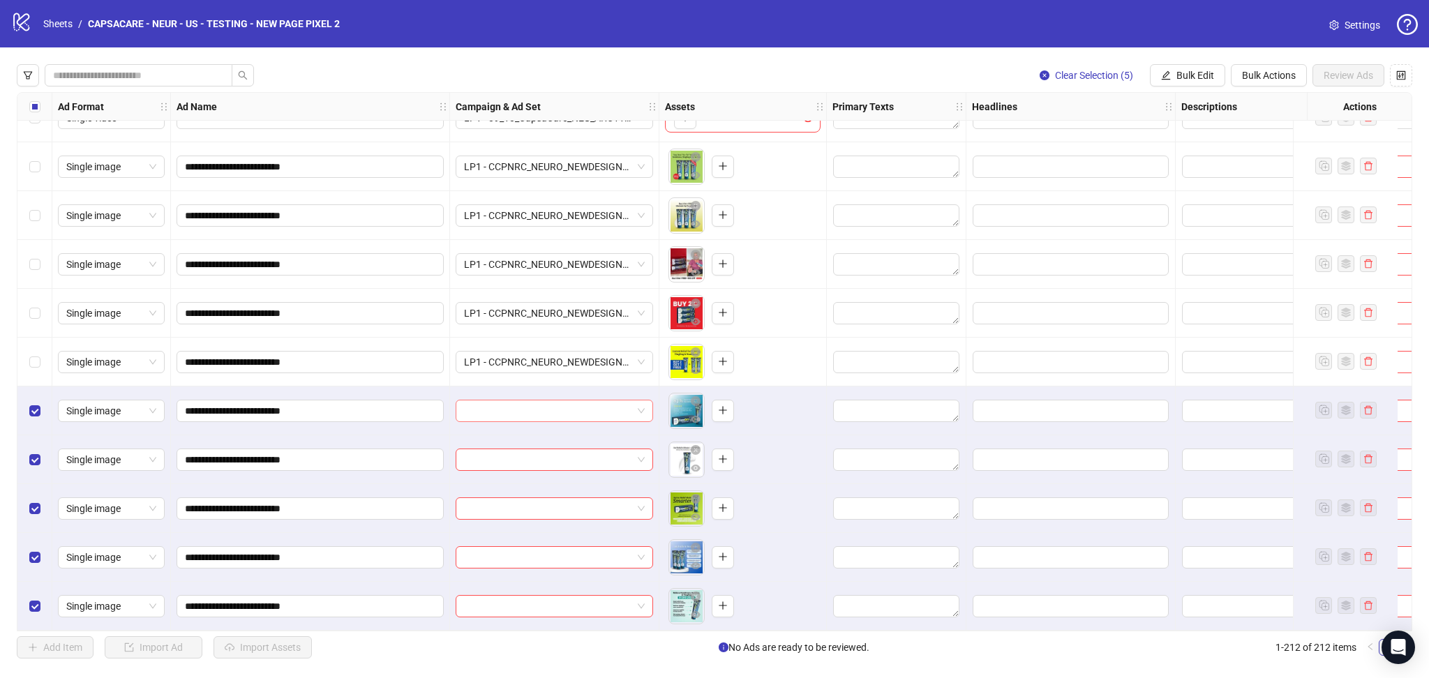
click at [530, 402] on input "search" at bounding box center [548, 411] width 168 height 21
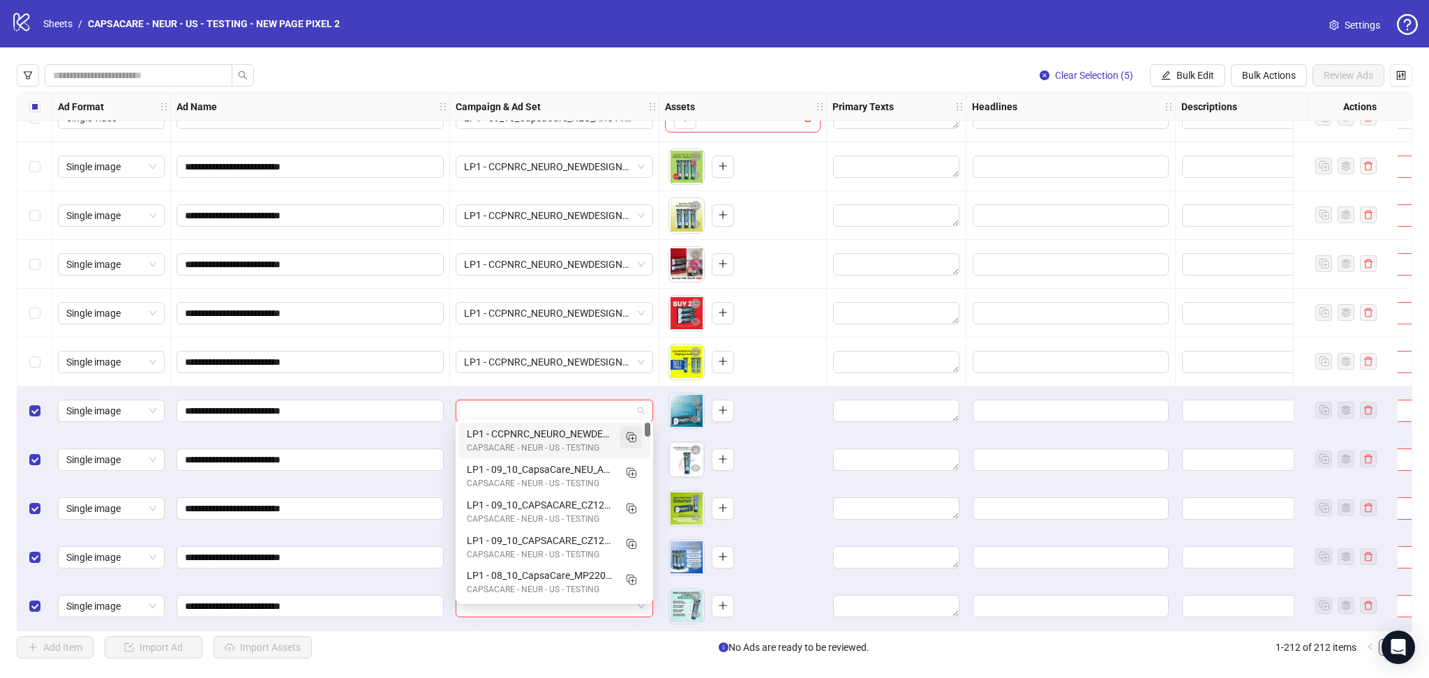
click at [632, 439] on line "Duplicate" at bounding box center [632, 438] width 0 height 3
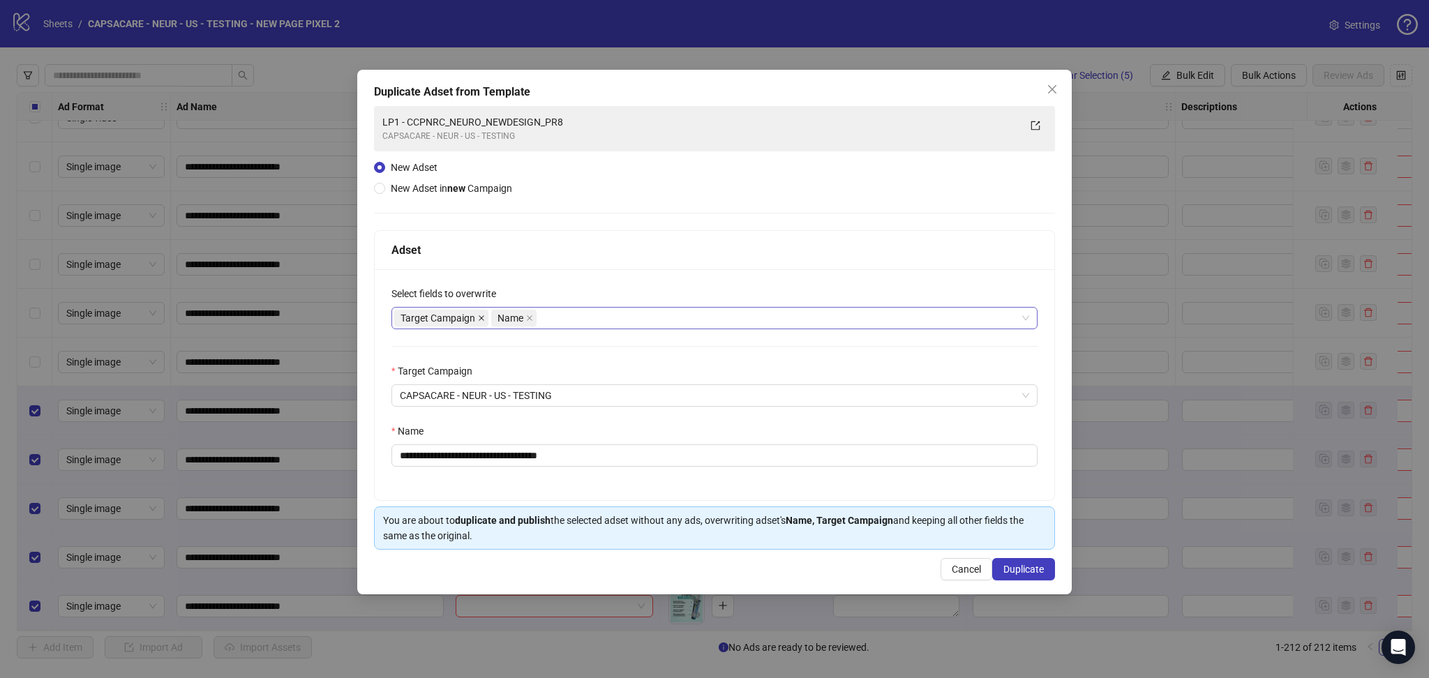
click at [482, 317] on icon "close" at bounding box center [482, 318] width 6 height 6
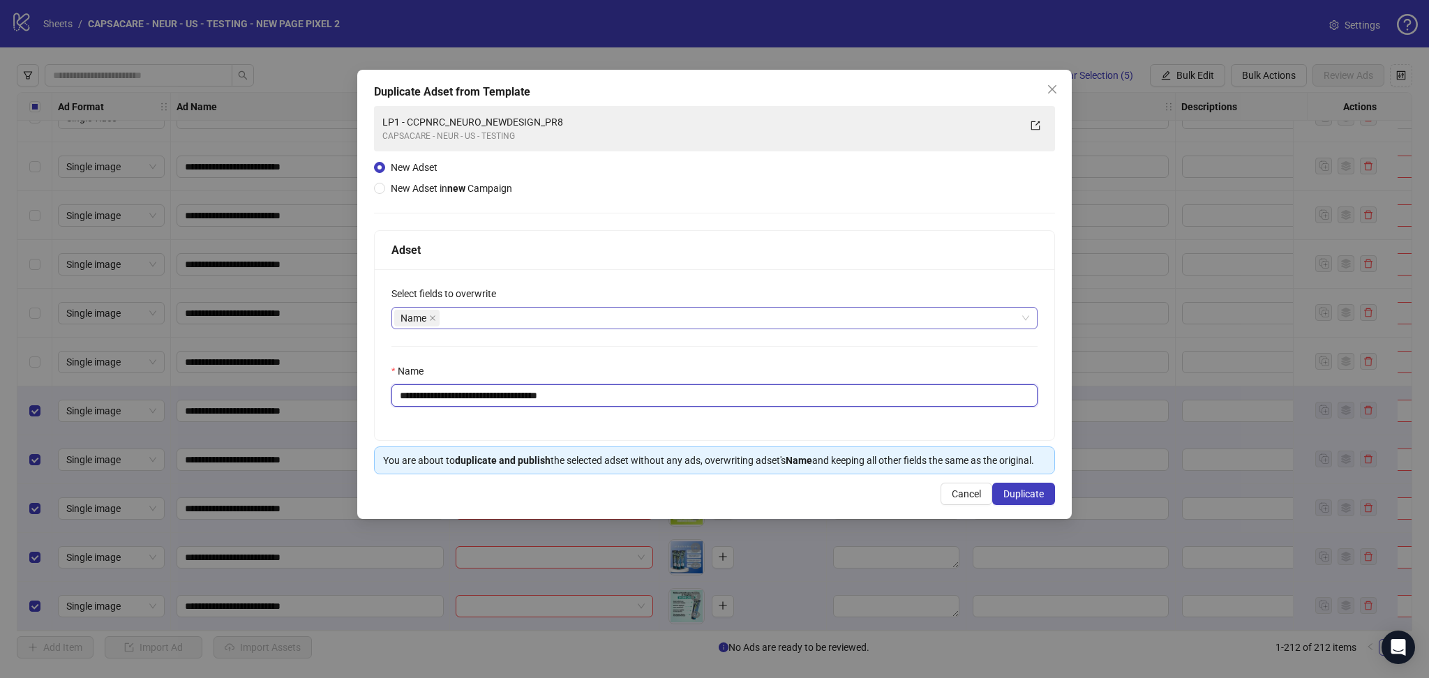
drag, startPoint x: 427, startPoint y: 394, endPoint x: 768, endPoint y: 424, distance: 342.6
click at [738, 405] on input "**********" at bounding box center [715, 396] width 646 height 22
paste input "text"
type input "**********"
click at [1015, 503] on button "Duplicate" at bounding box center [1023, 494] width 63 height 22
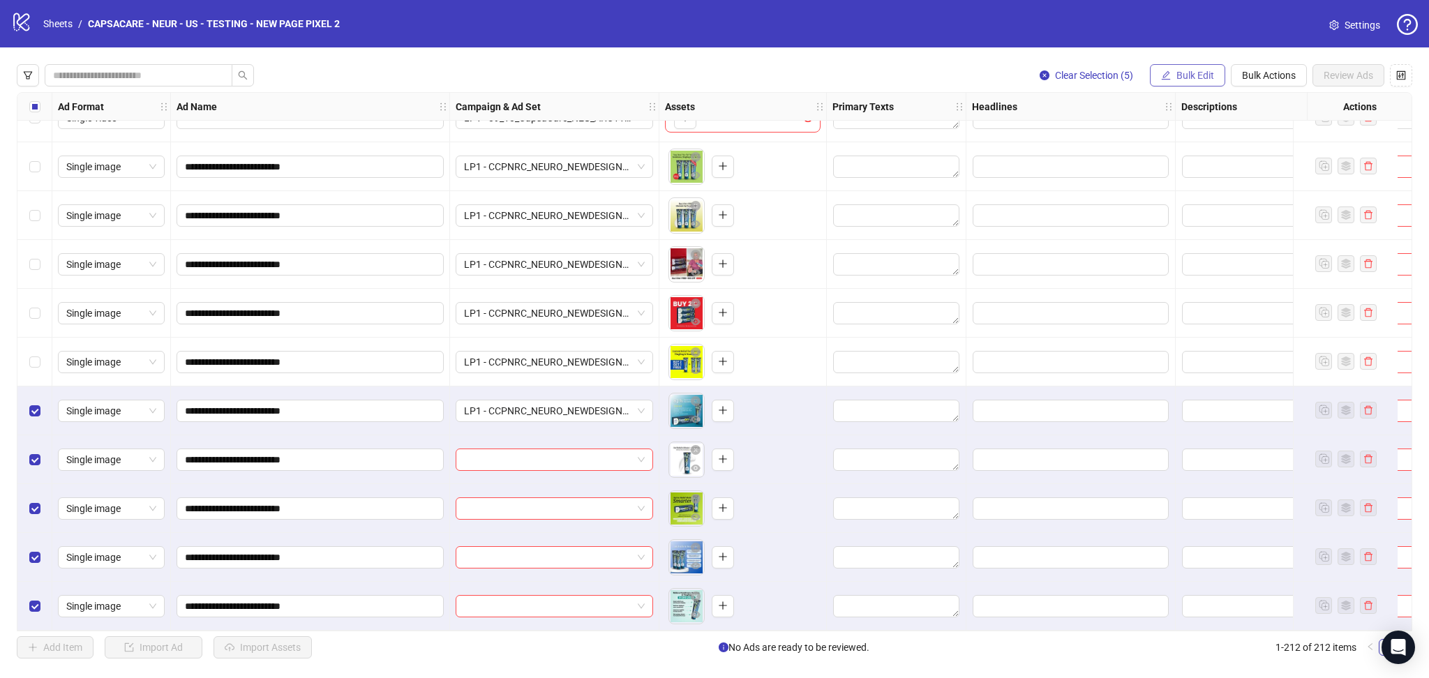
click at [1184, 76] on span "Bulk Edit" at bounding box center [1196, 75] width 38 height 11
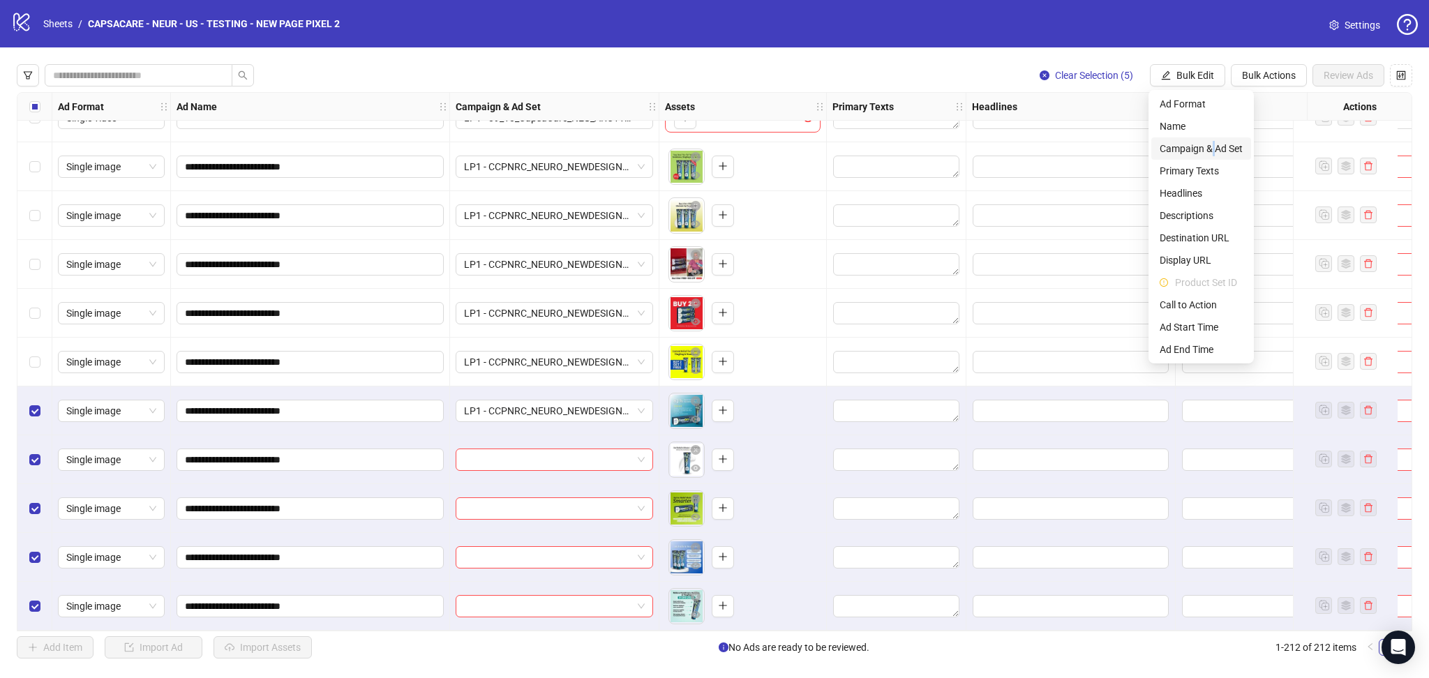
click at [1214, 149] on span "Campaign & Ad Set" at bounding box center [1201, 148] width 83 height 15
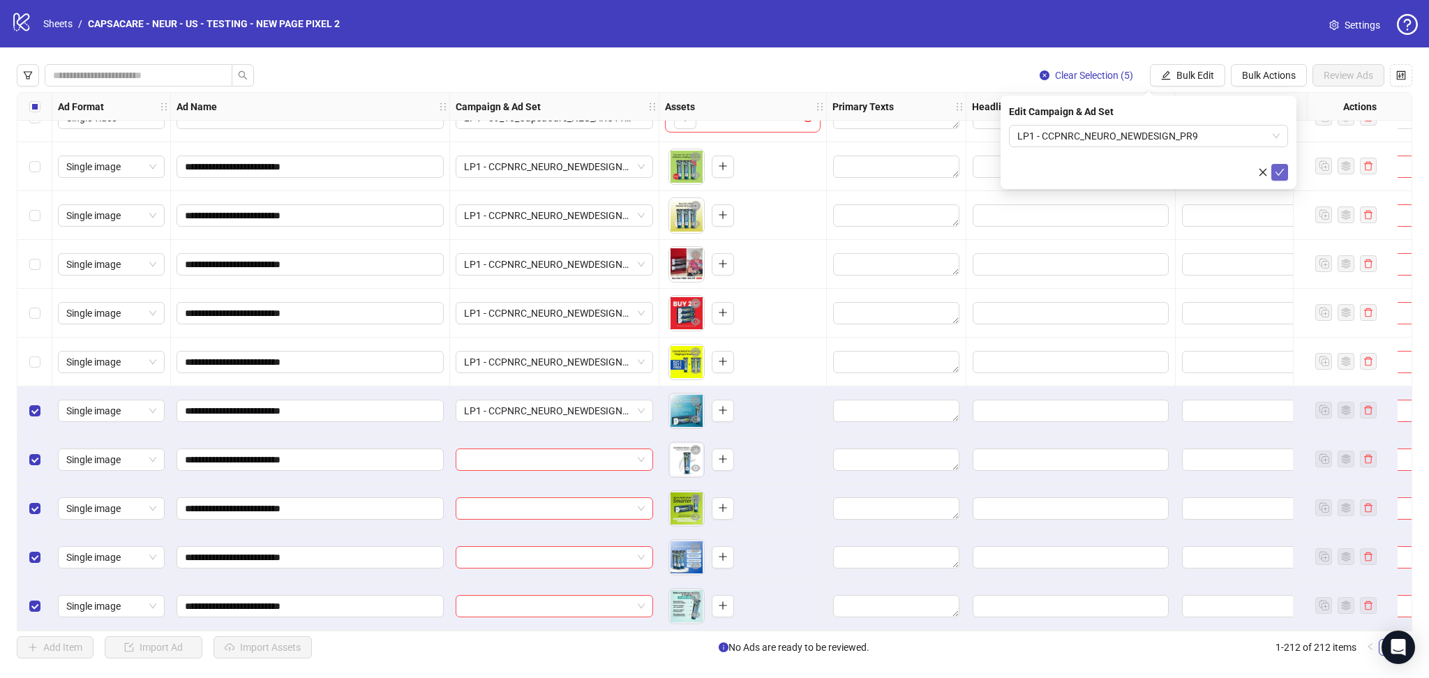
click at [1286, 176] on button "submit" at bounding box center [1280, 172] width 17 height 17
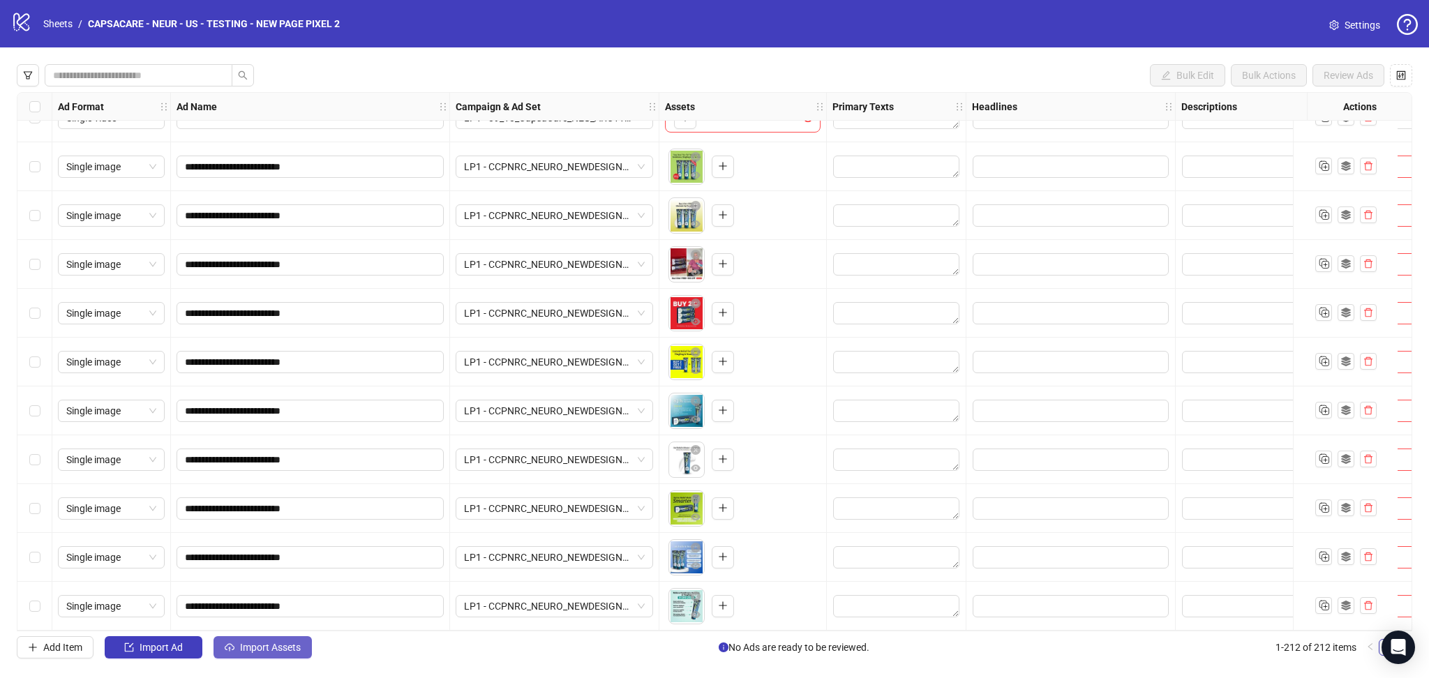
click at [258, 650] on span "Import Assets" at bounding box center [270, 647] width 61 height 11
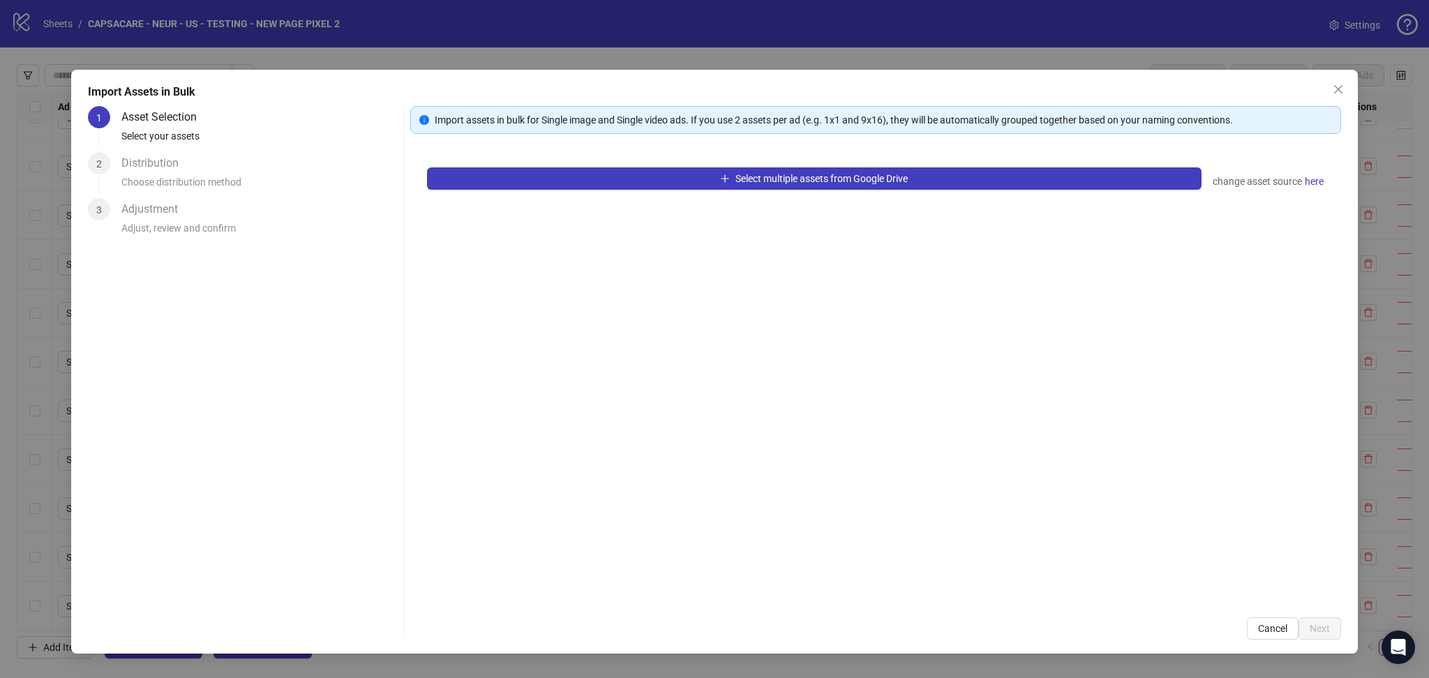
click at [662, 165] on div "Select multiple assets from Google Drive change asset source here" at bounding box center [875, 376] width 931 height 450
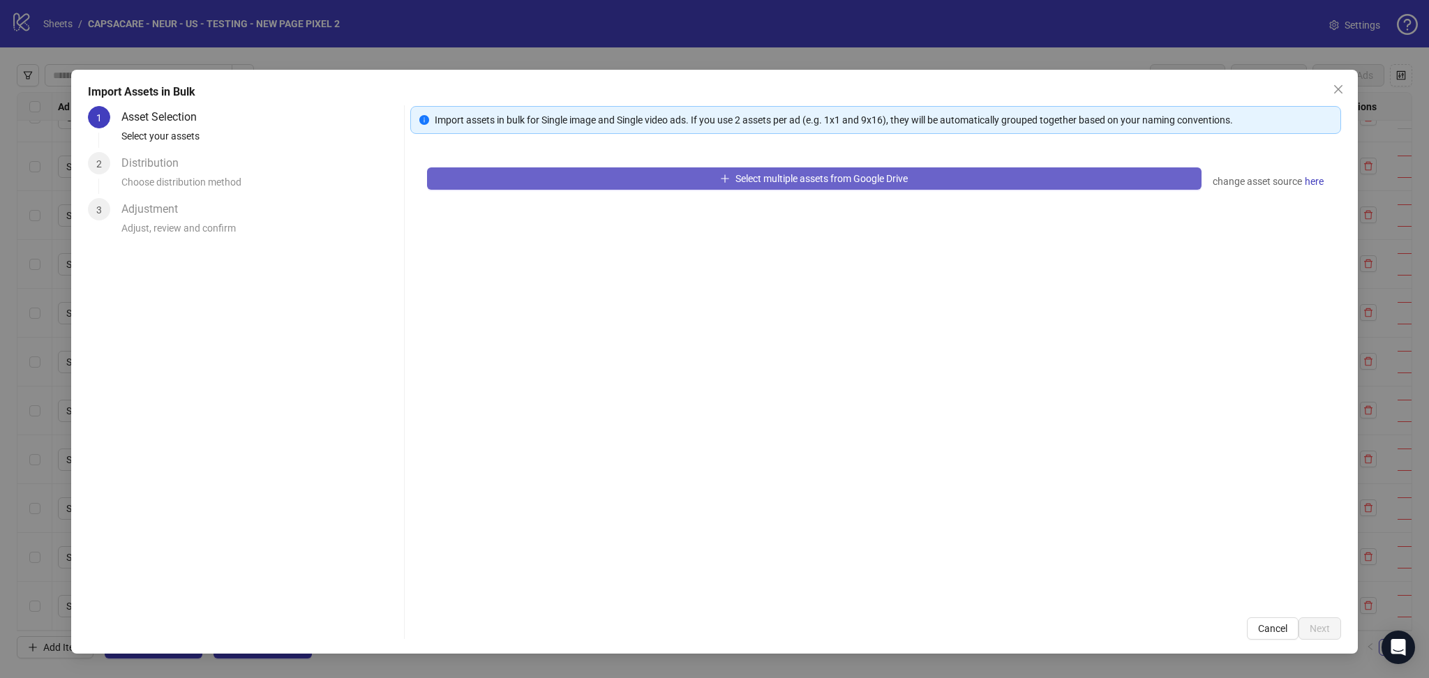
click at [642, 176] on button "Select multiple assets from Google Drive" at bounding box center [814, 178] width 775 height 22
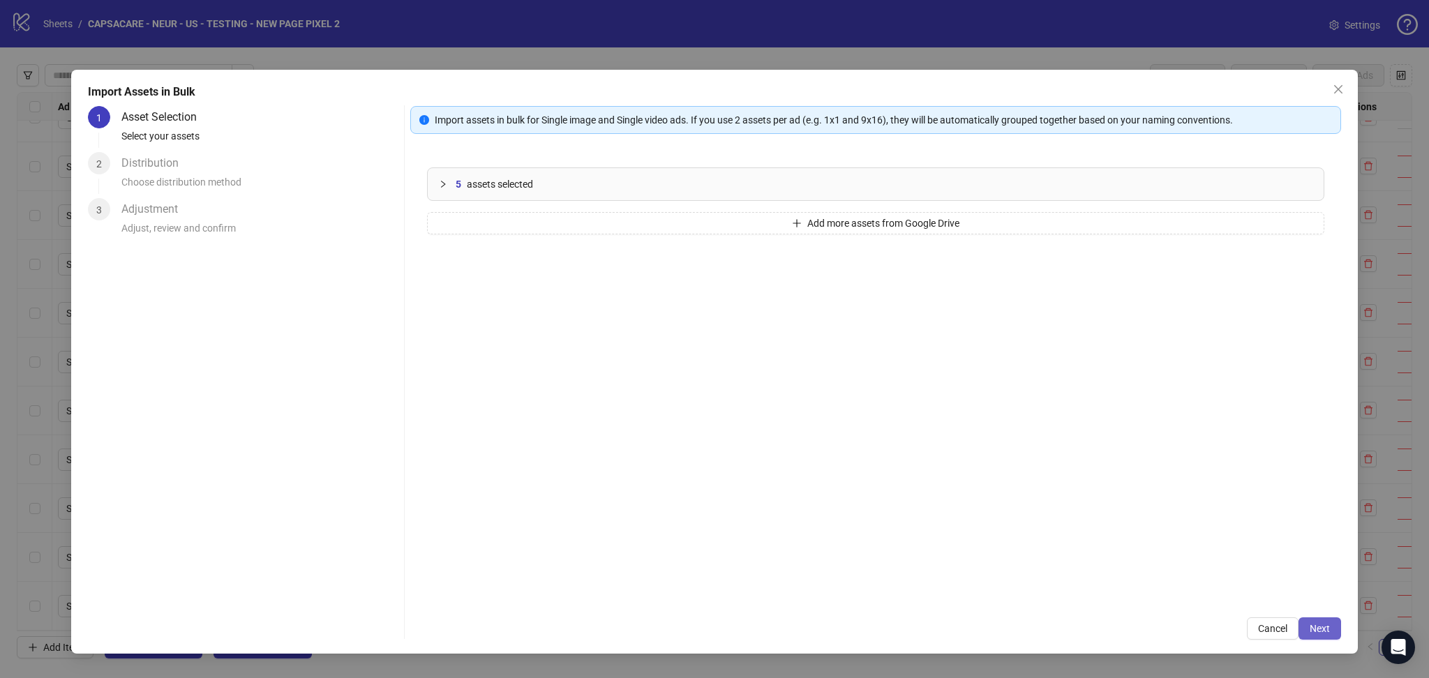
click at [1321, 620] on button "Next" at bounding box center [1320, 629] width 43 height 22
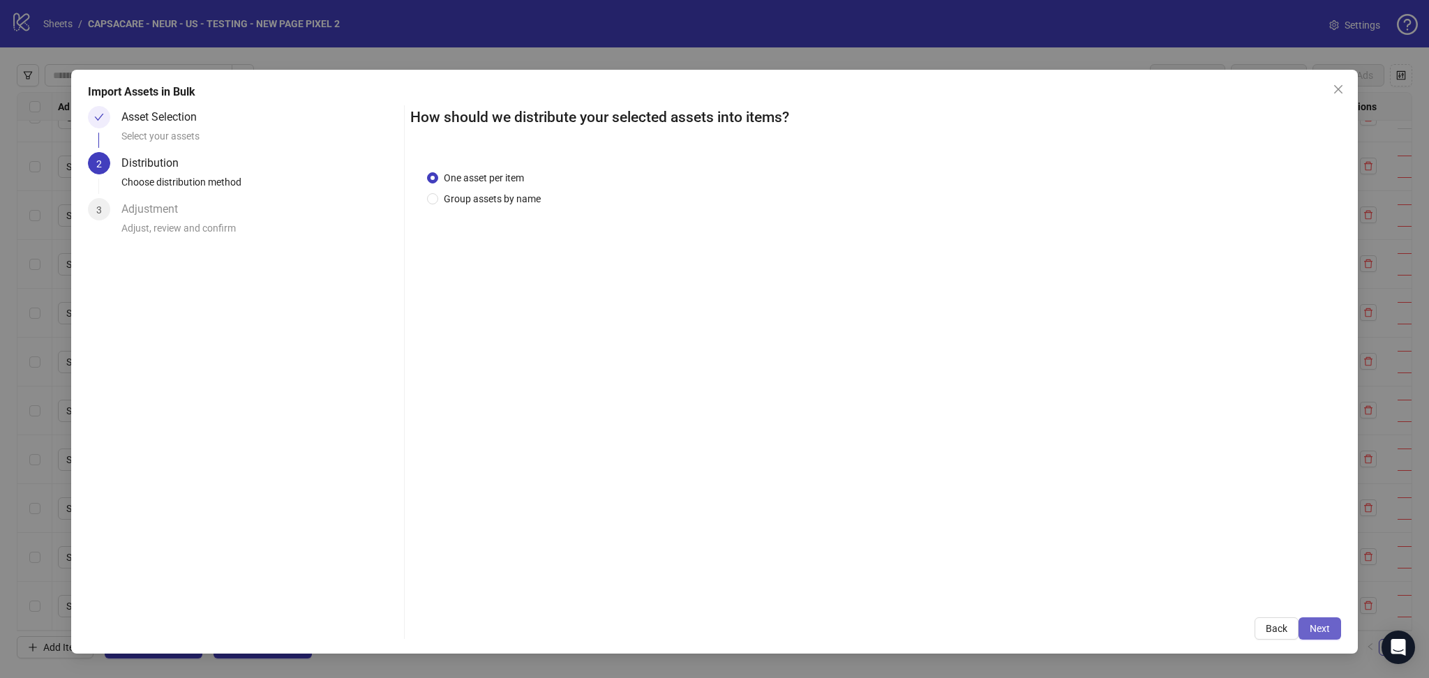
click at [1325, 628] on span "Next" at bounding box center [1320, 628] width 20 height 11
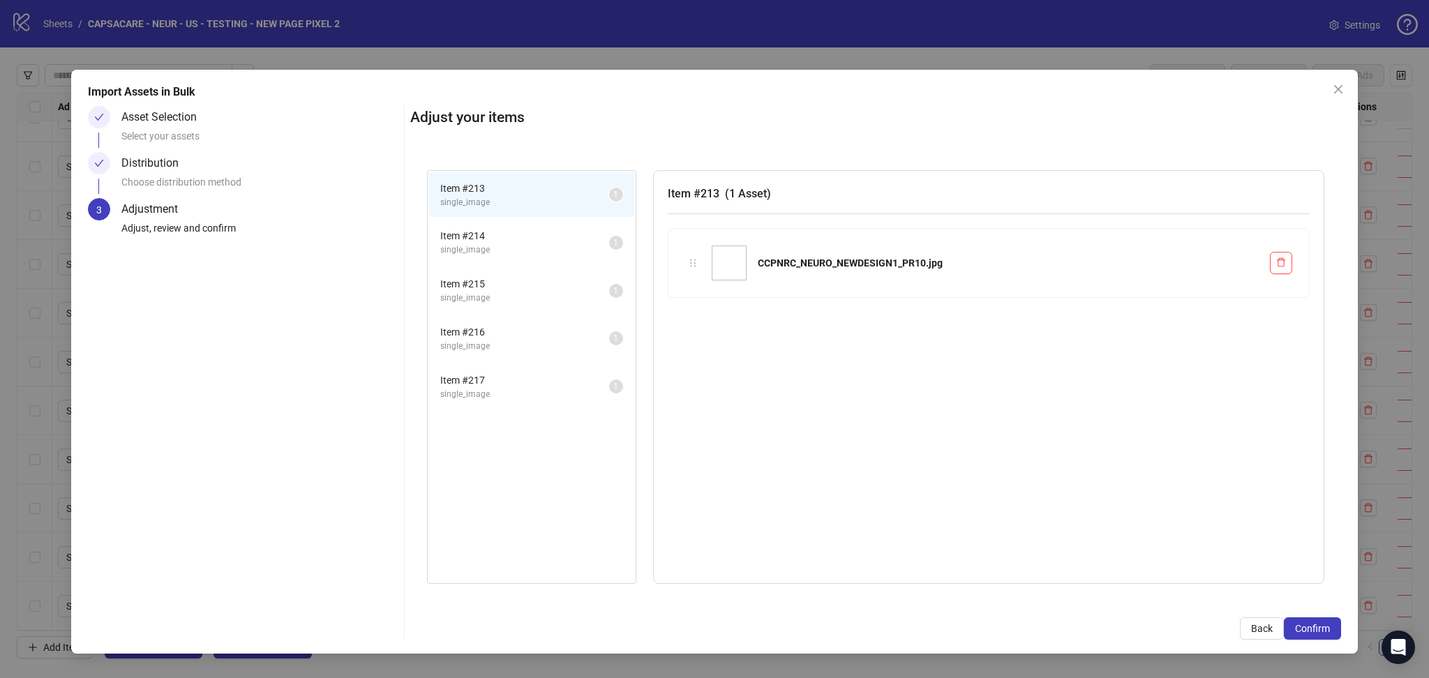
click at [1325, 628] on span "Confirm" at bounding box center [1312, 628] width 35 height 11
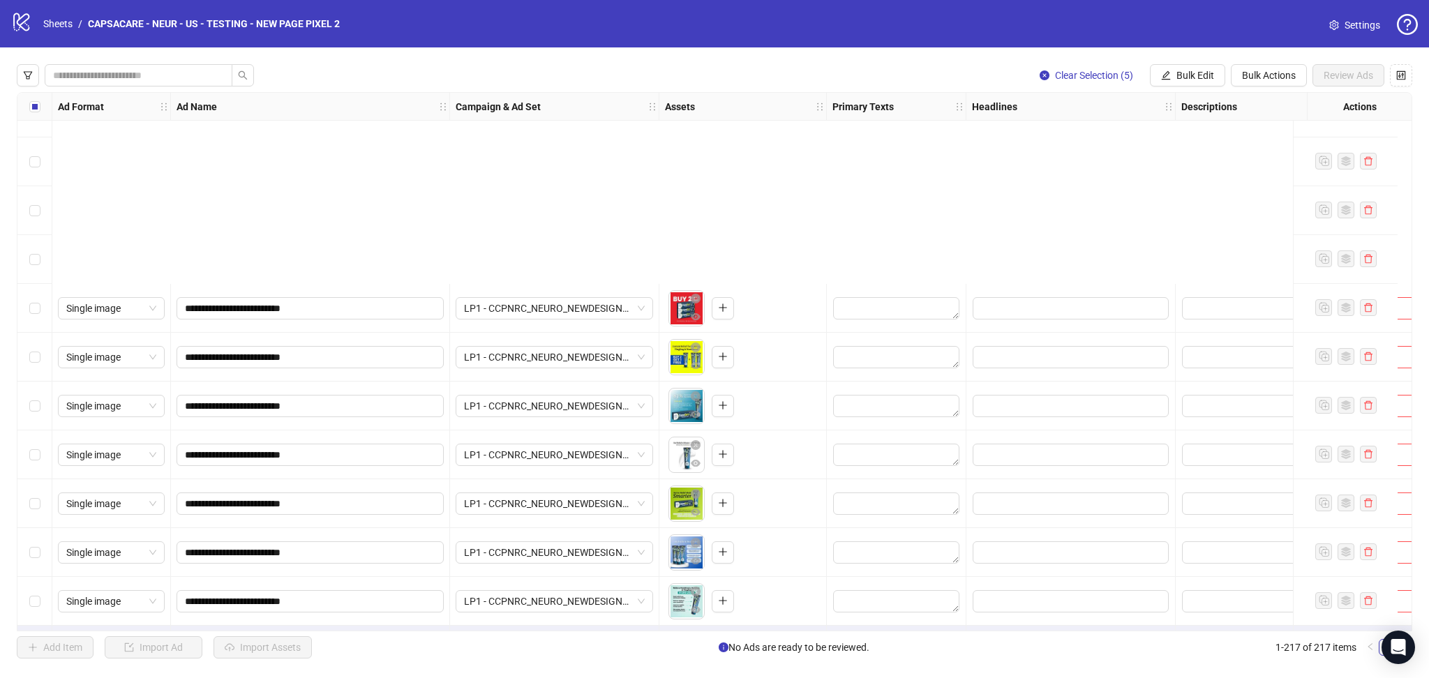
scroll to position [10096, 0]
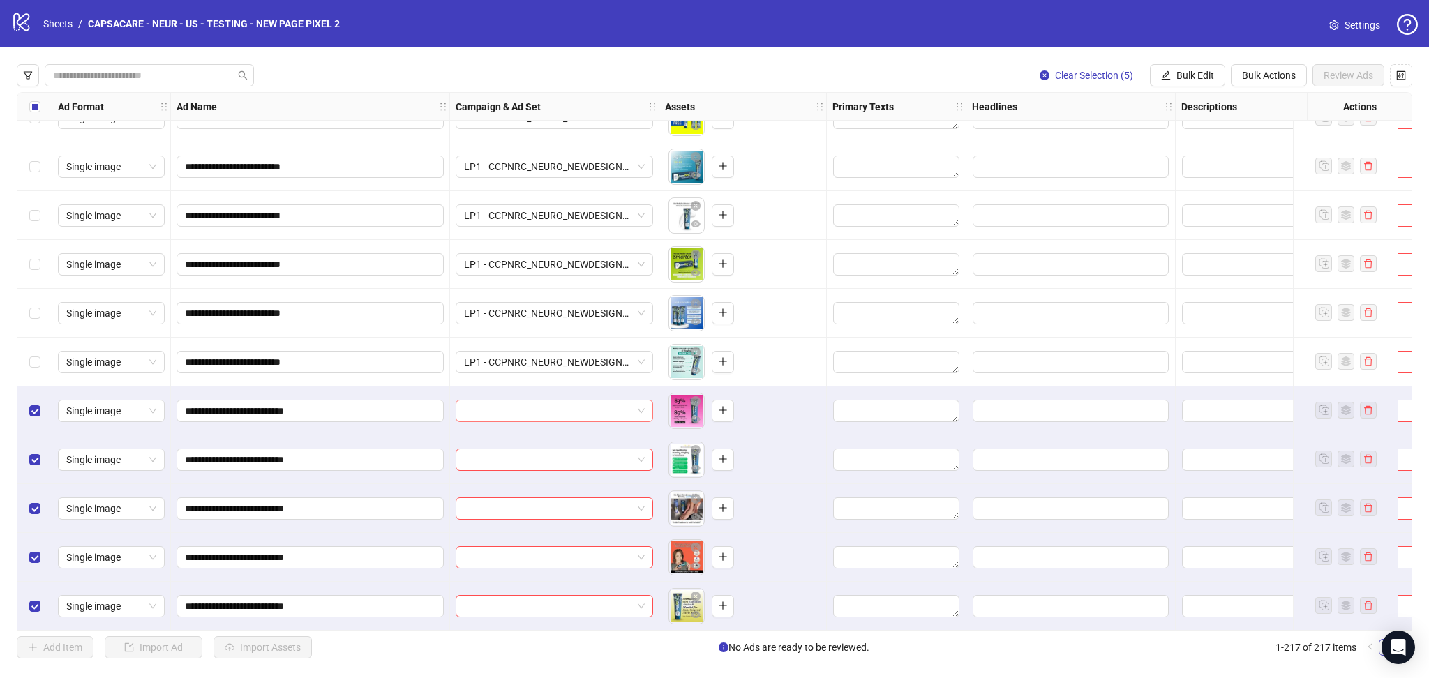
click at [534, 401] on input "search" at bounding box center [548, 411] width 168 height 21
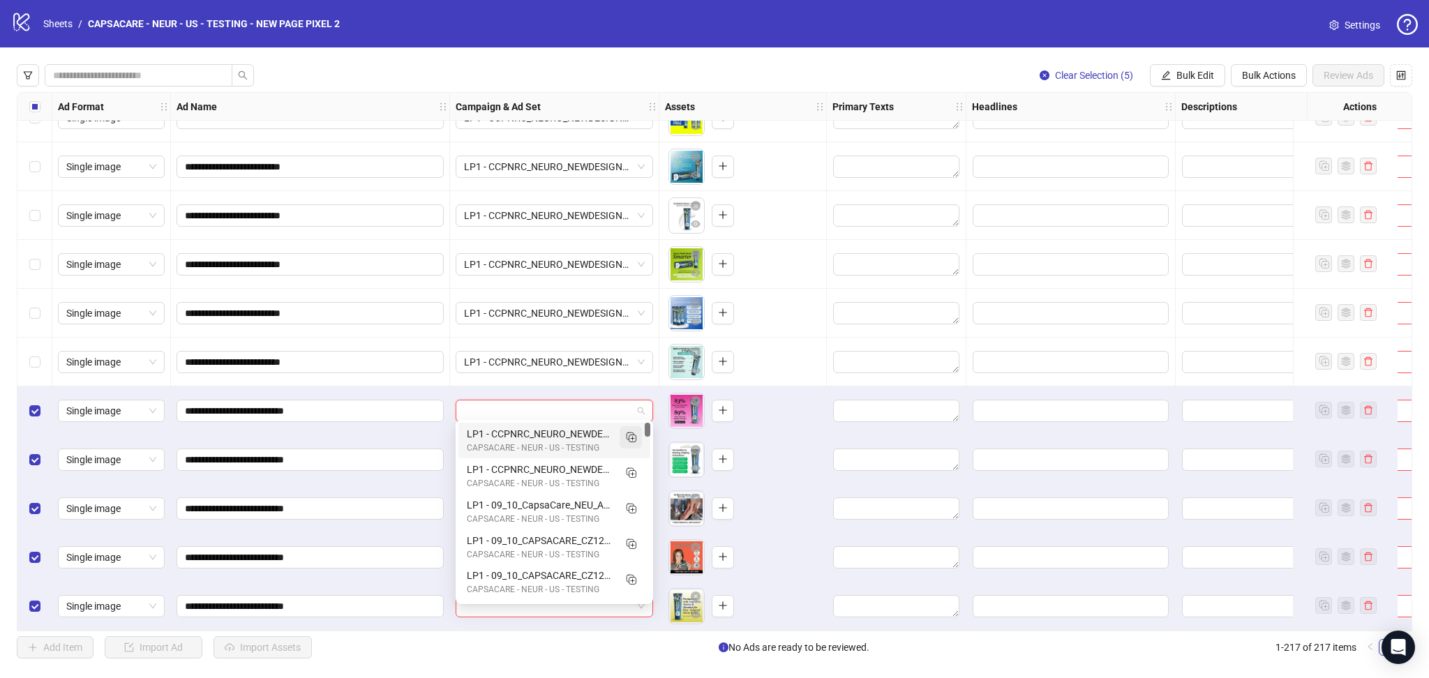
click at [634, 438] on icon "Duplicate" at bounding box center [631, 437] width 14 height 14
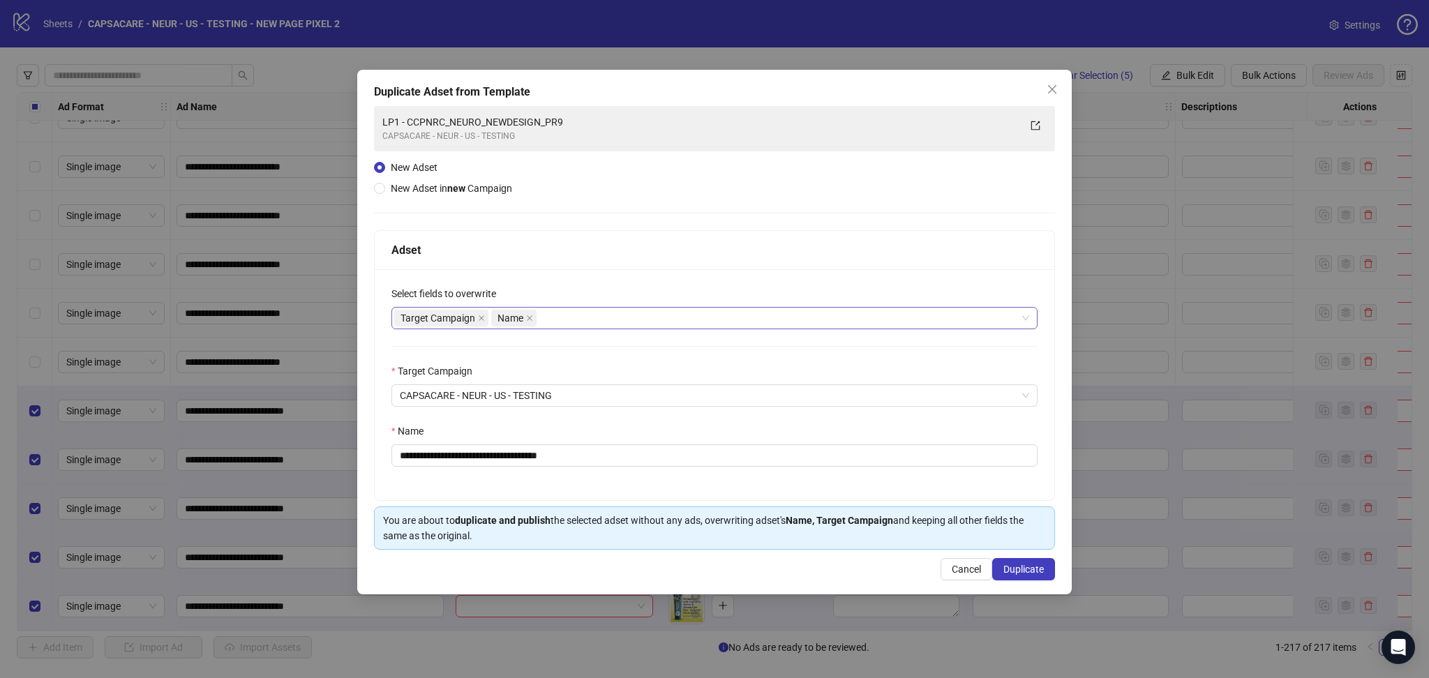
drag, startPoint x: 483, startPoint y: 315, endPoint x: 477, endPoint y: 325, distance: 10.7
click at [484, 317] on icon "close" at bounding box center [481, 318] width 7 height 7
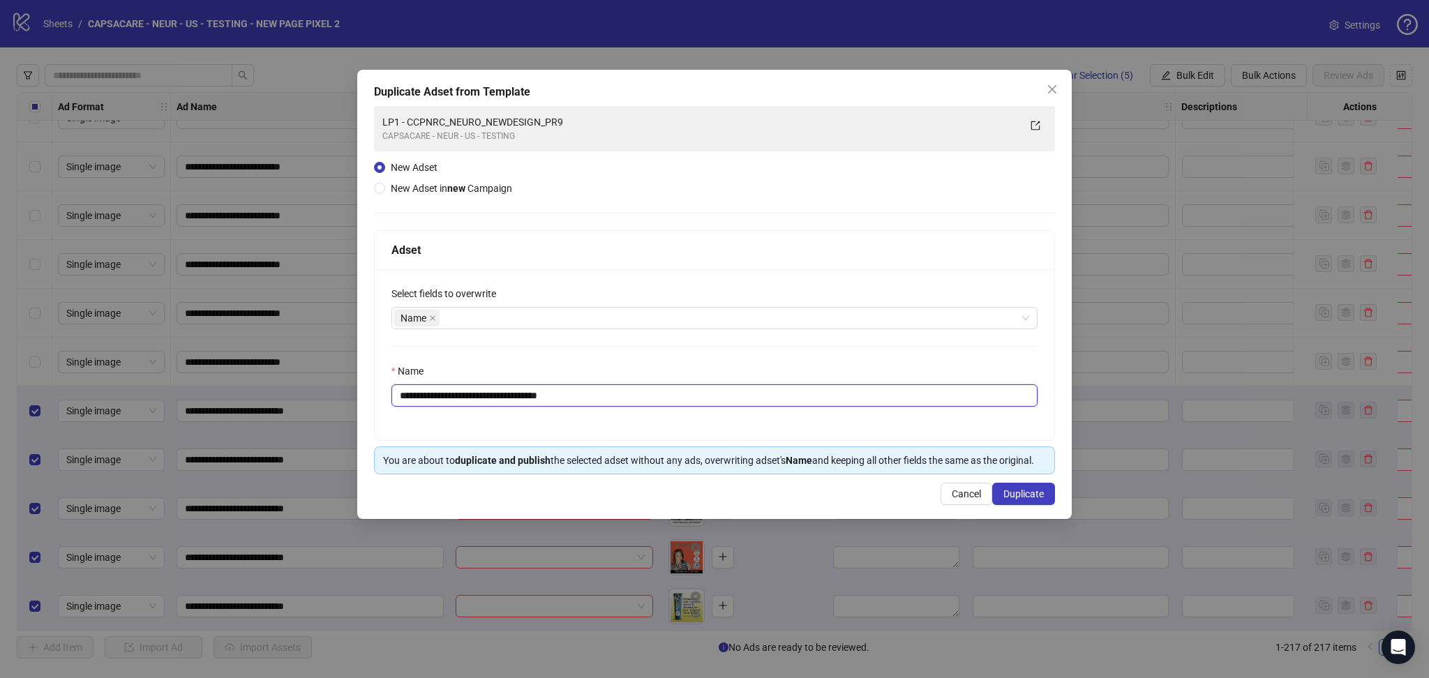
drag, startPoint x: 425, startPoint y: 398, endPoint x: 664, endPoint y: 419, distance: 240.4
click at [664, 419] on div "**********" at bounding box center [715, 354] width 680 height 171
paste input "text"
type input "**********"
click at [1042, 492] on span "Duplicate" at bounding box center [1024, 494] width 40 height 11
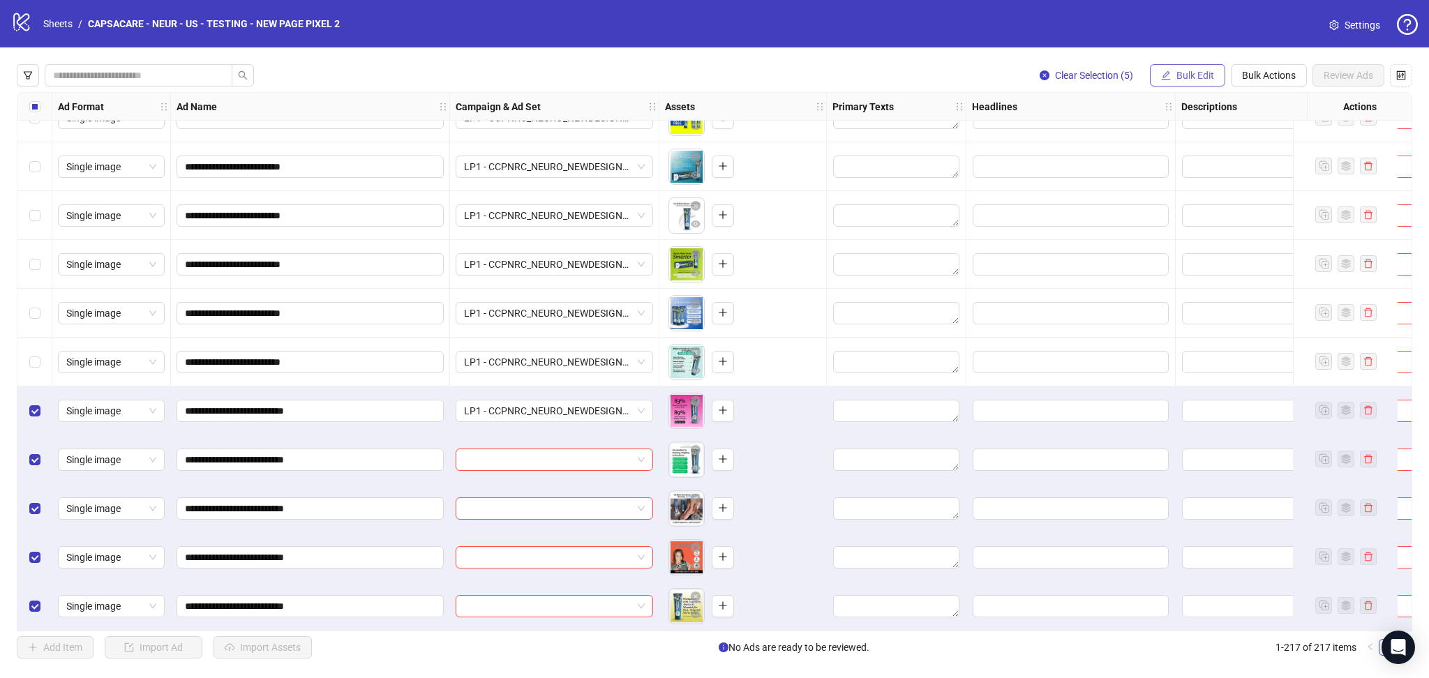
click at [1197, 75] on span "Bulk Edit" at bounding box center [1196, 75] width 38 height 11
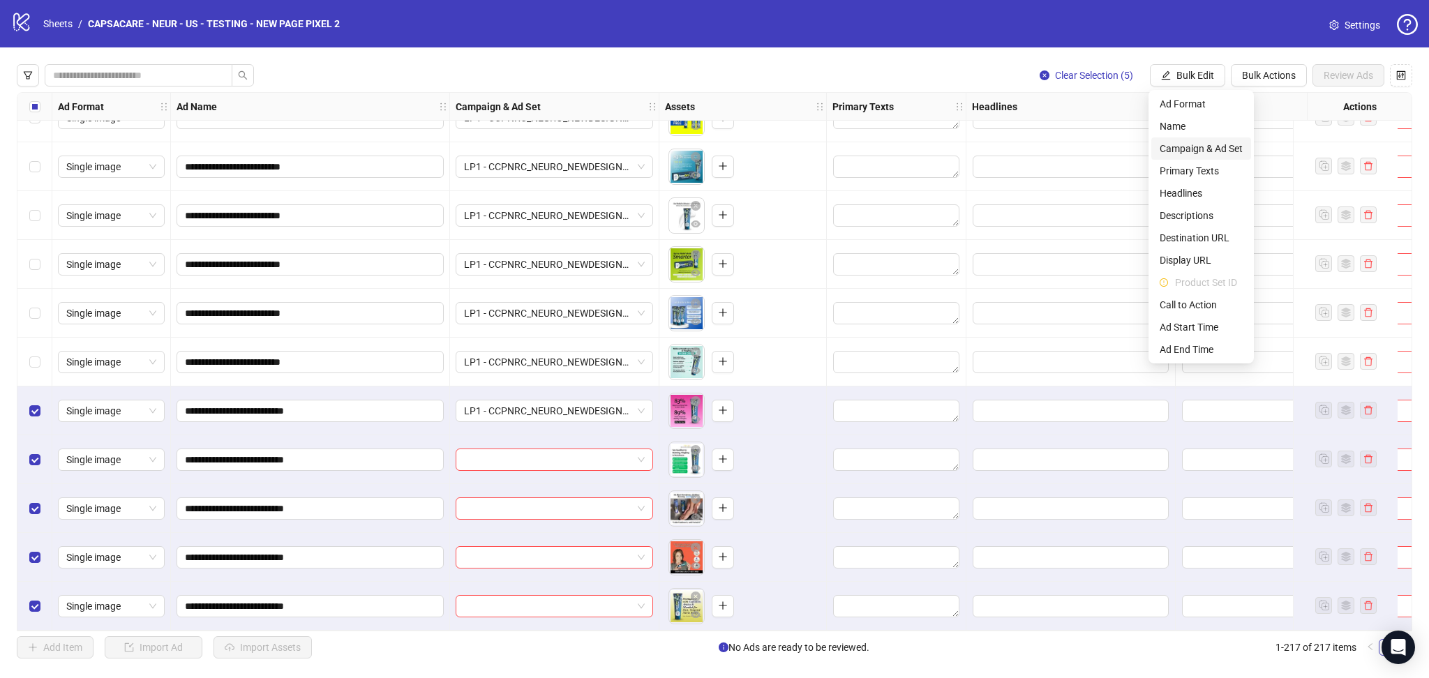
click at [1202, 152] on span "Campaign & Ad Set" at bounding box center [1201, 148] width 83 height 15
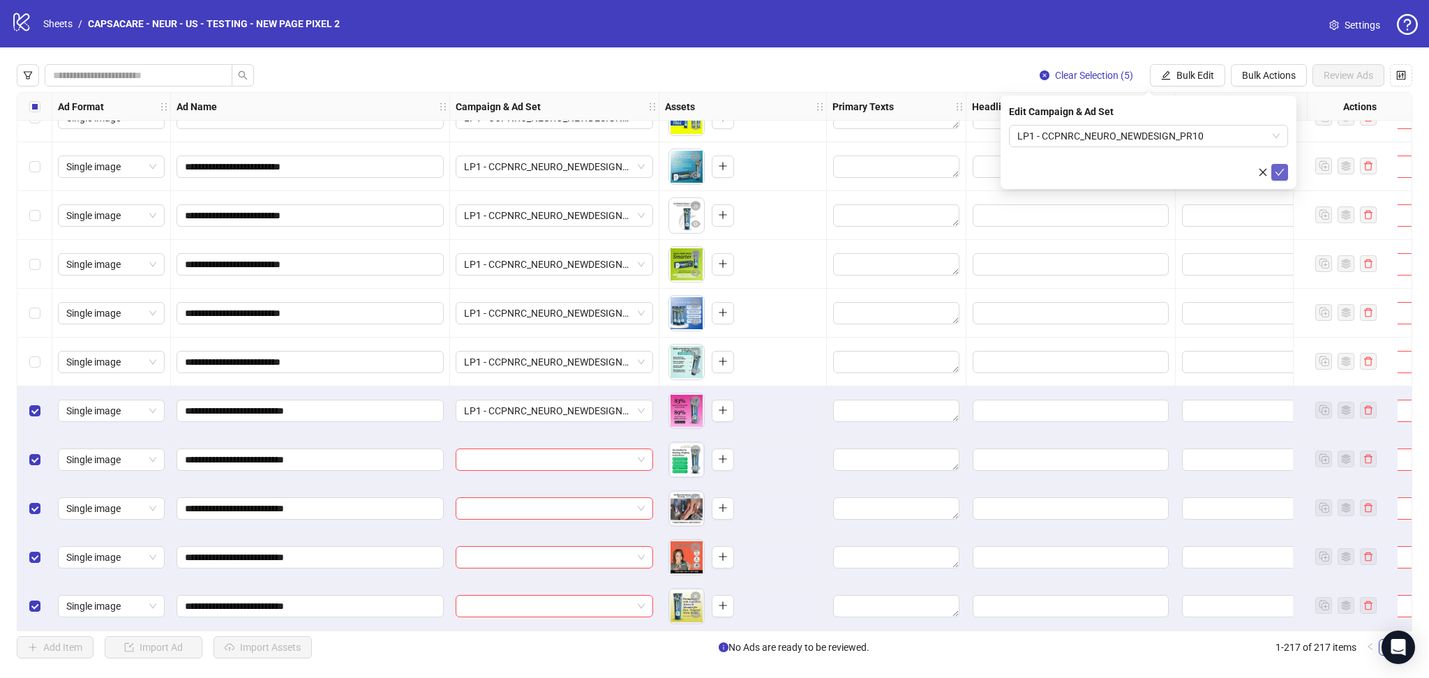
click at [1282, 167] on icon "check" at bounding box center [1280, 172] width 10 height 10
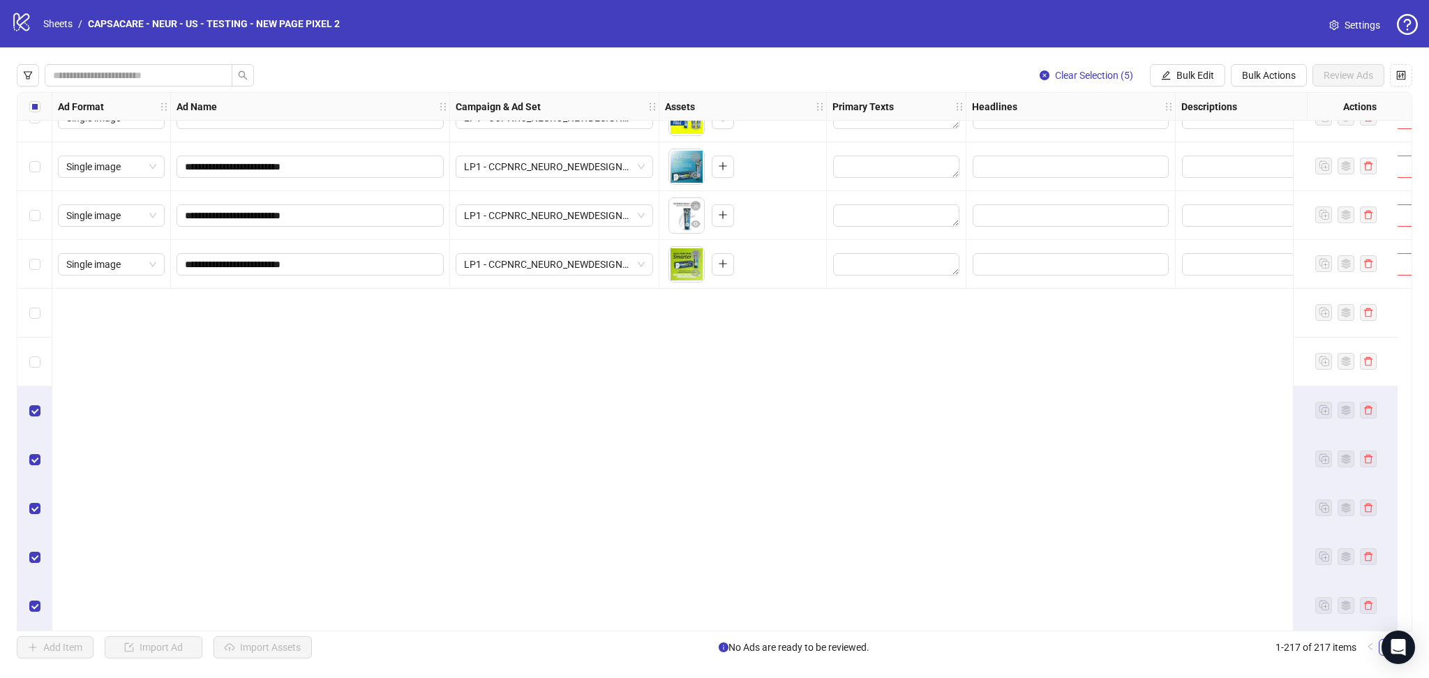
scroll to position [9692, 0]
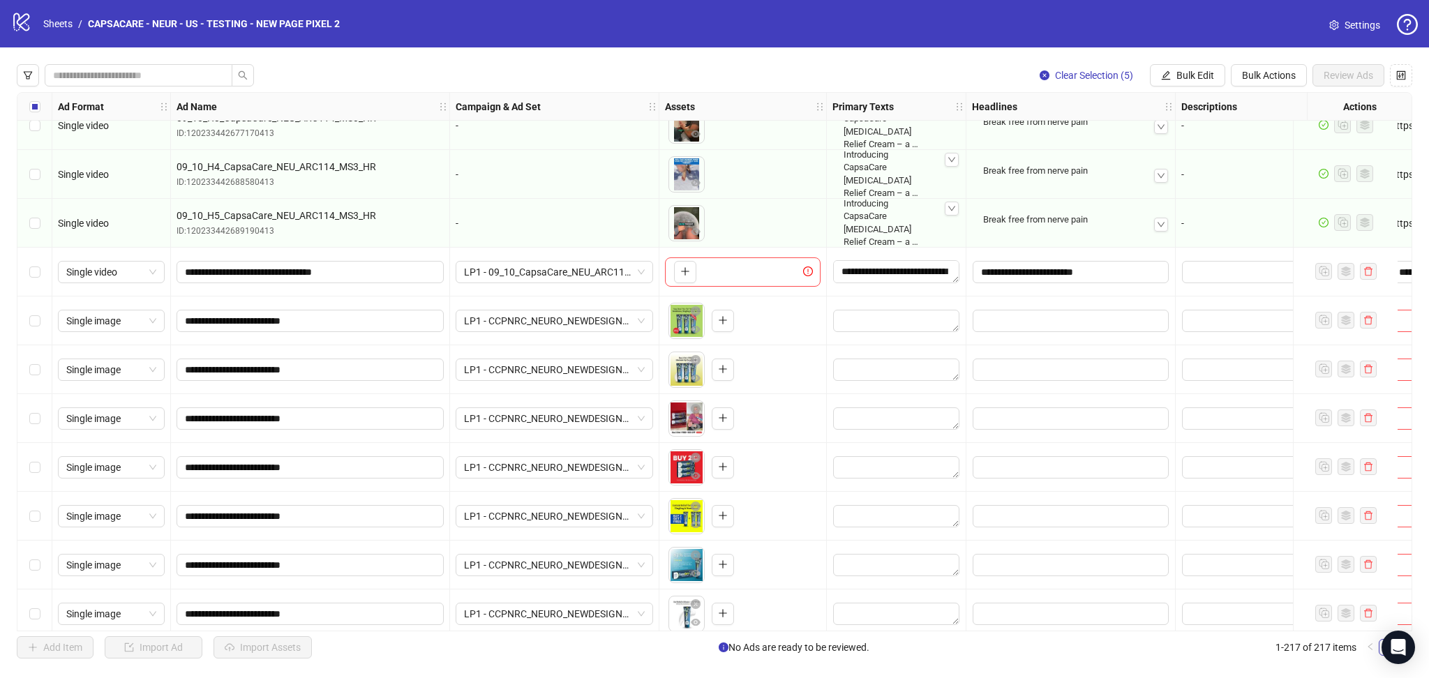
click at [25, 283] on div "Select row 202" at bounding box center [34, 272] width 35 height 49
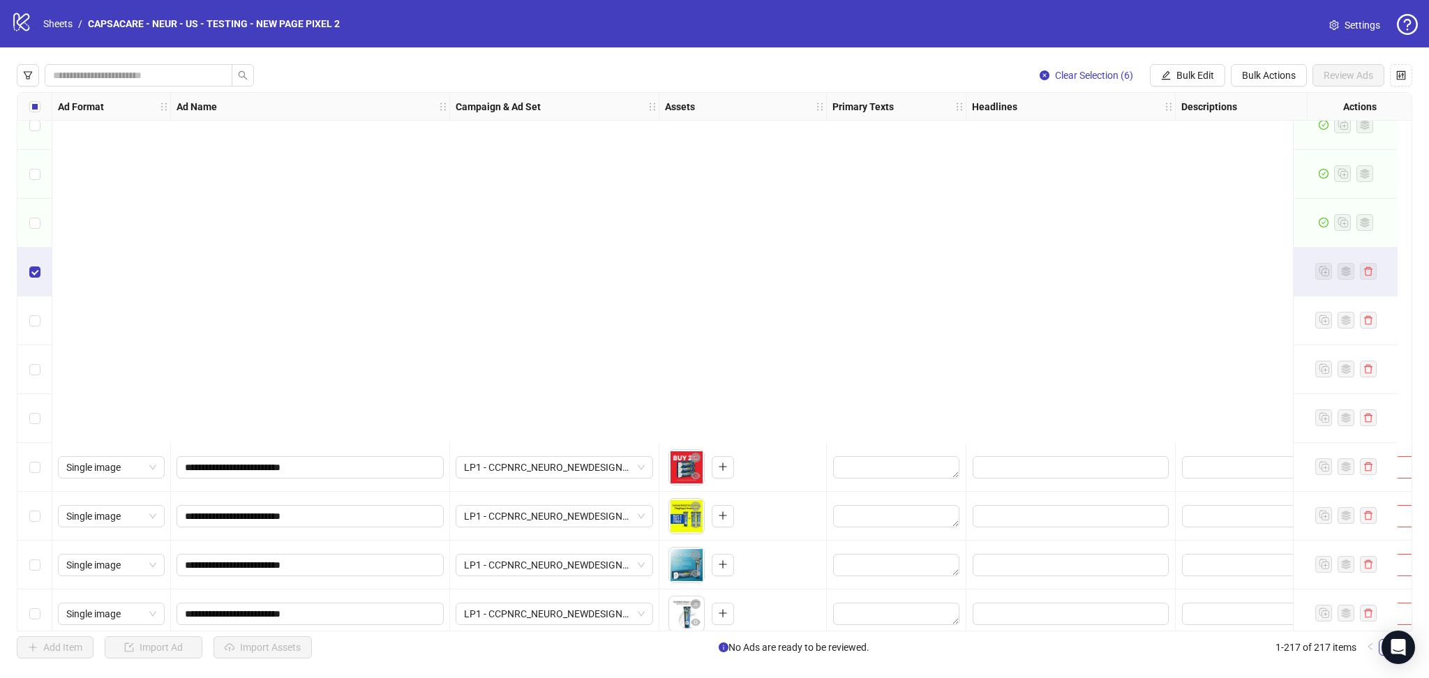
scroll to position [10096, 0]
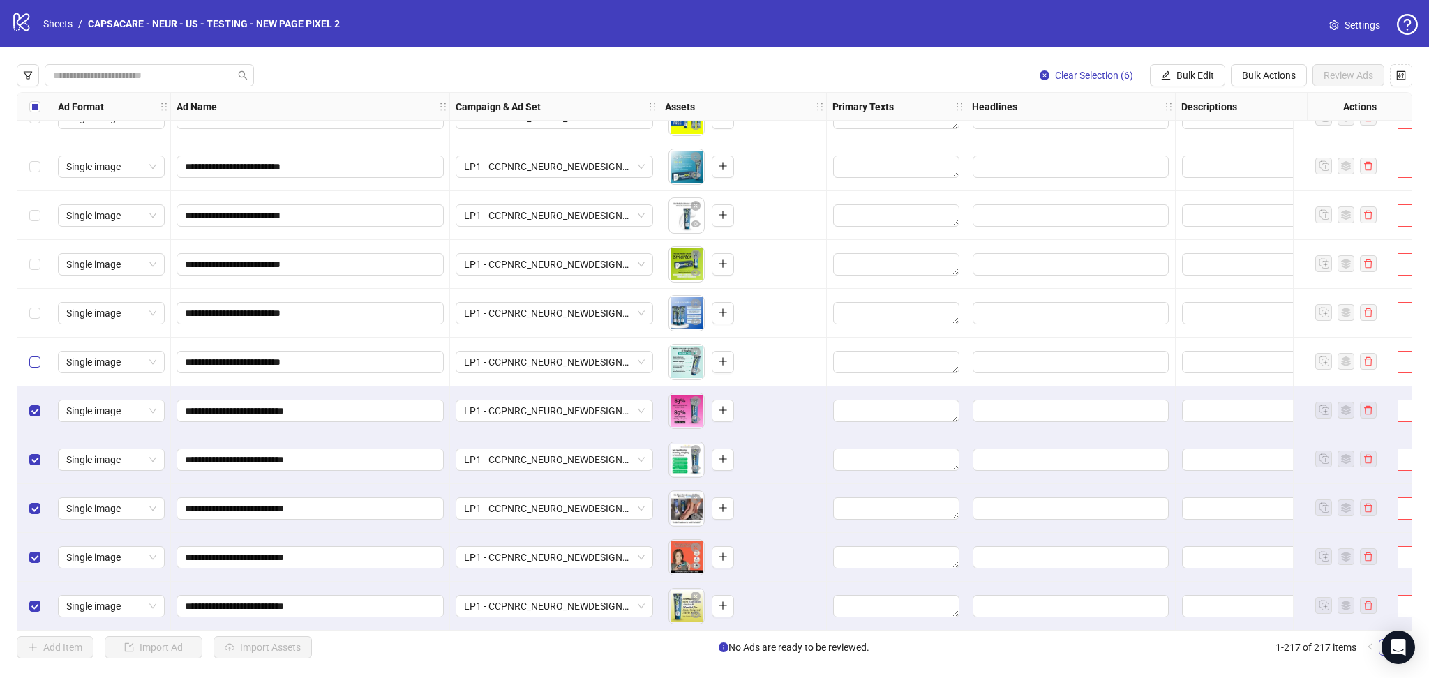
click at [29, 364] on label "Select row 212" at bounding box center [34, 362] width 11 height 15
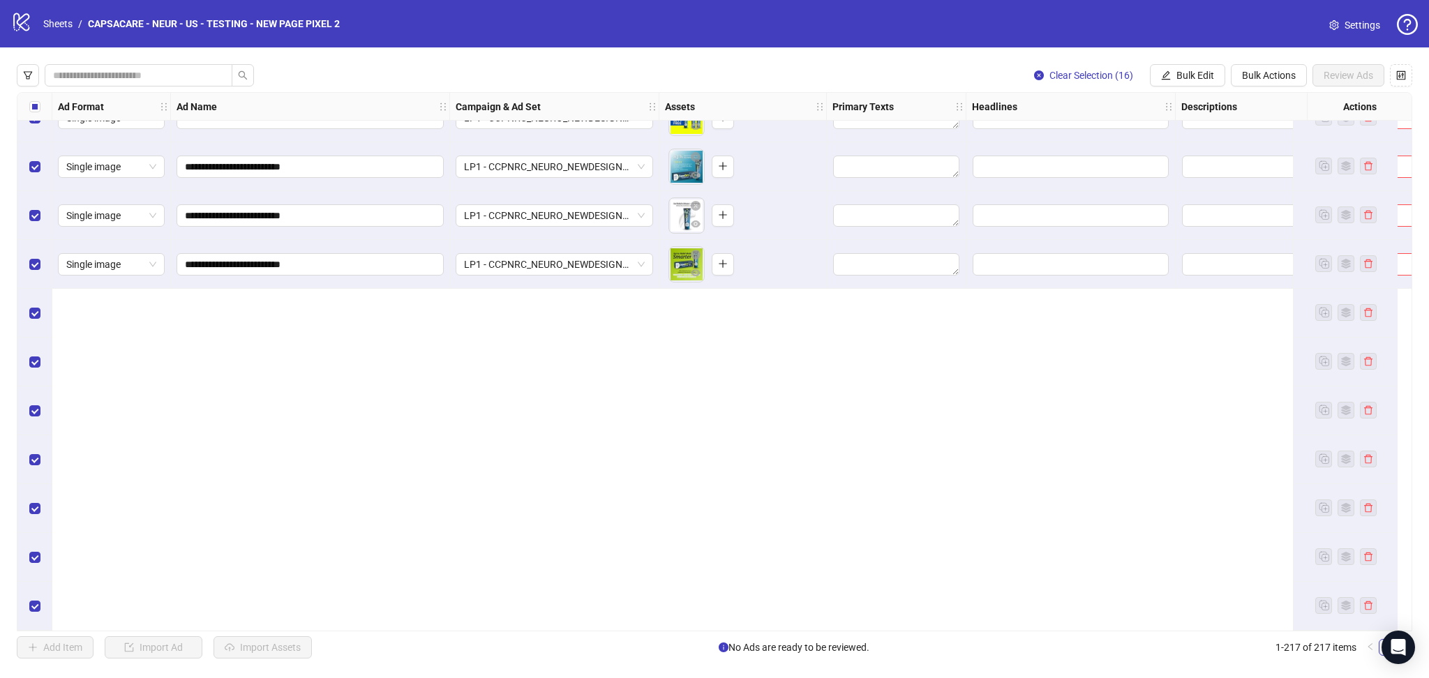
scroll to position [9692, 0]
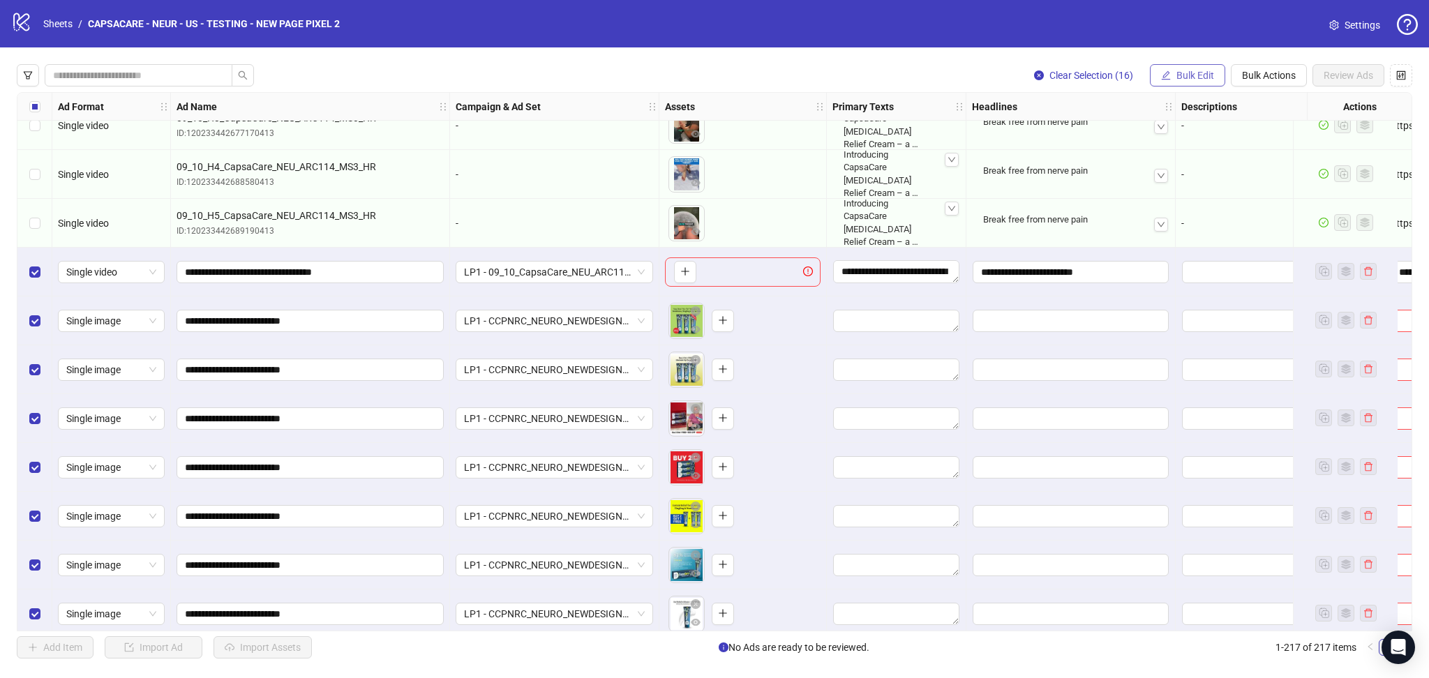
click at [1175, 69] on button "Bulk Edit" at bounding box center [1187, 75] width 75 height 22
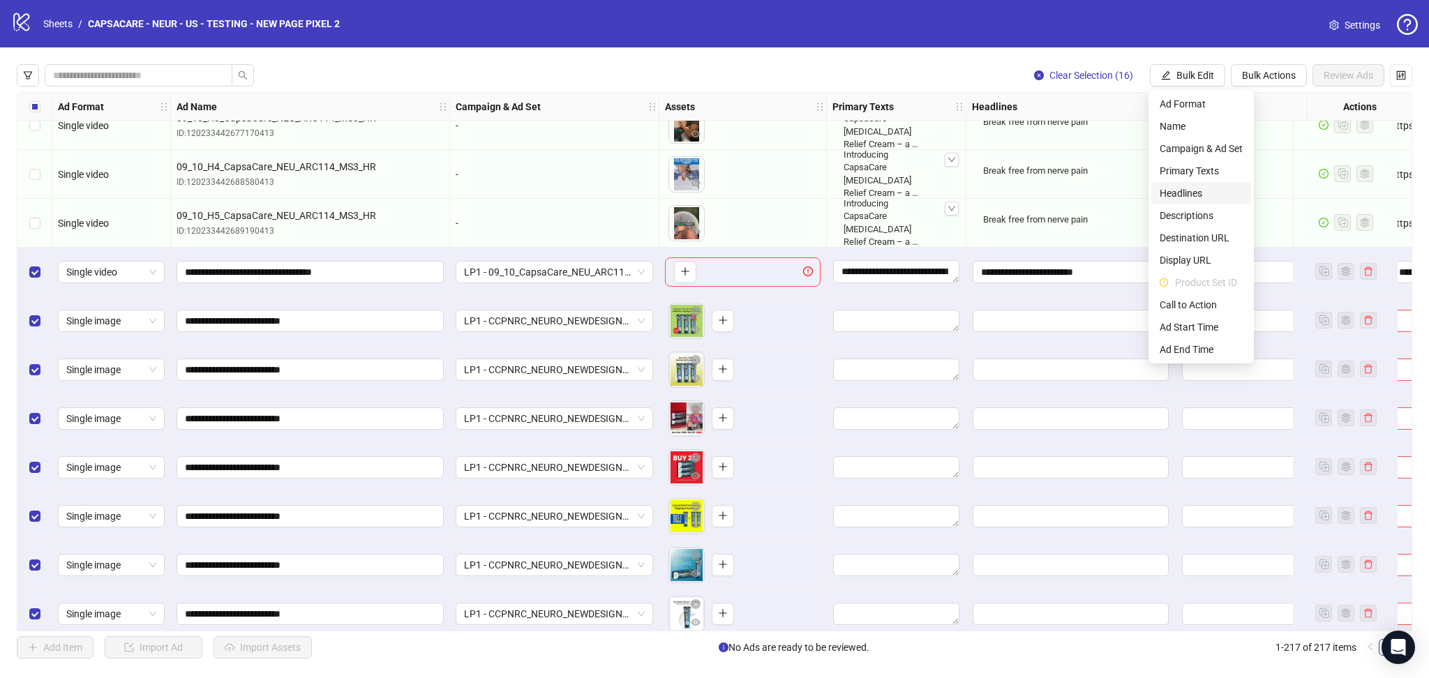
click at [1202, 192] on span "Headlines" at bounding box center [1201, 193] width 83 height 15
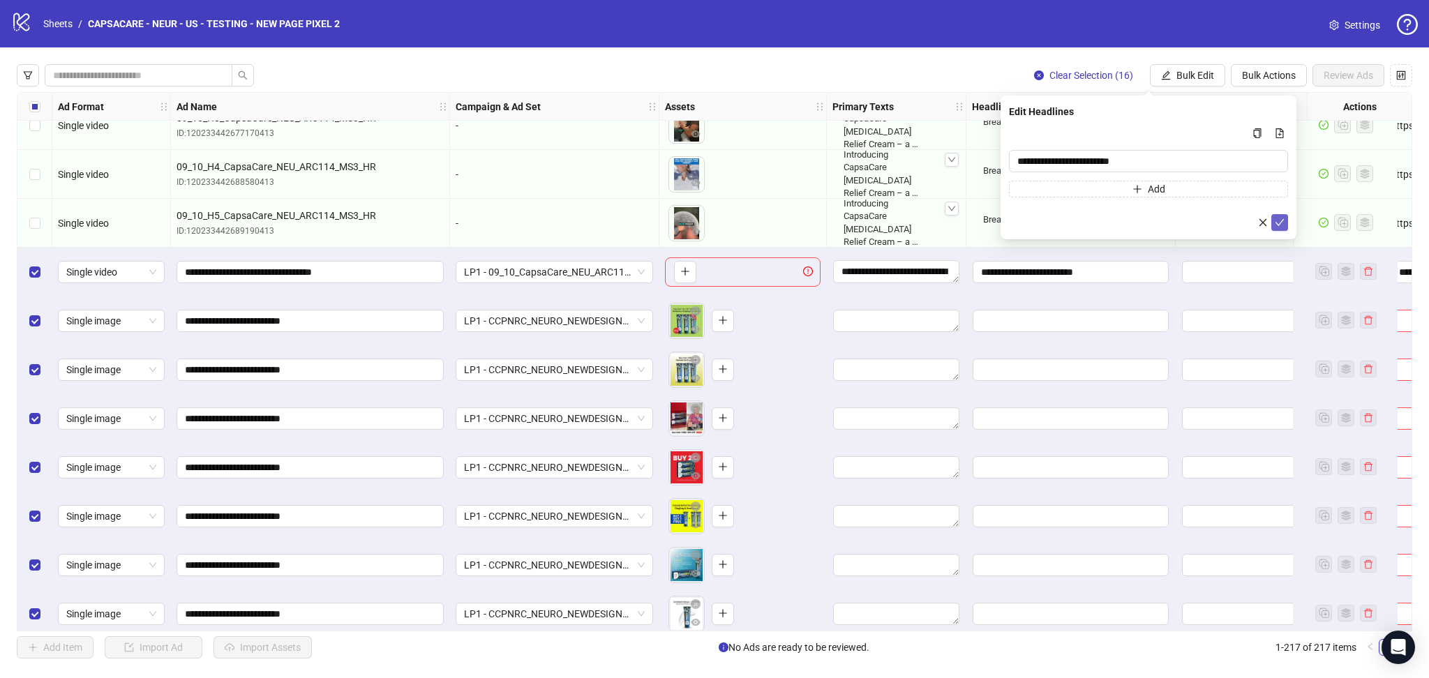
click at [1278, 221] on icon "check" at bounding box center [1280, 223] width 10 height 10
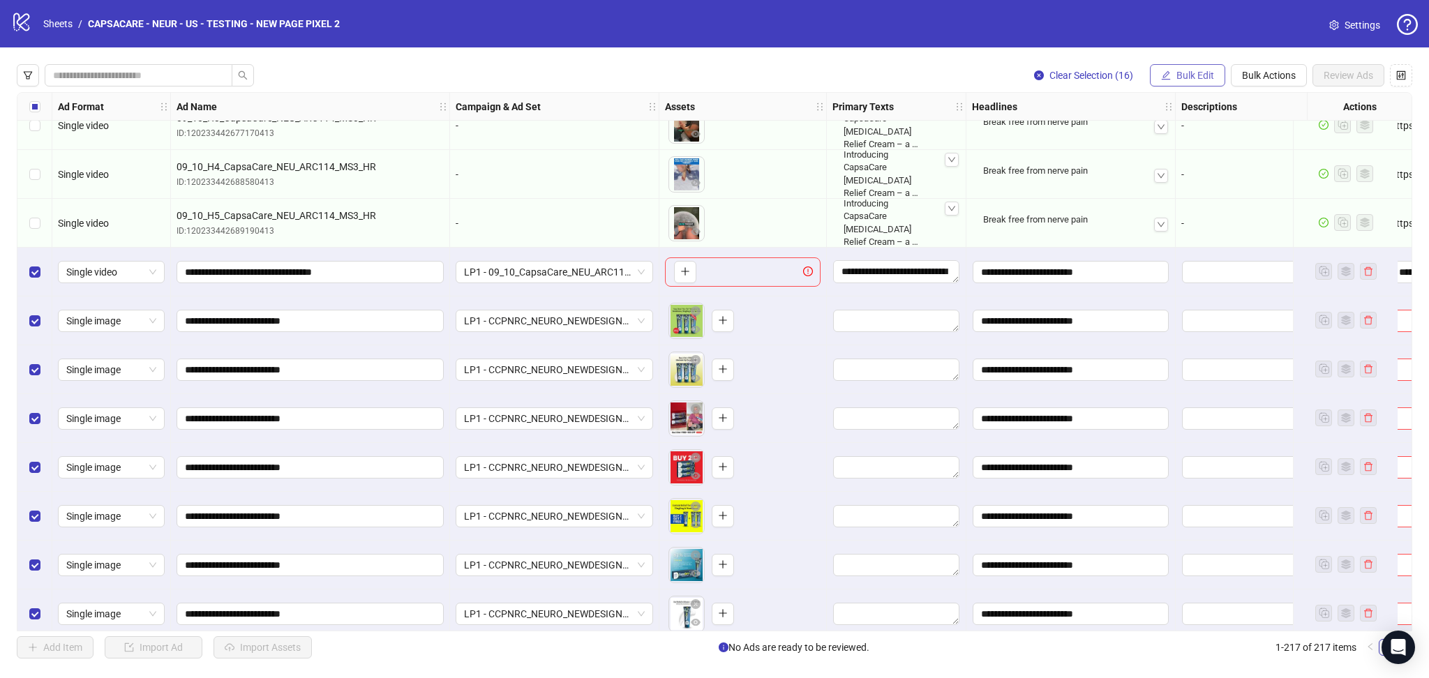
click at [1203, 67] on button "Bulk Edit" at bounding box center [1187, 75] width 75 height 22
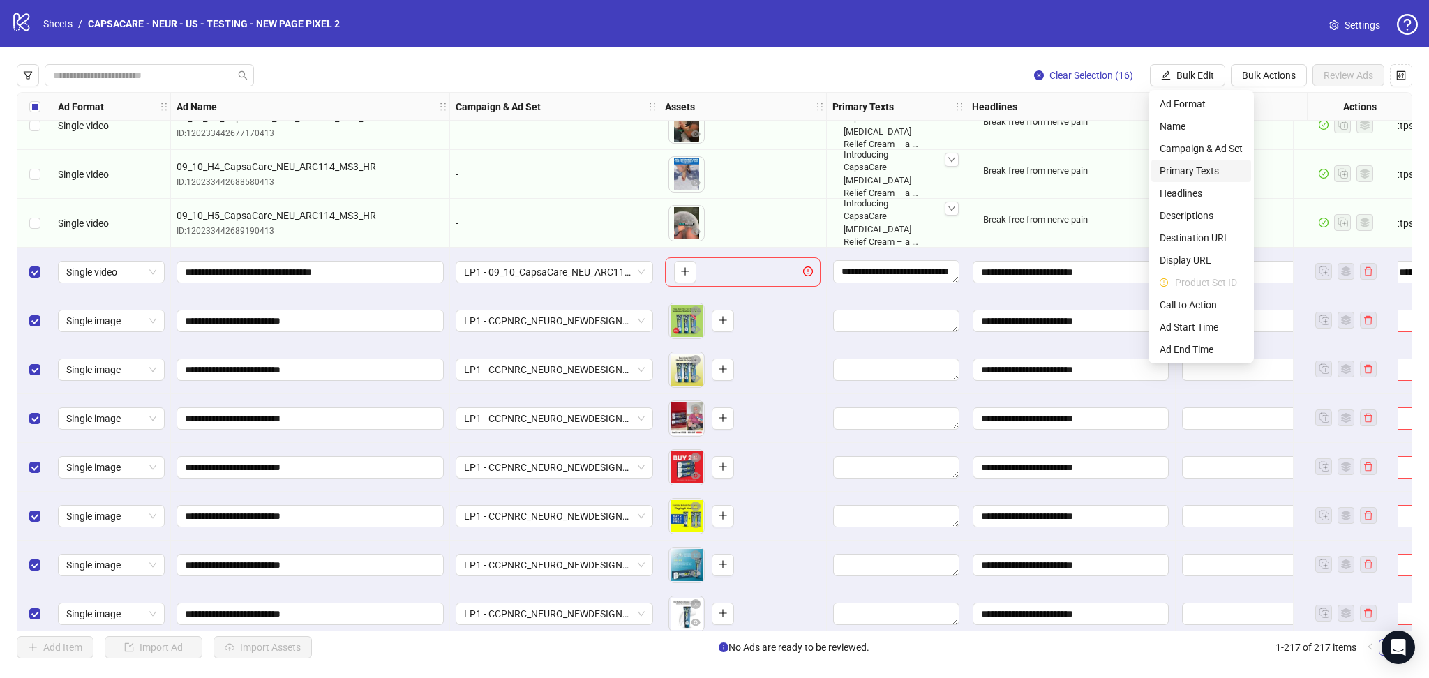
click at [1209, 166] on span "Primary Texts" at bounding box center [1201, 170] width 83 height 15
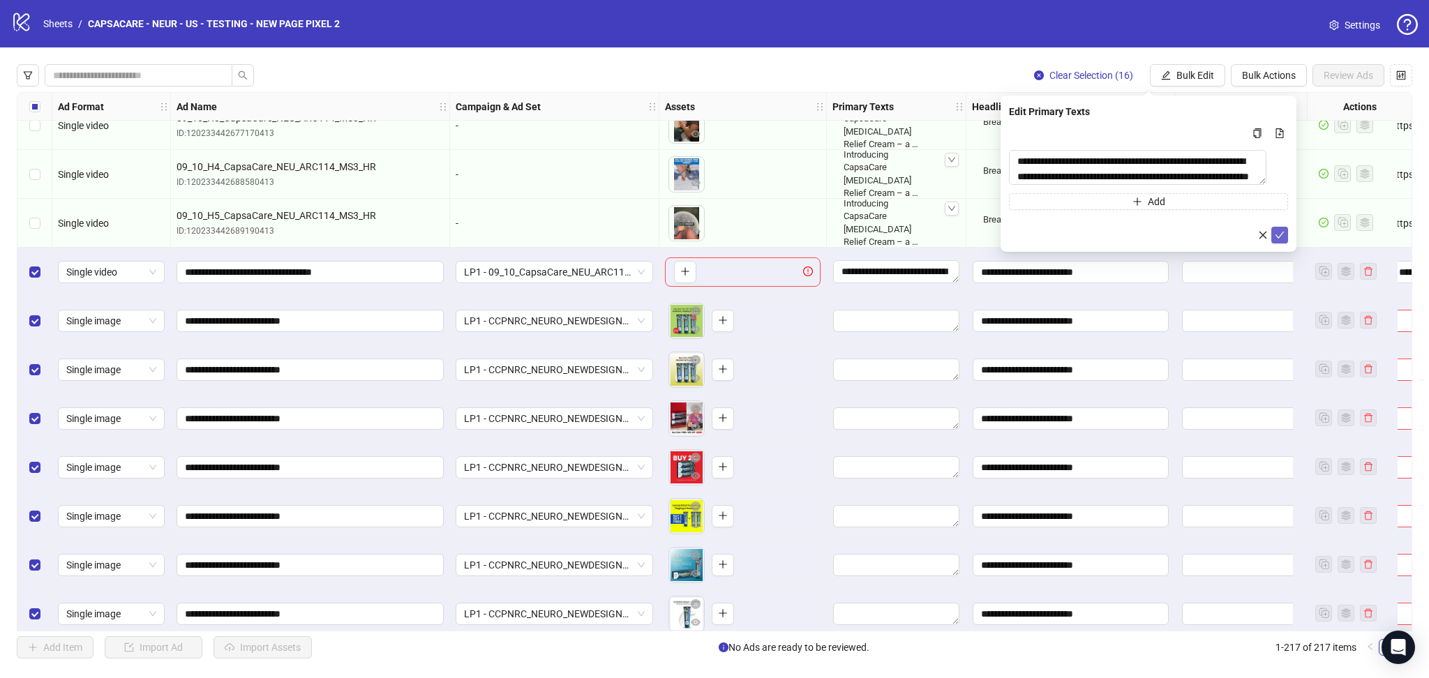
click at [1276, 240] on icon "check" at bounding box center [1280, 235] width 10 height 10
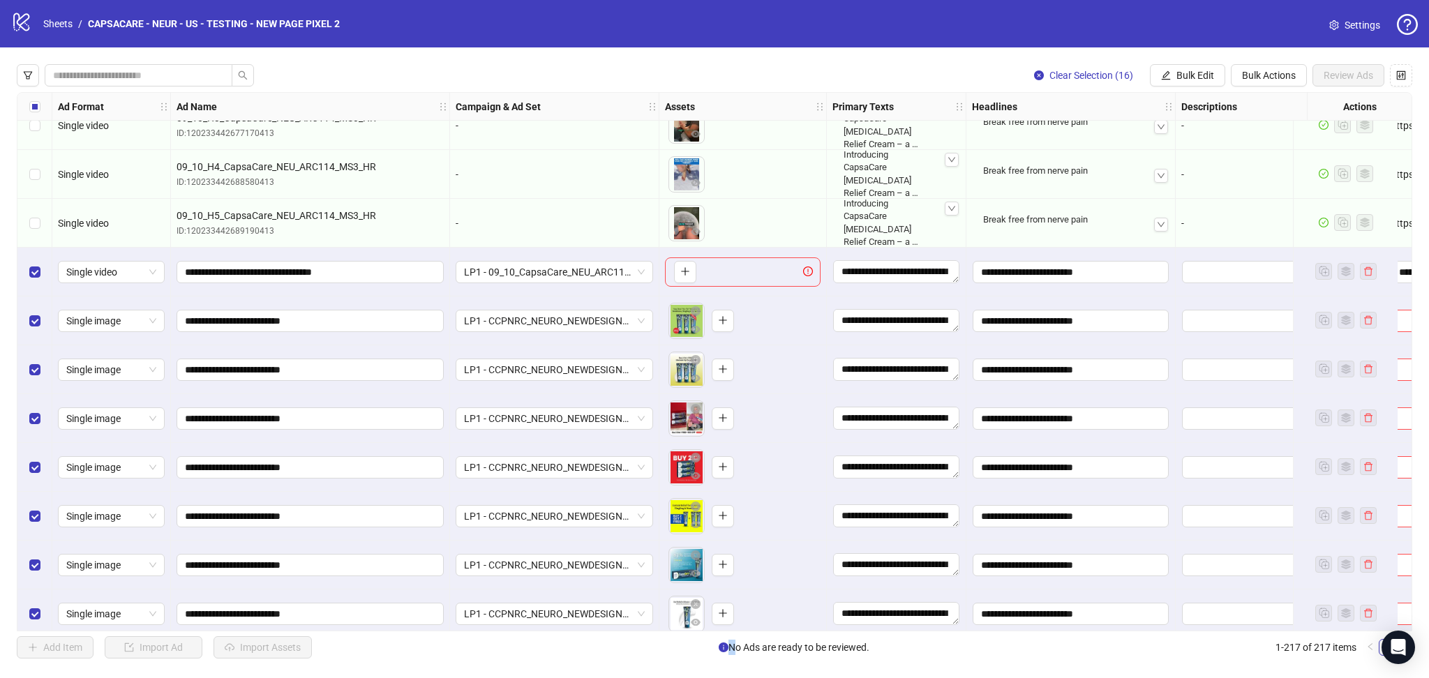
drag, startPoint x: 657, startPoint y: 632, endPoint x: 732, endPoint y: 645, distance: 75.8
click at [732, 645] on div "Clear Selection (16) Bulk Edit Bulk Actions Review Ads Ad Format Ad Name Campai…" at bounding box center [714, 361] width 1429 height 628
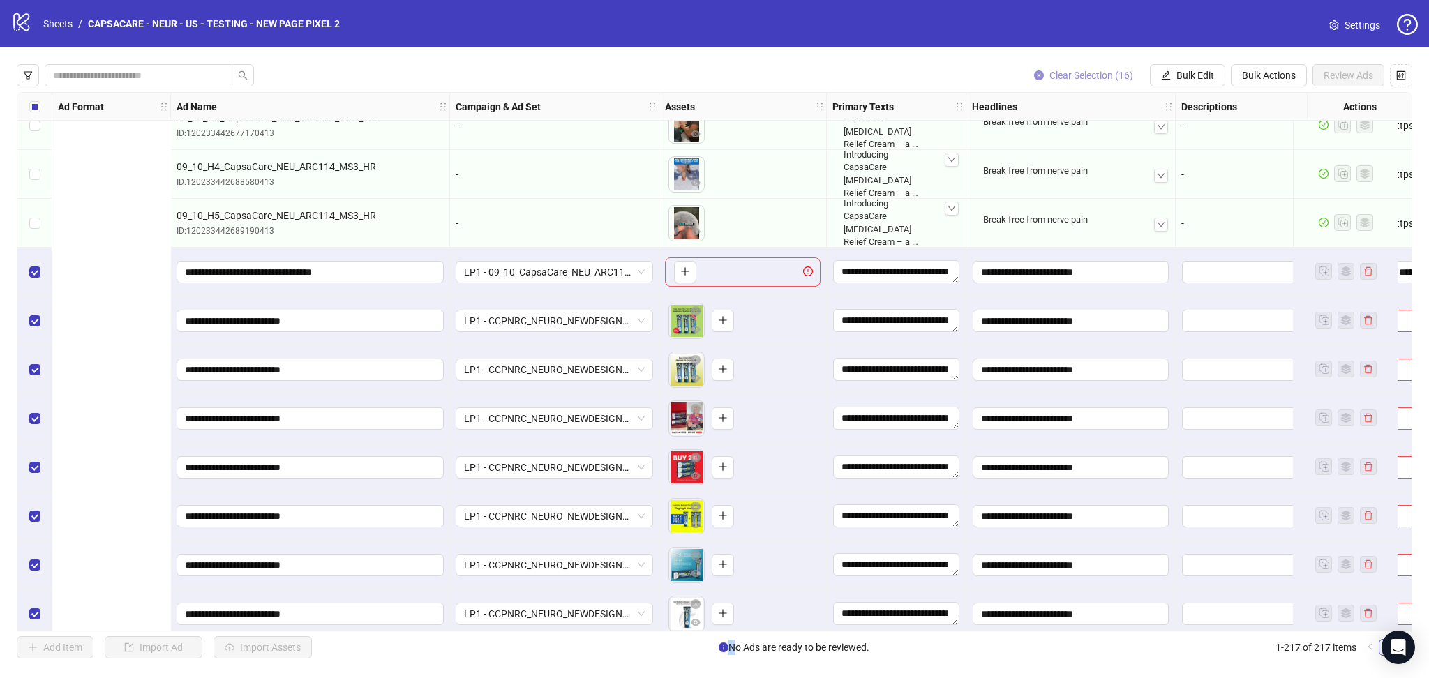
scroll to position [9692, 693]
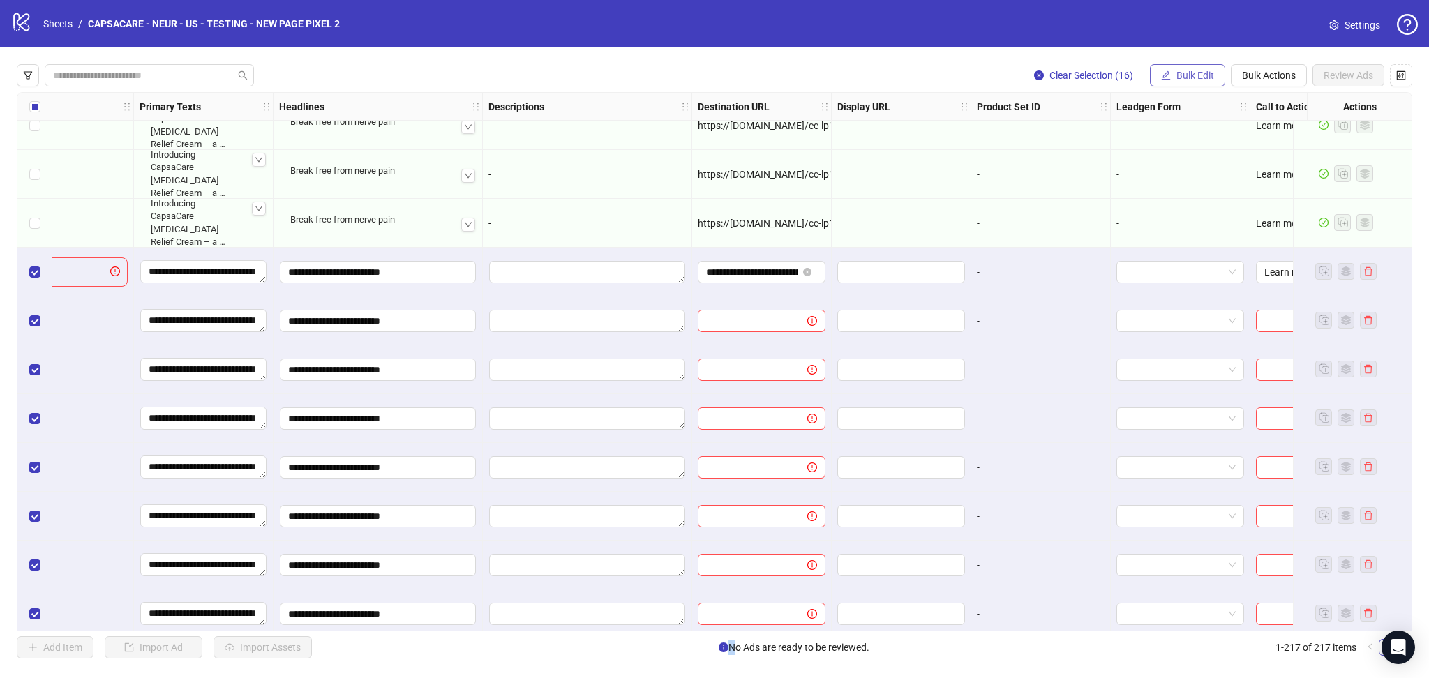
click at [1189, 76] on span "Bulk Edit" at bounding box center [1196, 75] width 38 height 11
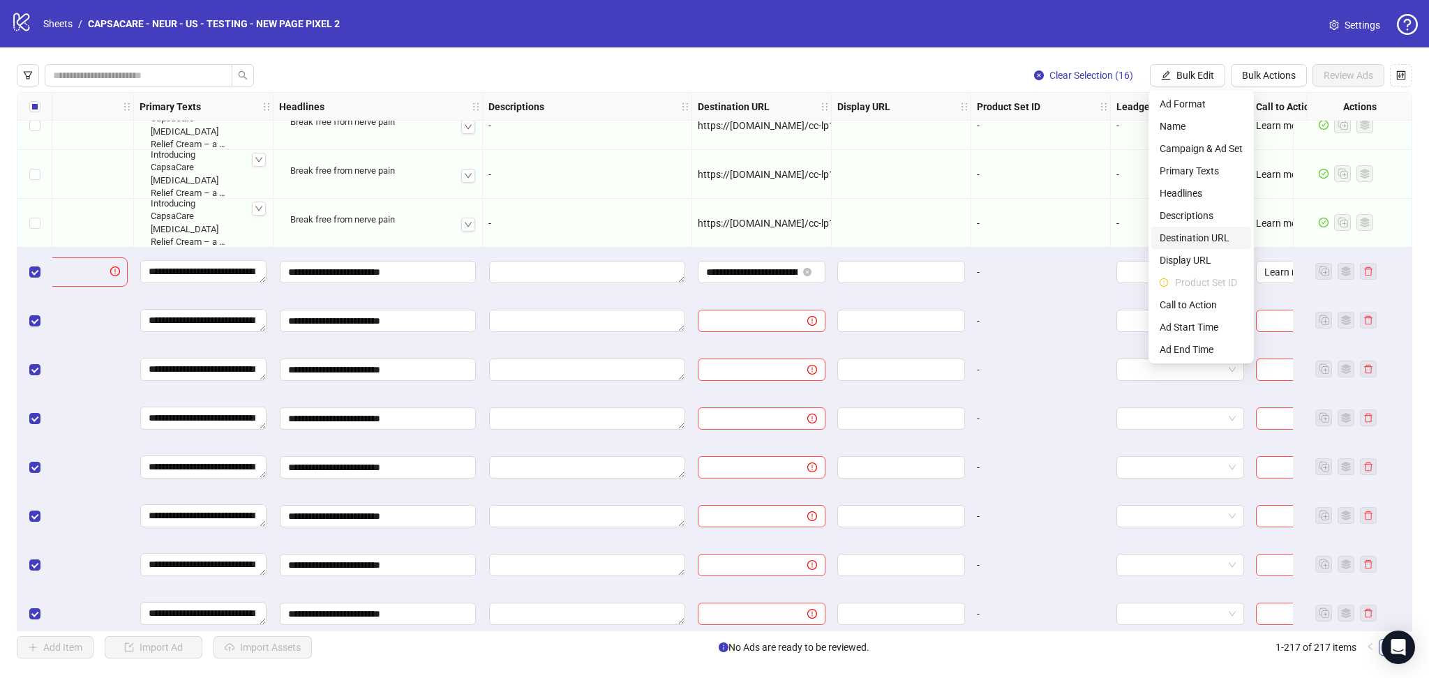
click at [1189, 232] on span "Destination URL" at bounding box center [1201, 237] width 83 height 15
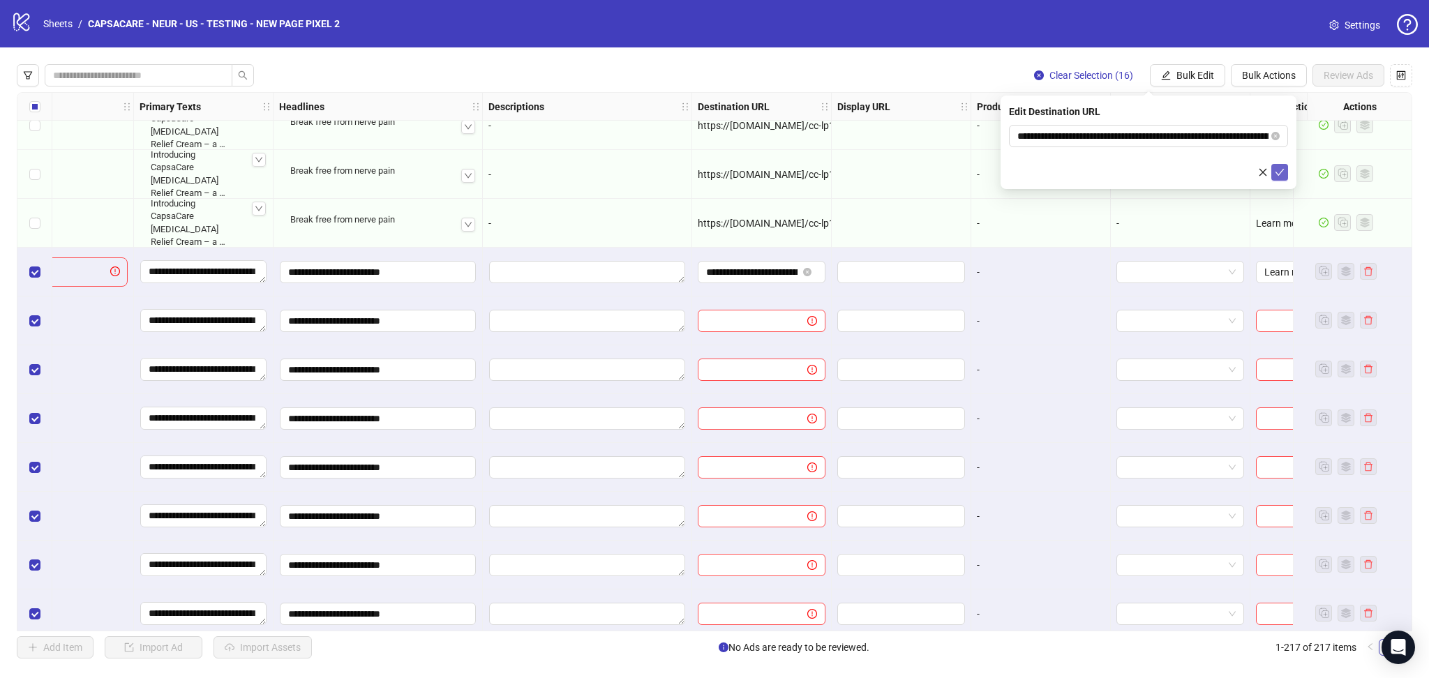
click at [1277, 169] on icon "check" at bounding box center [1280, 172] width 10 height 10
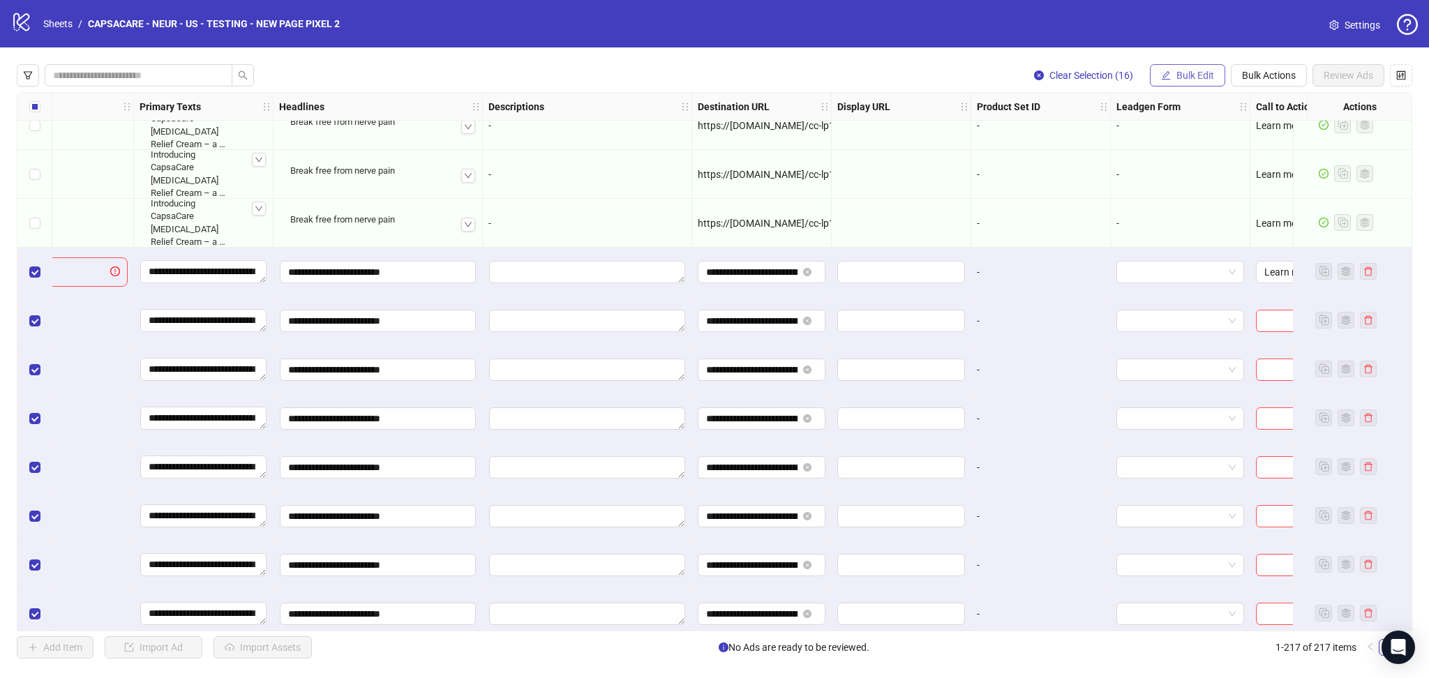
click at [1196, 72] on span "Bulk Edit" at bounding box center [1196, 75] width 38 height 11
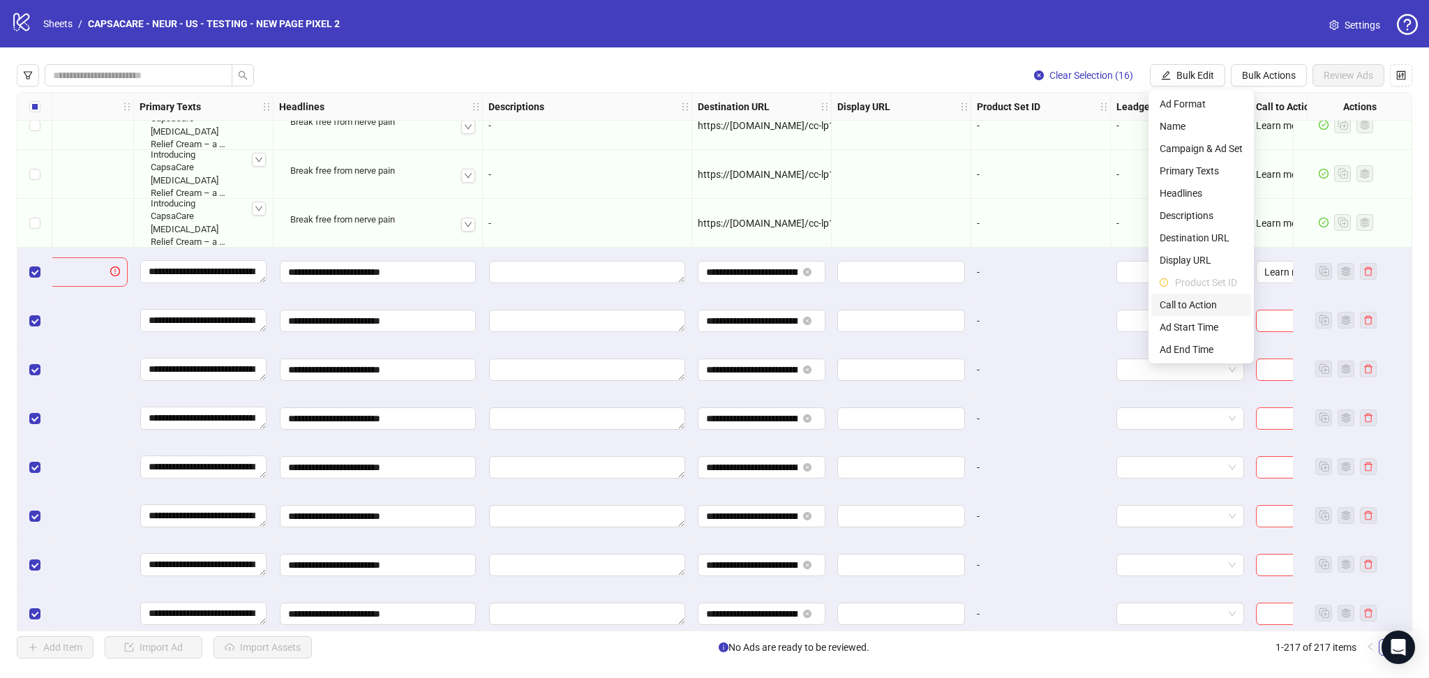
click at [1200, 303] on span "Call to Action" at bounding box center [1201, 304] width 83 height 15
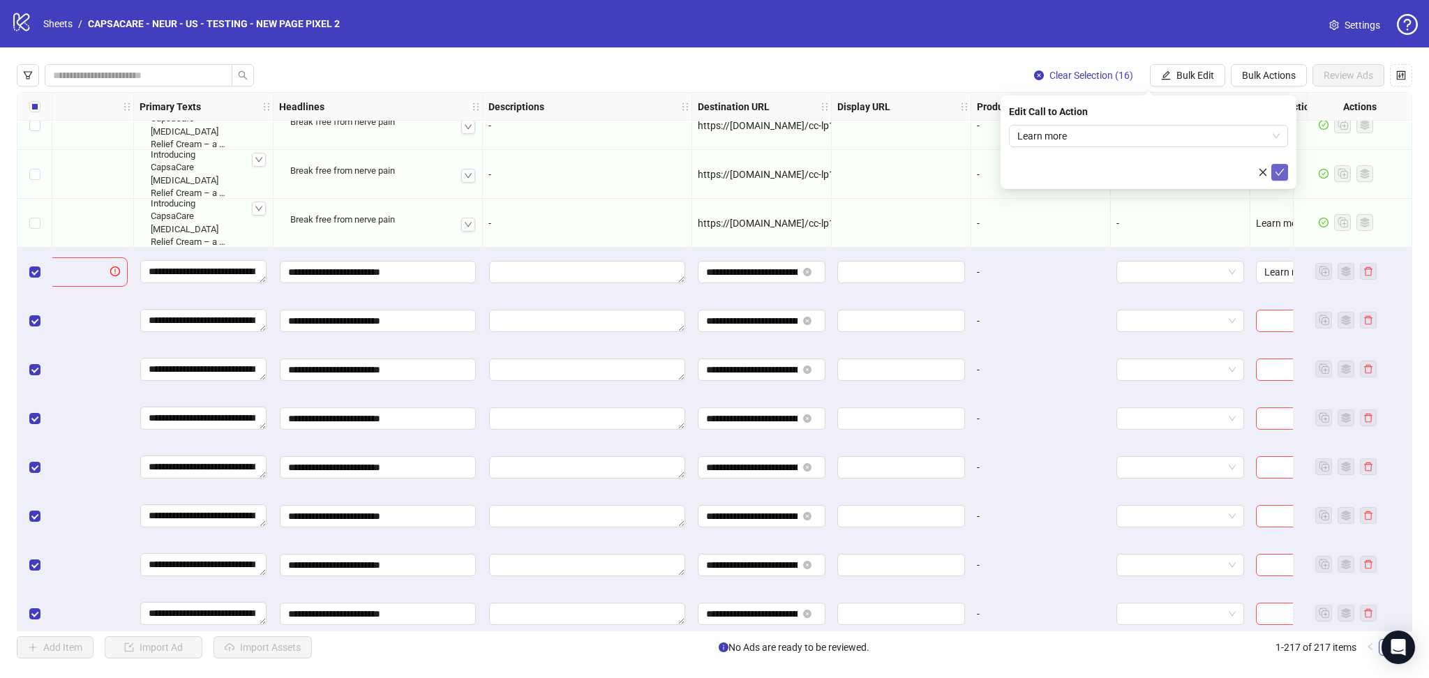
click at [1281, 169] on icon "check" at bounding box center [1280, 172] width 10 height 10
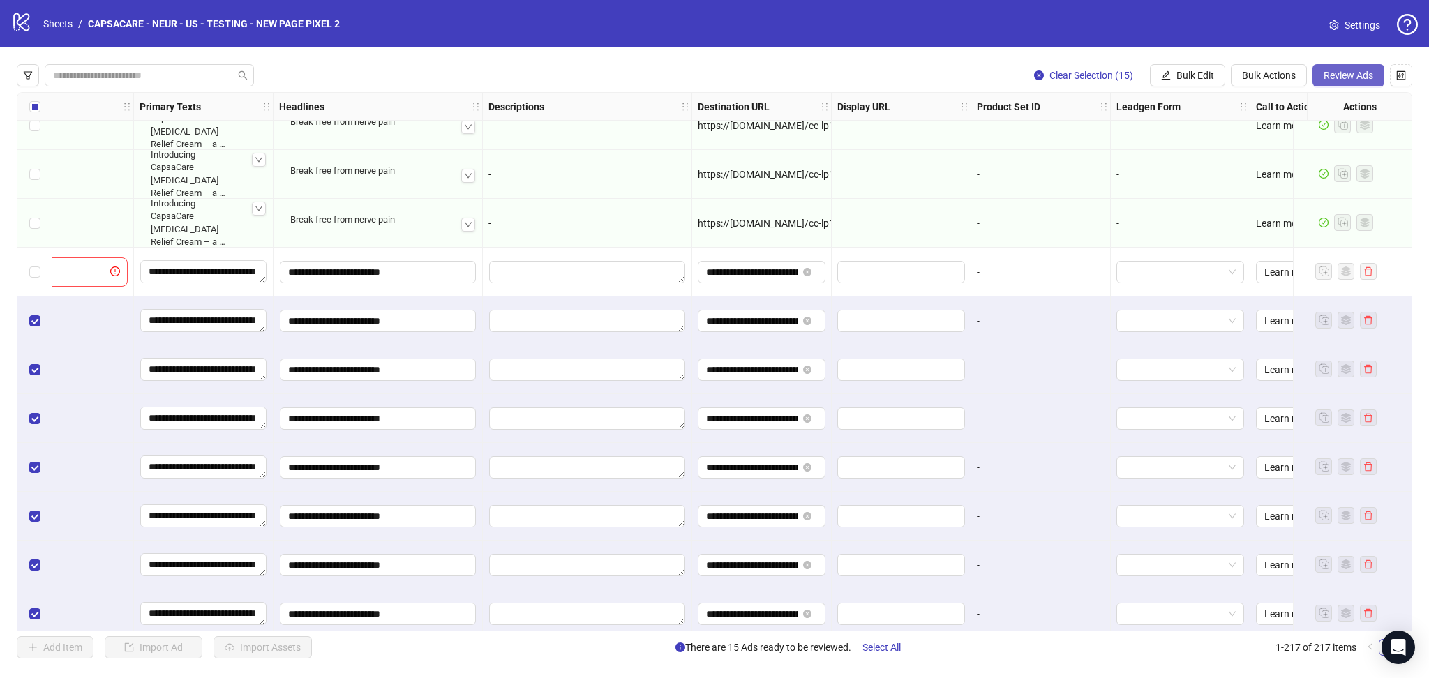
click at [1353, 73] on span "Review Ads" at bounding box center [1349, 75] width 50 height 11
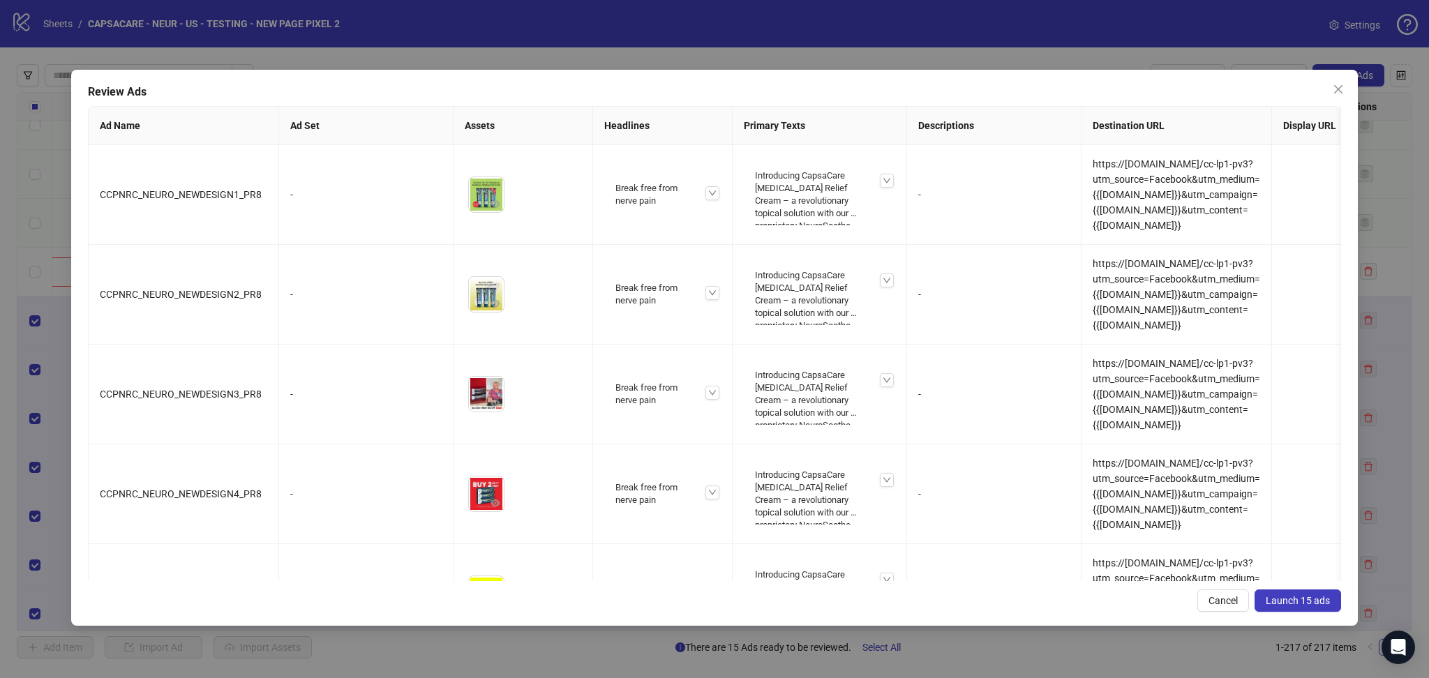
click at [1302, 586] on div "Review Ads Ad Name Ad Set Assets Headlines Primary Texts Descriptions Destinati…" at bounding box center [714, 348] width 1286 height 556
click at [1290, 602] on span "Launch 15 ads" at bounding box center [1298, 600] width 64 height 11
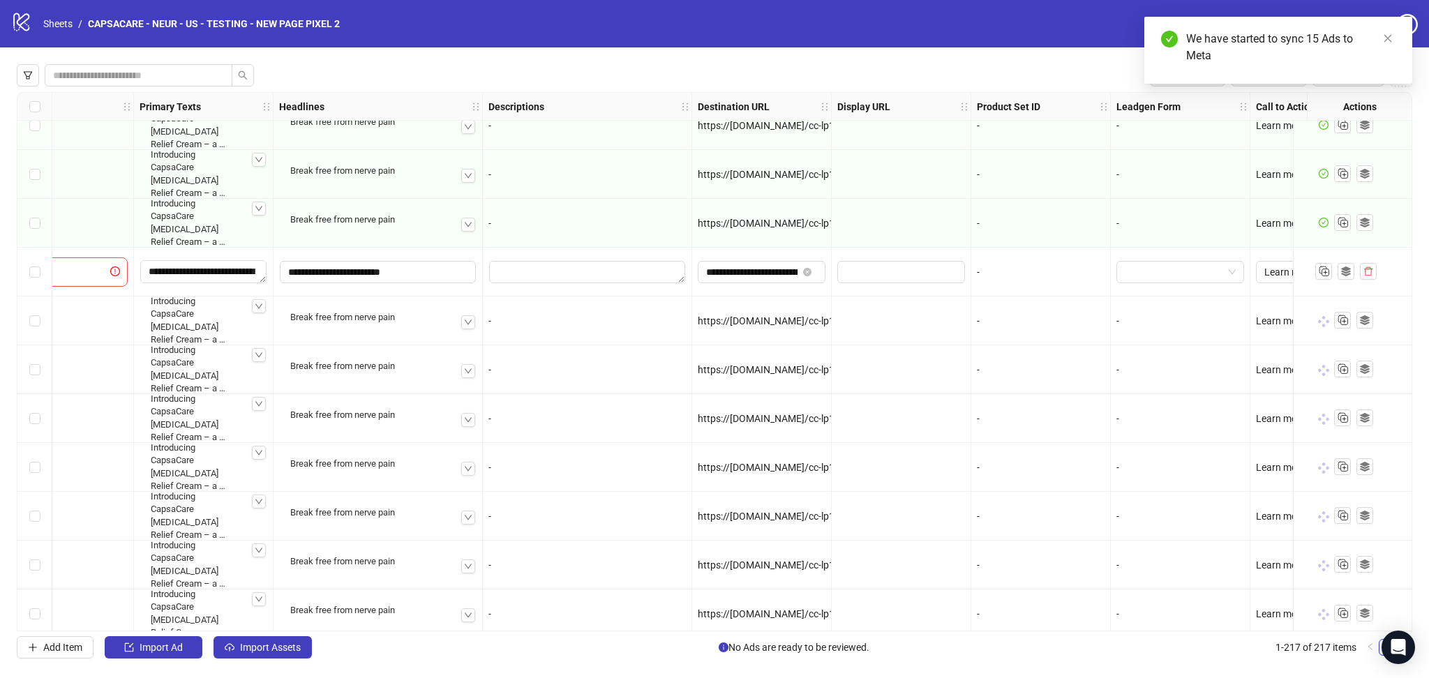
click at [1364, 269] on icon "delete" at bounding box center [1369, 272] width 10 height 10
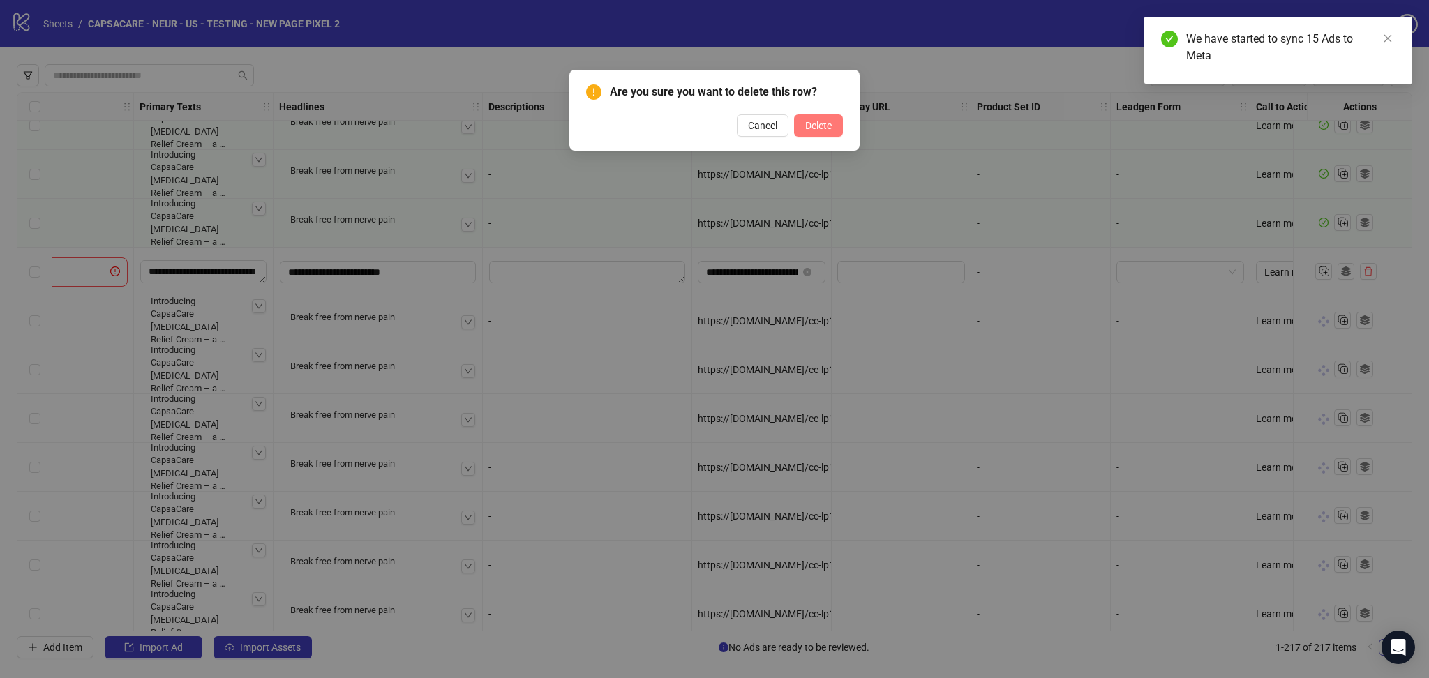
click at [830, 117] on button "Delete" at bounding box center [818, 125] width 49 height 22
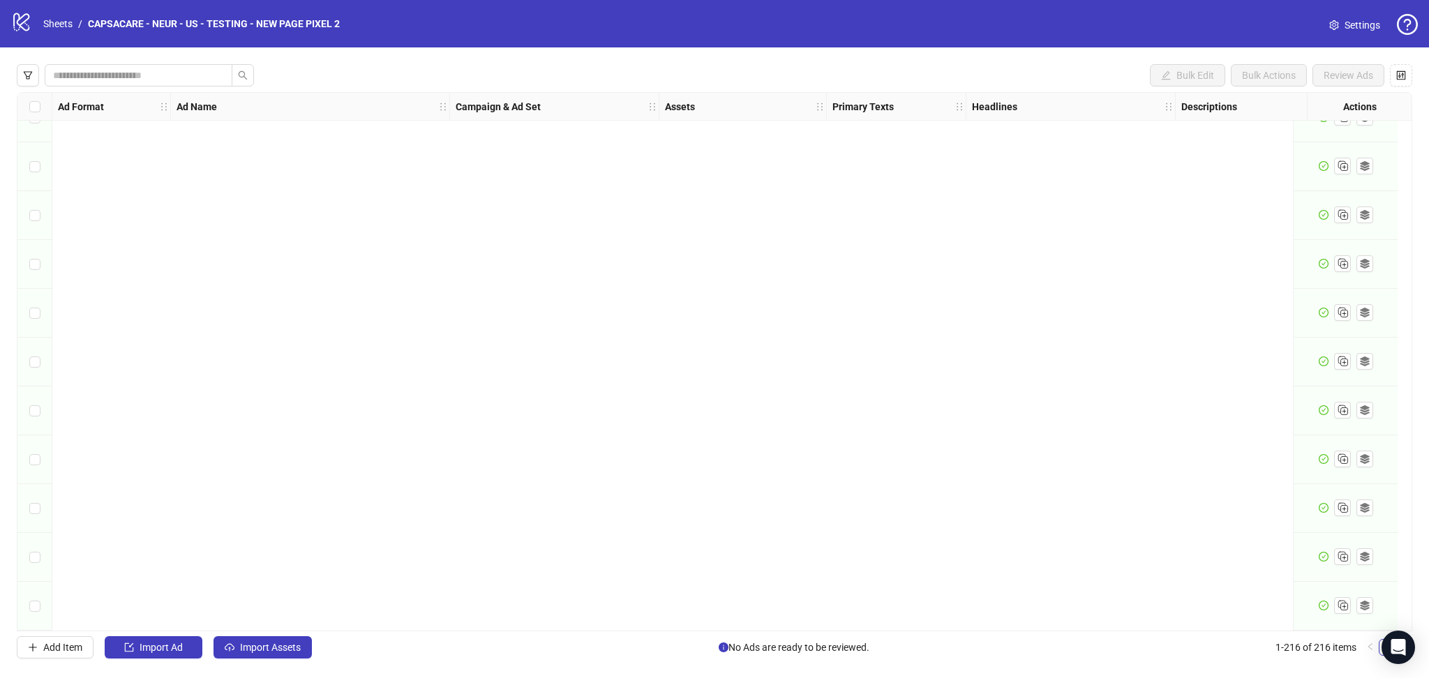
scroll to position [9241, 0]
